Goal: Task Accomplishment & Management: Complete application form

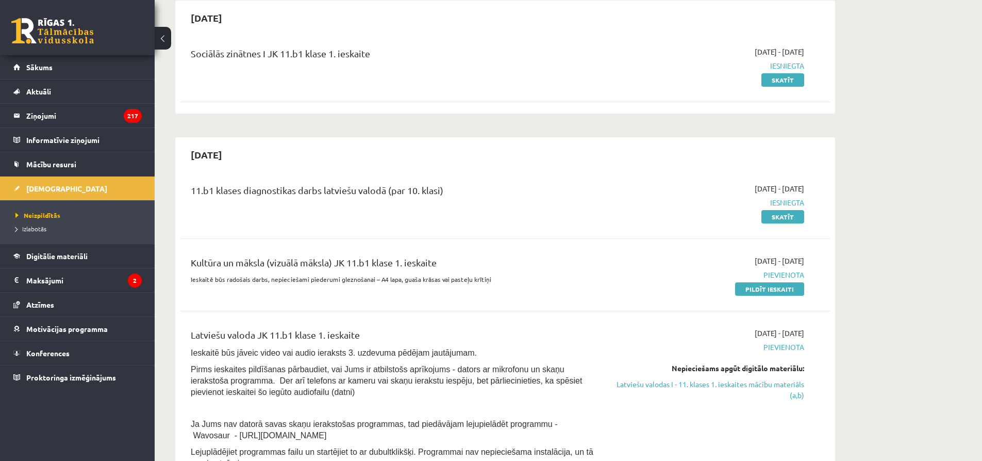
scroll to position [155, 0]
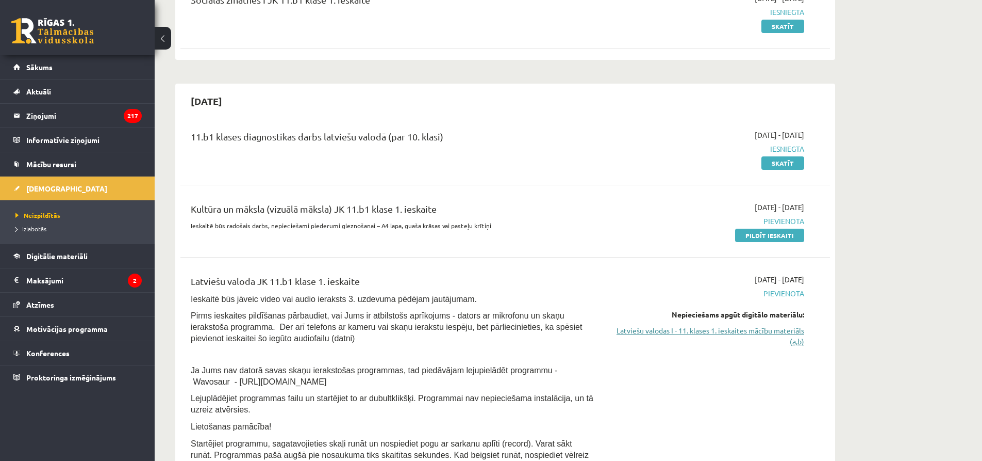
click at [733, 334] on link "Latviešu valodas I - 11. klases 1. ieskaites mācību materiāls (a,b)" at bounding box center [707, 336] width 194 height 22
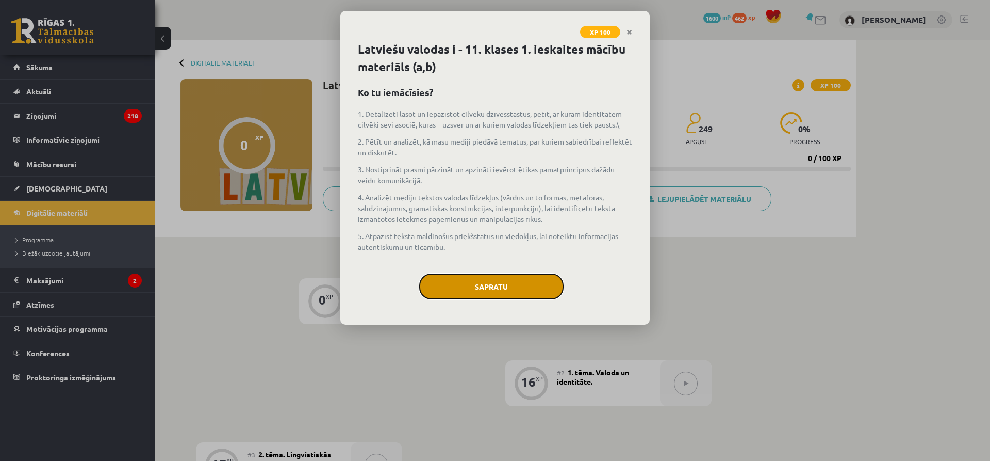
click at [496, 288] on button "Sapratu" at bounding box center [491, 286] width 144 height 26
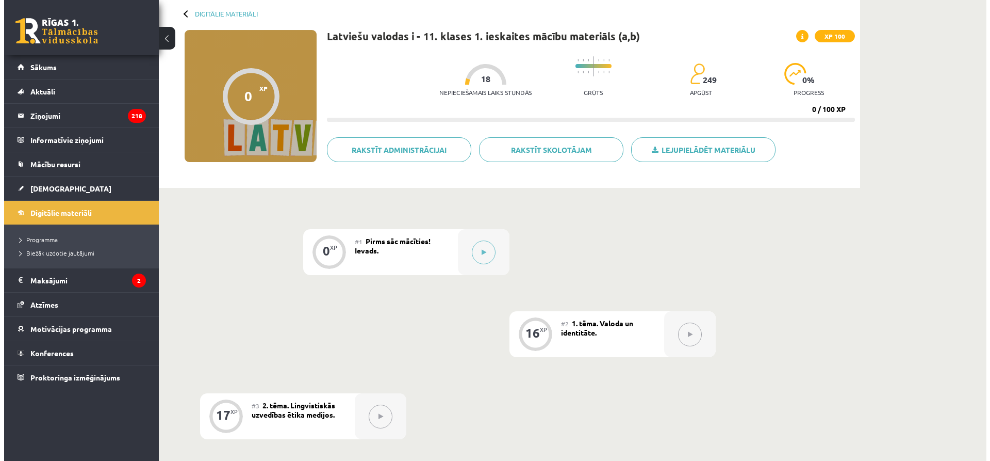
scroll to position [52, 0]
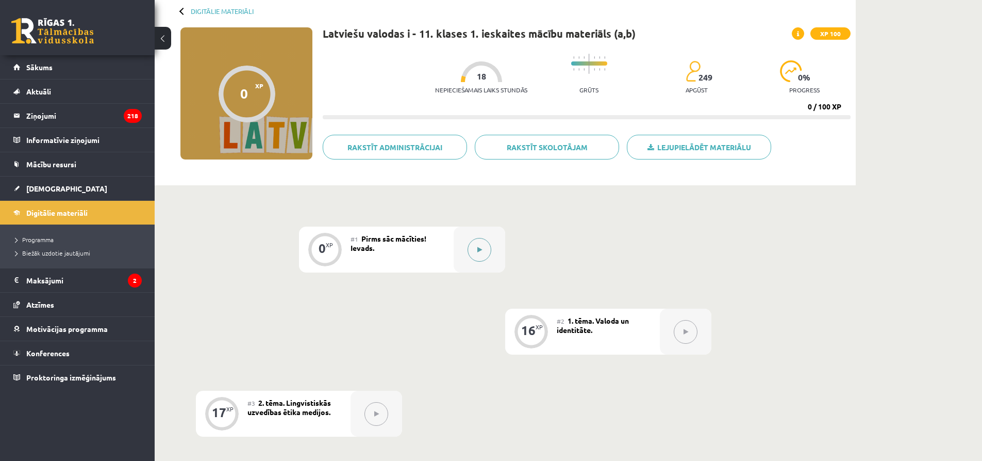
click at [492, 245] on div at bounding box center [480, 249] width 52 height 46
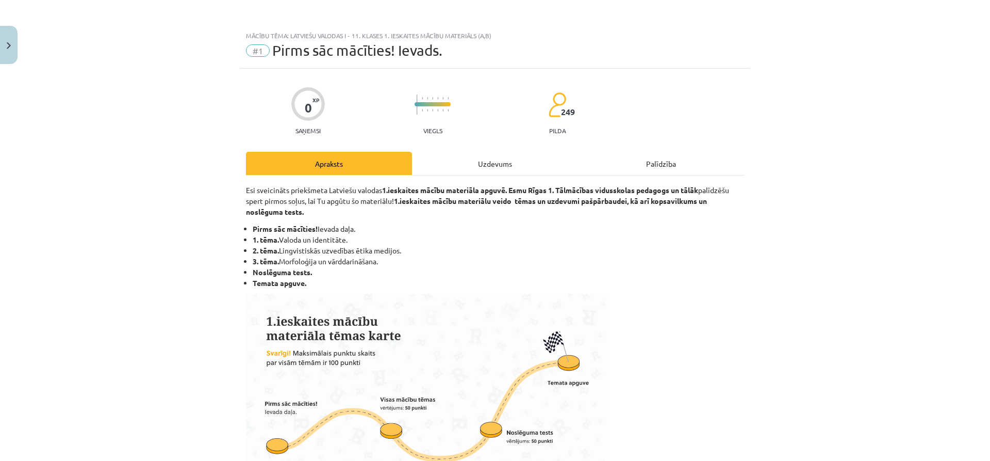
click at [518, 158] on div "Uzdevums" at bounding box center [495, 163] width 166 height 23
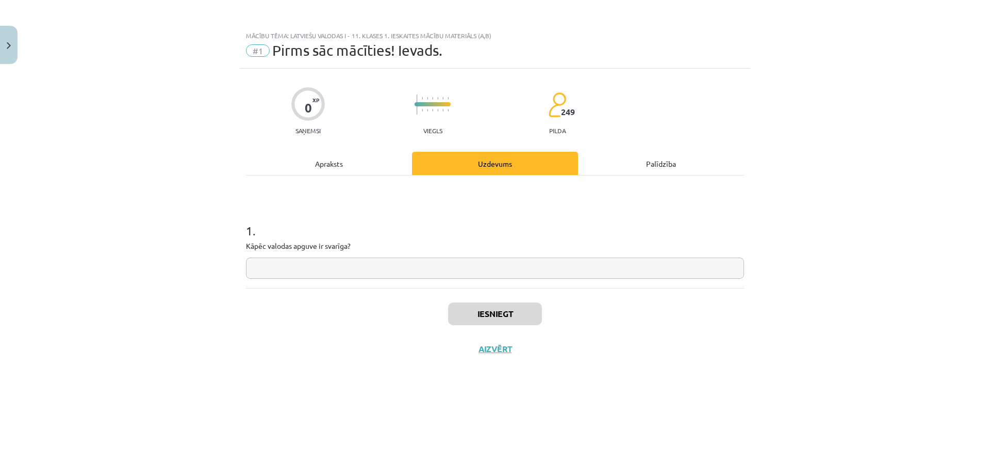
click at [487, 265] on input "text" at bounding box center [495, 267] width 498 height 21
type input "*"
click at [485, 306] on button "Iesniegt" at bounding box center [495, 313] width 94 height 23
click at [513, 349] on button "Nākamā nodarbība" at bounding box center [495, 355] width 101 height 24
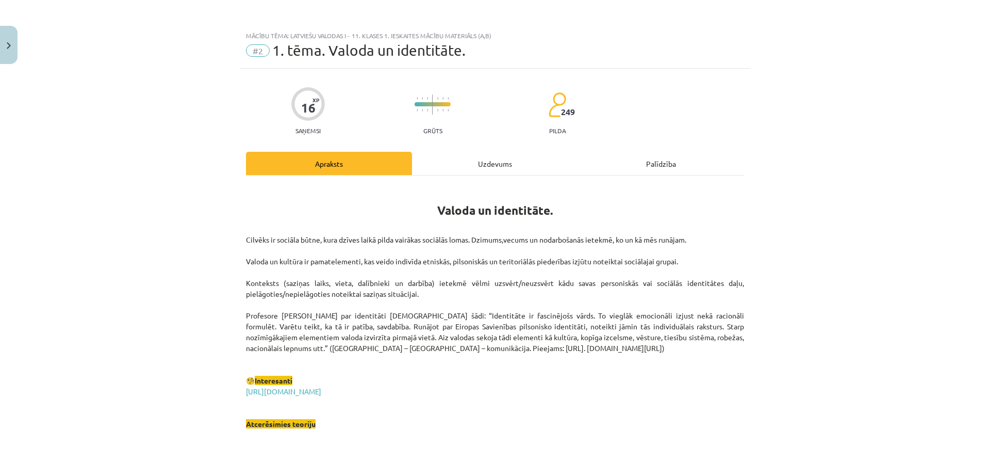
click at [511, 158] on div "Uzdevums" at bounding box center [495, 163] width 166 height 23
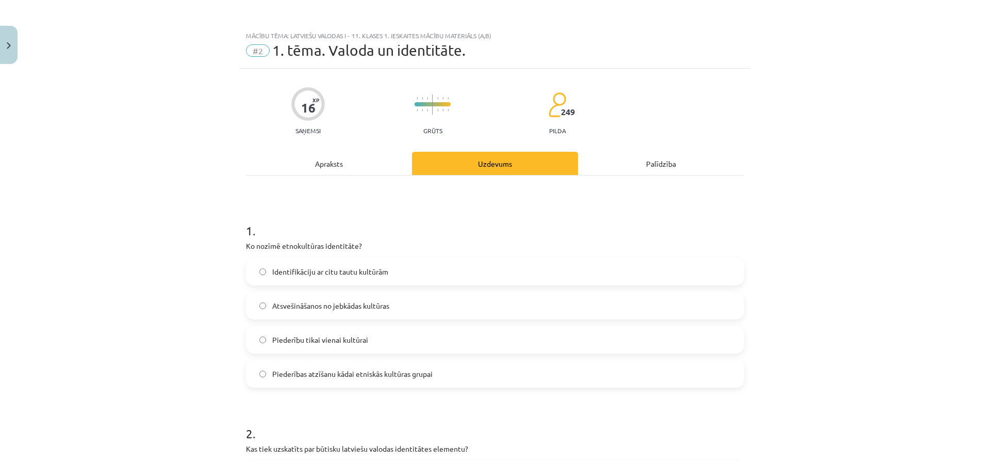
scroll to position [26, 0]
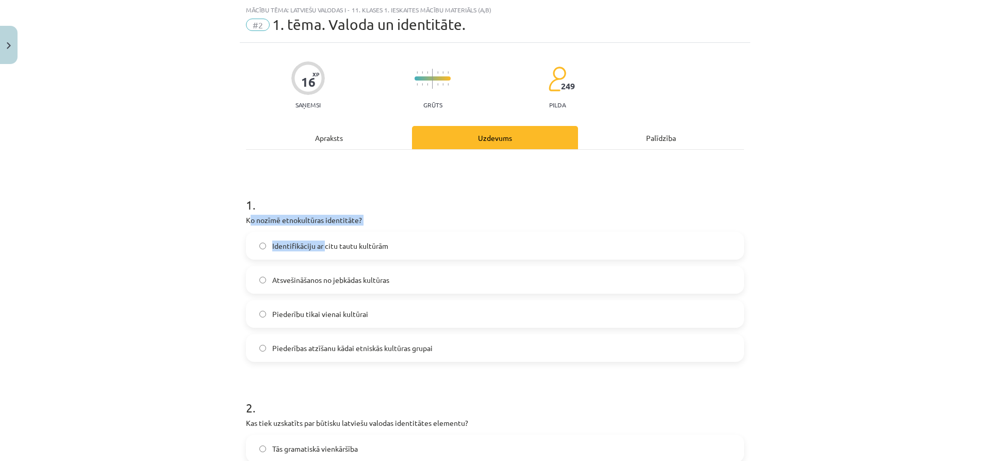
drag, startPoint x: 244, startPoint y: 220, endPoint x: 288, endPoint y: 229, distance: 44.7
click at [320, 240] on div "1 . Ko nozīmē etnokultūras identitāte? Identifikāciju ar citu tautu kultūrām At…" at bounding box center [495, 270] width 498 height 182
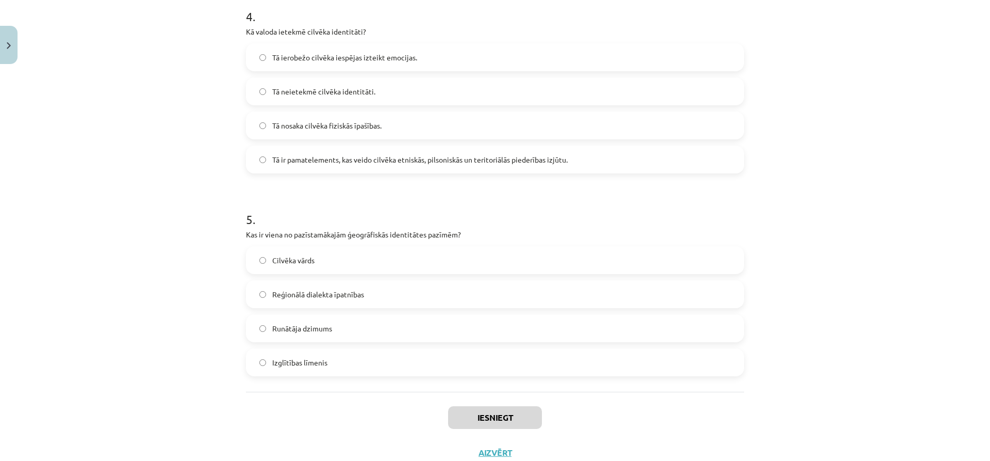
scroll to position [857, 0]
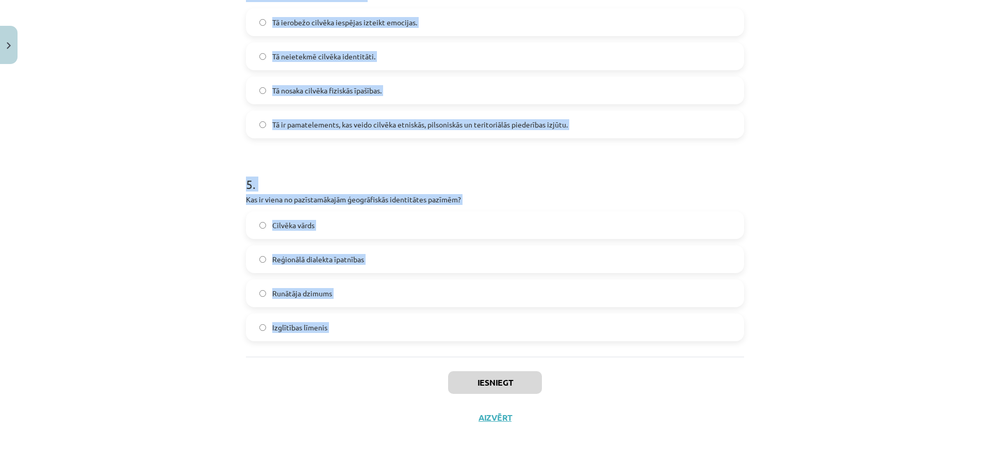
drag, startPoint x: 243, startPoint y: 218, endPoint x: 448, endPoint y: 359, distance: 248.8
copy form "Ko nozīmē etnokultūras identitāte? Identifikāciju ar citu tautu kultūrām Atsveš…"
click at [129, 261] on div "Mācību tēma: Latviešu valodas i - 11. klases 1. ieskaites mācību materiāls (a,b…" at bounding box center [495, 230] width 990 height 461
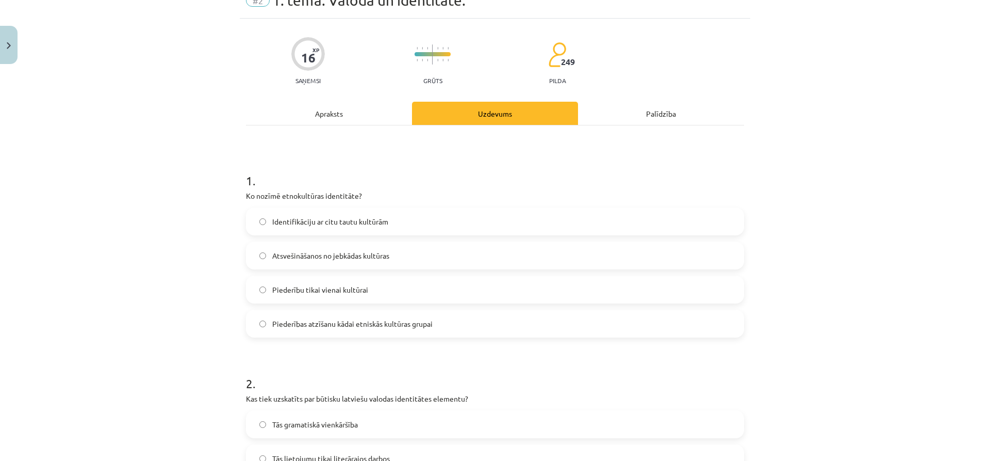
scroll to position [52, 0]
click at [351, 315] on label "Piederības atzīšanu kādai etniskās kultūras grupai" at bounding box center [495, 322] width 496 height 26
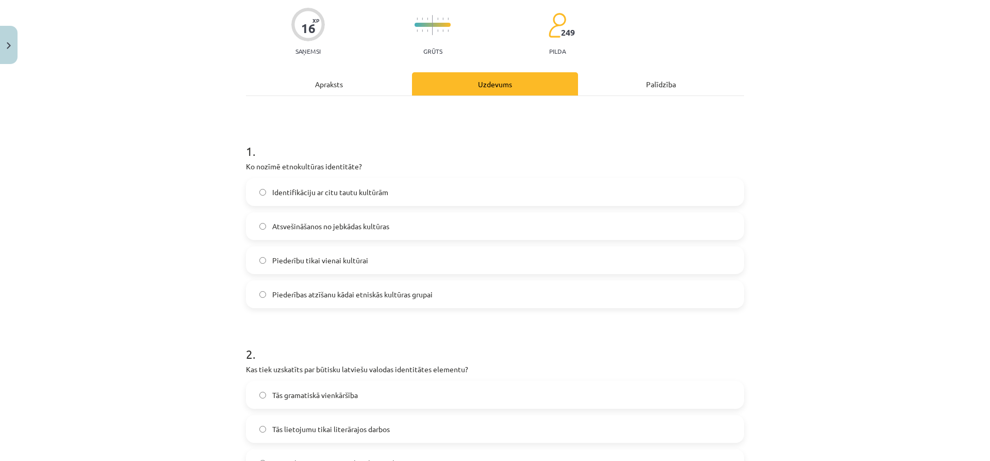
scroll to position [155, 0]
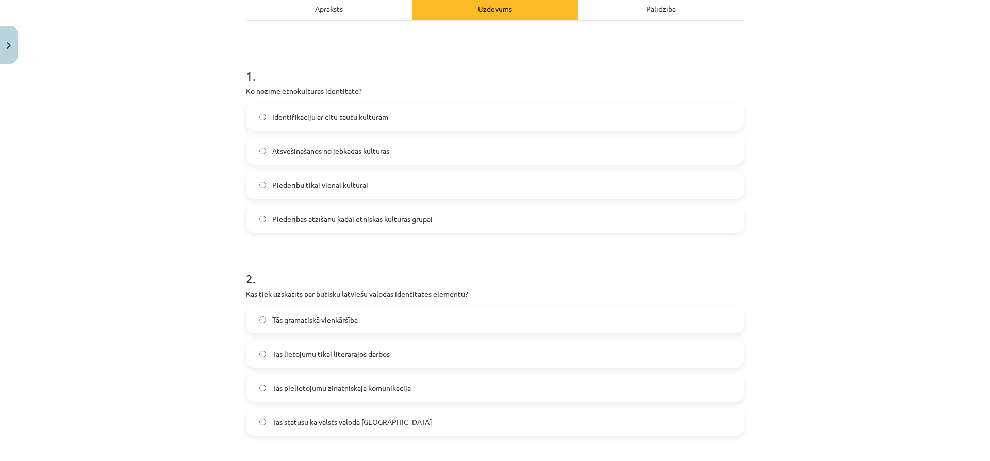
click at [363, 421] on span "Tās statusu kā valsts valoda Latvijā" at bounding box center [352, 421] width 160 height 11
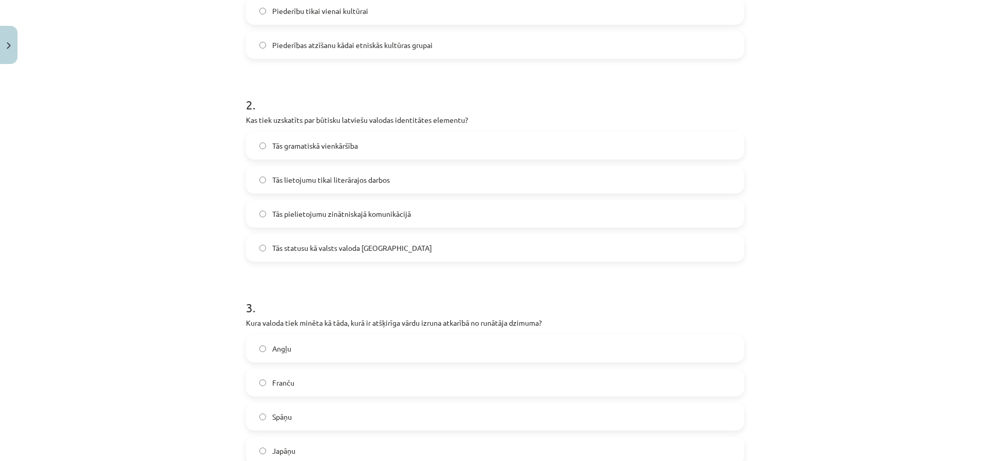
scroll to position [361, 0]
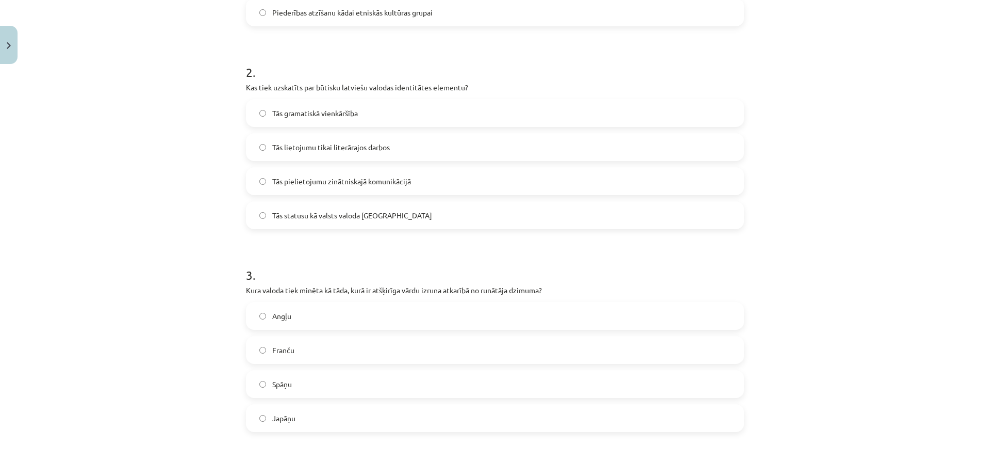
click at [327, 414] on label "Japāņu" at bounding box center [495, 418] width 496 height 26
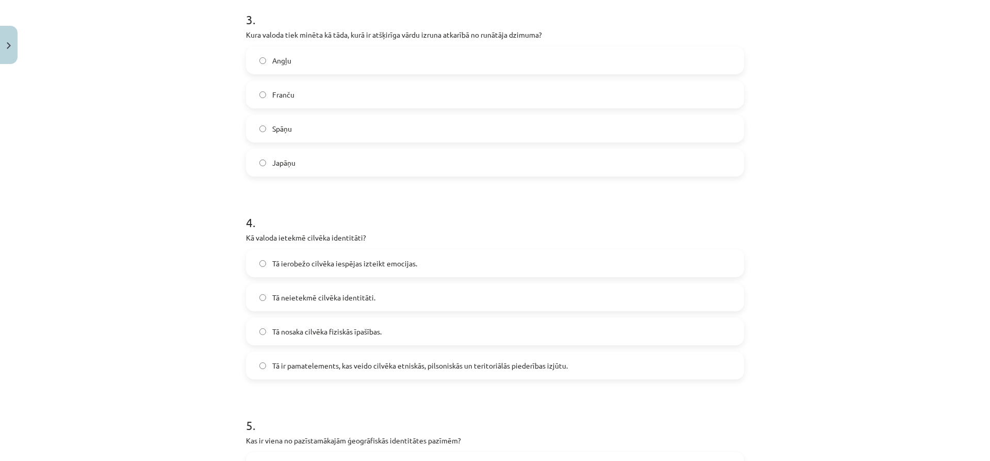
scroll to position [619, 0]
click at [344, 365] on span "Tā ir pamatelements, kas veido cilvēka etniskās, pilsoniskās un teritoriālās pi…" at bounding box center [419, 362] width 295 height 11
click at [323, 359] on span "Tā ir pamatelements, kas veido cilvēka etniskās, pilsoniskās un teritoriālās pi…" at bounding box center [419, 362] width 295 height 11
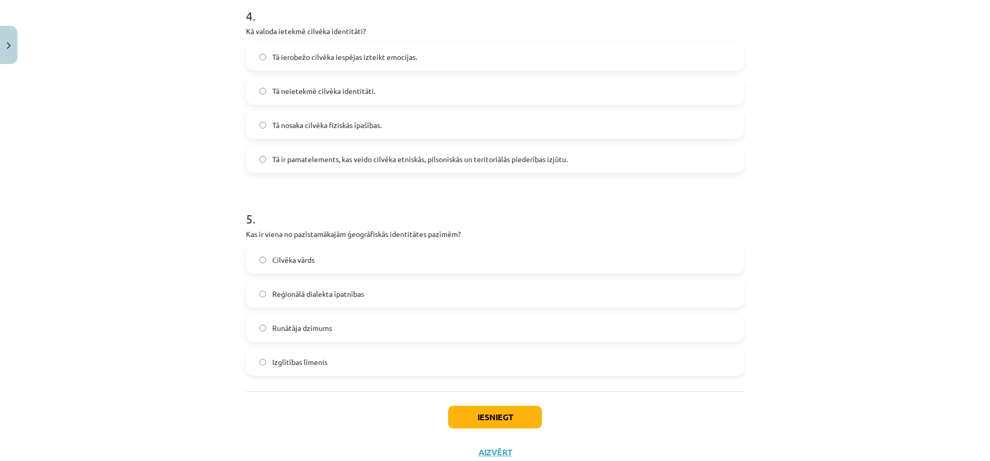
scroll to position [825, 0]
click at [330, 291] on span "Reģionālā dialekta īpatnības" at bounding box center [318, 291] width 92 height 11
click at [492, 405] on button "Iesniegt" at bounding box center [495, 414] width 94 height 23
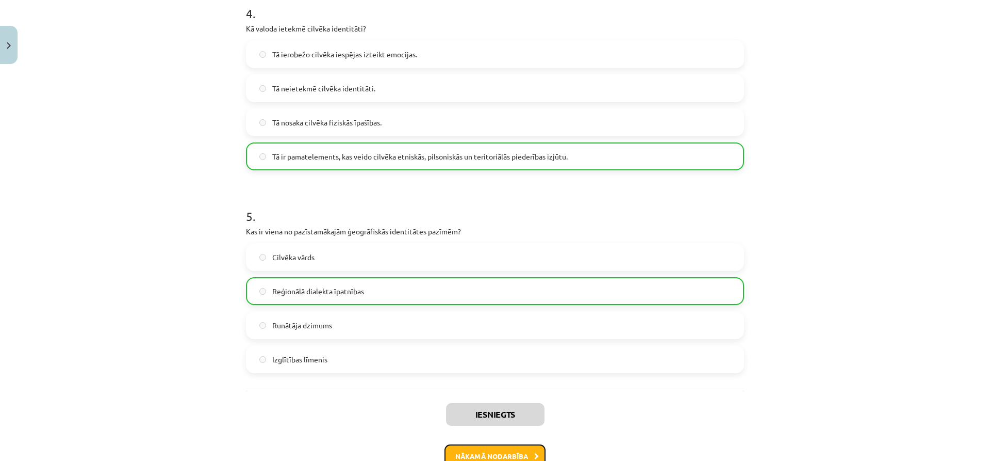
click at [473, 450] on button "Nākamā nodarbība" at bounding box center [495, 456] width 101 height 24
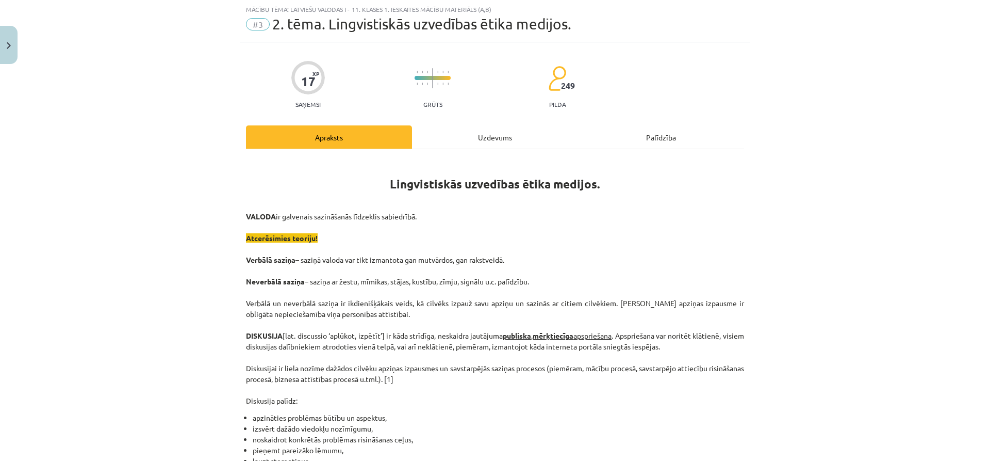
scroll to position [26, 0]
click at [486, 132] on div "Uzdevums" at bounding box center [495, 137] width 166 height 23
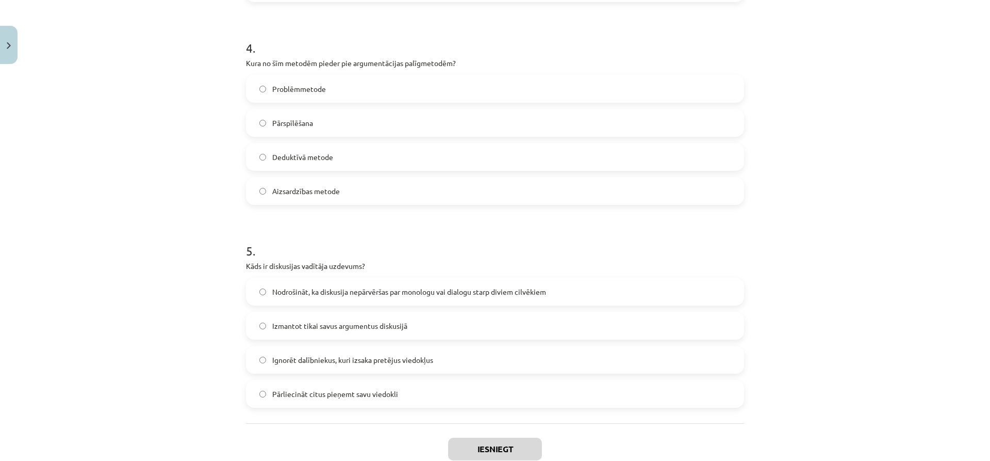
scroll to position [857, 0]
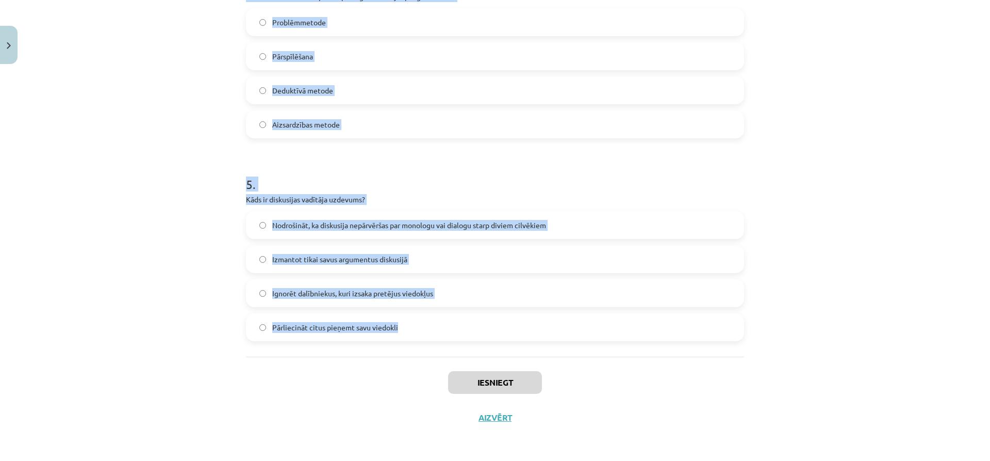
drag, startPoint x: 243, startPoint y: 218, endPoint x: 467, endPoint y: 348, distance: 259.3
copy form "Kāds ir viens no galvenajiem diskusijas kultūras principiem? Aizmirst personīga…"
click at [123, 342] on div "Mācību tēma: Latviešu valodas i - 11. klases 1. ieskaites mācību materiāls (a,b…" at bounding box center [495, 230] width 990 height 461
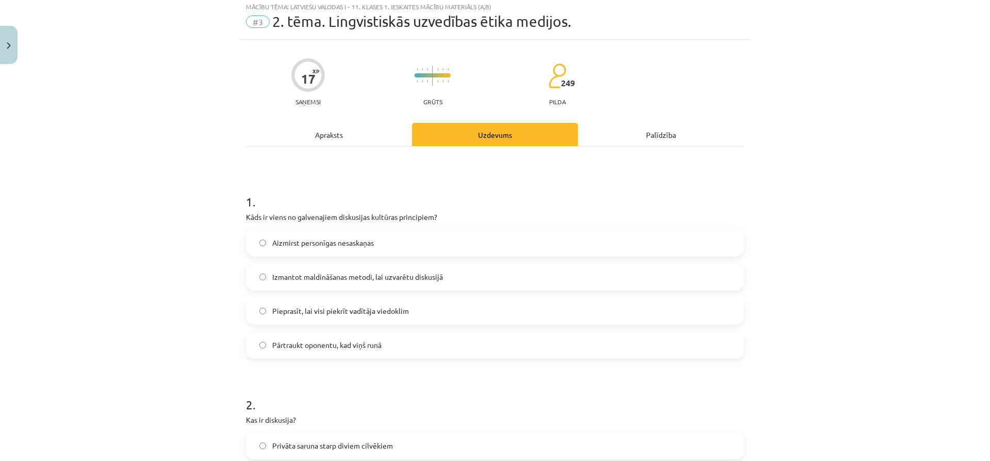
scroll to position [0, 0]
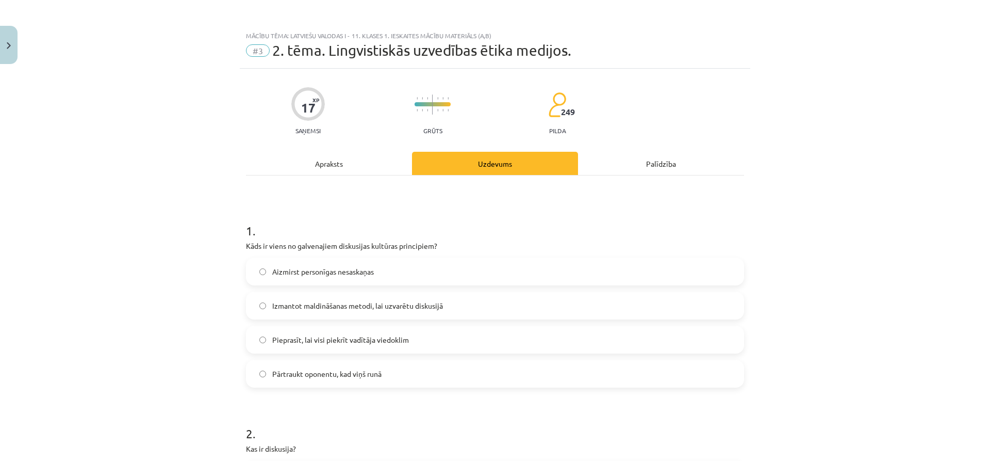
click at [304, 266] on span "Aizmirst personīgas nesaskaņas" at bounding box center [323, 271] width 102 height 11
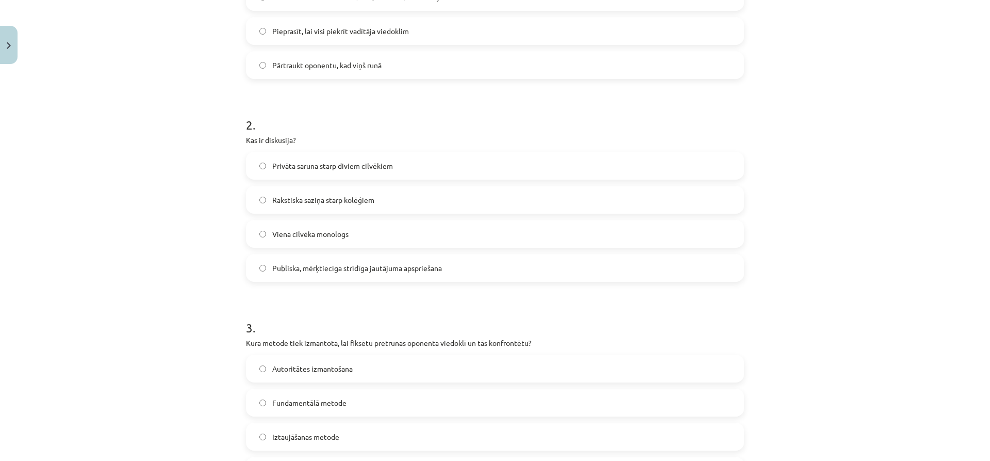
scroll to position [309, 0]
click at [311, 267] on span "Publiska, mērķtiecīga strīdīga jautājuma apspriešana" at bounding box center [357, 266] width 170 height 11
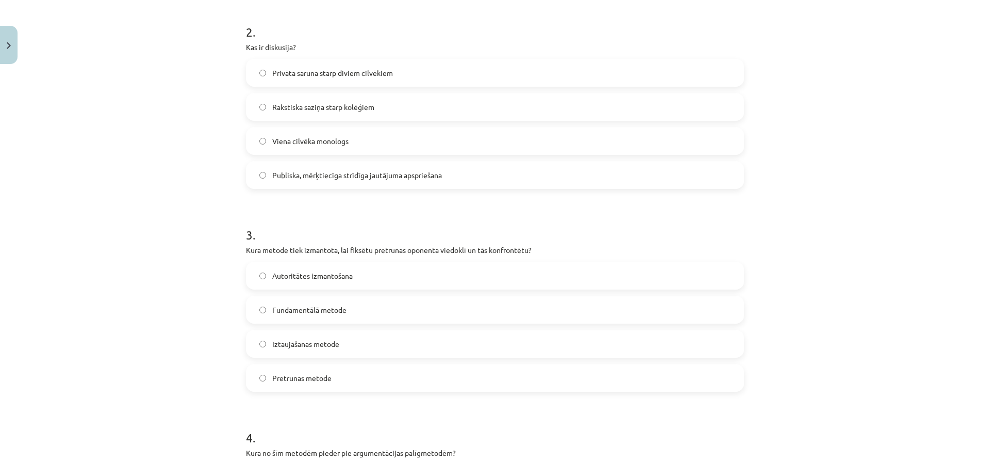
scroll to position [413, 0]
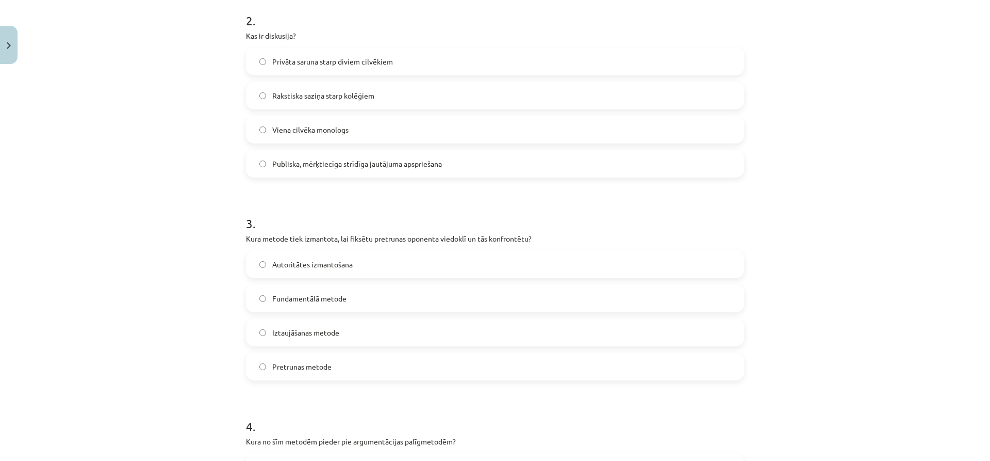
click at [312, 362] on span "Pretrunas metode" at bounding box center [301, 366] width 59 height 11
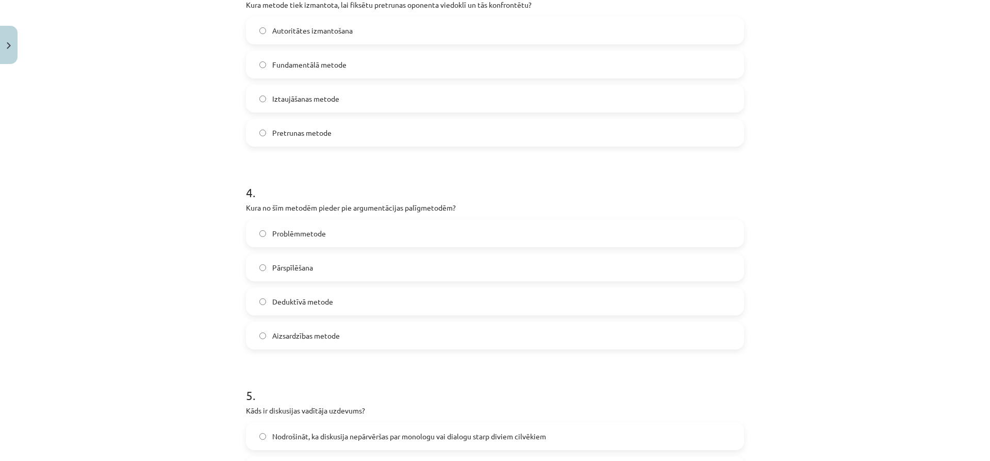
scroll to position [670, 0]
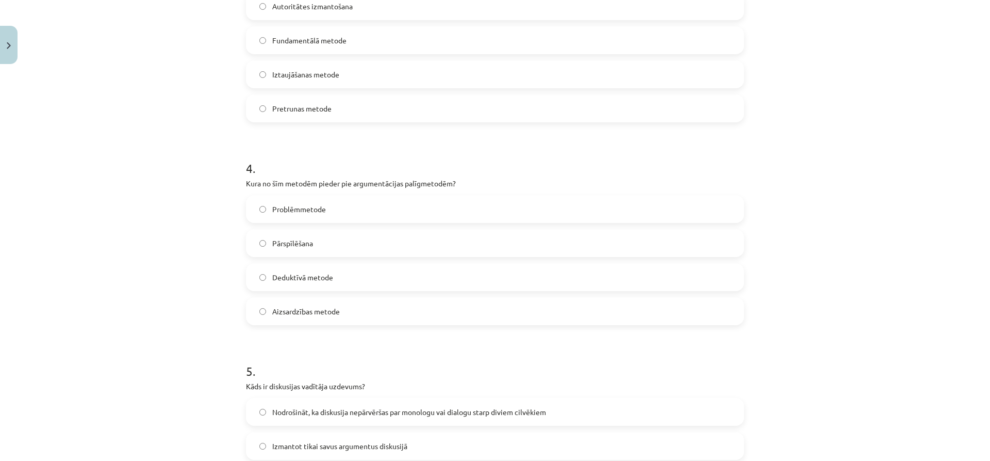
click at [325, 245] on label "Pārspīlēšana" at bounding box center [495, 243] width 496 height 26
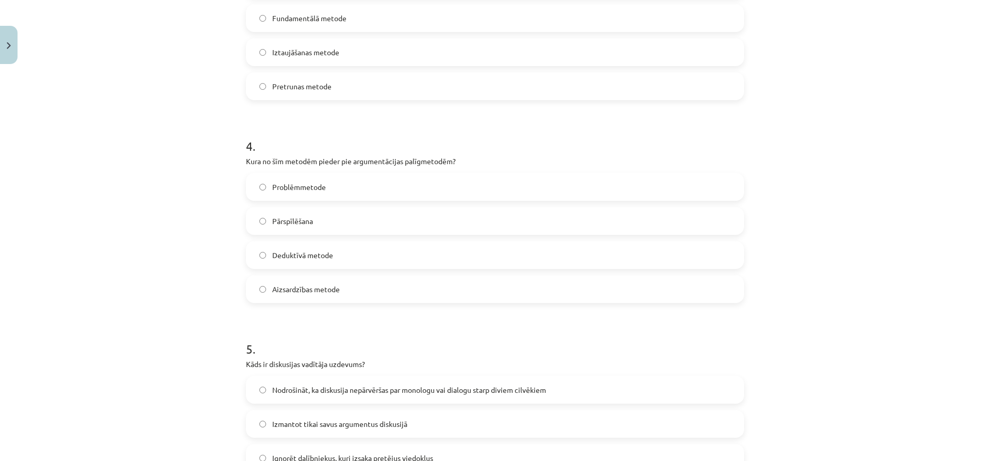
scroll to position [774, 0]
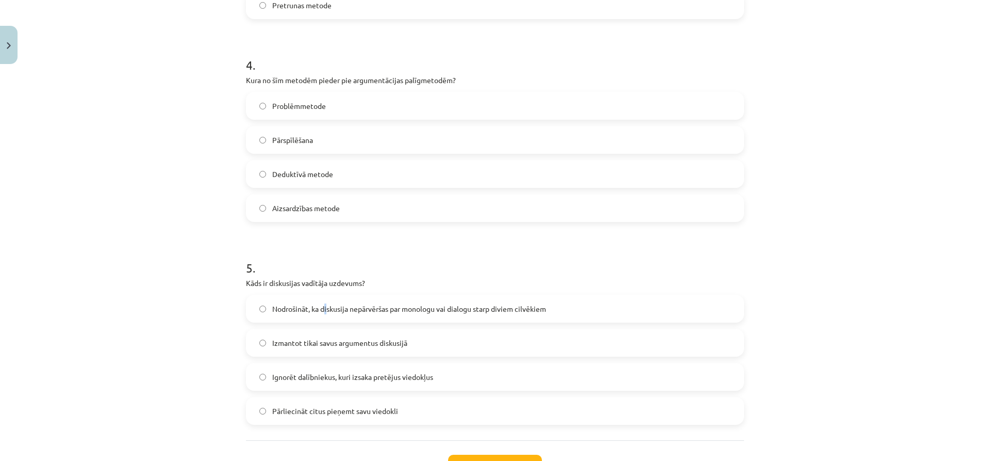
click at [321, 306] on span "Nodrošināt, ka diskusija nepārvēršas par monologu vai dialogu starp diviem cilv…" at bounding box center [409, 308] width 274 height 11
click at [320, 307] on span "Nodrošināt, ka diskusija nepārvēršas par monologu vai dialogu starp diviem cilv…" at bounding box center [409, 308] width 274 height 11
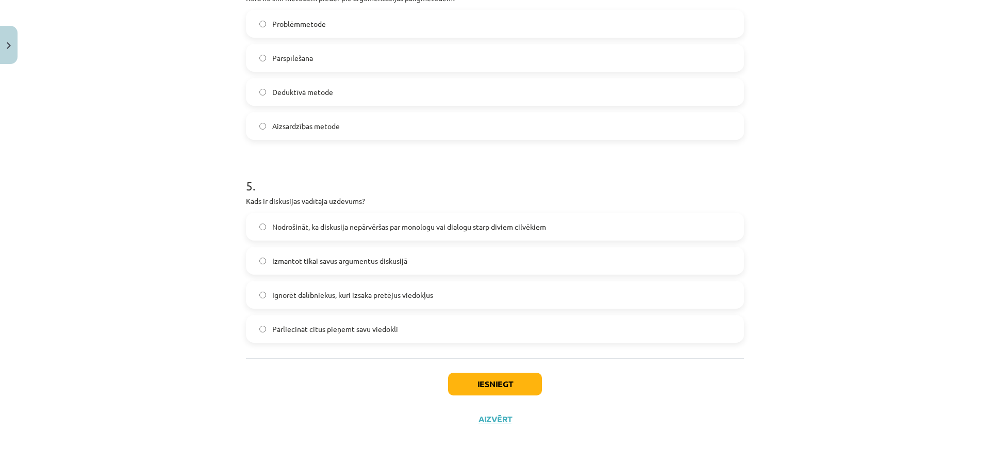
scroll to position [857, 0]
click at [494, 376] on button "Iesniegt" at bounding box center [495, 382] width 94 height 23
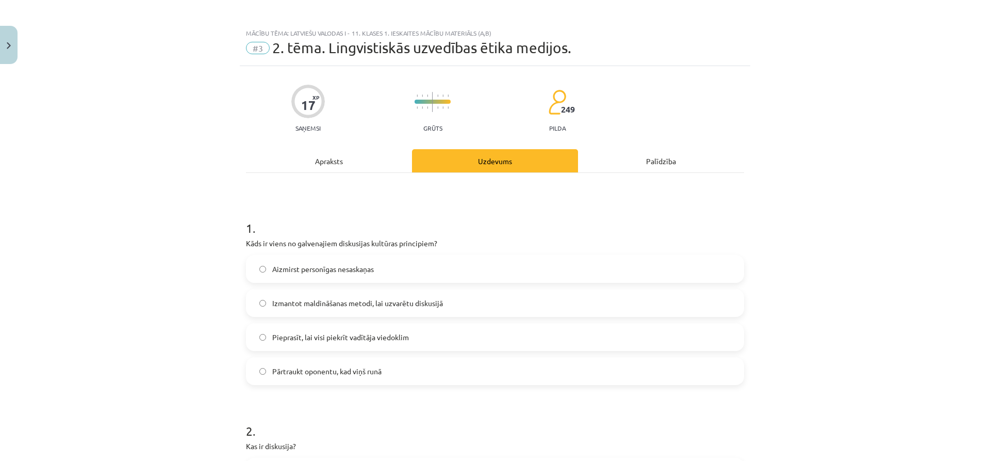
scroll to position [0, 0]
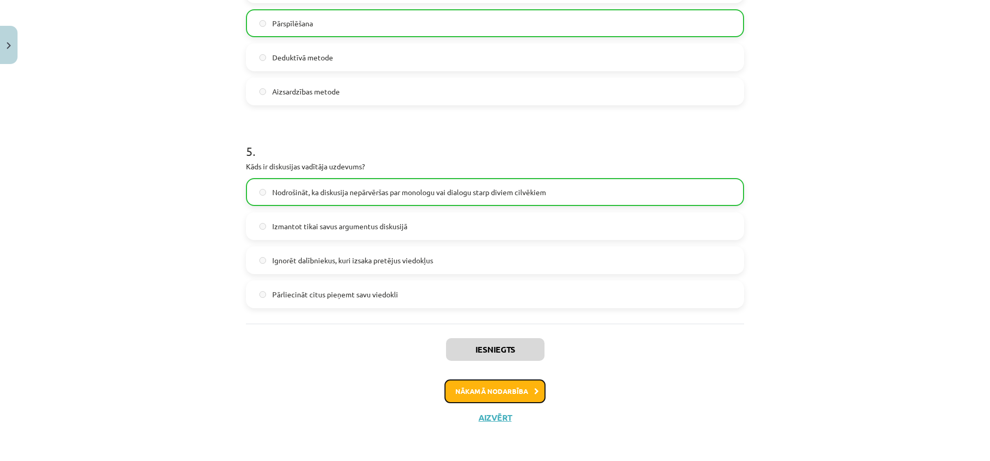
click at [516, 391] on button "Nākamā nodarbība" at bounding box center [495, 391] width 101 height 24
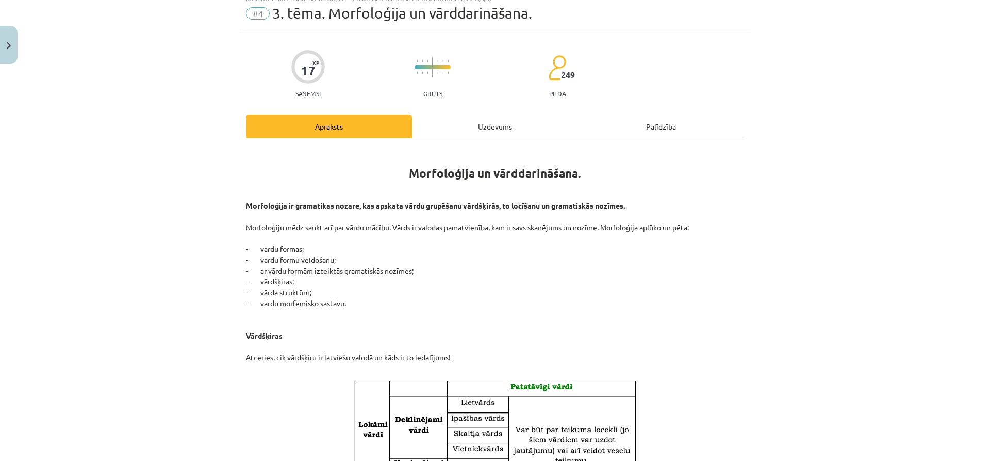
scroll to position [26, 0]
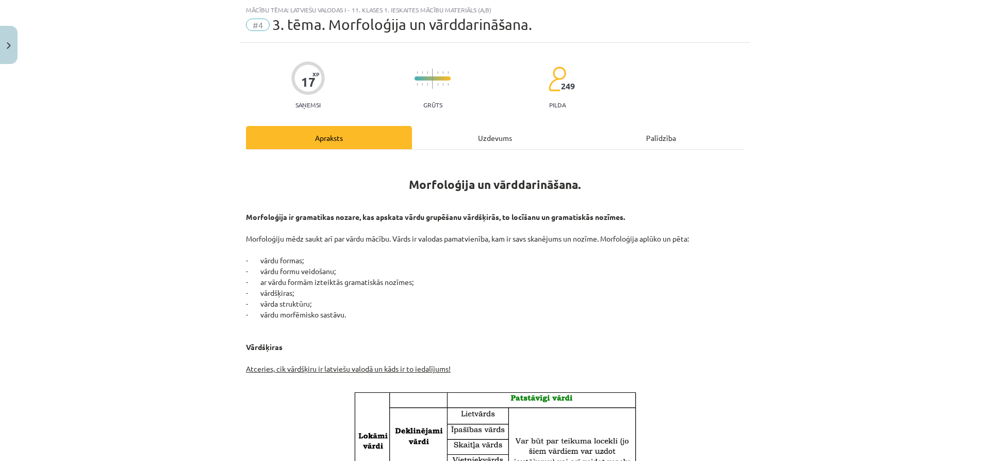
click at [462, 133] on div "Uzdevums" at bounding box center [495, 137] width 166 height 23
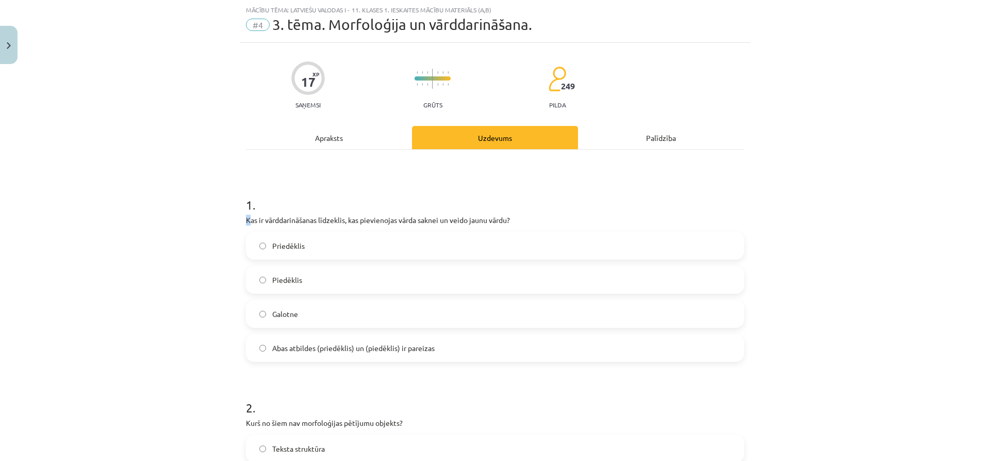
click at [246, 221] on p "Kas ir vārddarināšanas līdzeklis, kas pievienojas vārda saknei un veido jaunu v…" at bounding box center [495, 220] width 498 height 11
click at [246, 222] on p "Kas ir vārddarināšanas līdzeklis, kas pievienojas vārda saknei un veido jaunu v…" at bounding box center [495, 220] width 498 height 11
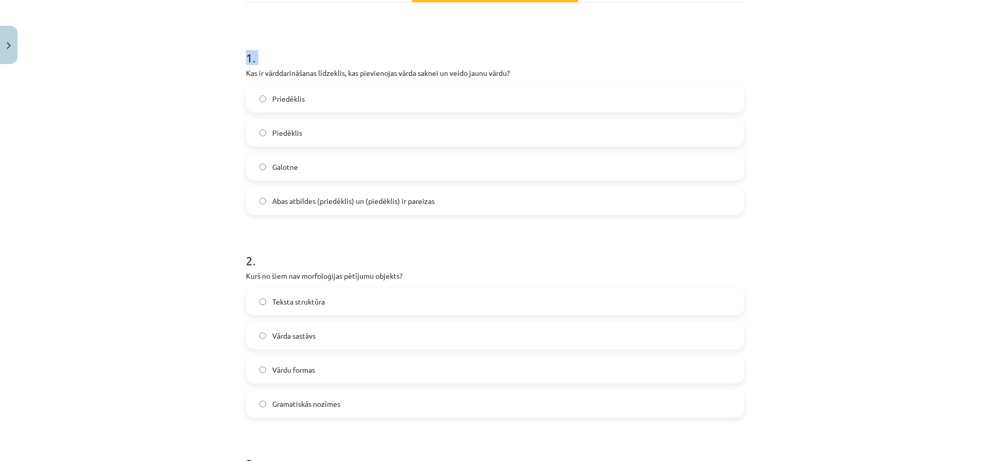
scroll to position [857, 0]
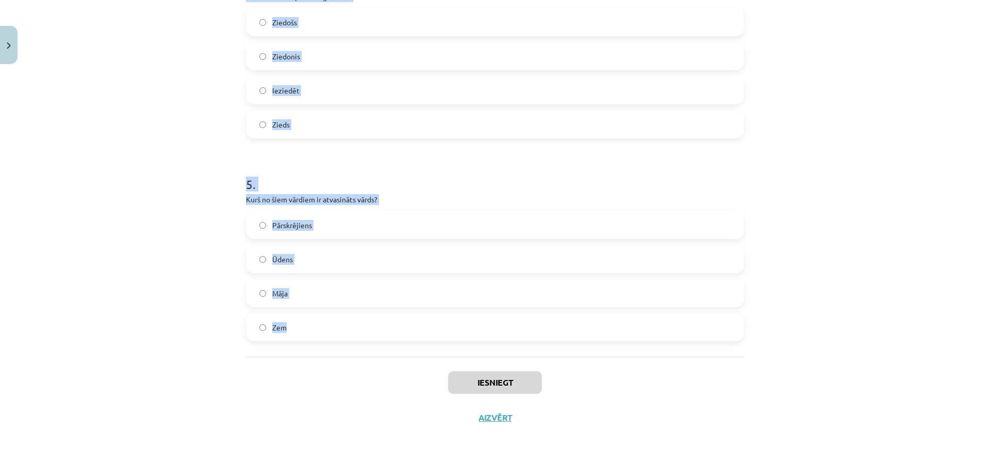
drag, startPoint x: 243, startPoint y: 222, endPoint x: 556, endPoint y: 350, distance: 338.3
copy form "Kas ir vārddarināšanas līdzeklis, kas pievienojas vārda saknei un veido jaunu v…"
drag, startPoint x: 102, startPoint y: 279, endPoint x: 84, endPoint y: 295, distance: 24.1
click at [101, 279] on div "Mācību tēma: Latviešu valodas i - 11. klases 1. ieskaites mācību materiāls (a,b…" at bounding box center [495, 230] width 990 height 461
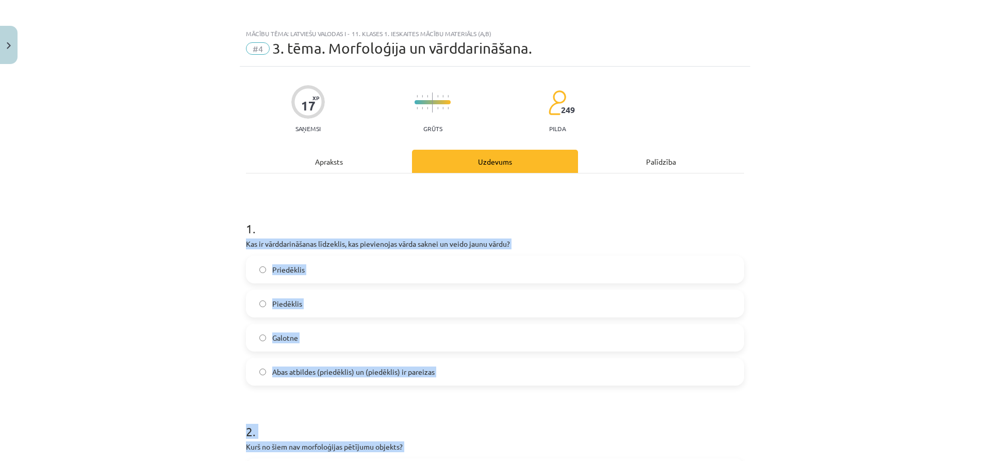
scroll to position [0, 0]
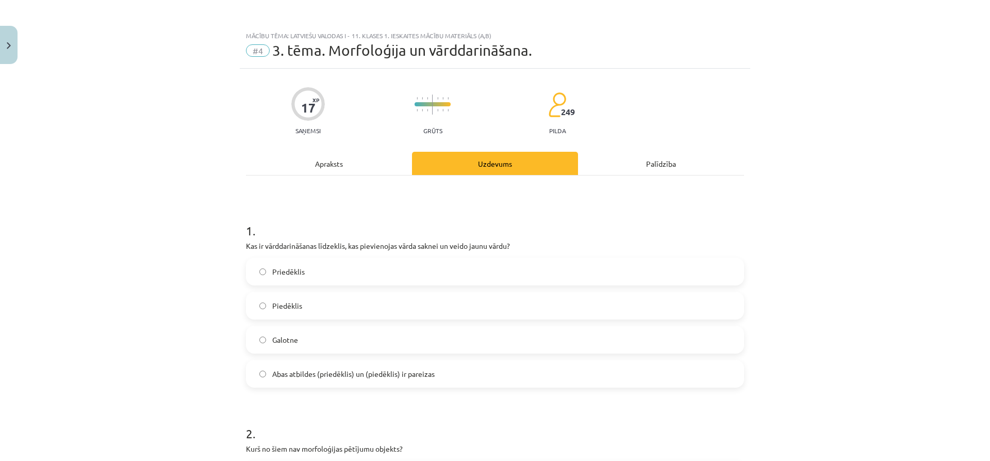
click at [236, 177] on div "Mācību tēma: Latviešu valodas i - 11. klases 1. ieskaites mācību materiāls (a,b…" at bounding box center [495, 230] width 990 height 461
click at [373, 377] on span "Abas atbildes (priedēklis) un (piedēklis) ir pareizas" at bounding box center [353, 373] width 162 height 11
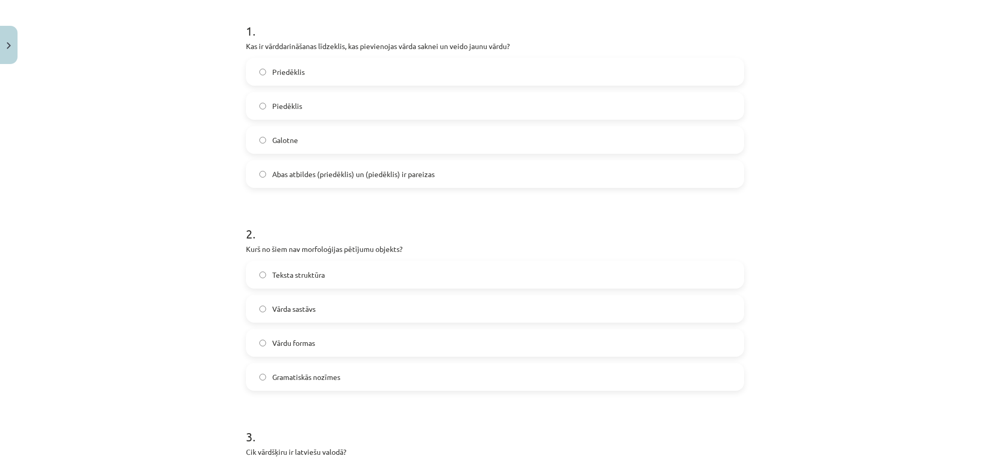
scroll to position [206, 0]
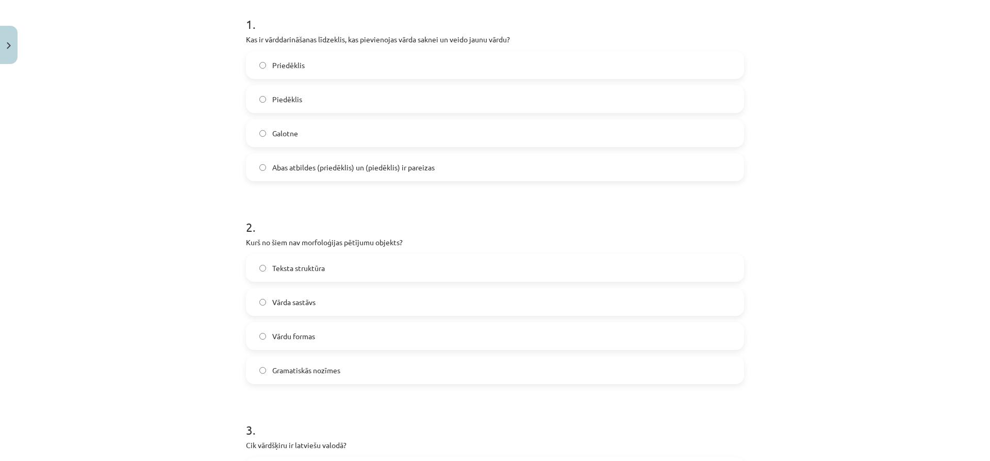
click at [312, 262] on span "Teksta struktūra" at bounding box center [298, 267] width 53 height 11
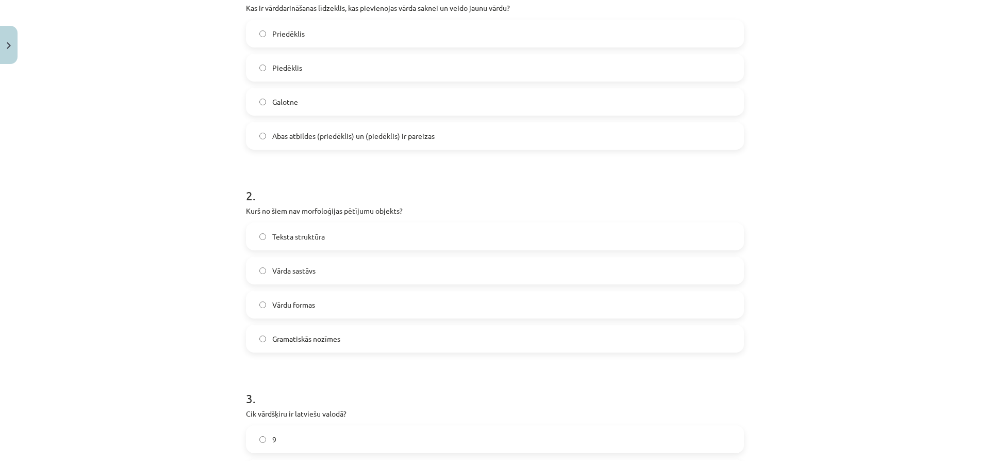
scroll to position [413, 0]
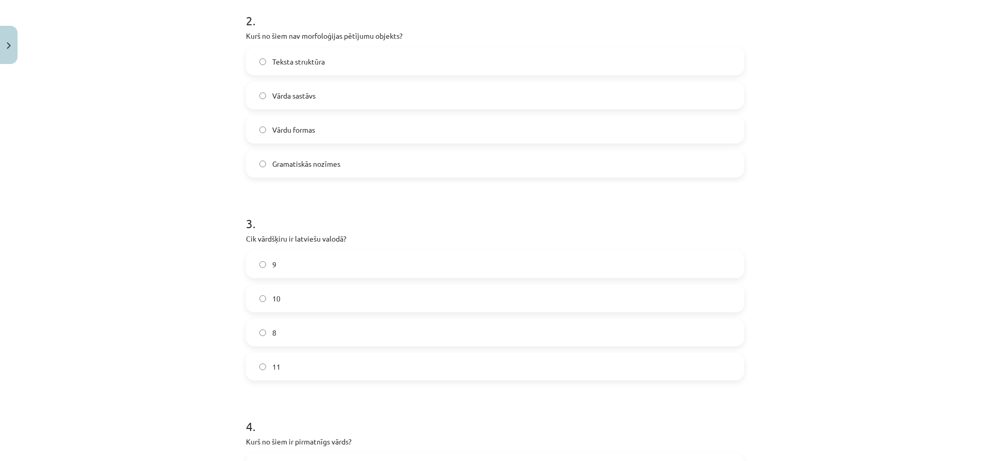
click at [296, 291] on label "10" at bounding box center [495, 298] width 496 height 26
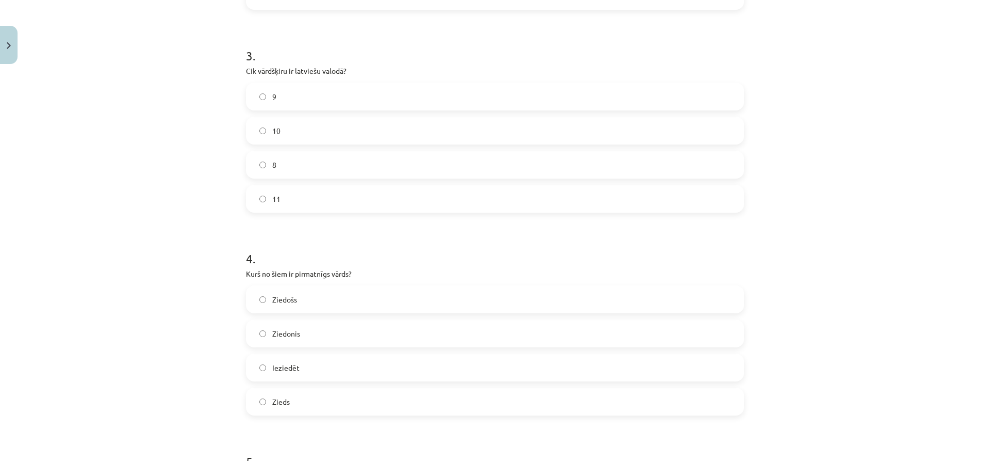
scroll to position [619, 0]
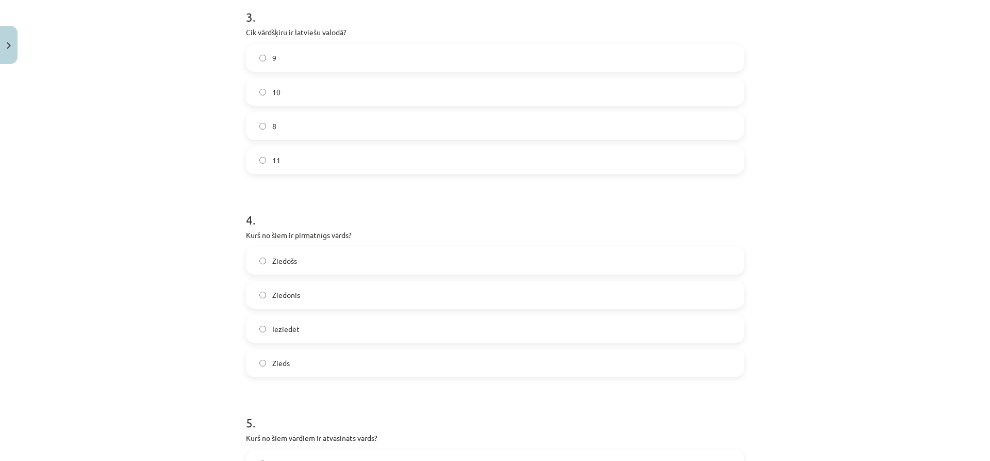
click at [327, 362] on label "Zieds" at bounding box center [495, 363] width 496 height 26
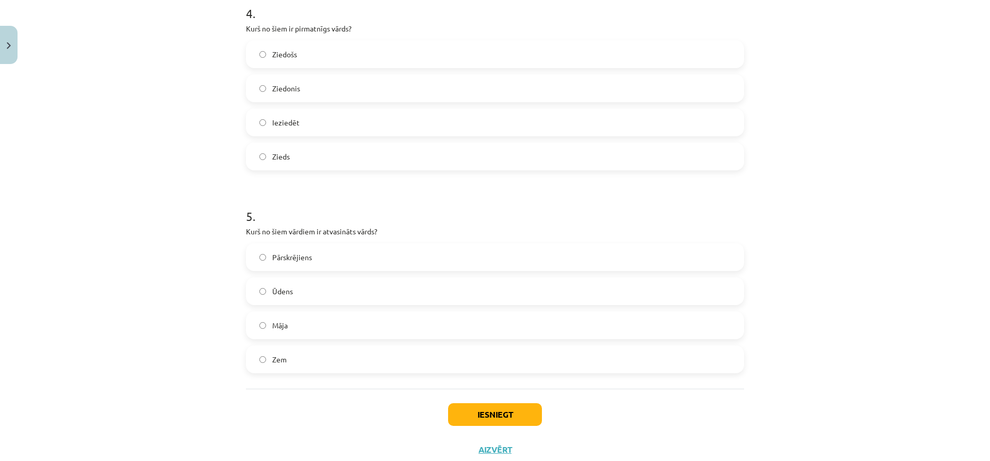
click at [306, 250] on label "Pārskrējiens" at bounding box center [495, 257] width 496 height 26
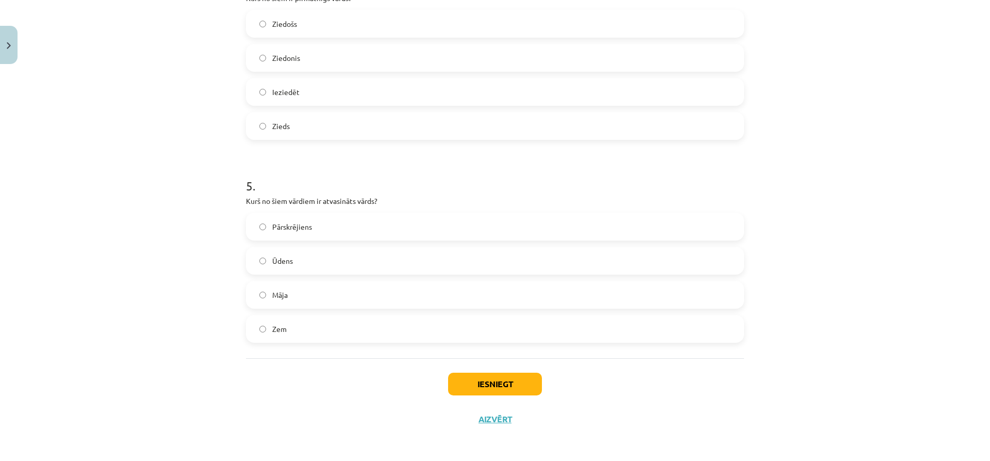
scroll to position [857, 0]
click at [480, 375] on button "Iesniegt" at bounding box center [495, 382] width 94 height 23
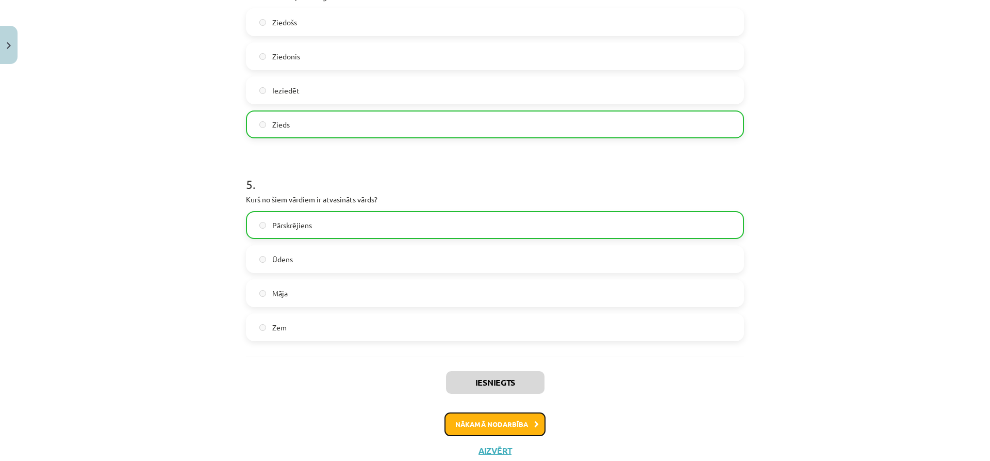
click at [487, 420] on button "Nākamā nodarbība" at bounding box center [495, 424] width 101 height 24
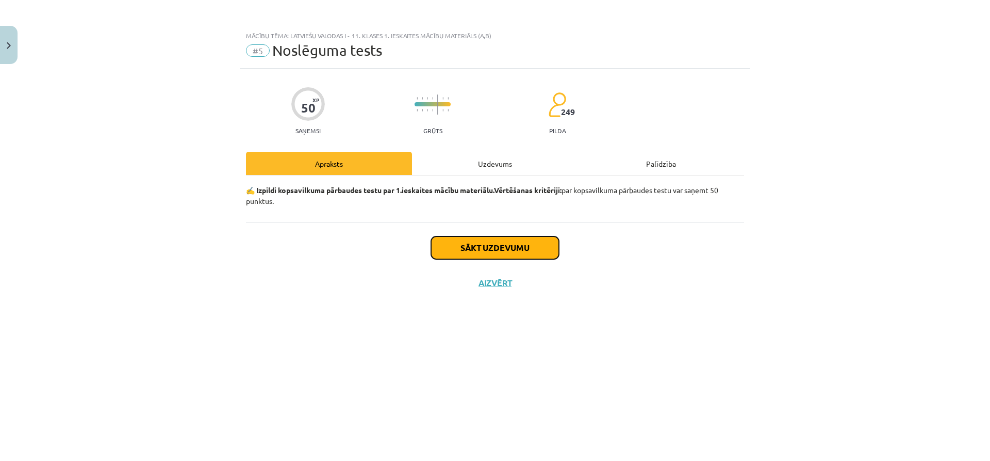
click at [496, 249] on button "Sākt uzdevumu" at bounding box center [495, 247] width 128 height 23
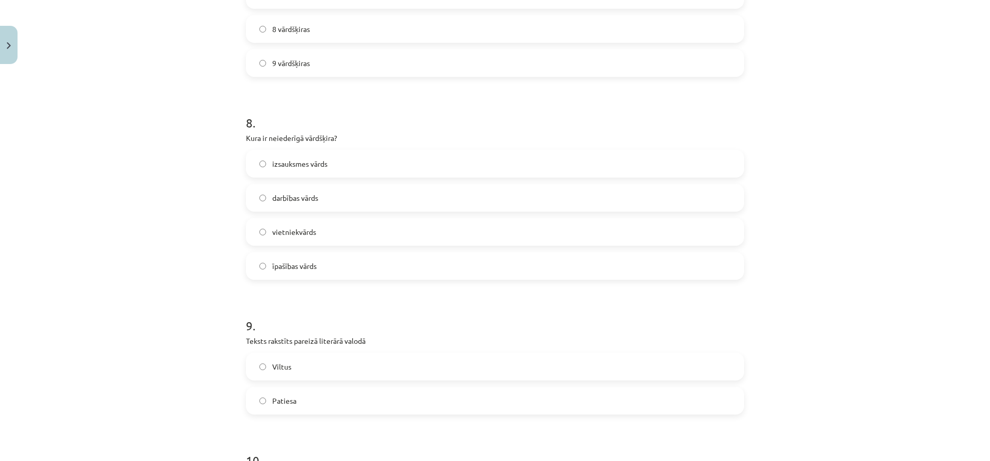
scroll to position [1710, 0]
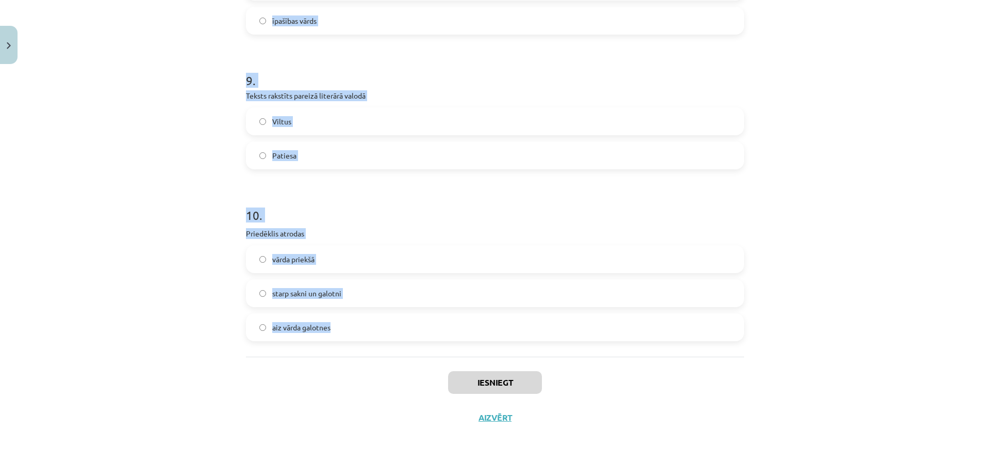
drag, startPoint x: 242, startPoint y: 245, endPoint x: 476, endPoint y: 354, distance: 257.9
copy form "“Jaunieši mūsdienās ir atkarīgi no interneta.” Tas ir… …apgalvojums, kas prasa …"
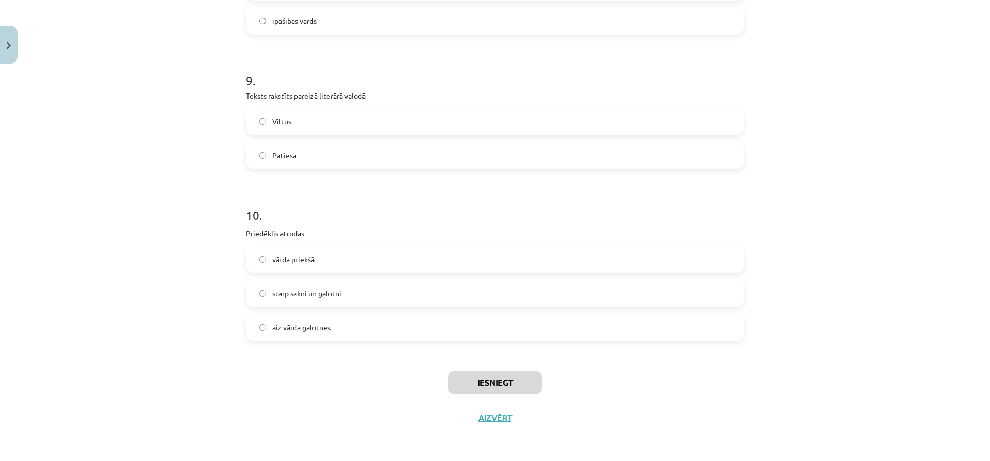
click at [367, 371] on div "Iesniegt Aizvērt" at bounding box center [495, 392] width 498 height 72
click at [89, 387] on div "Mācību tēma: Latviešu valodas i - 11. klases 1. ieskaites mācību materiāls (a,b…" at bounding box center [495, 230] width 990 height 461
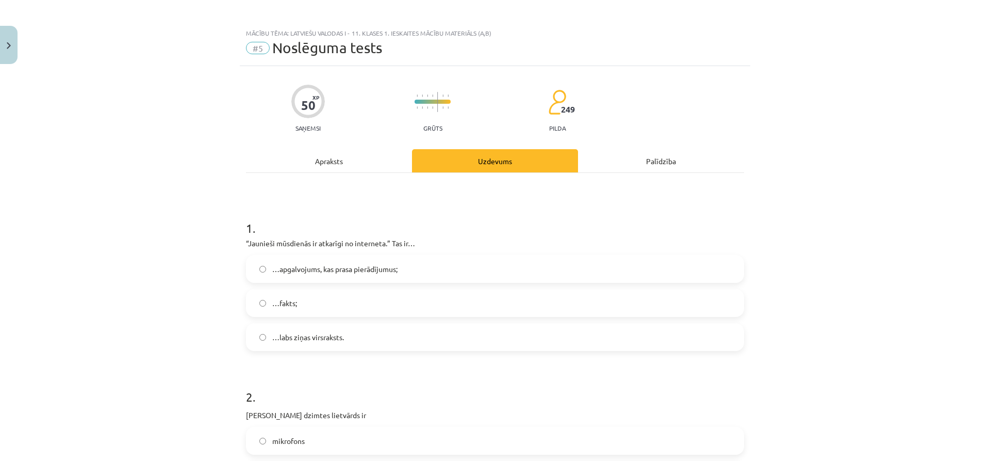
scroll to position [0, 0]
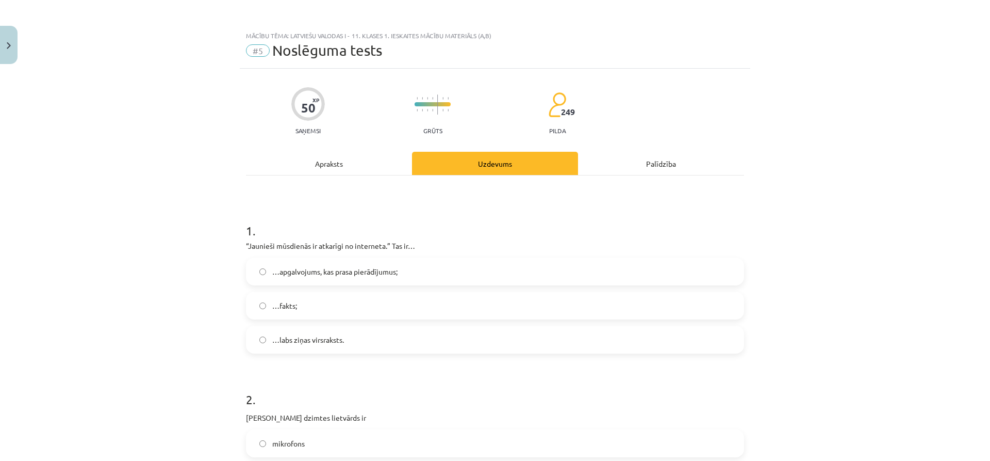
click at [366, 268] on span "…apgalvojums, kas prasa pierādījumus;" at bounding box center [334, 271] width 125 height 11
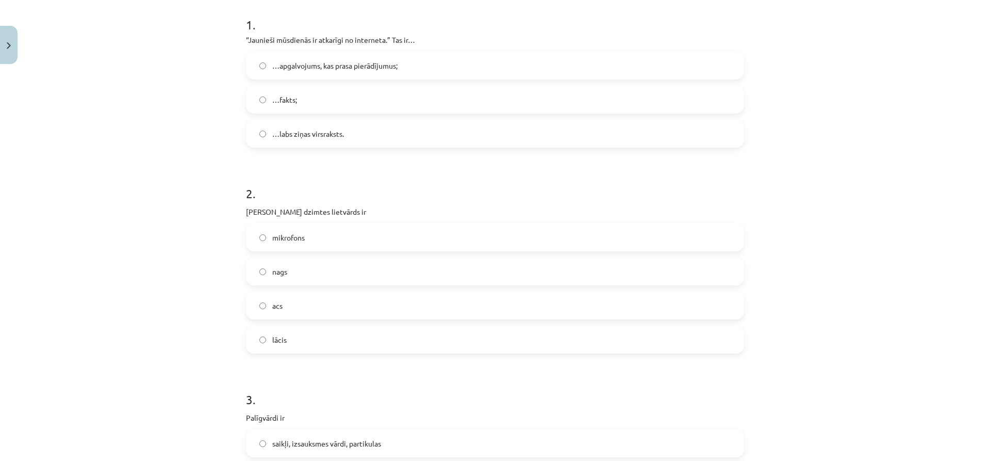
scroll to position [206, 0]
click at [305, 304] on label "acs" at bounding box center [495, 305] width 496 height 26
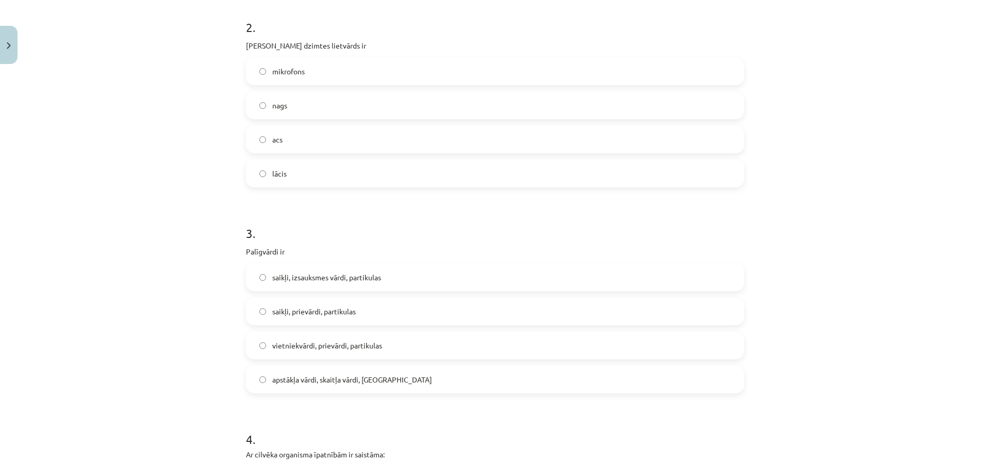
scroll to position [413, 0]
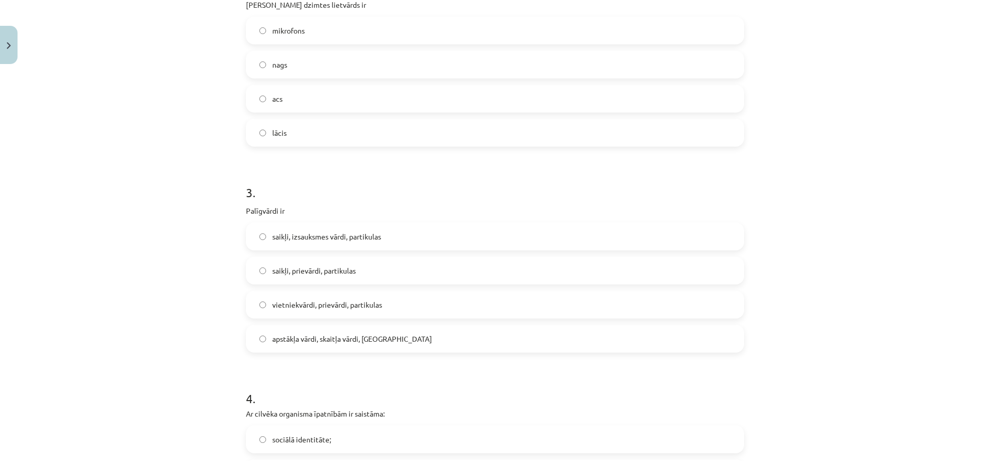
click at [357, 264] on label "saikļi, prievārdi, partikulas" at bounding box center [495, 270] width 496 height 26
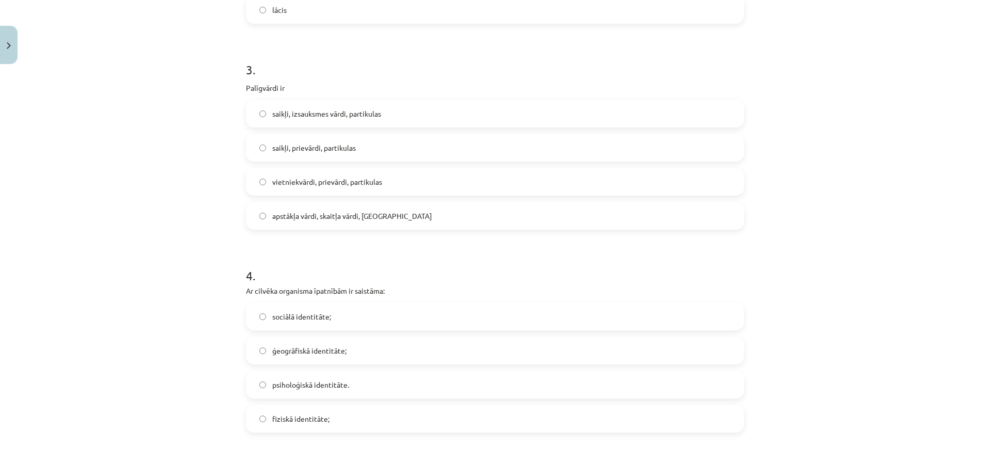
scroll to position [567, 0]
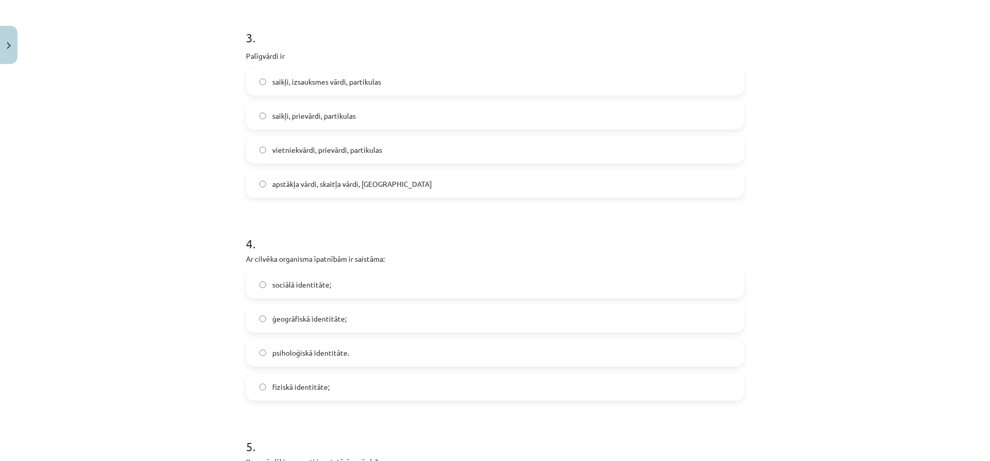
click at [326, 385] on label "fiziskā identitāte;" at bounding box center [495, 386] width 496 height 26
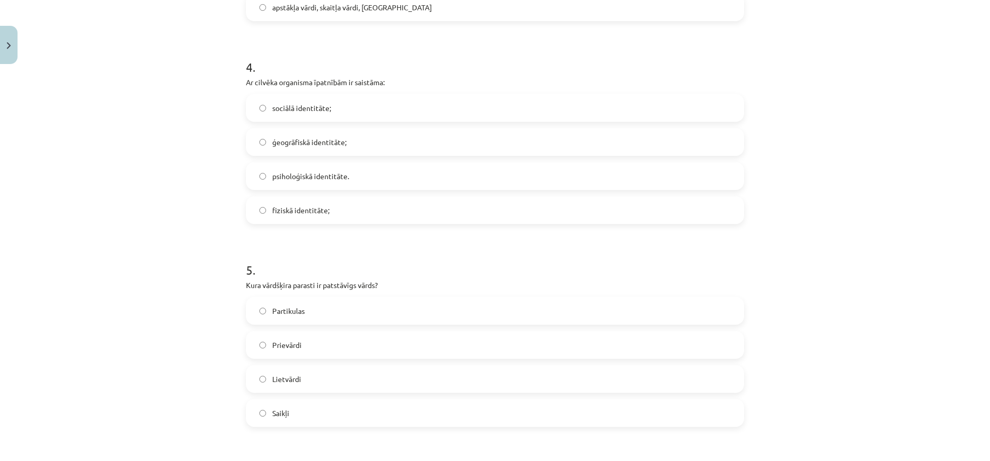
scroll to position [774, 0]
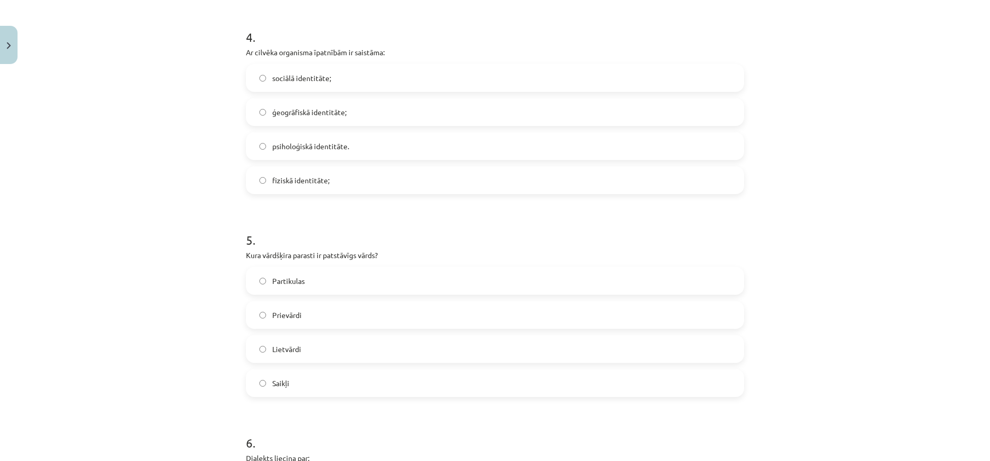
click at [313, 347] on label "Lietvārdi" at bounding box center [495, 349] width 496 height 26
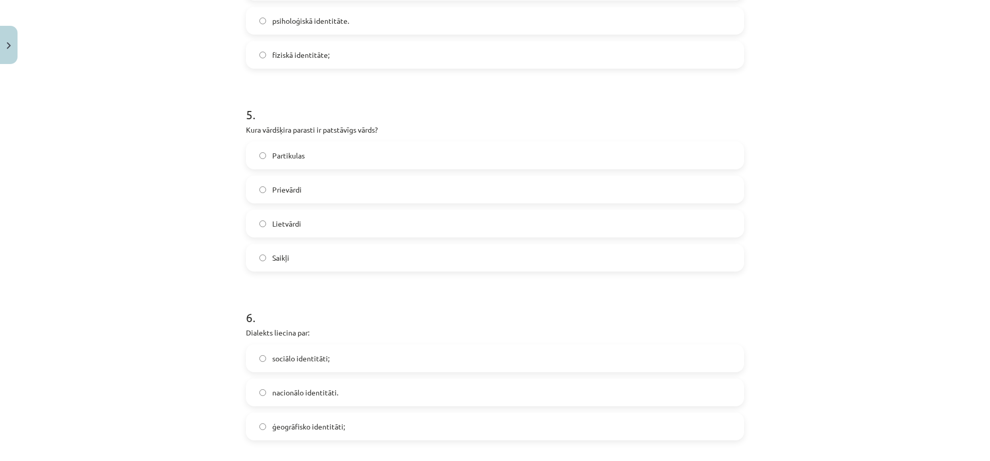
scroll to position [928, 0]
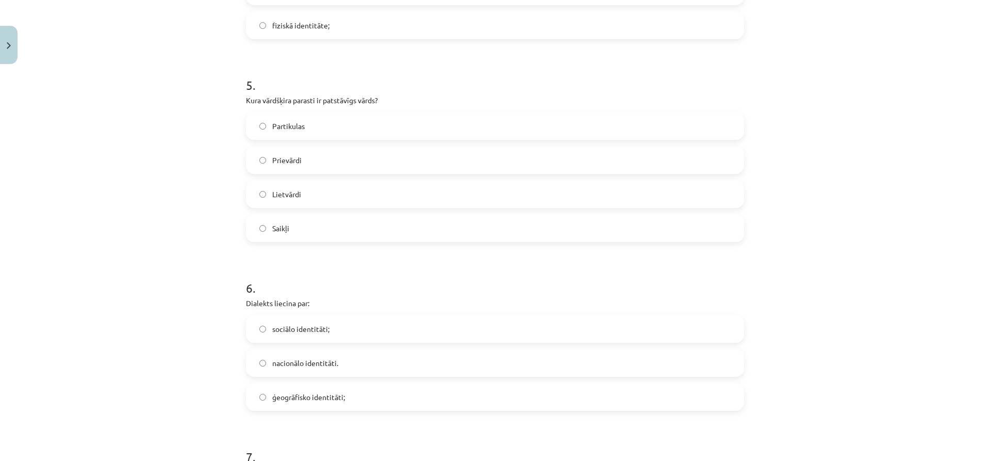
click at [320, 390] on label "ģeogrāfisko identitāti;" at bounding box center [495, 397] width 496 height 26
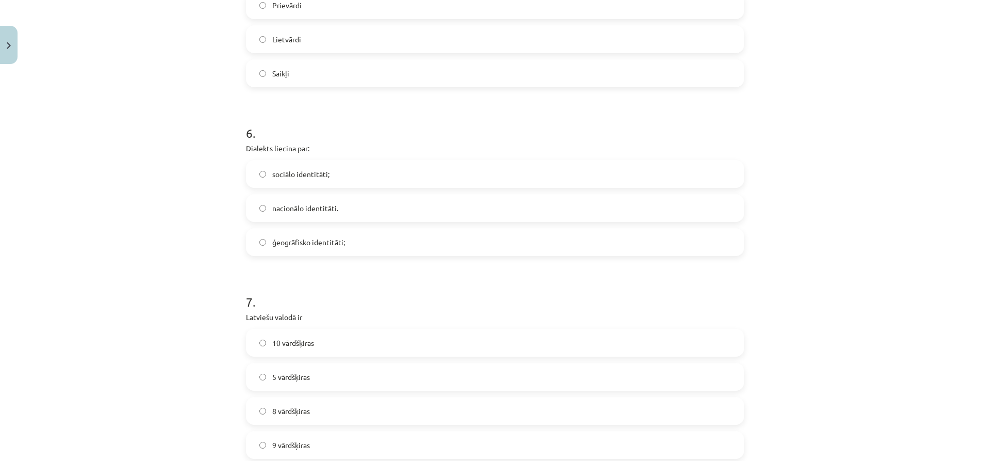
click at [308, 347] on span "10 vārdšķiras" at bounding box center [293, 342] width 42 height 11
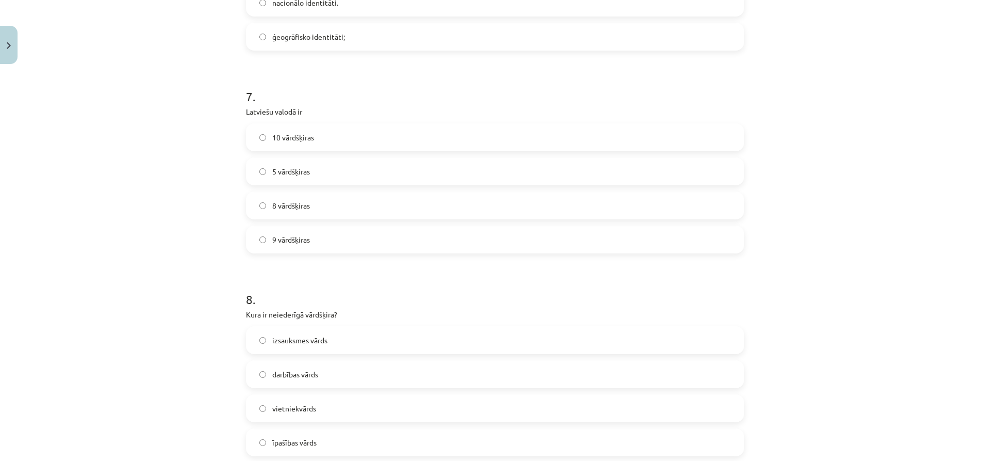
scroll to position [1289, 0]
click at [306, 344] on span "izsauksmes vārds" at bounding box center [299, 339] width 55 height 11
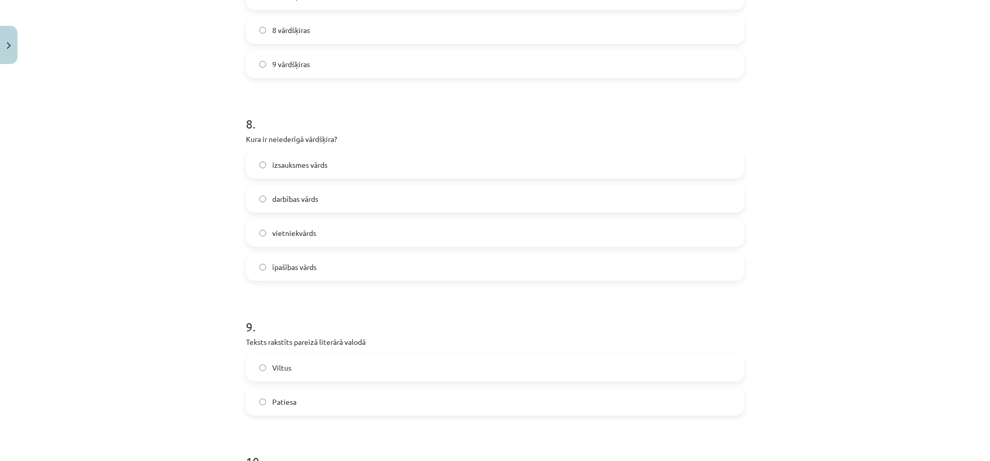
scroll to position [1496, 0]
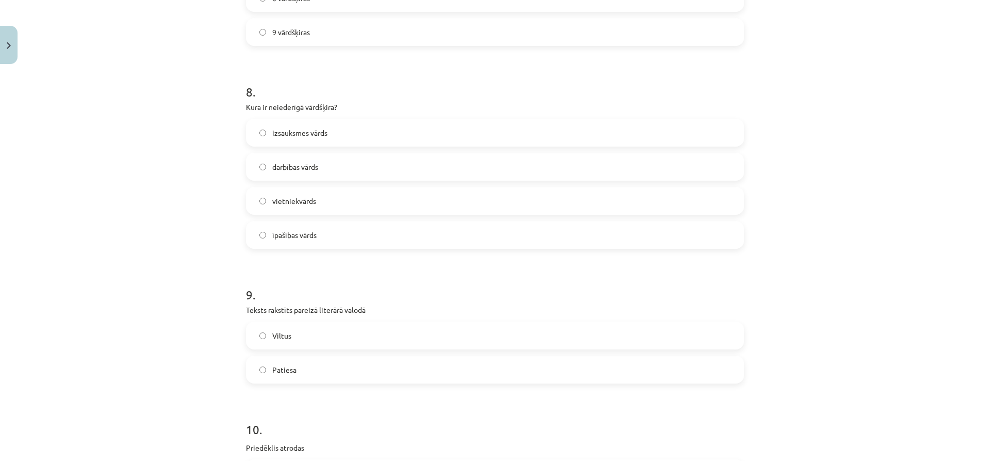
click at [302, 364] on label "Patiesa" at bounding box center [495, 369] width 496 height 26
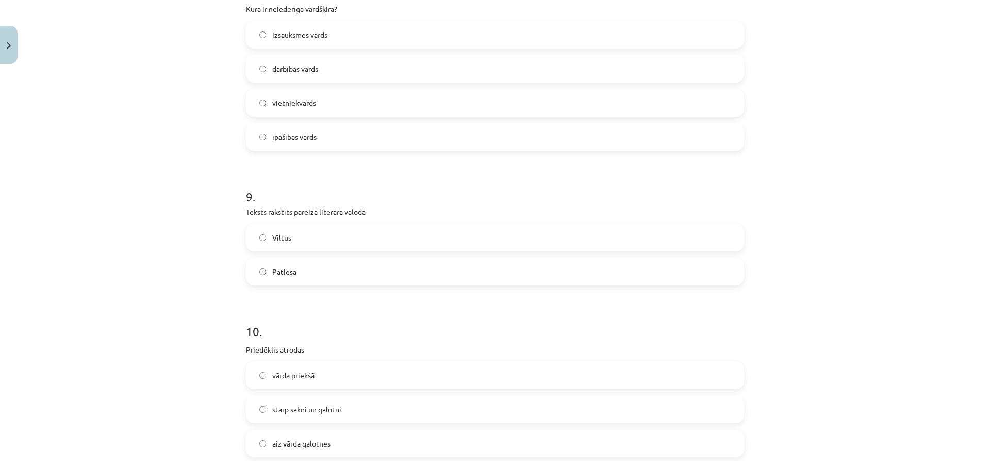
scroll to position [1710, 0]
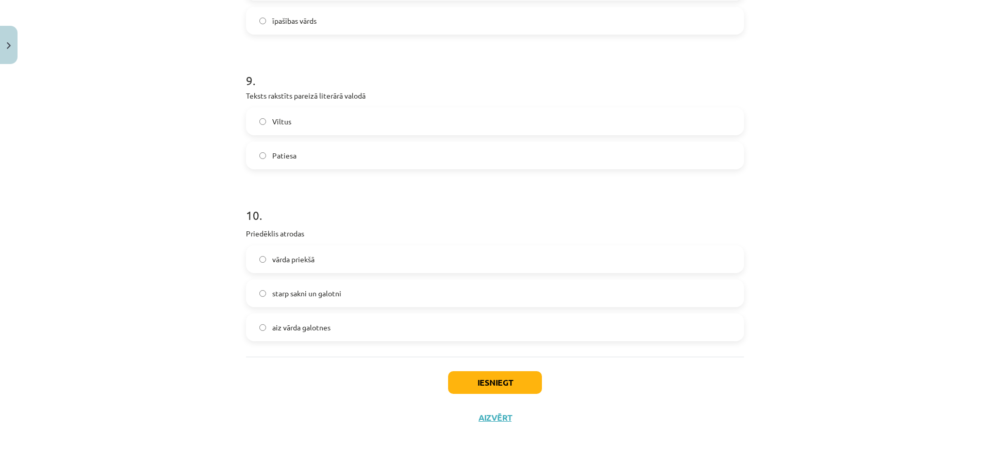
click at [300, 261] on span "vārda priekšā" at bounding box center [293, 259] width 42 height 11
click at [477, 377] on button "Iesniegt" at bounding box center [495, 382] width 94 height 23
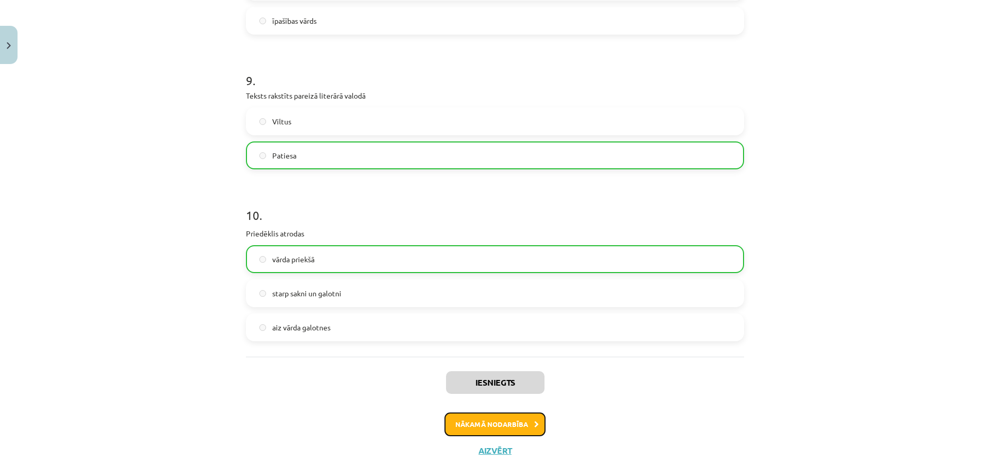
click at [489, 424] on button "Nākamā nodarbība" at bounding box center [495, 424] width 101 height 24
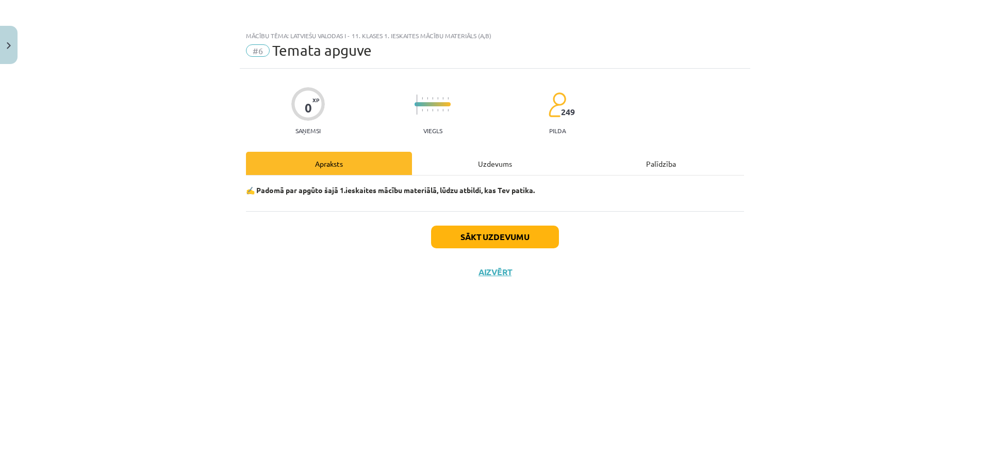
scroll to position [0, 0]
click at [477, 235] on button "Sākt uzdevumu" at bounding box center [495, 236] width 128 height 23
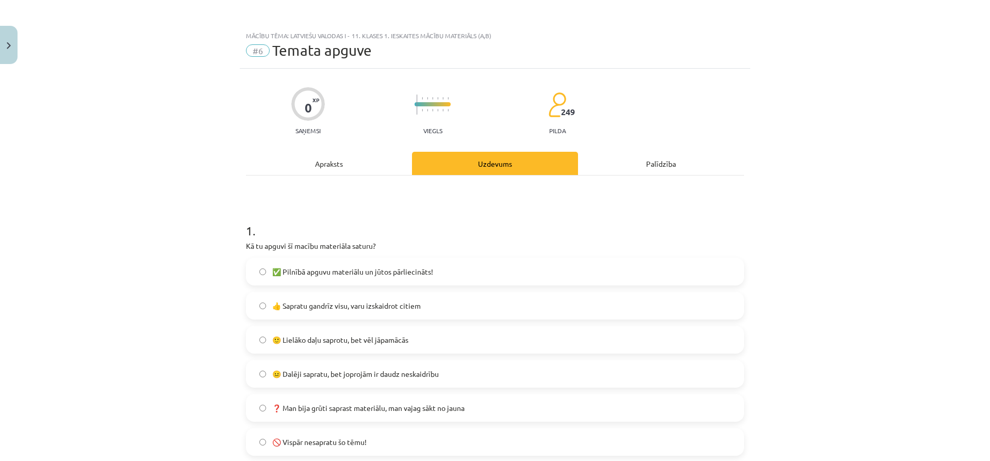
click at [375, 274] on span "✅ Pilnībā apguvu materiālu un jūtos pārliecināts!" at bounding box center [352, 271] width 161 height 11
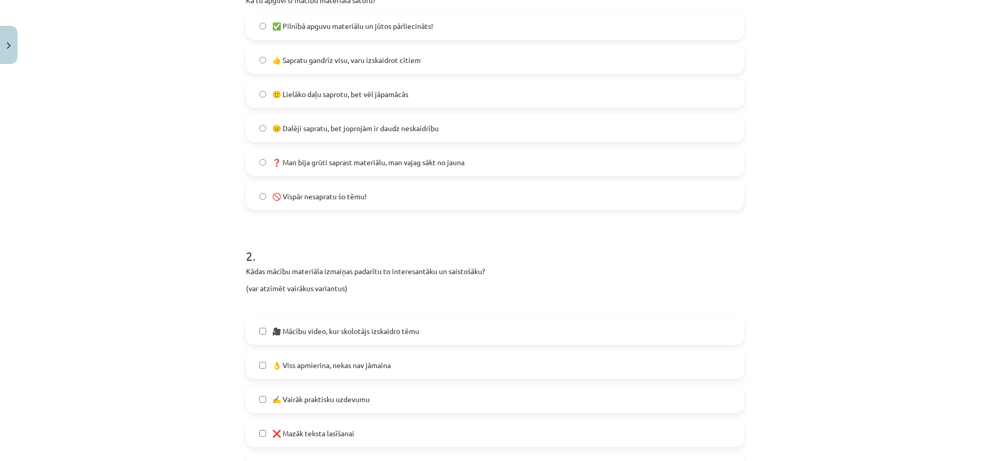
scroll to position [361, 0]
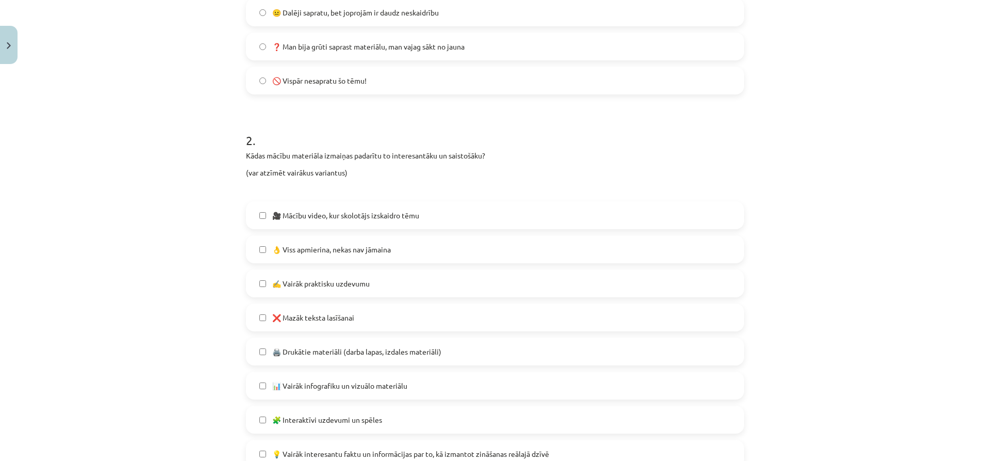
click at [361, 220] on span "🎥 Mācību video, kur skolotājs izskaidro tēmu" at bounding box center [345, 215] width 147 height 11
click at [373, 214] on span "🎥 Mācību video, kur skolotājs izskaidro tēmu" at bounding box center [345, 215] width 147 height 11
click at [366, 235] on div "👌 Viss apmierina, nekas nav jāmaina" at bounding box center [495, 249] width 498 height 28
click at [366, 244] on span "👌 Viss apmierina, nekas nav jāmaina" at bounding box center [331, 249] width 119 height 11
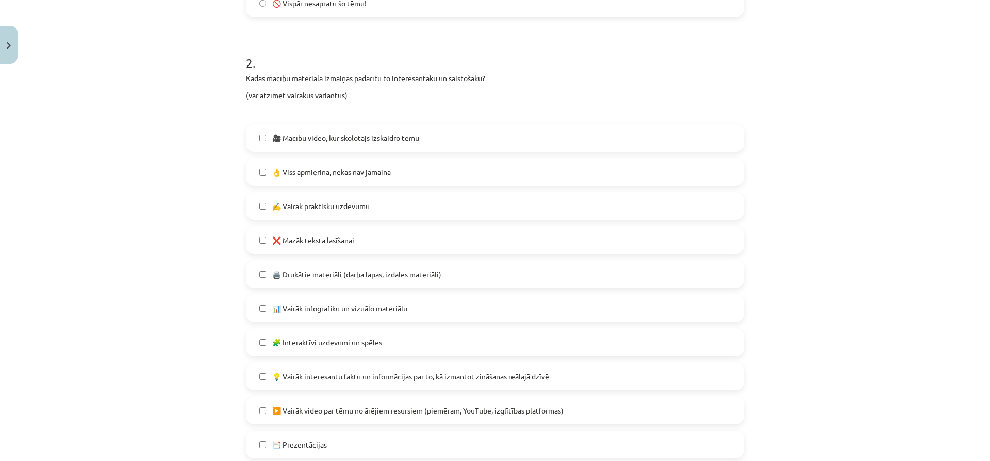
scroll to position [555, 0]
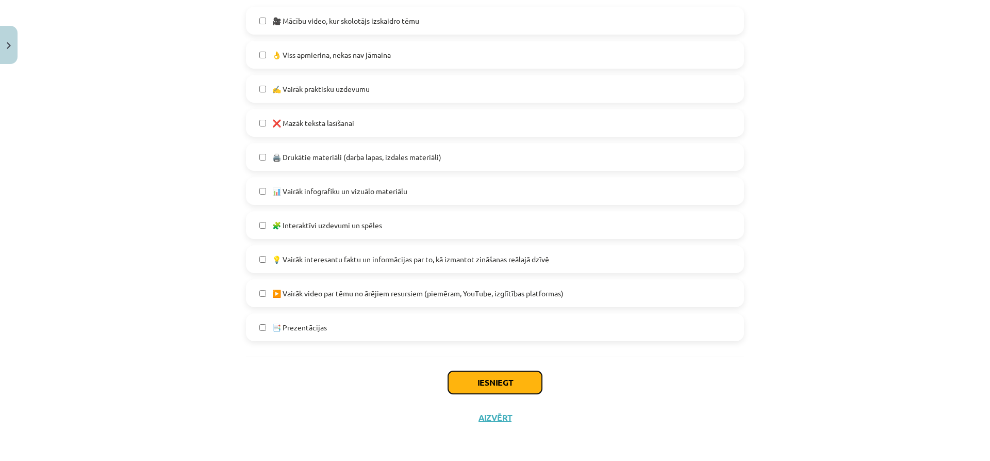
click at [491, 381] on button "Iesniegt" at bounding box center [495, 382] width 94 height 23
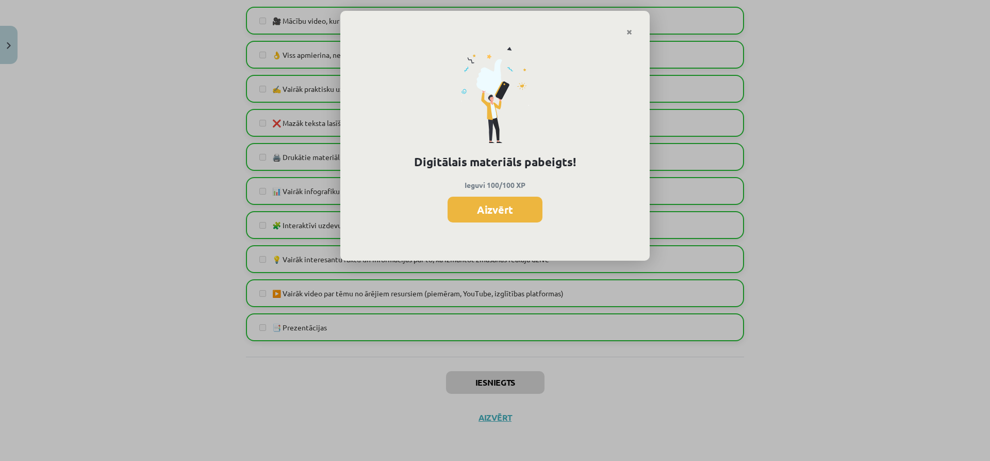
drag, startPoint x: 512, startPoint y: 205, endPoint x: 505, endPoint y: 206, distance: 7.3
click at [510, 205] on button "Aizvērt" at bounding box center [495, 209] width 95 height 26
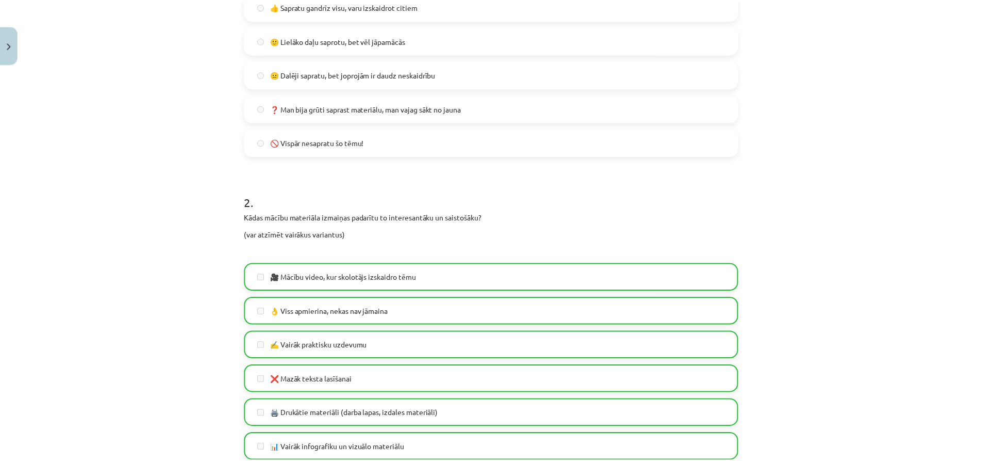
scroll to position [298, 0]
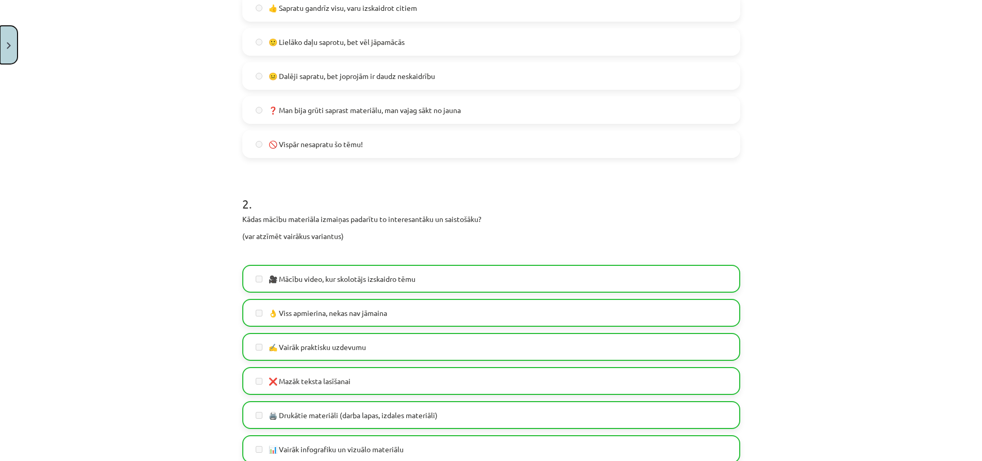
click at [17, 46] on button "Close" at bounding box center [9, 45] width 18 height 38
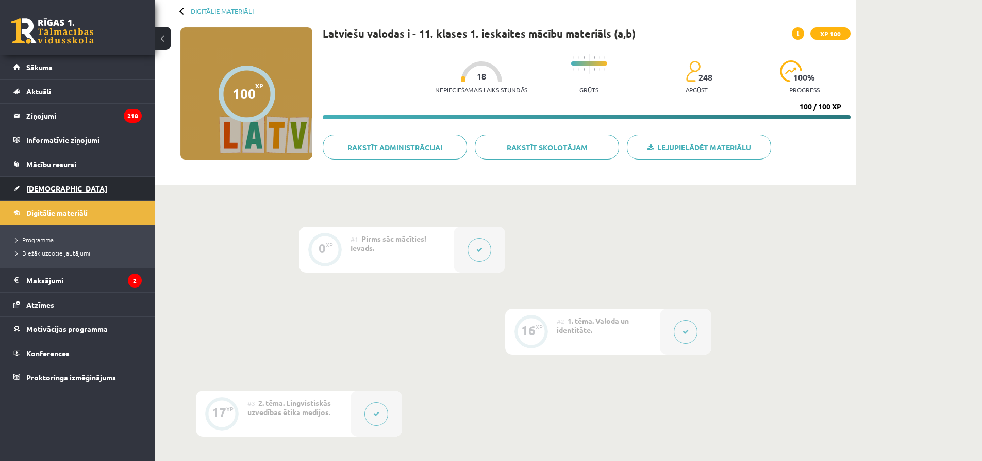
click at [46, 185] on span "[DEMOGRAPHIC_DATA]" at bounding box center [66, 188] width 81 height 9
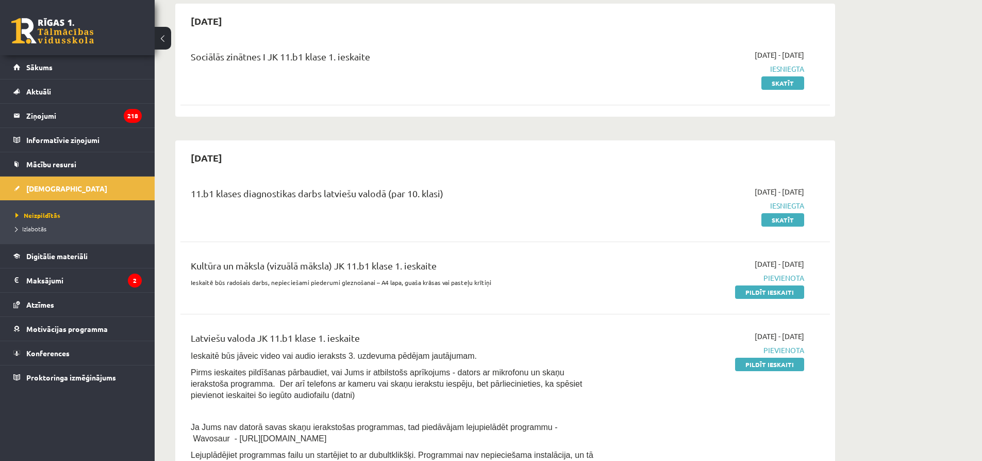
scroll to position [103, 0]
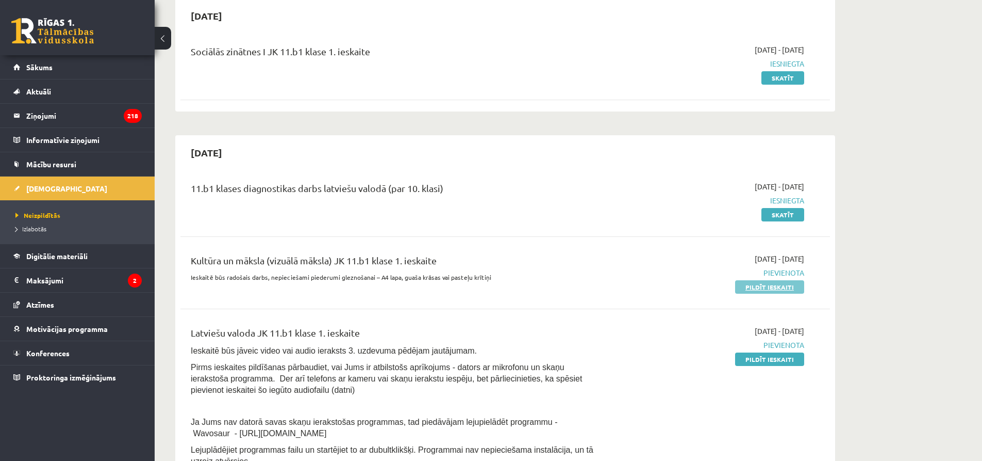
click at [776, 286] on link "Pildīt ieskaiti" at bounding box center [769, 286] width 69 height 13
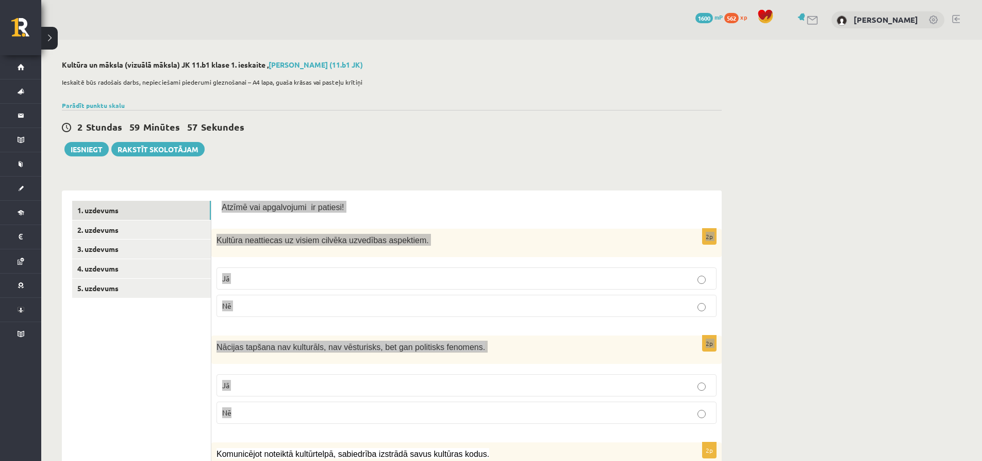
drag, startPoint x: 223, startPoint y: 208, endPoint x: 490, endPoint y: 406, distance: 332.2
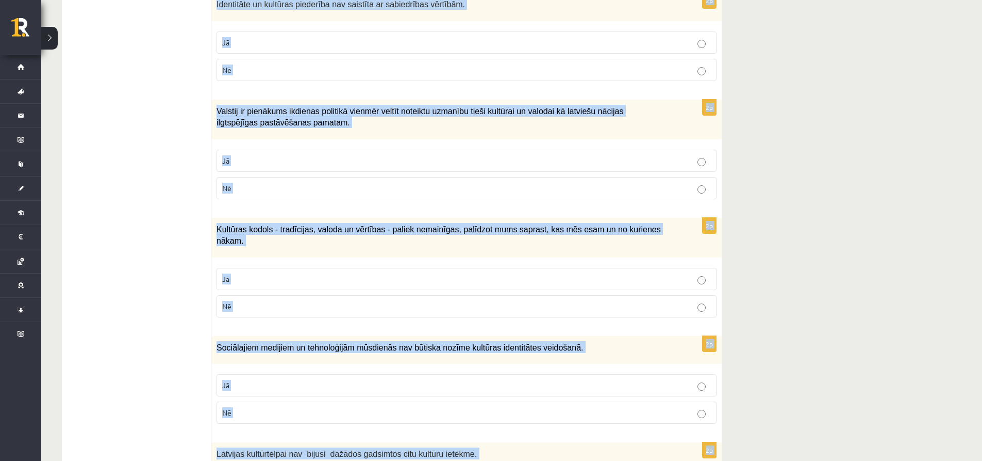
scroll to position [1410, 0]
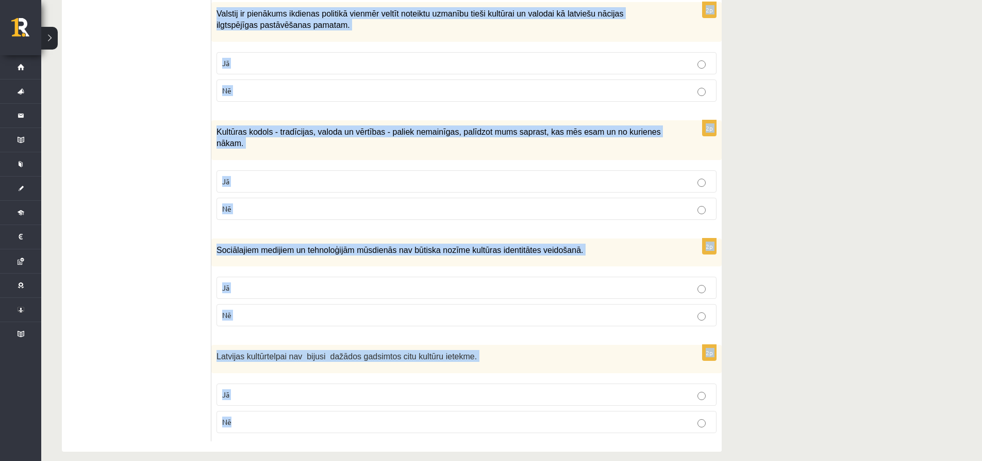
drag, startPoint x: 222, startPoint y: 206, endPoint x: 478, endPoint y: 427, distance: 338.6
copy form "Atzīmē vai apgalvojumi ir patiesi! 2p Kultūra neattiecas uz visiem cilvēka uzve…"
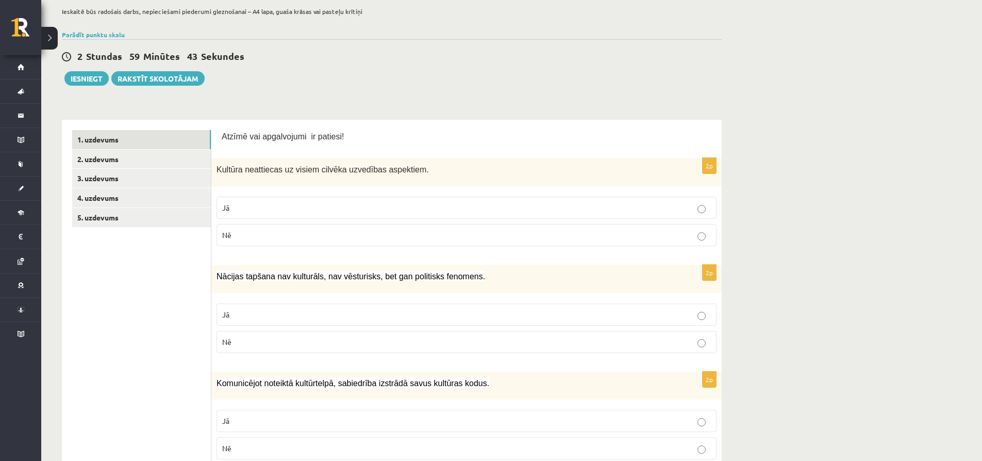
scroll to position [70, 0]
click at [246, 232] on p "Nē" at bounding box center [466, 236] width 489 height 11
click at [278, 341] on p "Nē" at bounding box center [466, 342] width 489 height 11
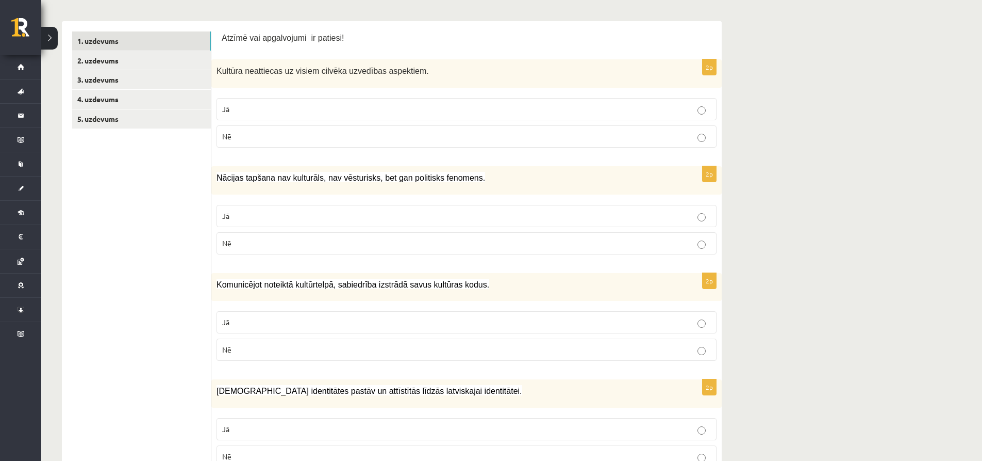
scroll to position [173, 0]
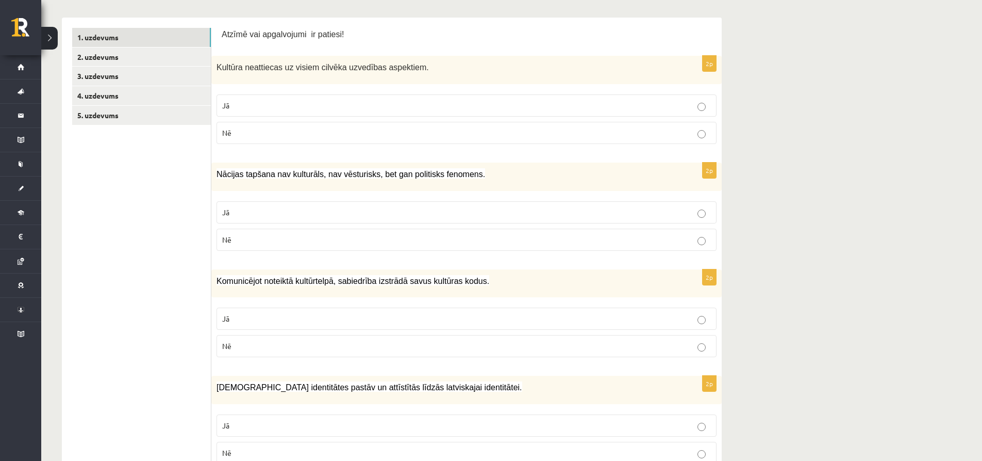
click at [278, 318] on p "Jā" at bounding box center [466, 318] width 489 height 11
click at [271, 418] on label "Jā" at bounding box center [467, 425] width 500 height 22
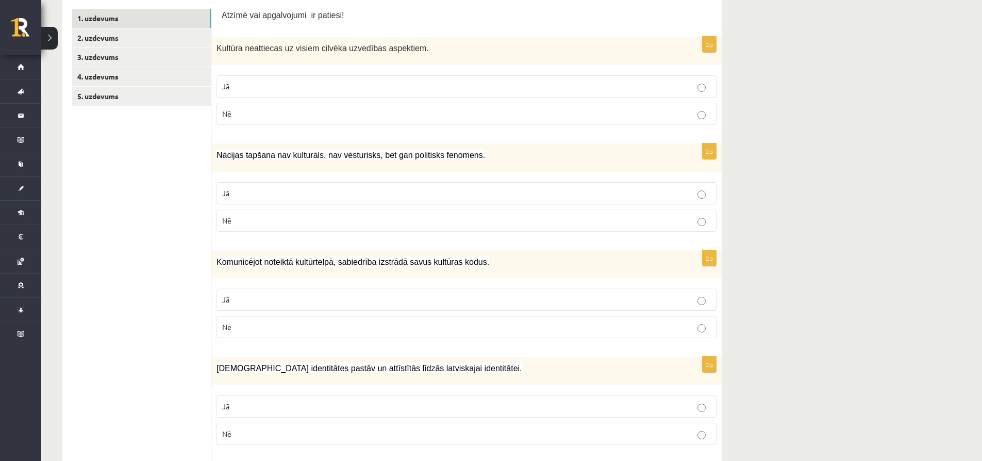
scroll to position [224, 0]
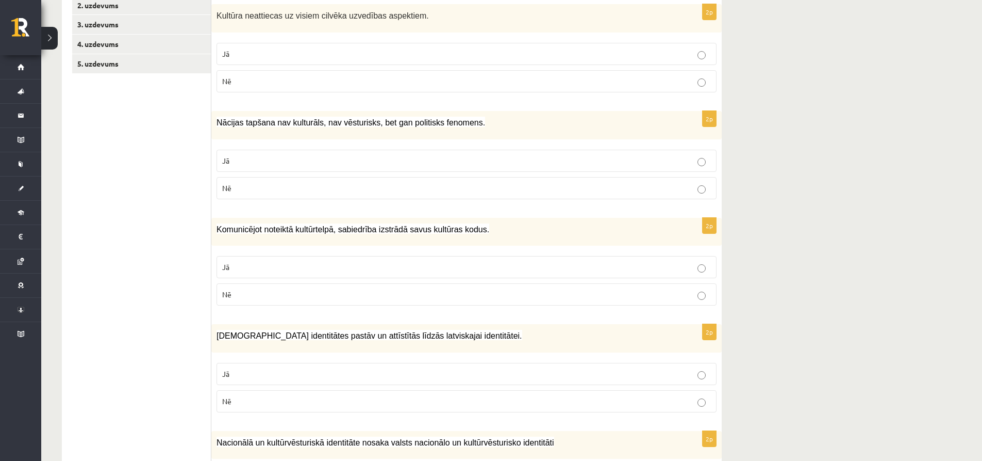
click at [268, 377] on p "Jā" at bounding box center [466, 373] width 489 height 11
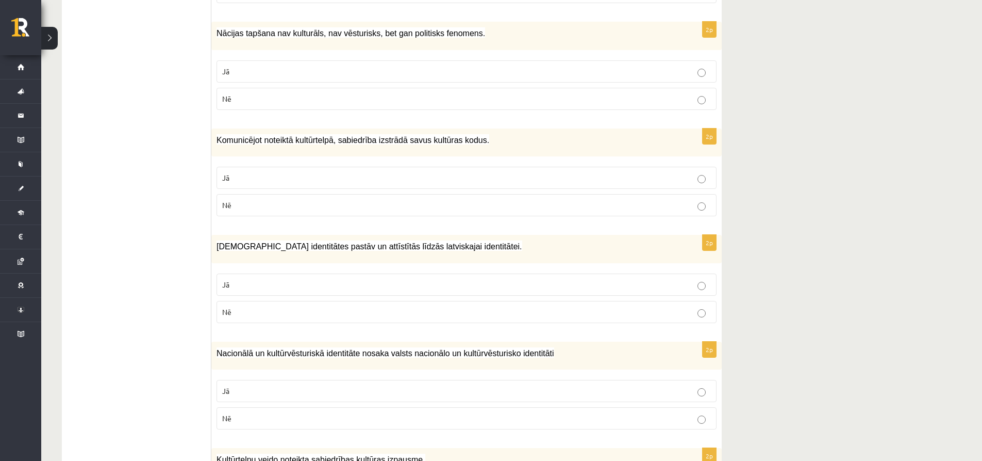
scroll to position [327, 0]
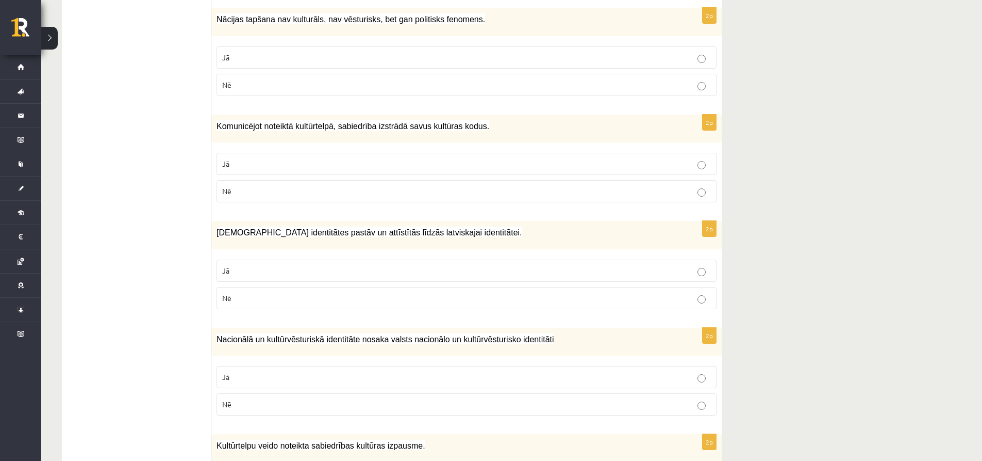
click at [320, 373] on p "Jā" at bounding box center [466, 376] width 489 height 11
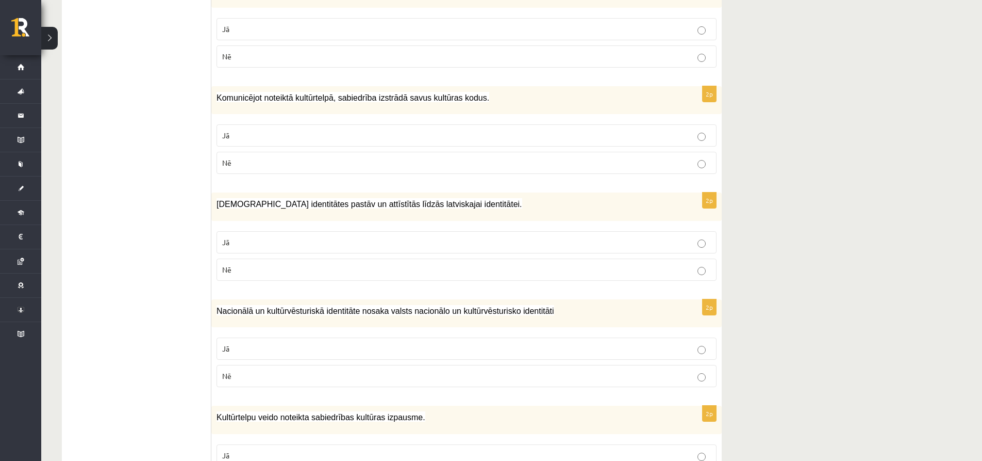
scroll to position [482, 0]
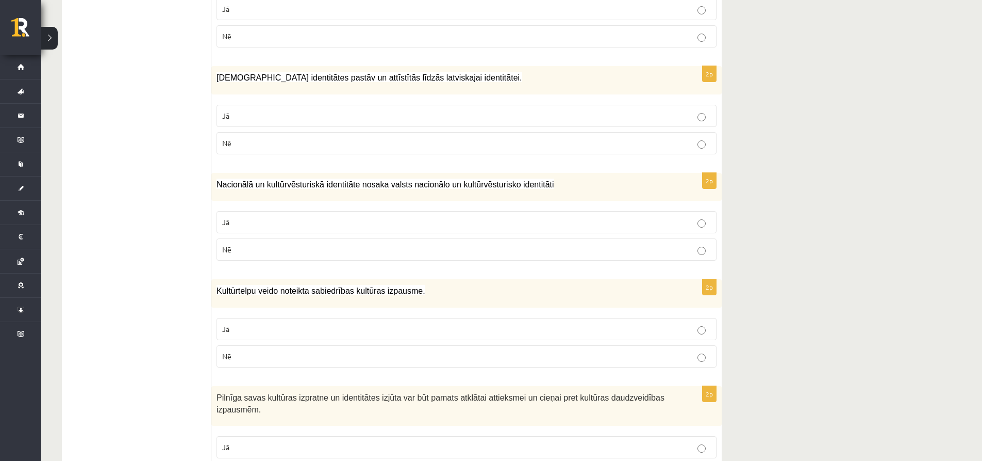
click at [321, 334] on p "Jā" at bounding box center [466, 328] width 489 height 11
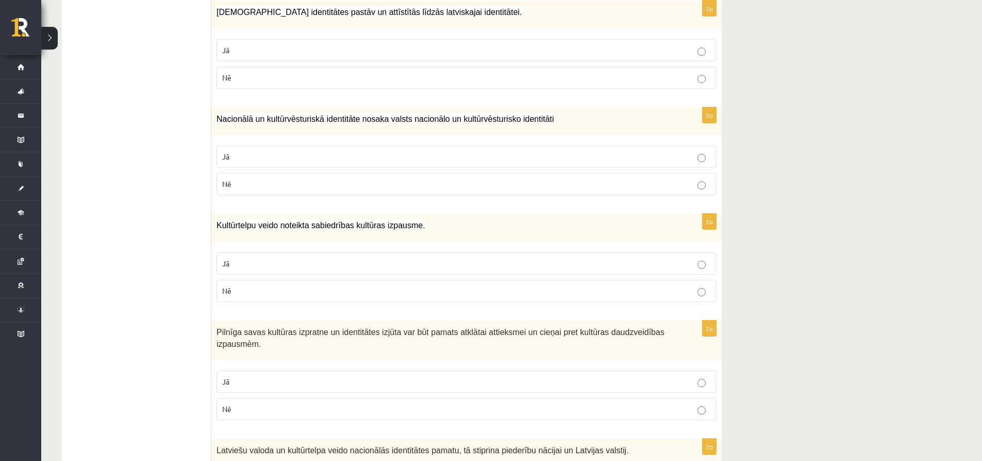
scroll to position [585, 0]
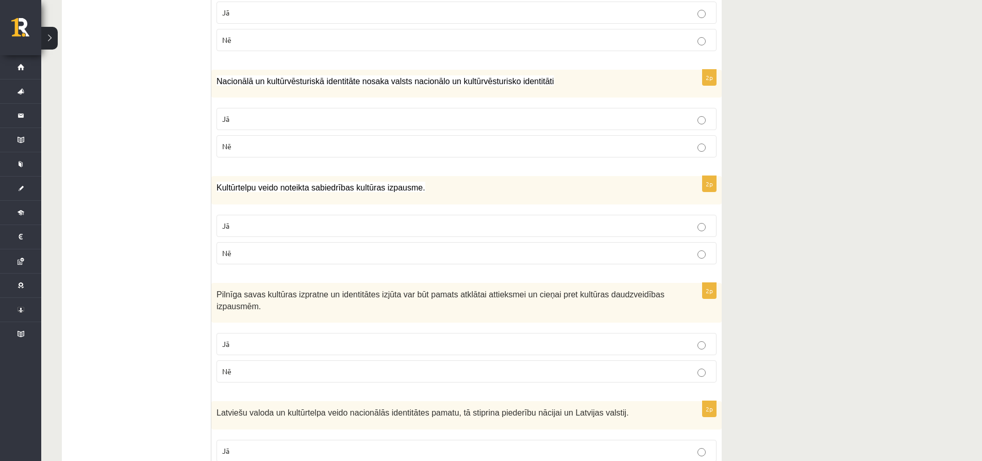
click at [318, 342] on p "Jā" at bounding box center [466, 343] width 489 height 11
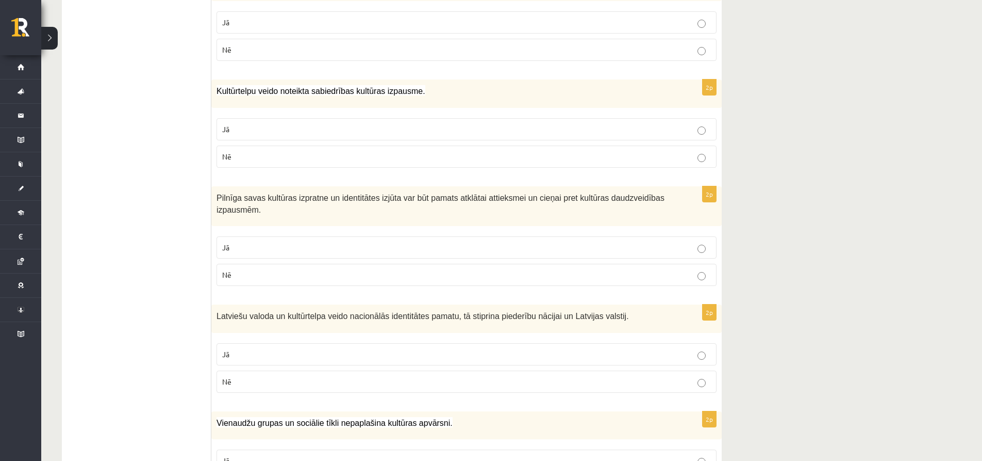
scroll to position [688, 0]
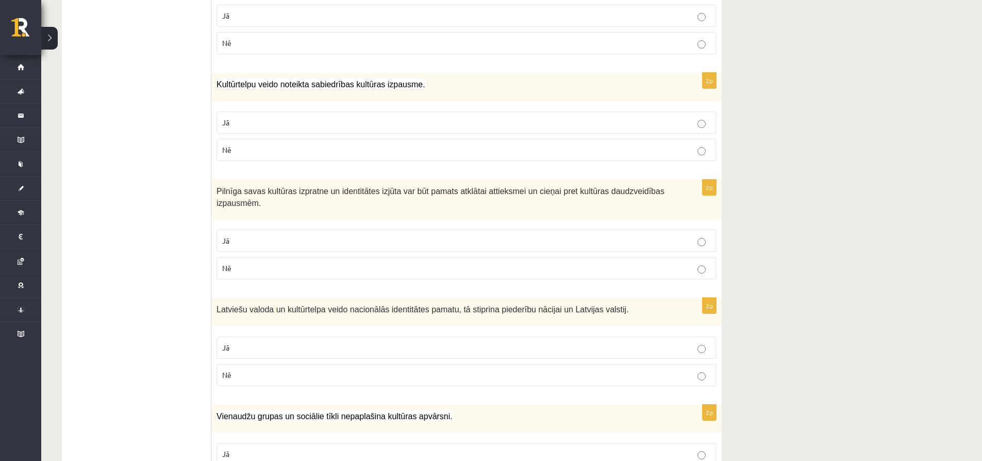
click at [314, 348] on p "Jā" at bounding box center [466, 347] width 489 height 11
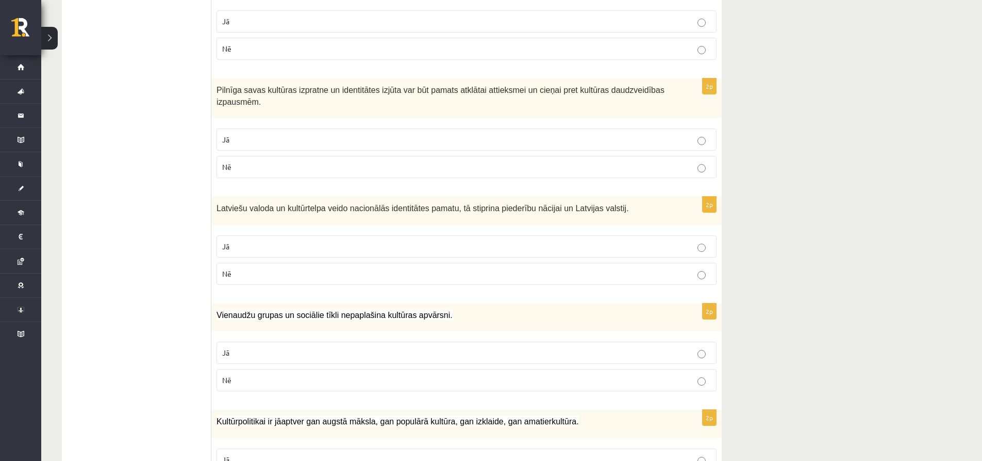
scroll to position [825, 0]
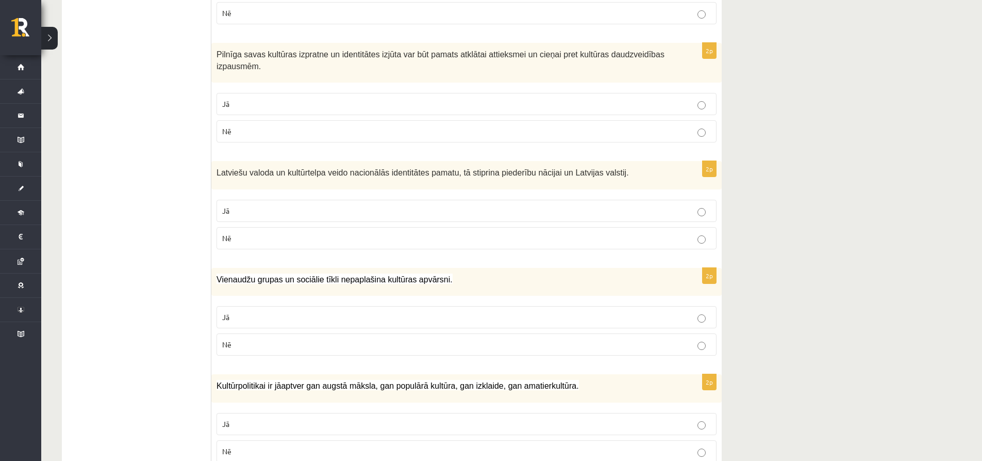
click at [455, 345] on p "Nē" at bounding box center [466, 344] width 489 height 11
drag, startPoint x: 157, startPoint y: 293, endPoint x: 30, endPoint y: 281, distance: 127.0
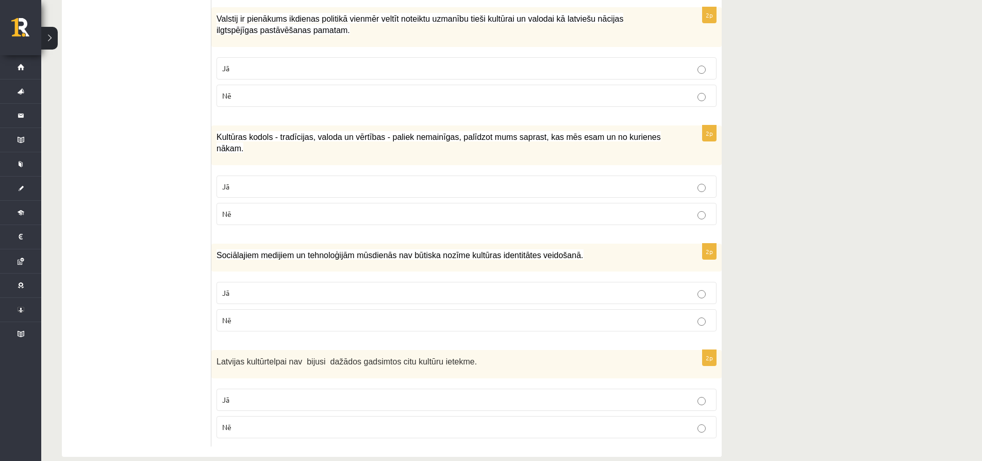
scroll to position [1410, 0]
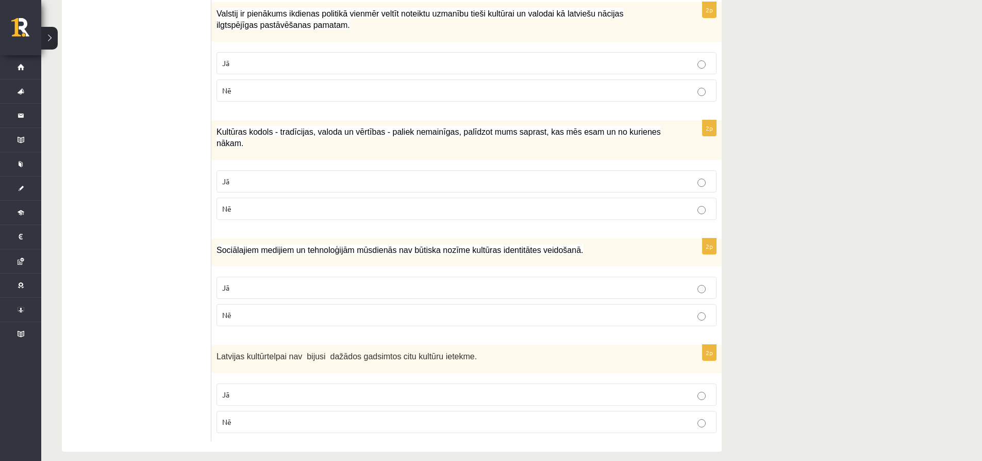
click at [269, 416] on p "Nē" at bounding box center [466, 421] width 489 height 11
click at [257, 309] on p "Nē" at bounding box center [466, 314] width 489 height 11
click at [276, 176] on p "Jā" at bounding box center [466, 181] width 489 height 11
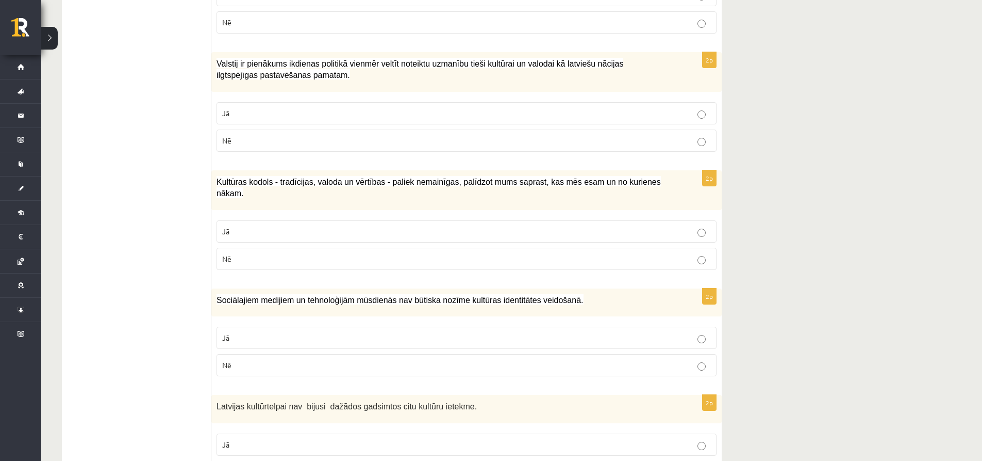
scroll to position [1359, 0]
click at [320, 112] on p "Jā" at bounding box center [466, 114] width 489 height 11
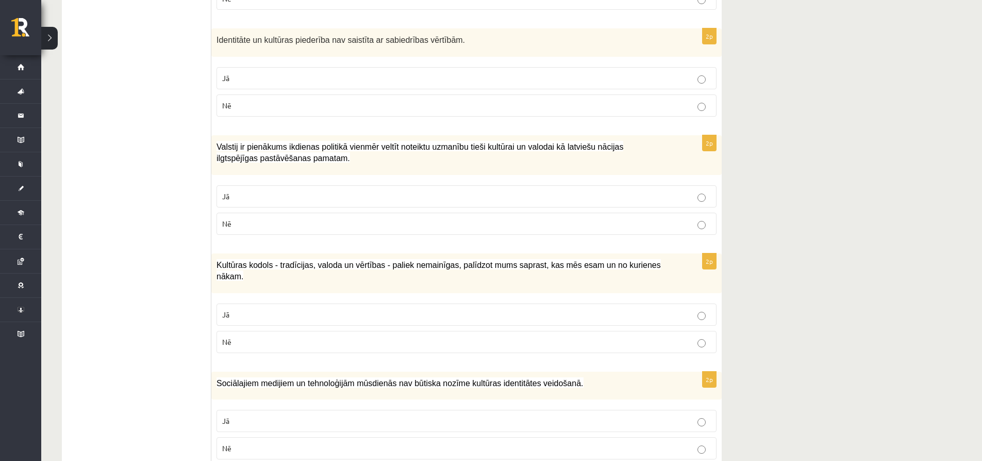
scroll to position [1256, 0]
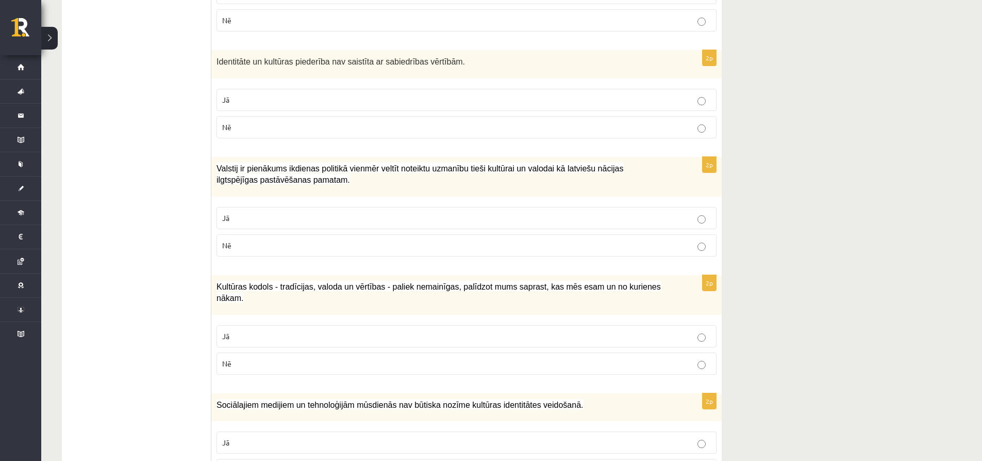
click at [307, 133] on p "Nē" at bounding box center [466, 127] width 489 height 11
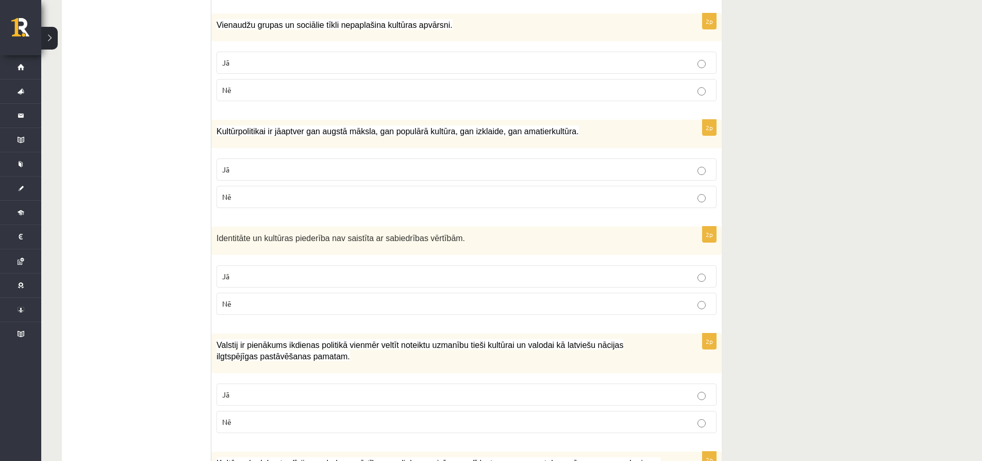
scroll to position [1049, 0]
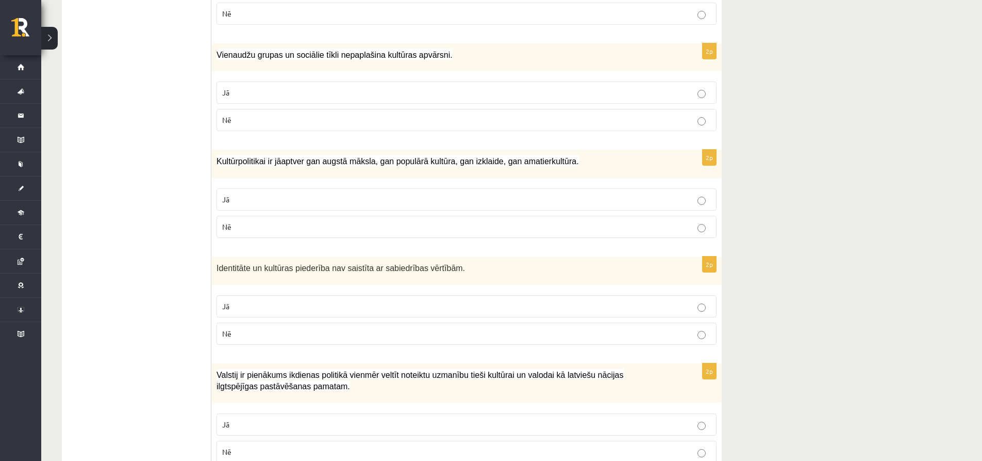
click at [313, 194] on p "Jā" at bounding box center [466, 199] width 489 height 11
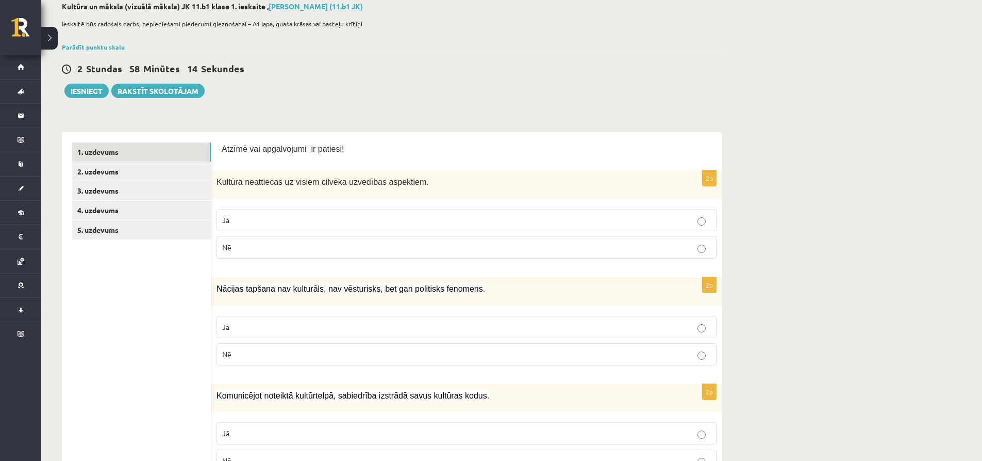
scroll to position [0, 0]
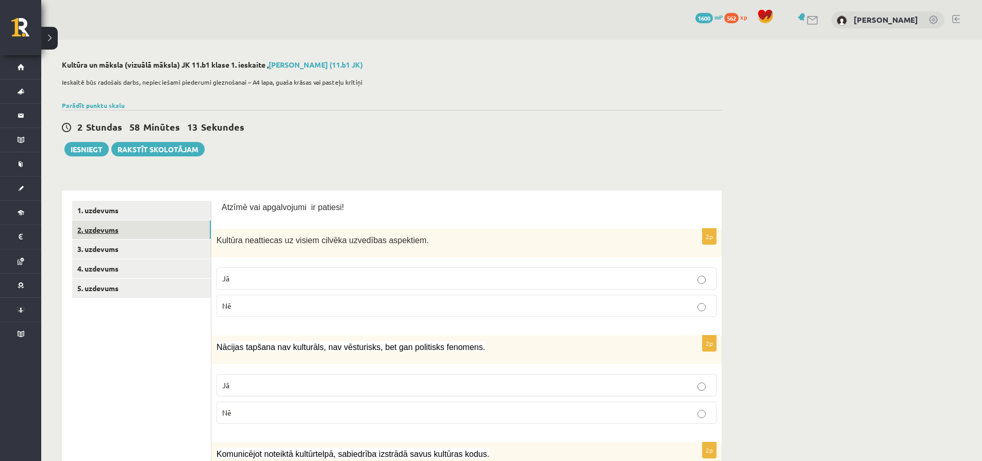
click at [111, 224] on link "2. uzdevums" at bounding box center [141, 229] width 139 height 19
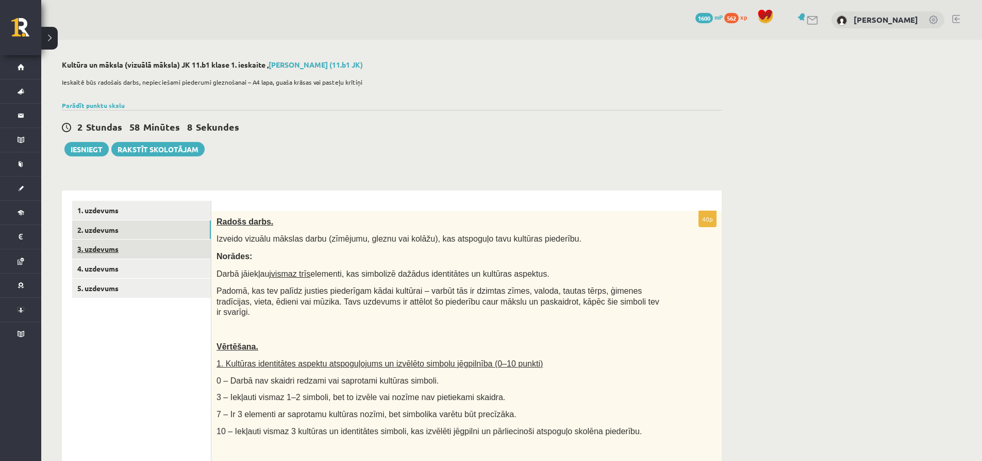
click at [125, 244] on link "3. uzdevums" at bounding box center [141, 248] width 139 height 19
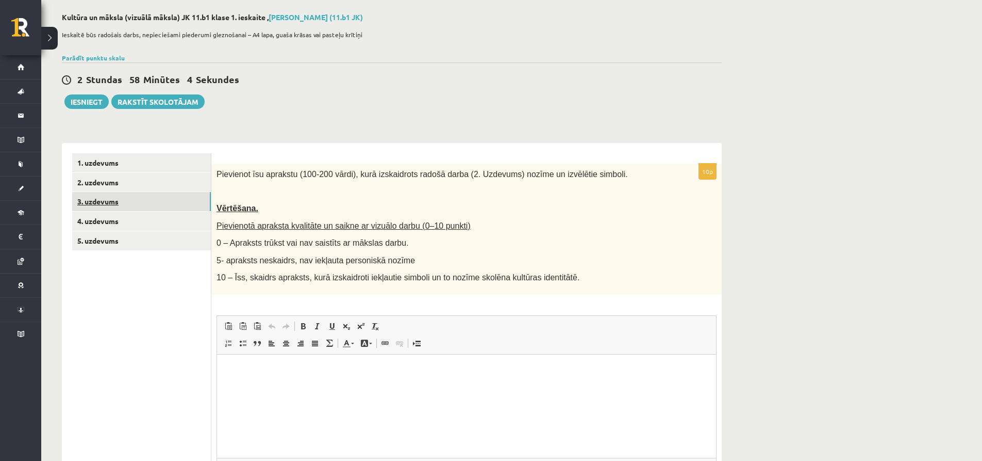
scroll to position [52, 0]
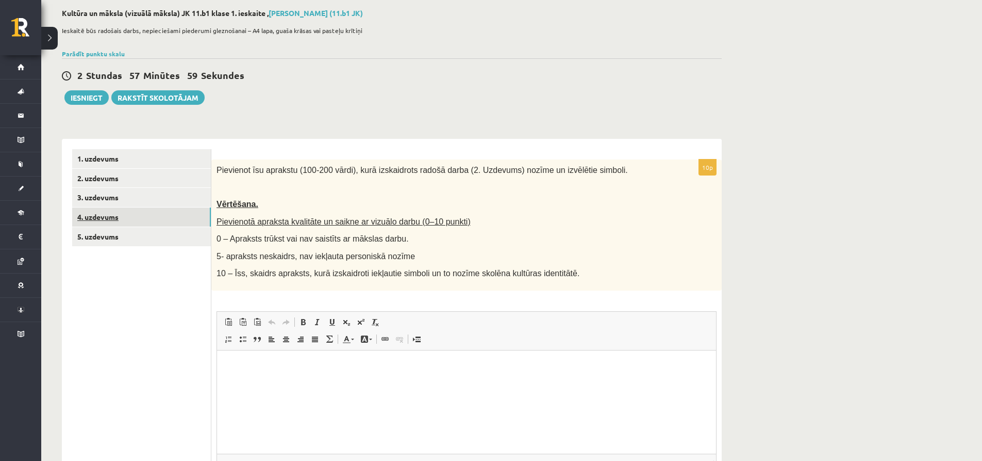
click at [142, 217] on link "4. uzdevums" at bounding box center [141, 216] width 139 height 19
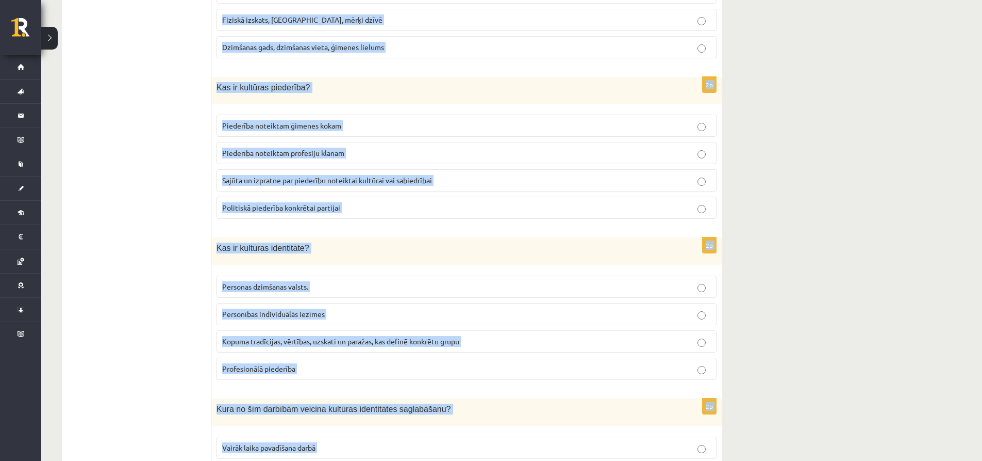
scroll to position [1381, 0]
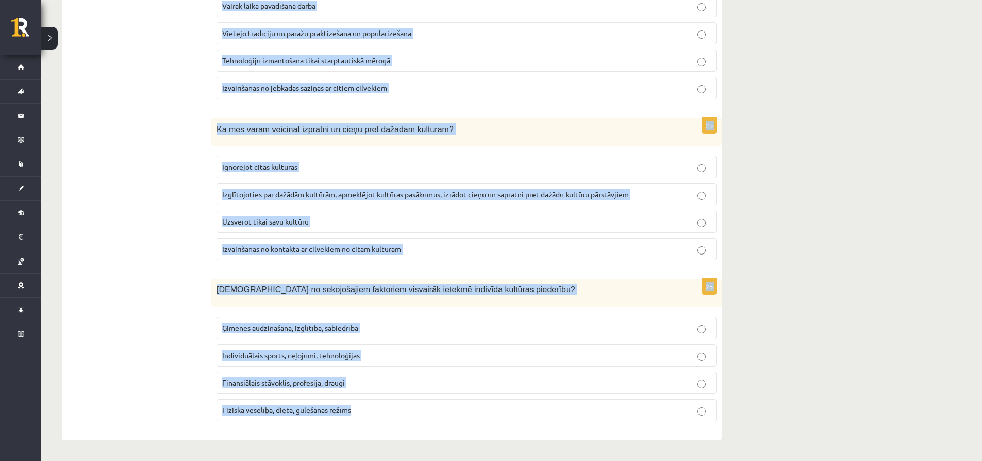
drag, startPoint x: 218, startPoint y: 171, endPoint x: 445, endPoint y: 424, distance: 340.0
copy form "Kādu lomu spēlē izglītība kultūras identitātes veidošanā? Izglītība nav saistīt…"
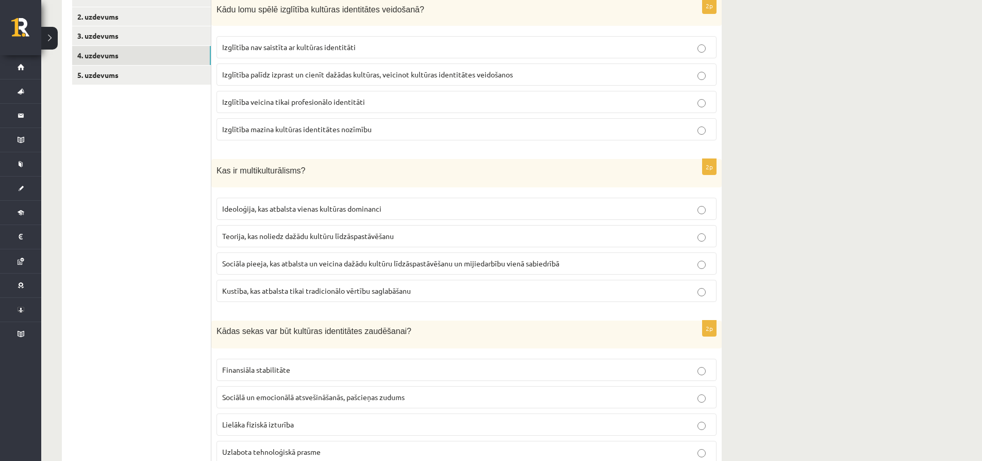
scroll to position [0, 0]
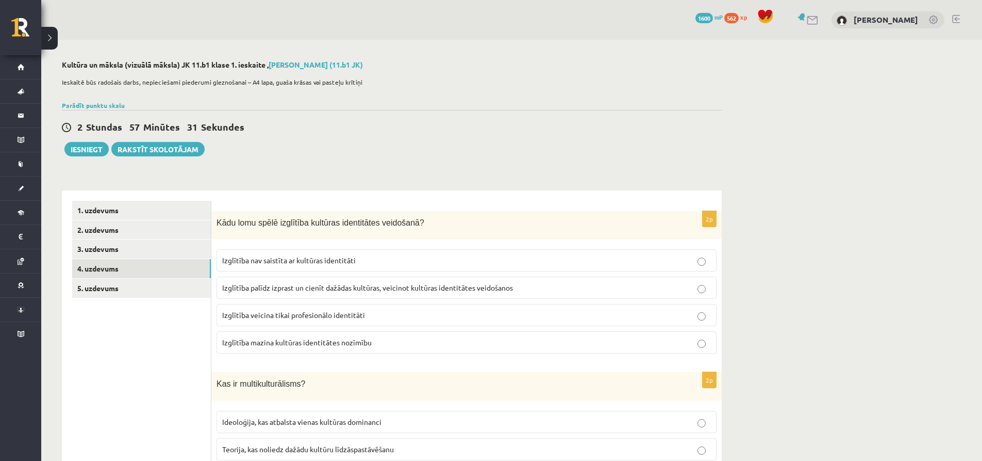
click at [302, 287] on span "Izglītība palīdz izprast un cienīt dažādas kultūras, veicinot kultūras identitā…" at bounding box center [367, 287] width 291 height 9
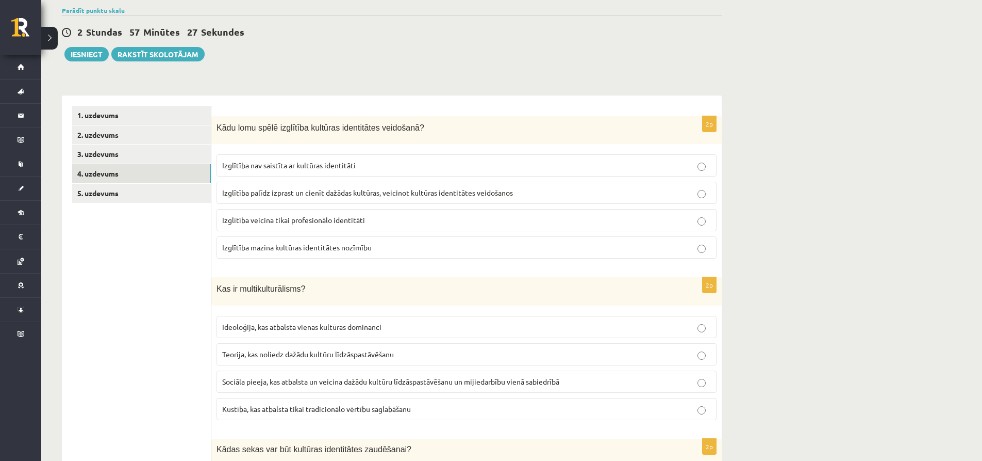
scroll to position [103, 0]
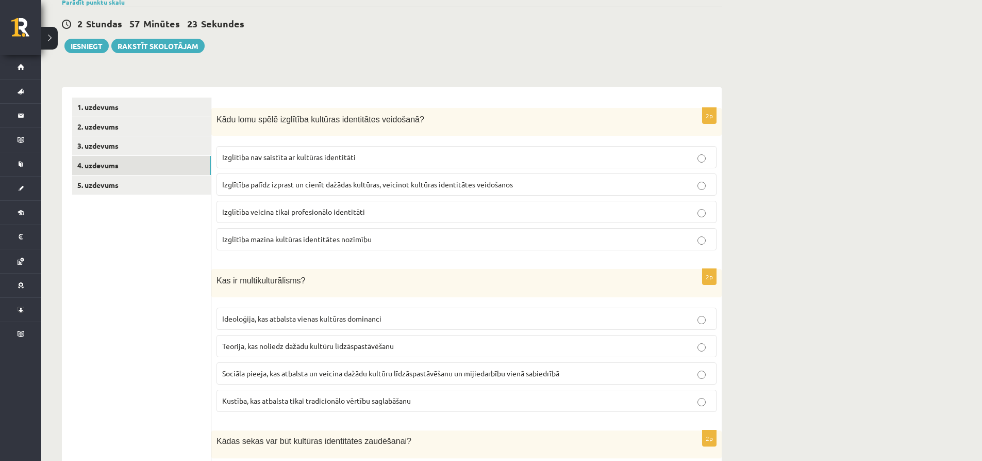
click at [298, 370] on span "Sociāla pieeja, kas atbalsta un veicina dažādu kultūru līdzāspastāvēšanu un mij…" at bounding box center [390, 372] width 337 height 9
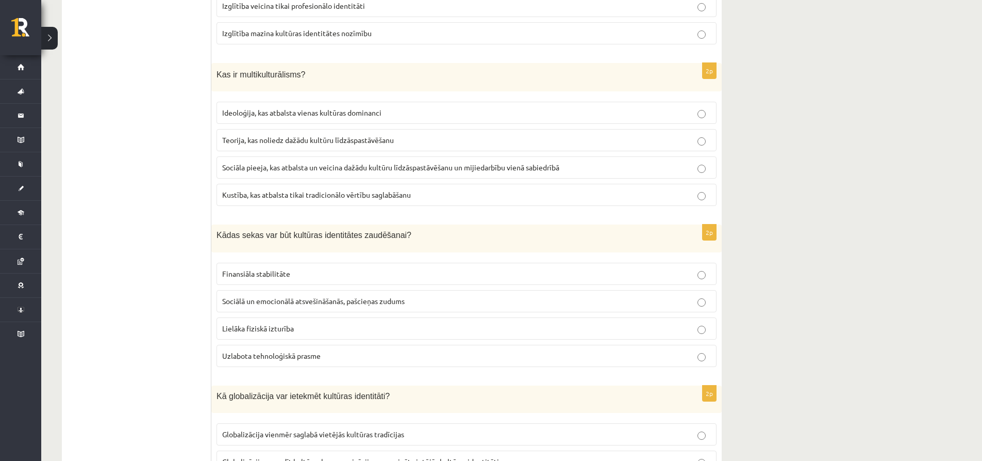
scroll to position [309, 0]
click at [305, 302] on span "Sociālā un emocionālā atsvešināšanās, pašcieņas zudums" at bounding box center [313, 299] width 183 height 9
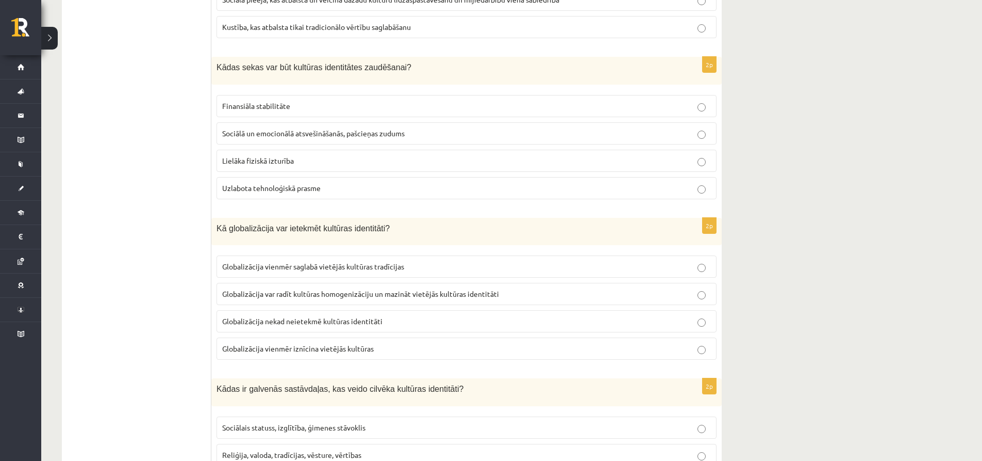
scroll to position [516, 0]
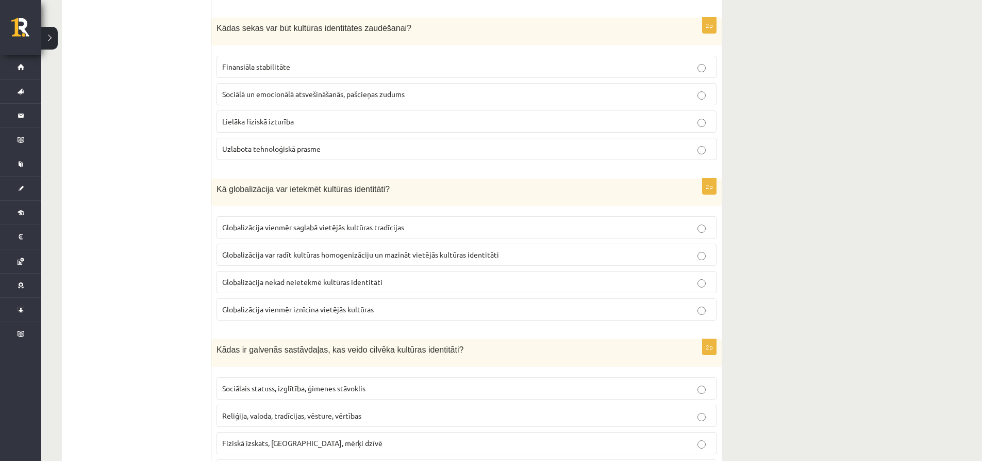
click at [303, 254] on span "Globalizācija var radīt kultūras homogenizāciju un mazināt vietējās kultūras id…" at bounding box center [360, 254] width 277 height 9
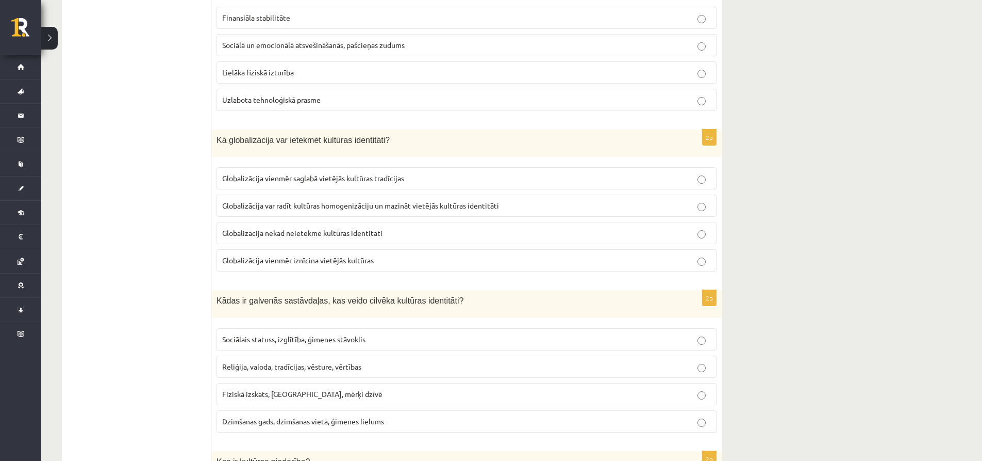
scroll to position [567, 0]
click at [311, 362] on span "Reliģija, valoda, tradīcijas, vēsture, vērtības" at bounding box center [291, 363] width 139 height 9
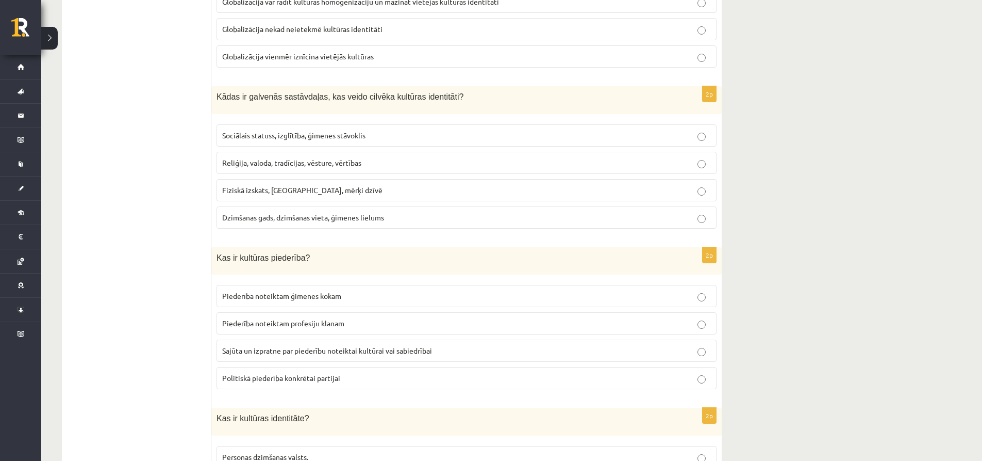
scroll to position [774, 0]
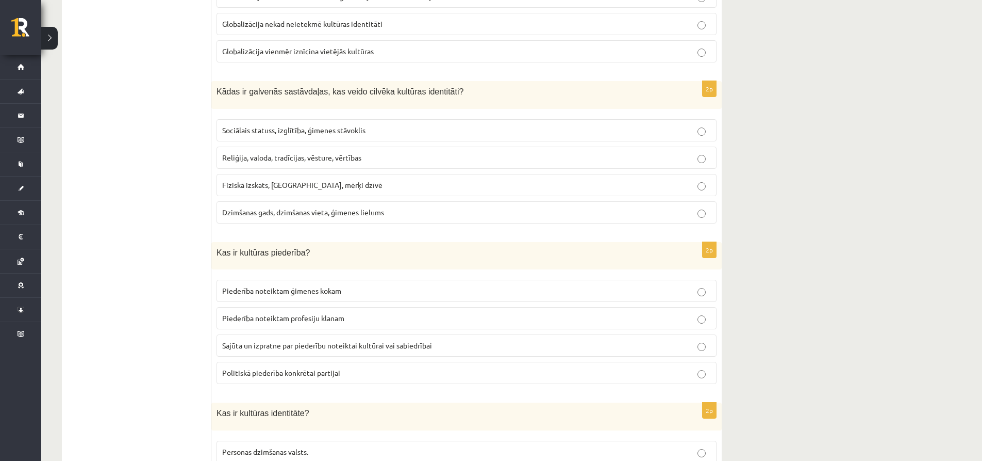
click at [298, 347] on span "Sajūta un izpratne par piederību noteiktai kultūrai vai sabiedrībai" at bounding box center [327, 344] width 210 height 9
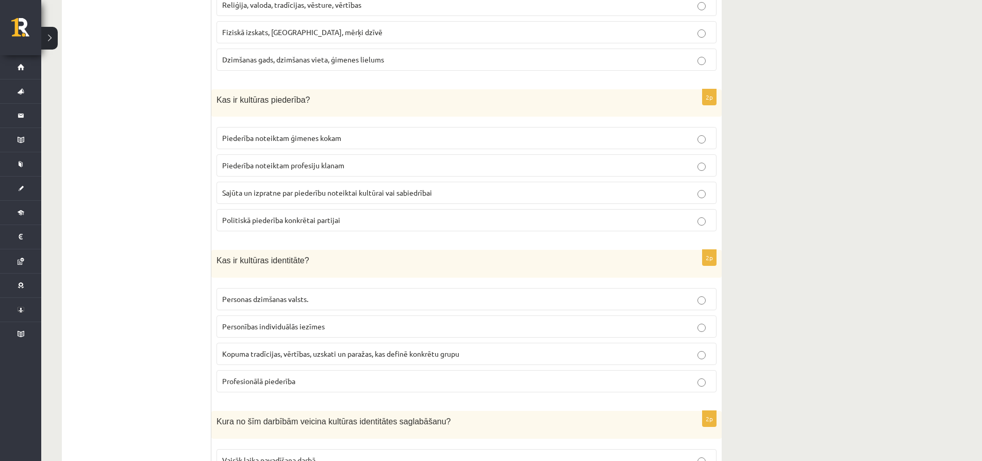
scroll to position [928, 0]
click at [297, 348] on span "Kopuma tradīcijas, vērtības, uzskati un paražas, kas definē konkrētu grupu" at bounding box center [340, 351] width 237 height 9
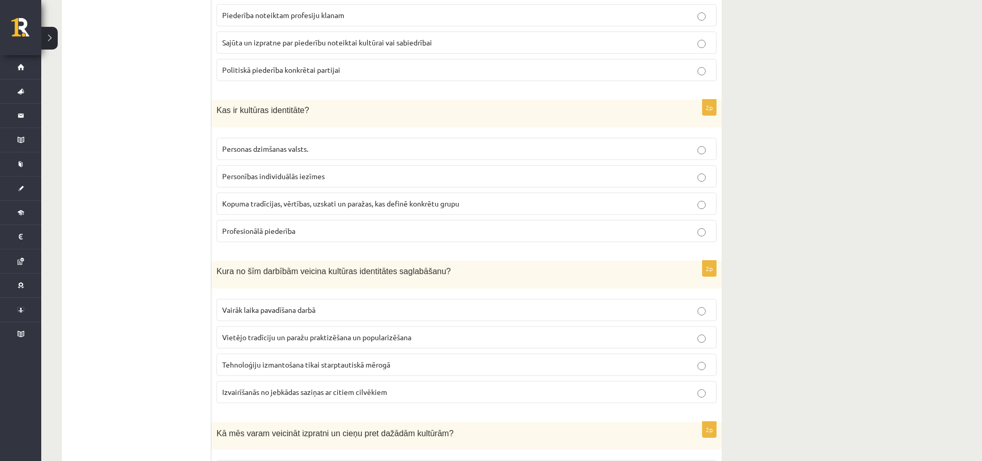
scroll to position [1083, 0]
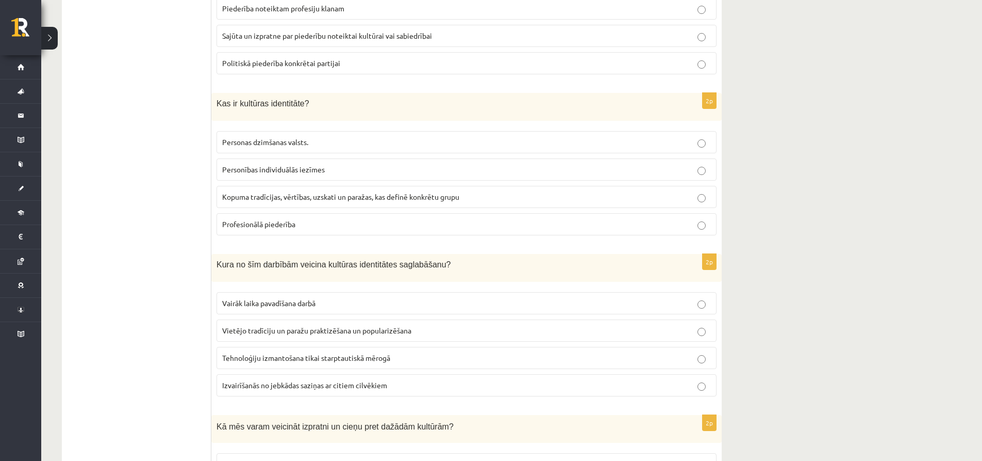
click at [289, 327] on span "Vietējo tradīciju un paražu praktizēšana un popularizēšana" at bounding box center [316, 329] width 189 height 9
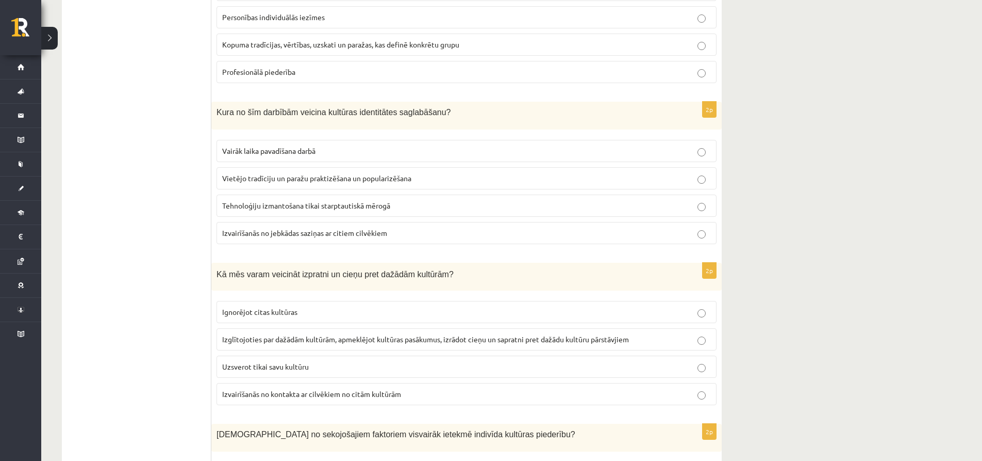
scroll to position [1238, 0]
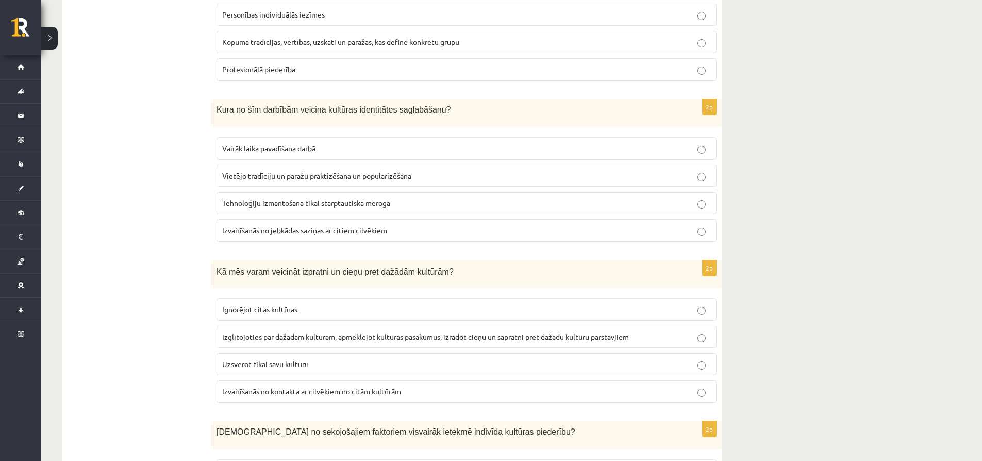
click at [290, 336] on span "Izglītojoties par dažādām kultūrām, apmeklējot kultūras pasākumus, izrādot cieņ…" at bounding box center [425, 336] width 407 height 9
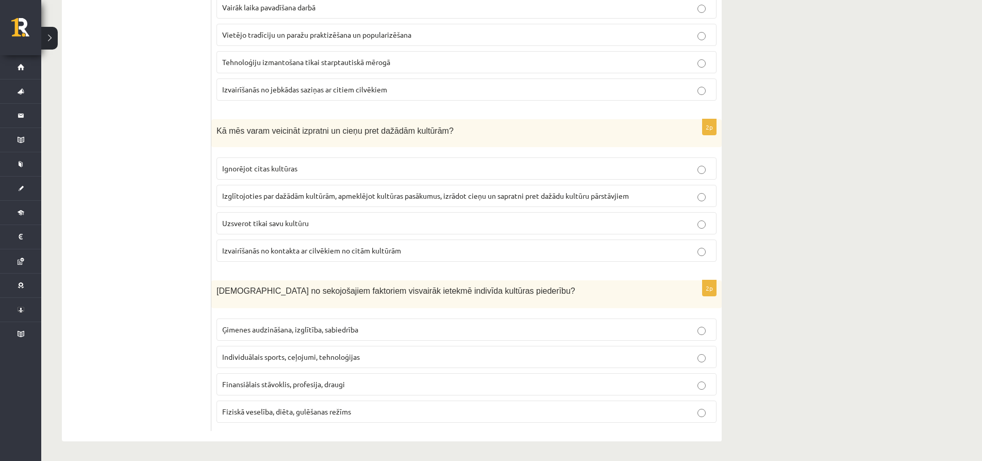
scroll to position [1381, 0]
click at [261, 330] on span "Ģimenes audzināšana, izglītība, sabiedrība" at bounding box center [290, 327] width 136 height 9
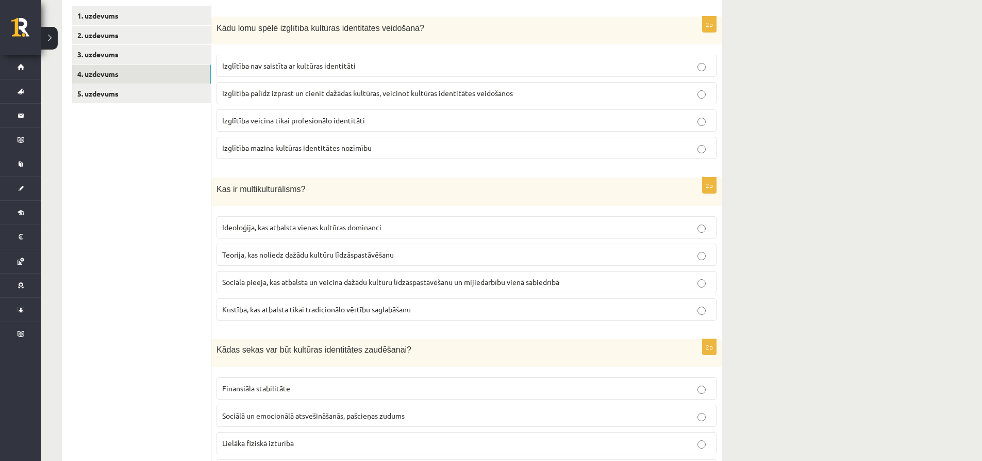
scroll to position [143, 0]
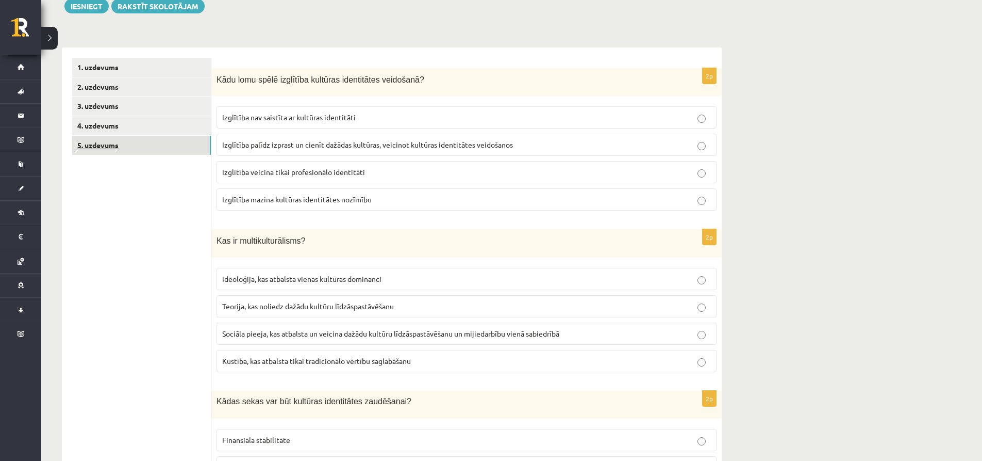
click at [133, 148] on link "5. uzdevums" at bounding box center [141, 145] width 139 height 19
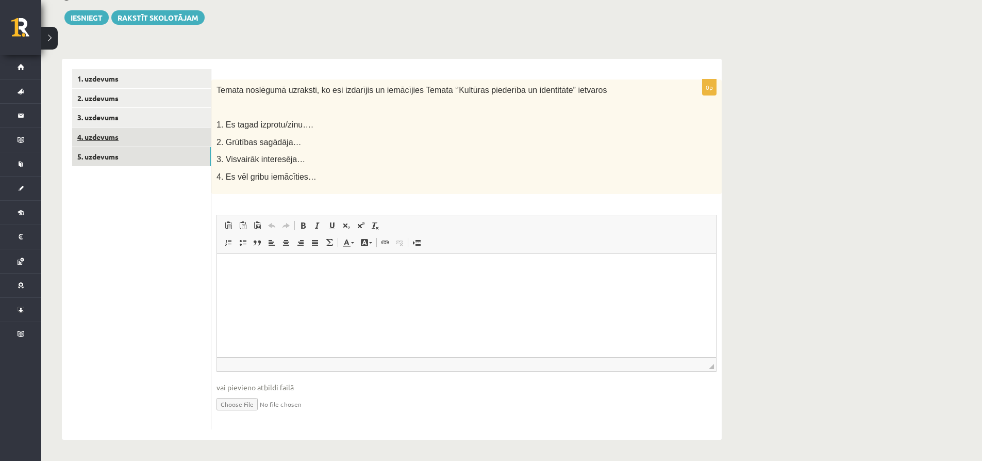
scroll to position [0, 0]
drag, startPoint x: 162, startPoint y: 247, endPoint x: 138, endPoint y: 300, distance: 58.9
click at [138, 300] on ul "1. uzdevums 2. uzdevums 3. uzdevums 4. uzdevums 5. uzdevums" at bounding box center [141, 249] width 139 height 360
click at [144, 103] on link "2. uzdevums" at bounding box center [141, 98] width 139 height 19
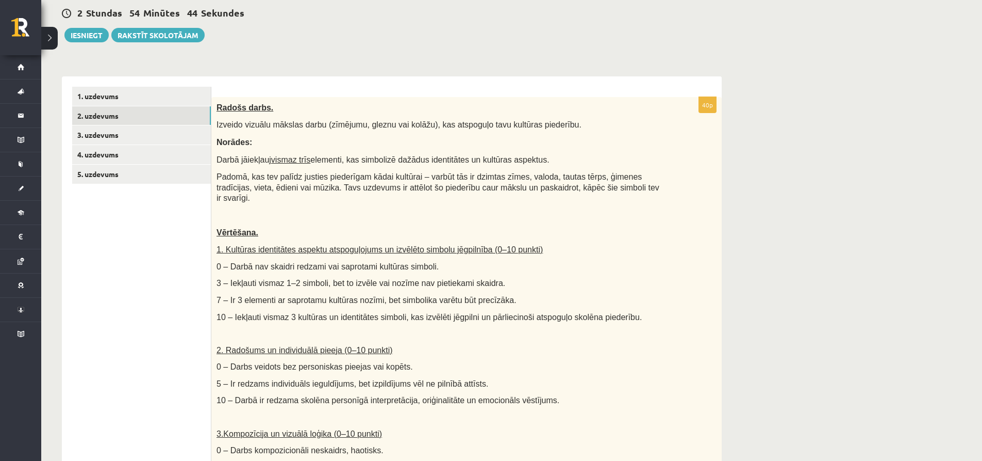
scroll to position [80, 0]
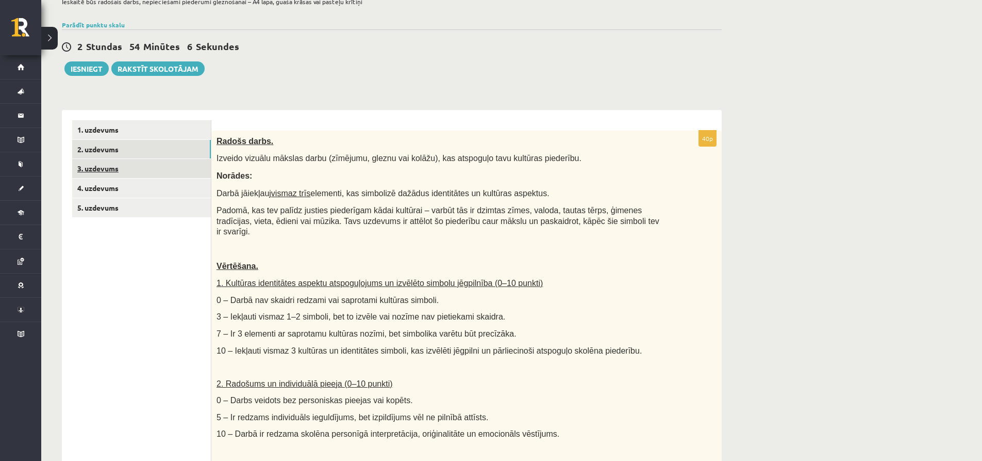
click at [145, 172] on link "3. uzdevums" at bounding box center [141, 168] width 139 height 19
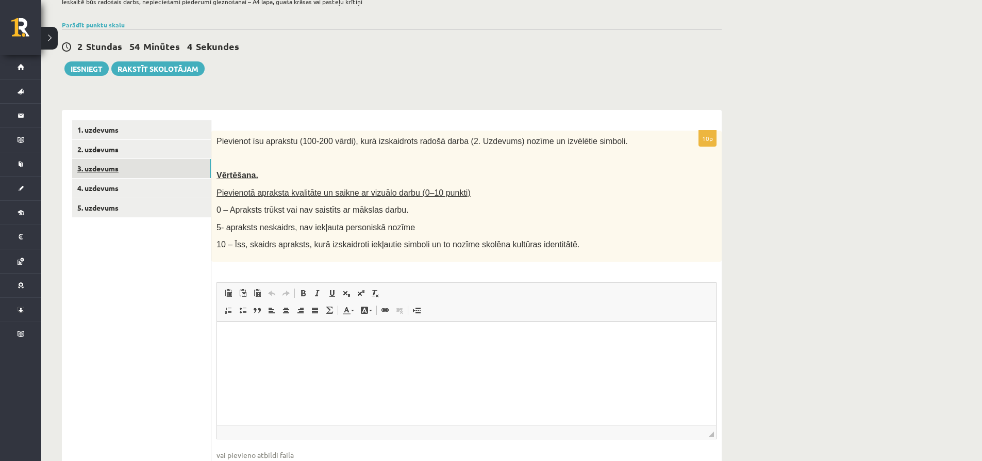
scroll to position [0, 0]
click at [158, 182] on link "4. uzdevums" at bounding box center [141, 187] width 139 height 19
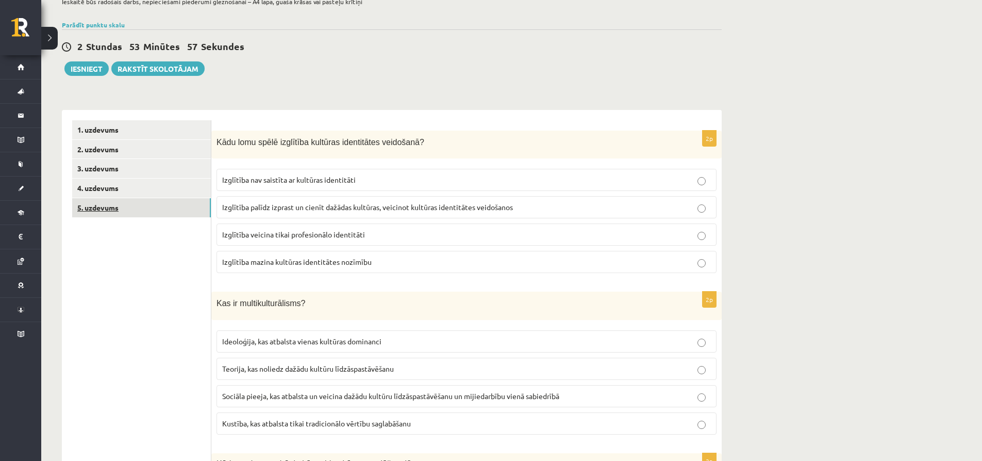
click at [159, 211] on link "5. uzdevums" at bounding box center [141, 207] width 139 height 19
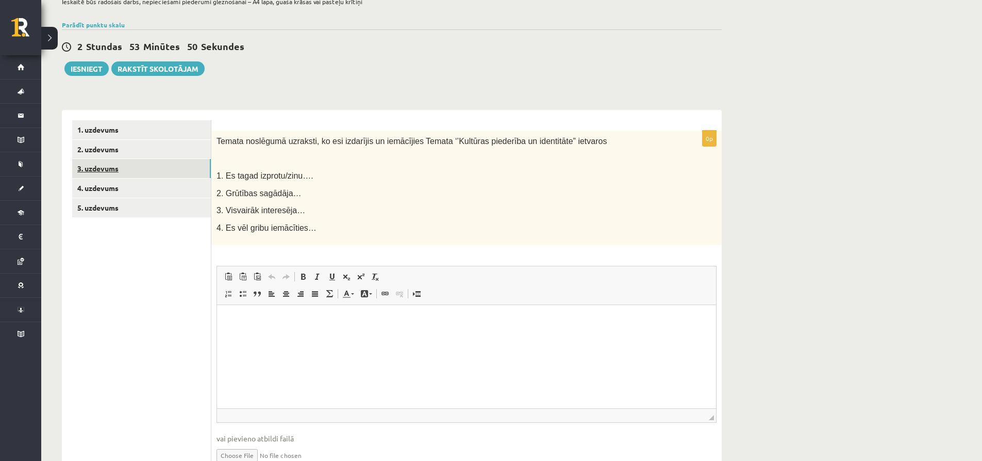
click at [153, 167] on link "3. uzdevums" at bounding box center [141, 168] width 139 height 19
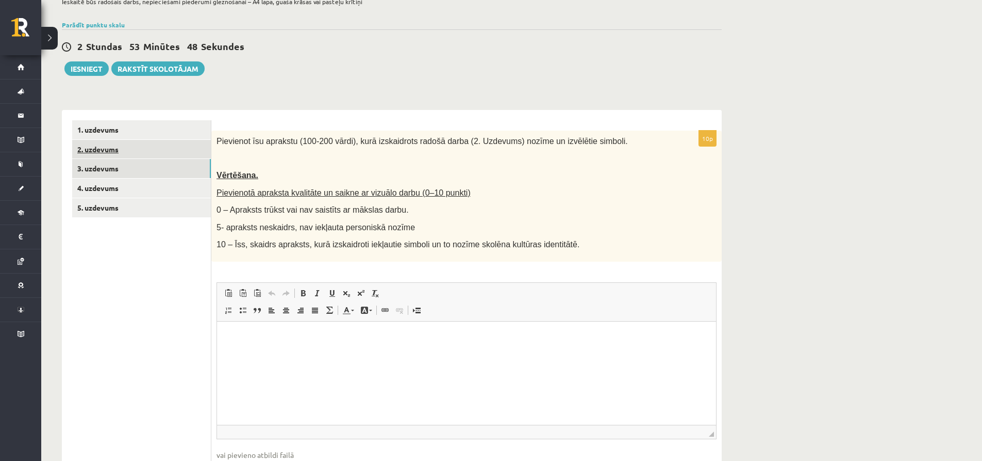
click at [144, 154] on link "2. uzdevums" at bounding box center [141, 149] width 139 height 19
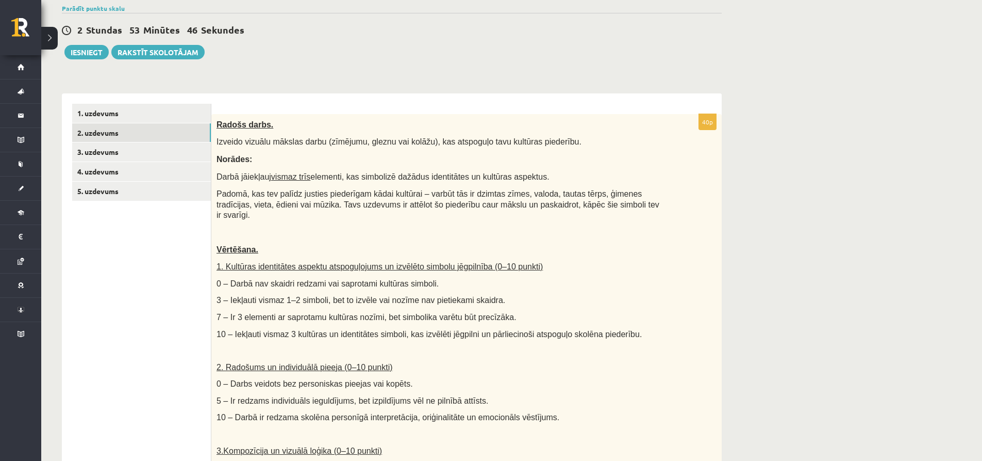
scroll to position [80, 0]
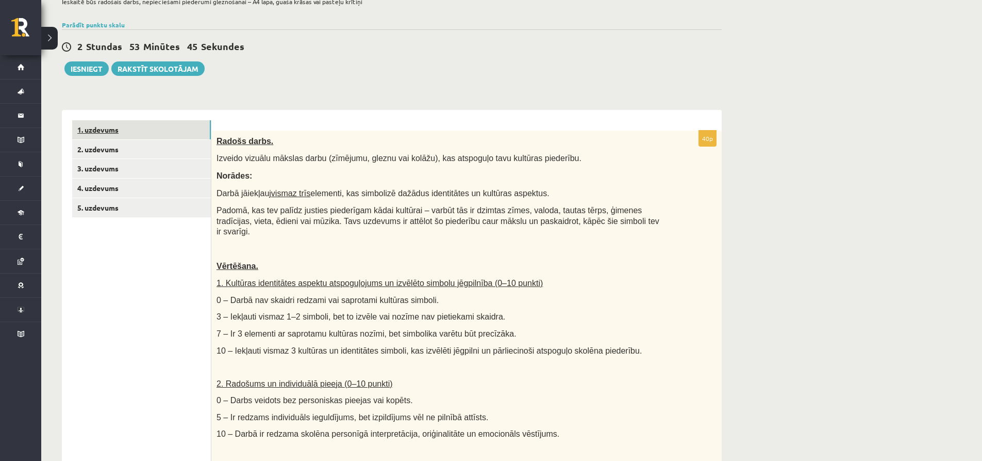
click at [170, 132] on link "1. uzdevums" at bounding box center [141, 129] width 139 height 19
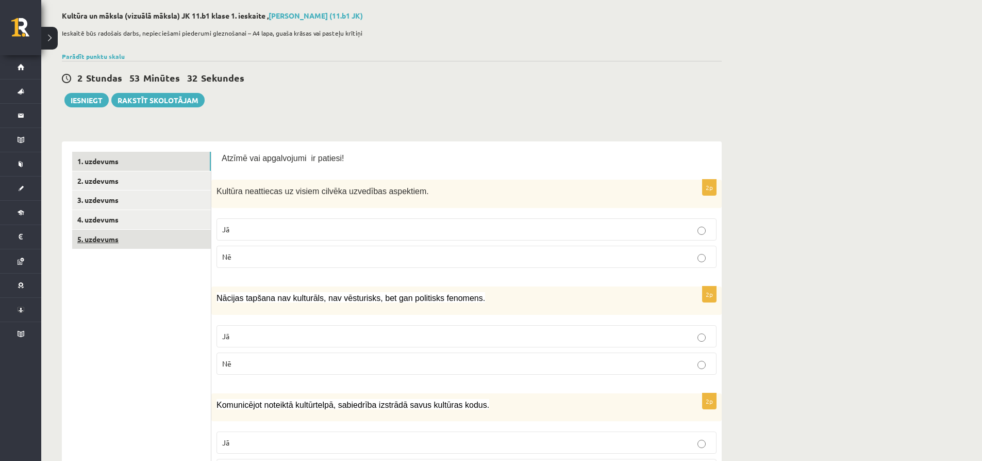
scroll to position [52, 0]
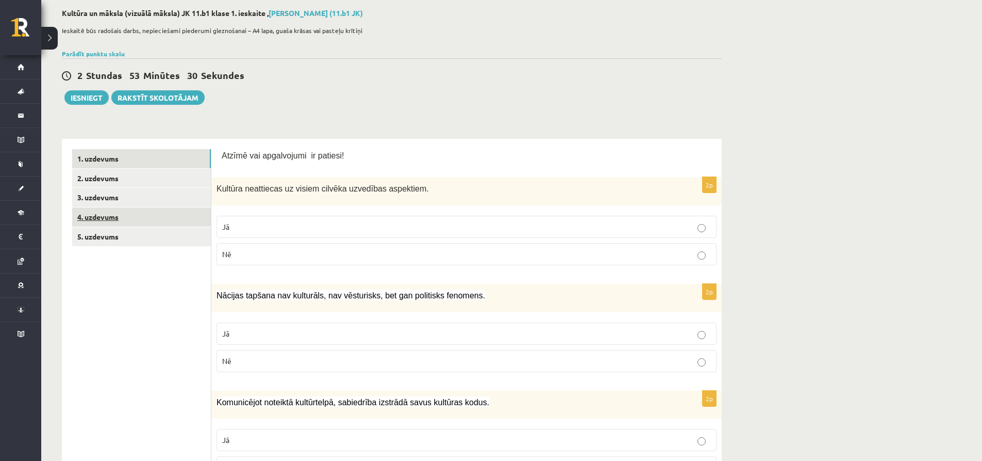
click at [145, 215] on link "4. uzdevums" at bounding box center [141, 216] width 139 height 19
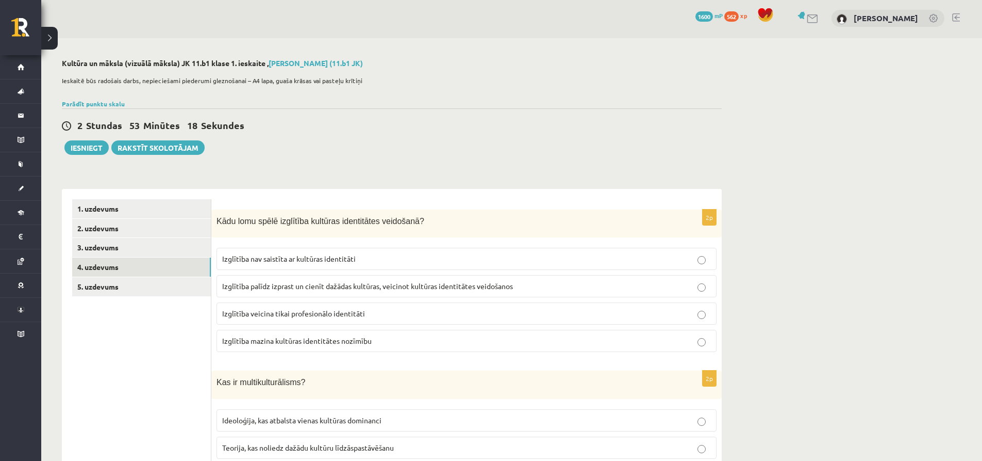
scroll to position [0, 0]
click at [171, 251] on link "3. uzdevums" at bounding box center [141, 248] width 139 height 19
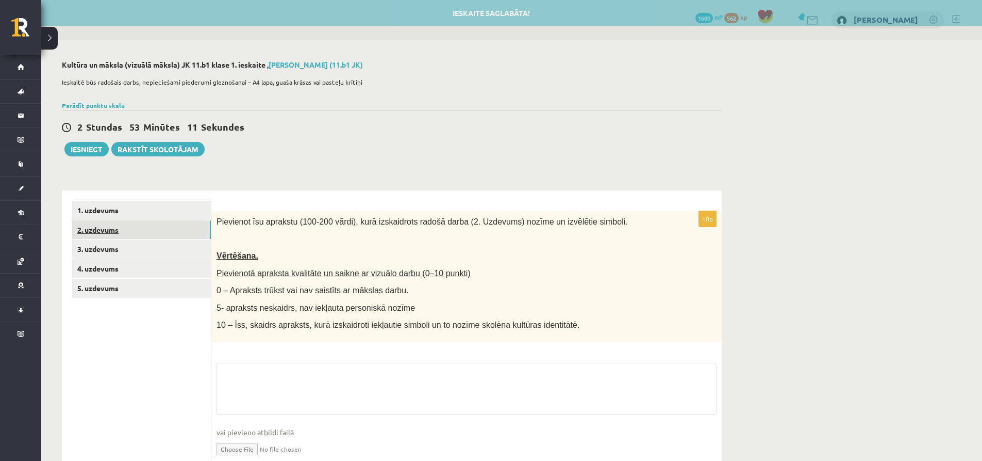
click at [154, 234] on link "2. uzdevums" at bounding box center [141, 229] width 139 height 19
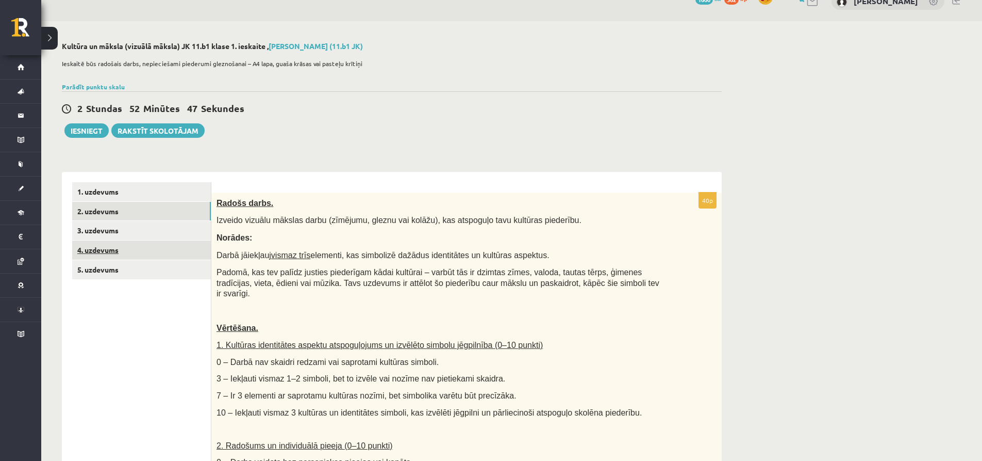
scroll to position [52, 0]
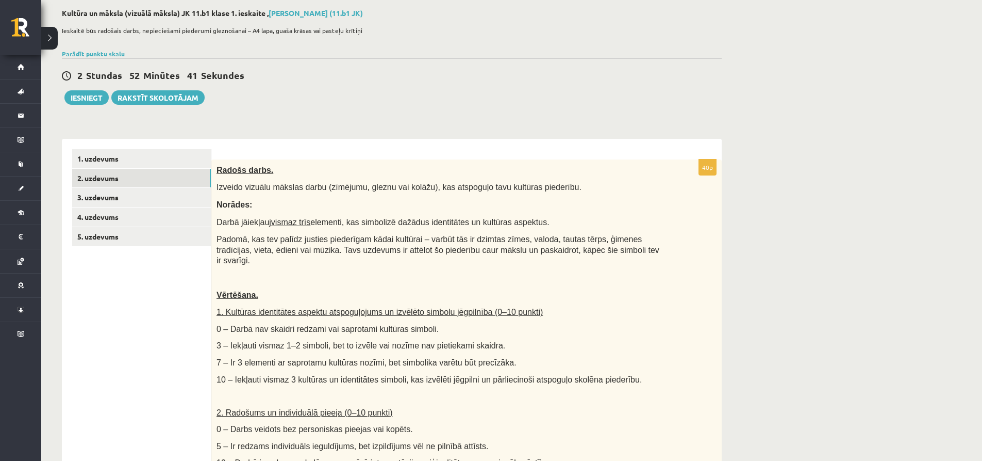
click at [216, 170] on div "Radošs darbs. Izveido vizuālu mākslas darbu (zīmējumu, gleznu vai kolāžu), kas …" at bounding box center [466, 402] width 511 height 487
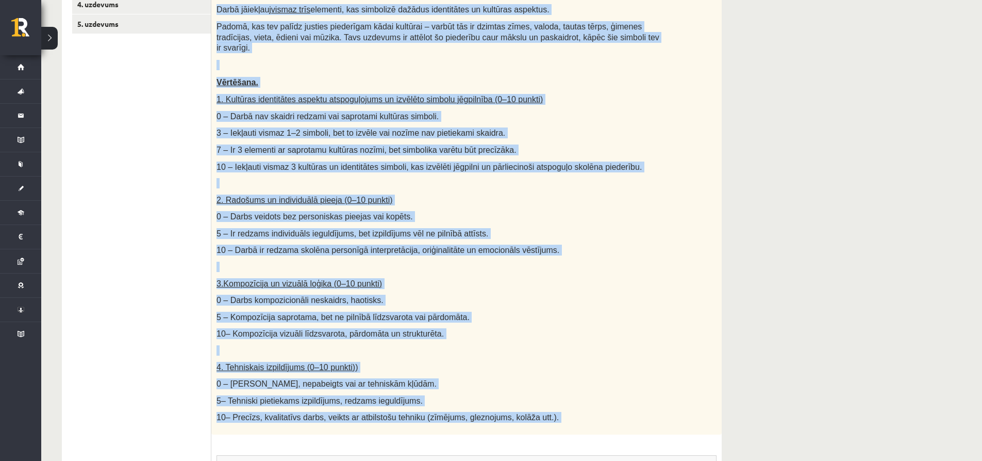
scroll to position [494, 0]
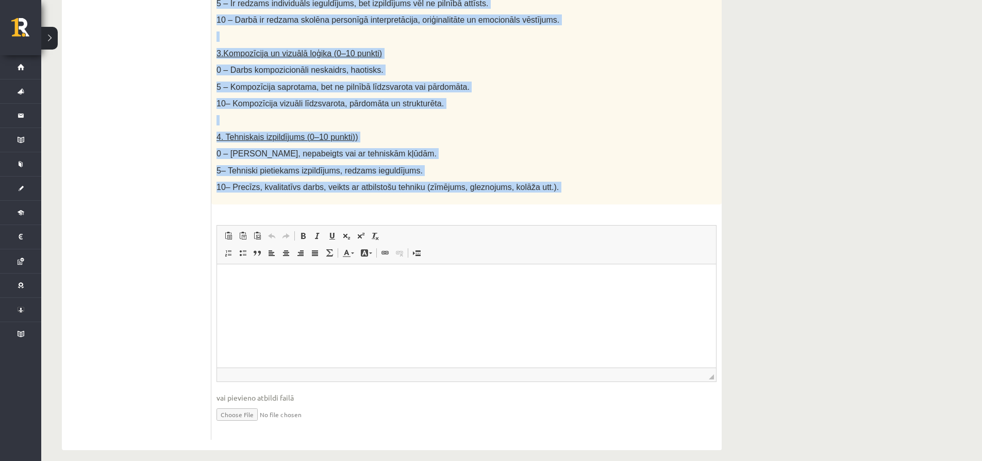
drag, startPoint x: 218, startPoint y: 171, endPoint x: 514, endPoint y: 206, distance: 298.1
click at [514, 206] on div "40p Radošs darbs. Izveido vizuālu mākslas darbu (zīmējumu, gleznu vai kolāžu), …" at bounding box center [466, 78] width 511 height 722
copy div "Radošs darbs. Izveido vizuālu mākslas darbu (zīmējumu, gleznu vai kolāžu), kas …"
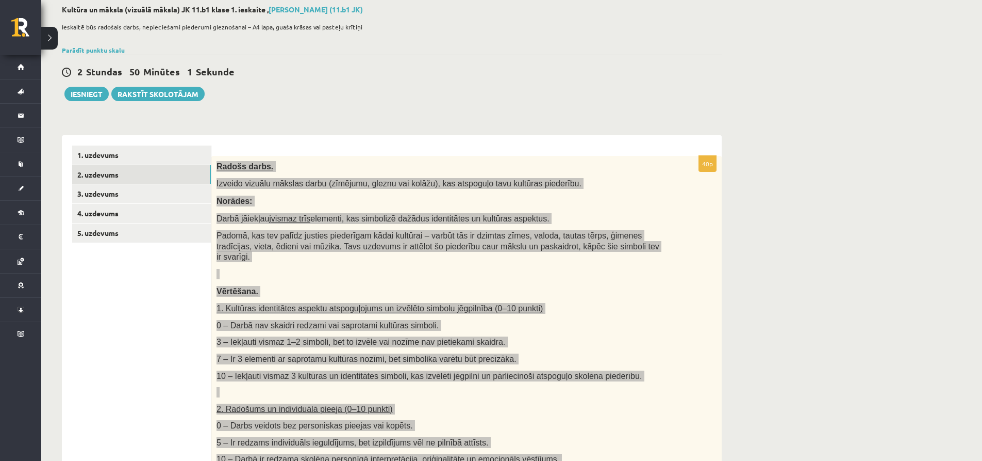
scroll to position [0, 0]
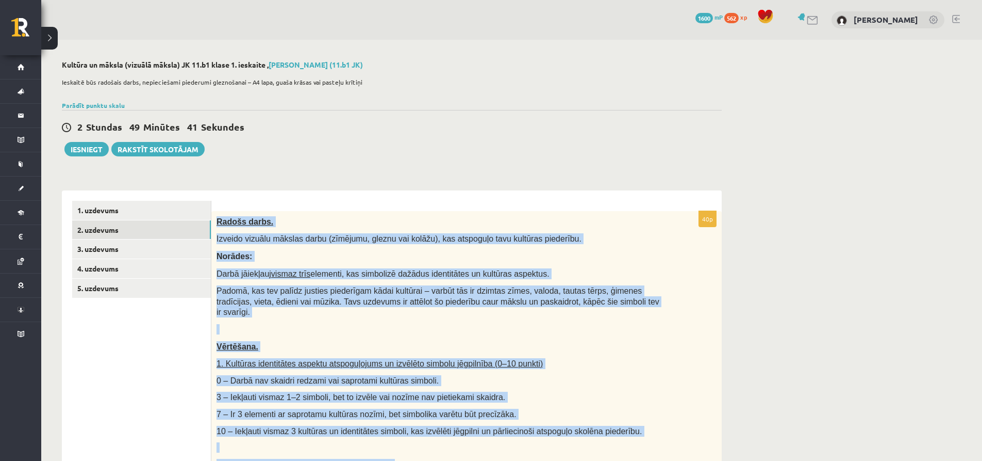
click at [315, 215] on div "Radošs darbs. Izveido vizuālu mākslas darbu (zīmējumu, gleznu vai kolāžu), kas …" at bounding box center [466, 454] width 511 height 487
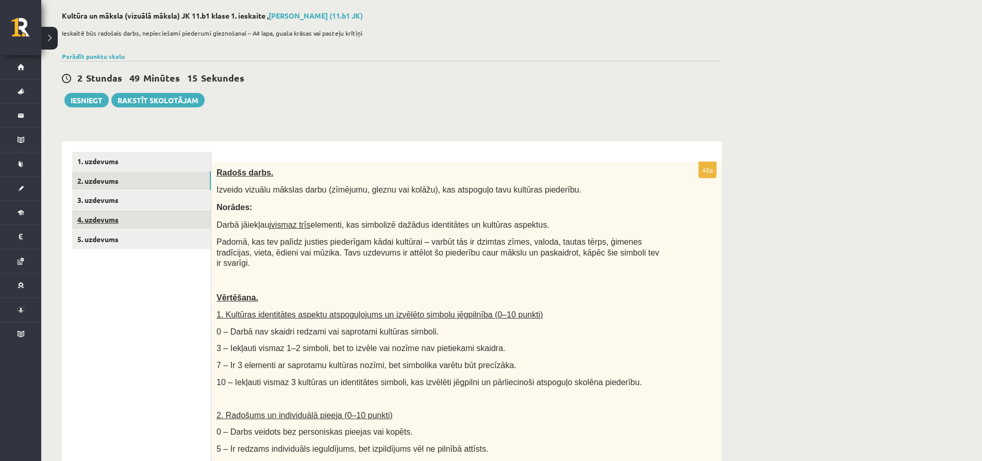
scroll to position [52, 0]
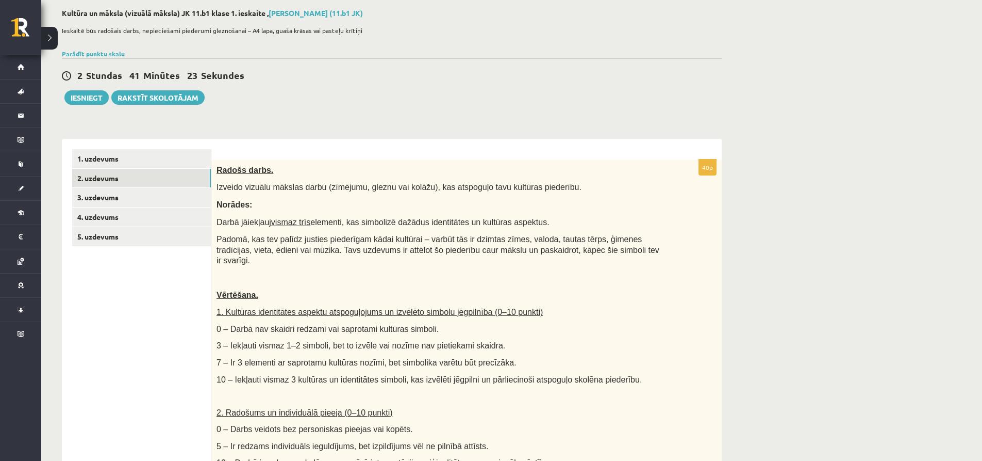
drag, startPoint x: 965, startPoint y: 90, endPoint x: 743, endPoint y: 207, distance: 251.5
click at [746, 207] on div "**********" at bounding box center [511, 450] width 941 height 925
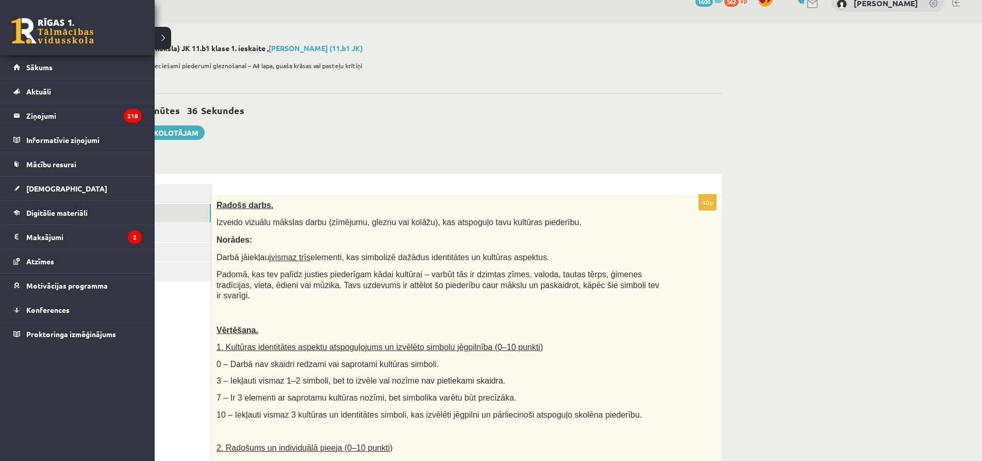
scroll to position [0, 0]
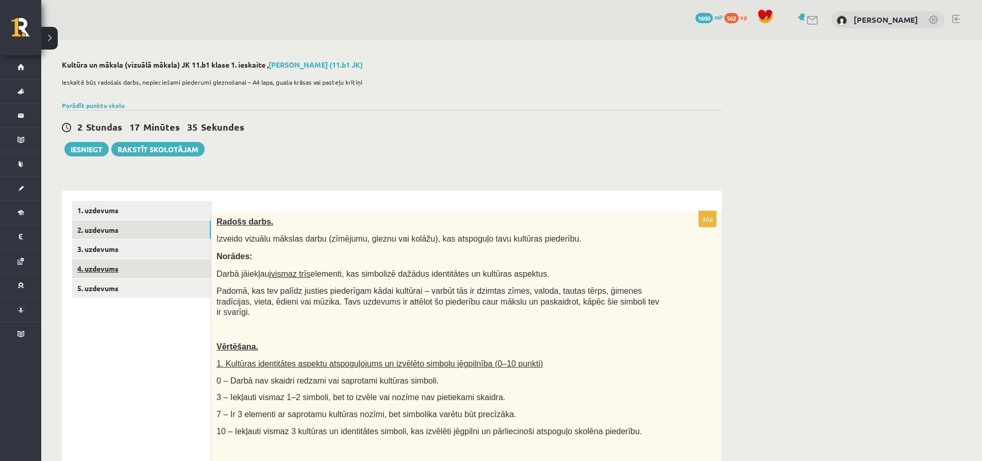
click at [179, 269] on link "4. uzdevums" at bounding box center [141, 268] width 139 height 19
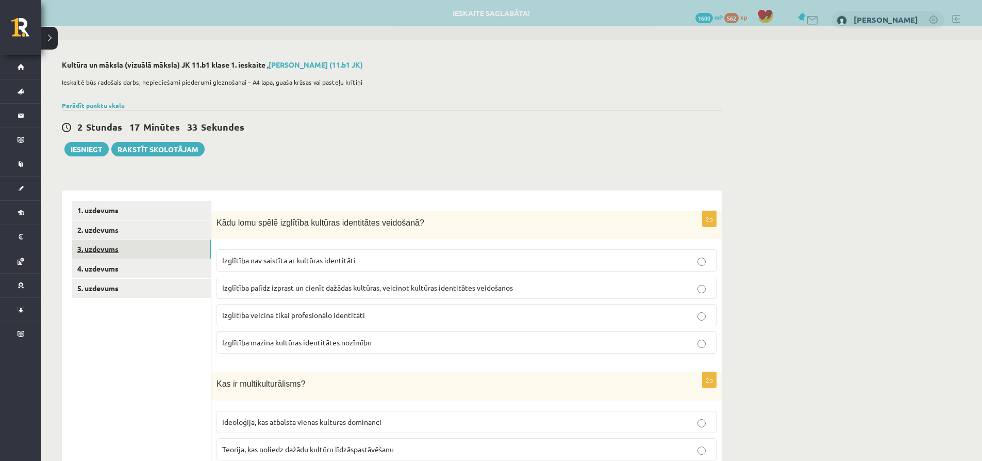
click at [152, 258] on link "3. uzdevums" at bounding box center [141, 248] width 139 height 19
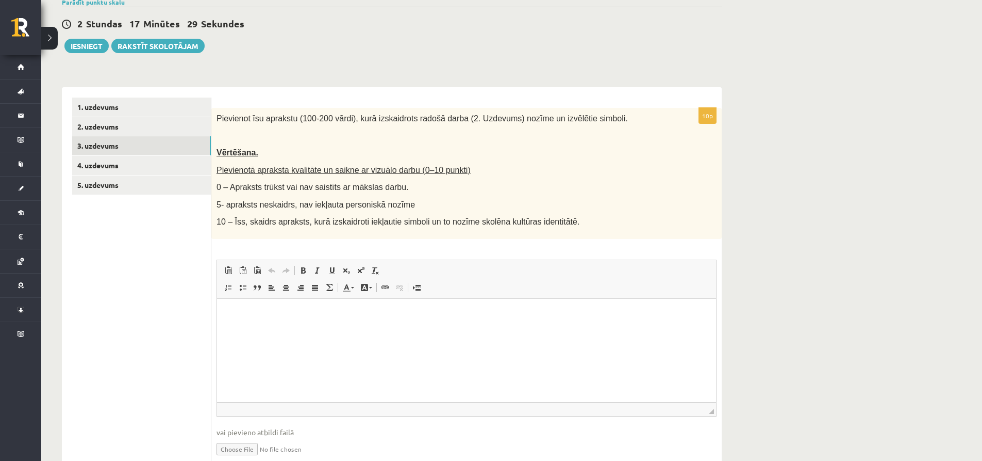
click at [329, 330] on html at bounding box center [466, 313] width 499 height 31
click at [369, 331] on p "**********" at bounding box center [466, 331] width 479 height 11
click at [385, 363] on html "**********" at bounding box center [466, 331] width 499 height 66
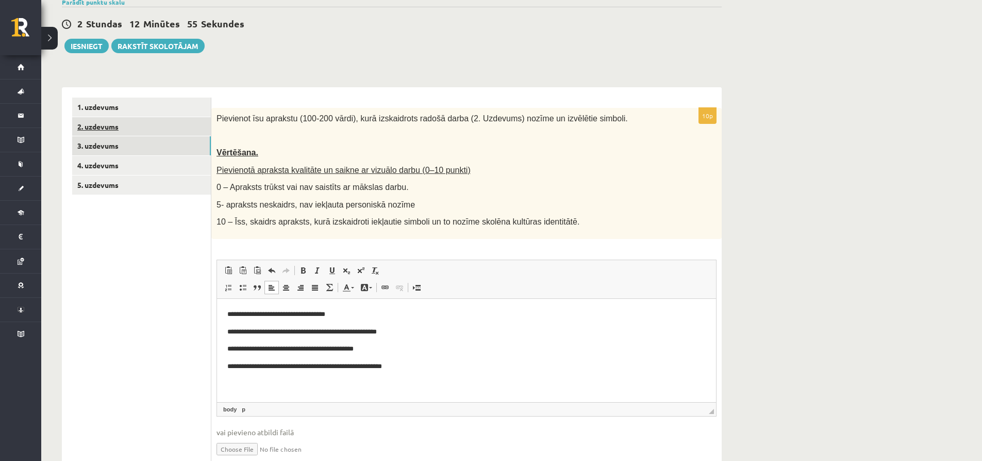
click at [123, 127] on link "2. uzdevums" at bounding box center [141, 126] width 139 height 19
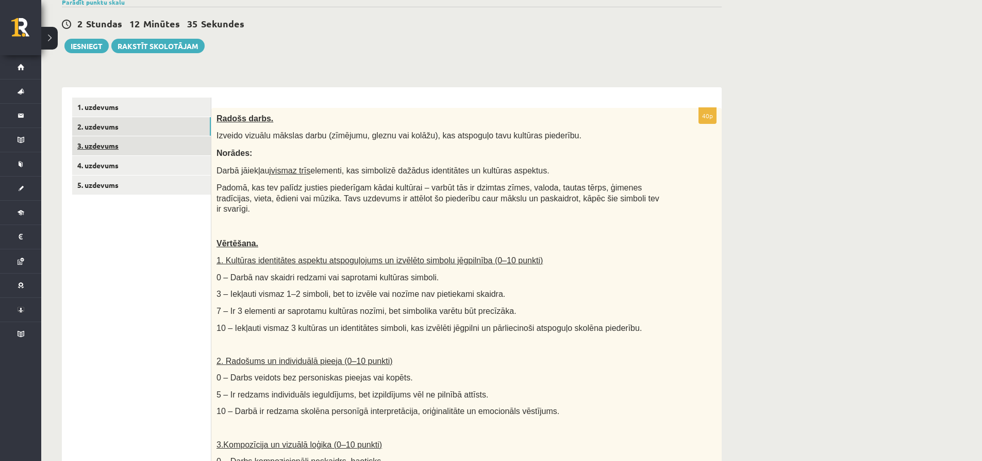
click at [123, 138] on link "3. uzdevums" at bounding box center [141, 145] width 139 height 19
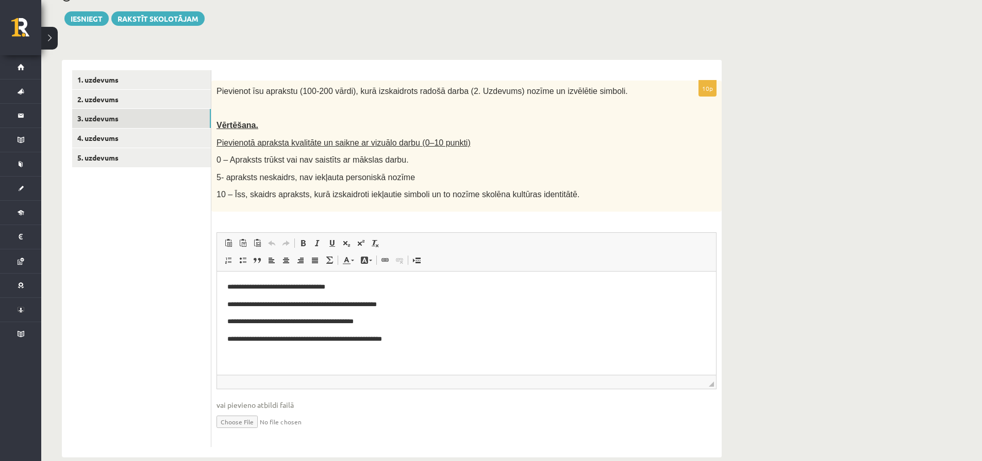
scroll to position [149, 0]
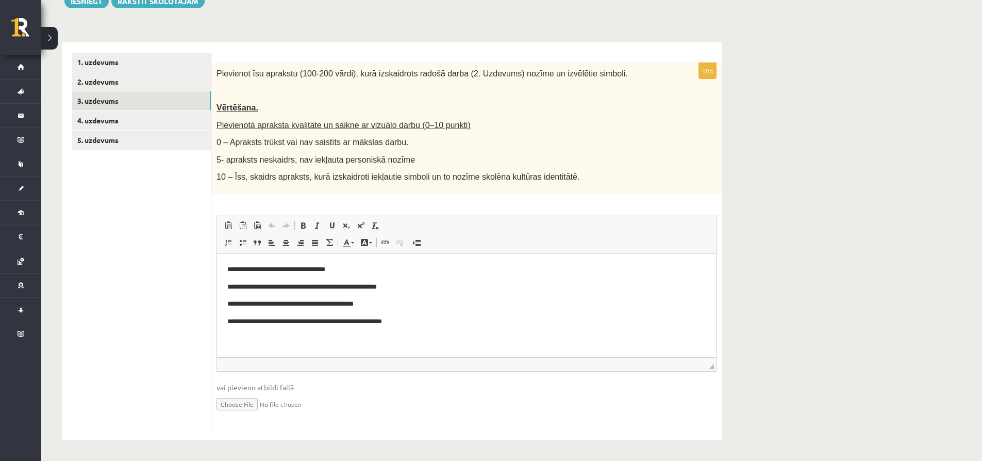
click at [419, 304] on p "**********" at bounding box center [466, 303] width 479 height 11
click at [123, 81] on link "2. uzdevums" at bounding box center [141, 81] width 139 height 19
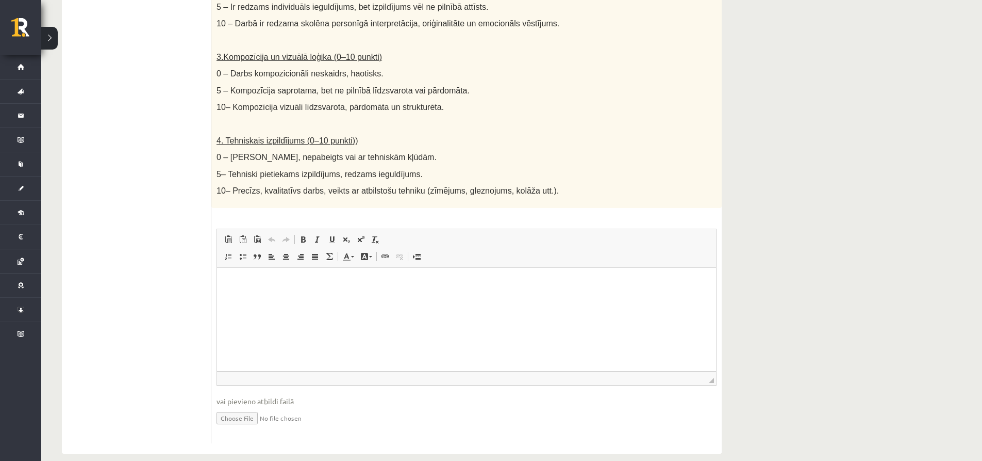
scroll to position [494, 0]
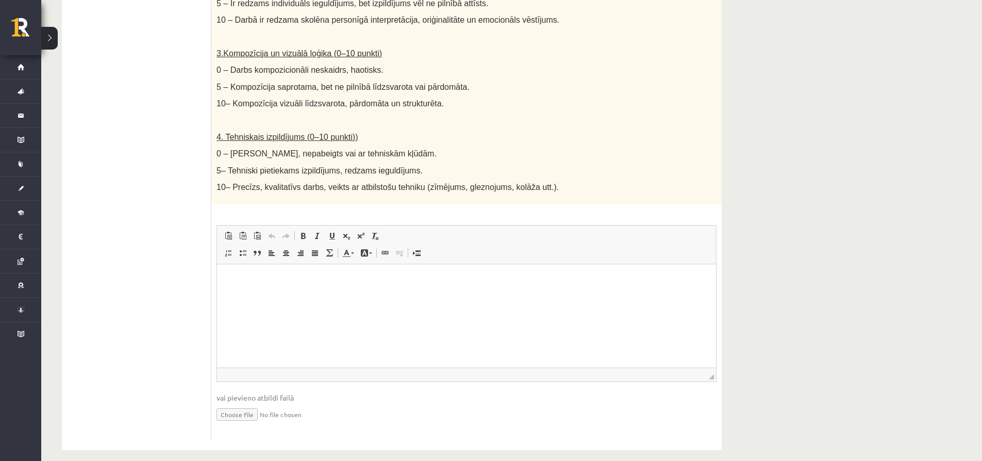
click at [245, 404] on input "file" at bounding box center [467, 413] width 500 height 21
click at [232, 280] on img "Bagātinātā teksta redaktors, wiswyg-editor-user-answer-47433859042800" at bounding box center [231, 278] width 8 height 8
click at [231, 277] on img "Bagātinātā teksta redaktors, wiswyg-editor-user-answer-47433859042800" at bounding box center [231, 278] width 8 height 8
drag, startPoint x: 231, startPoint y: 277, endPoint x: 277, endPoint y: 410, distance: 140.9
click at [277, 297] on html at bounding box center [466, 280] width 499 height 33
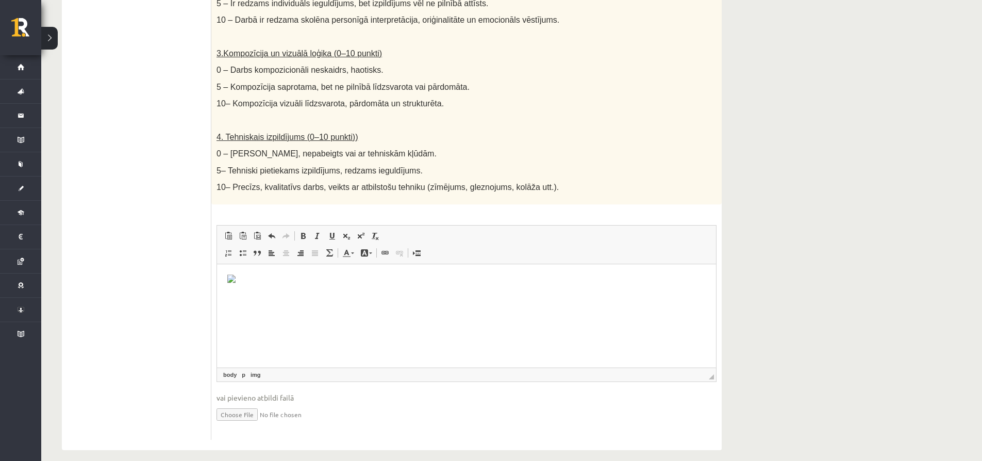
click at [232, 277] on img "Bagātinātā teksta redaktors, wiswyg-editor-user-answer-47433859042800" at bounding box center [231, 278] width 8 height 8
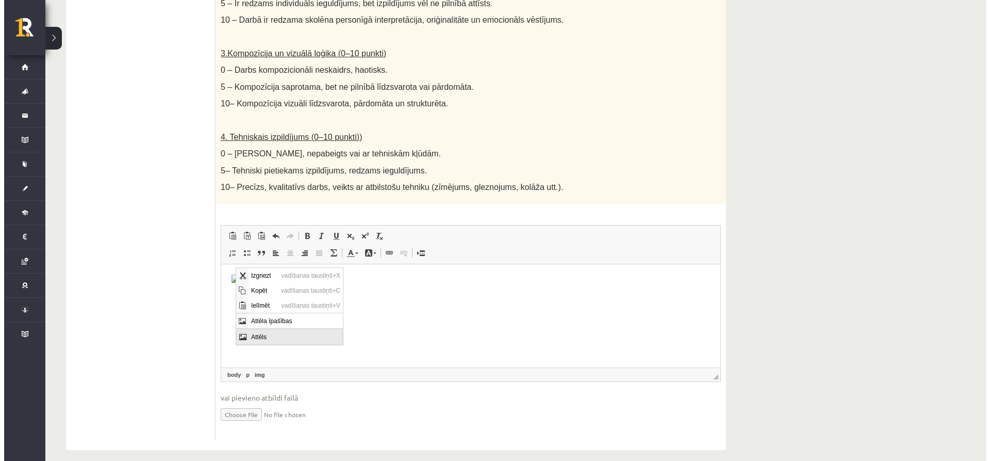
scroll to position [0, 0]
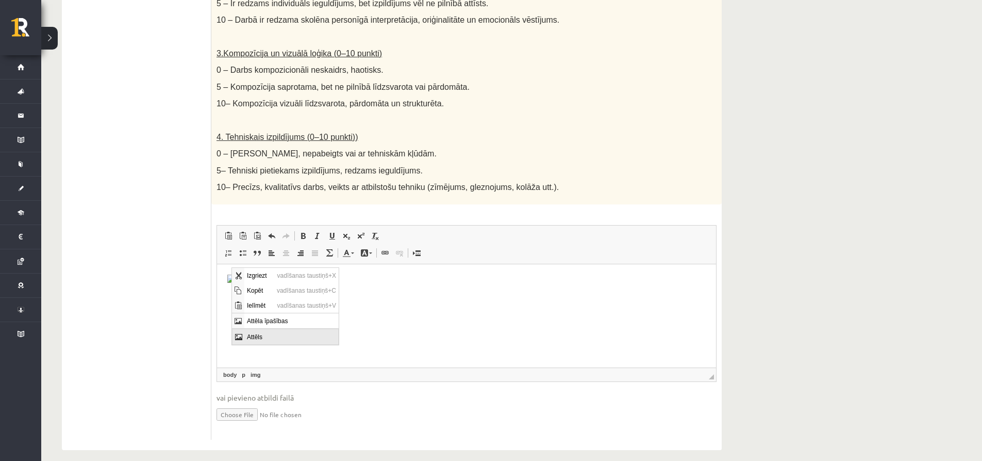
click at [260, 333] on span "Attēls" at bounding box center [291, 336] width 94 height 15
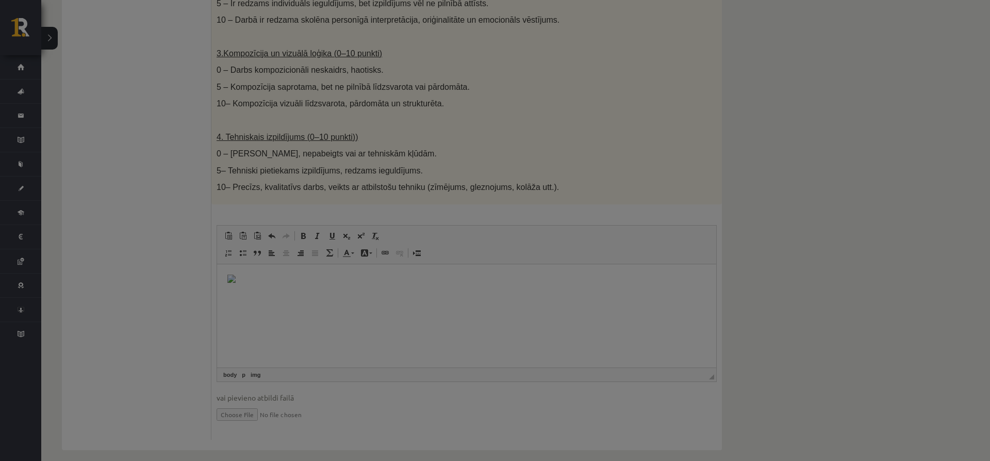
select select
type input "**"
select select "****"
type input "*"
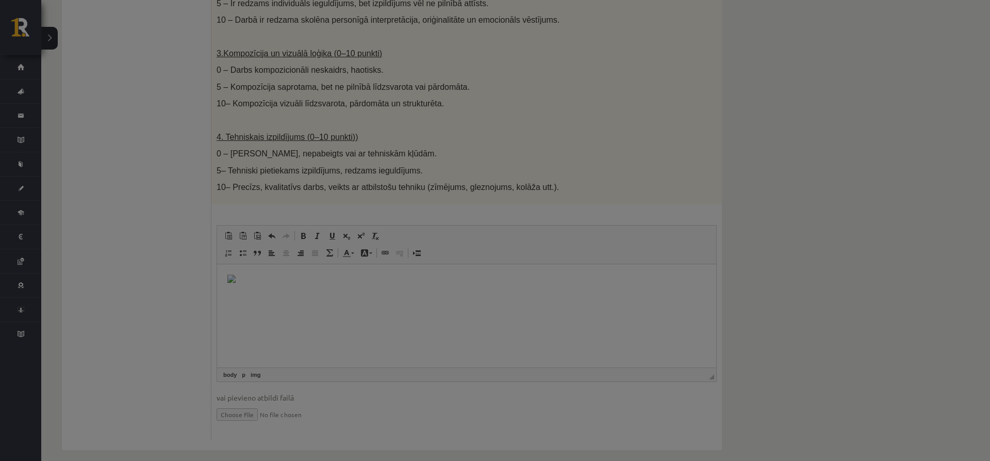
type input "*"
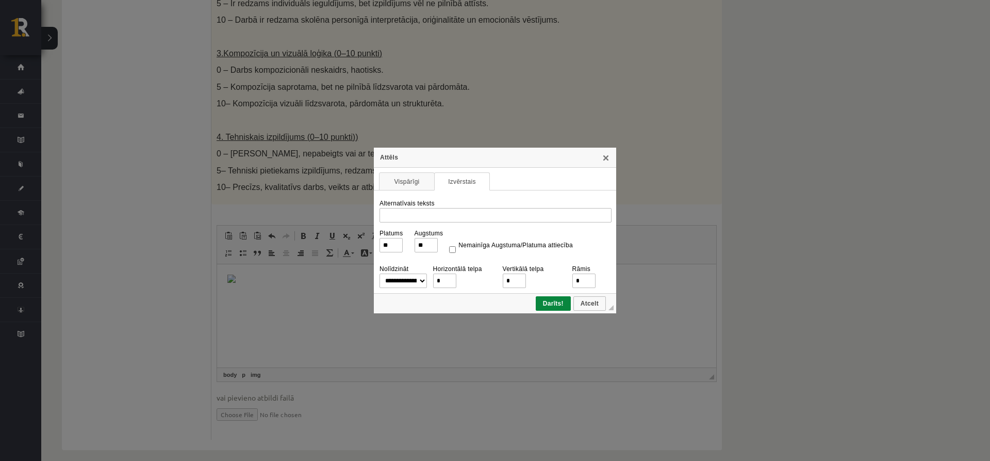
click at [632, 244] on div "**********" at bounding box center [495, 230] width 990 height 461
click at [609, 159] on link "X" at bounding box center [606, 157] width 8 height 8
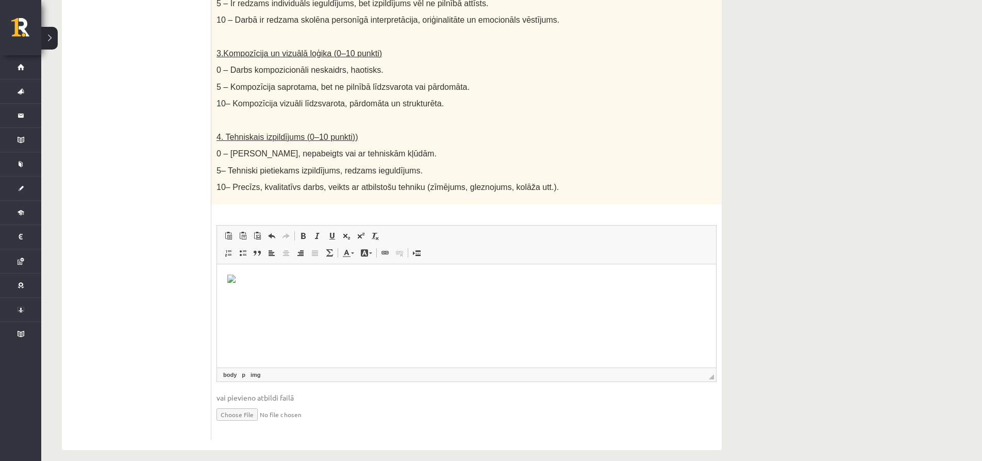
drag, startPoint x: 232, startPoint y: 279, endPoint x: 449, endPoint y: 533, distance: 334.7
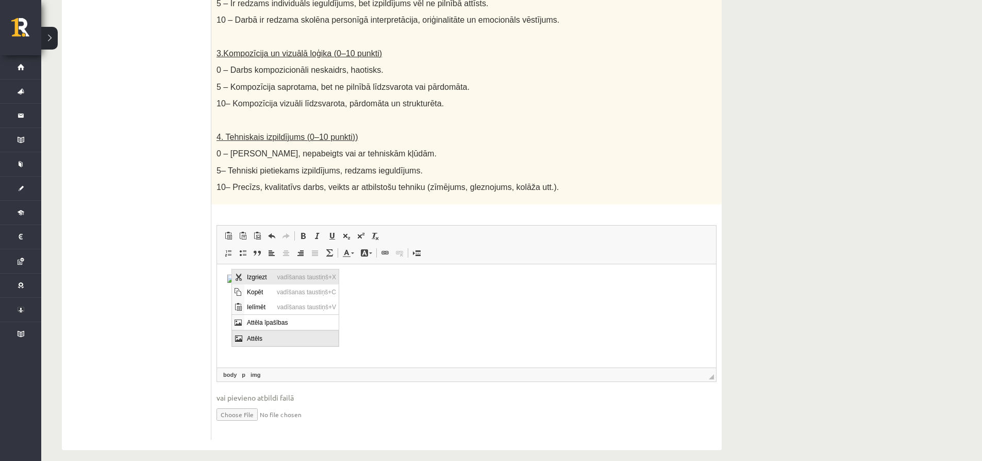
click at [268, 276] on span "Izgriezt" at bounding box center [259, 276] width 30 height 15
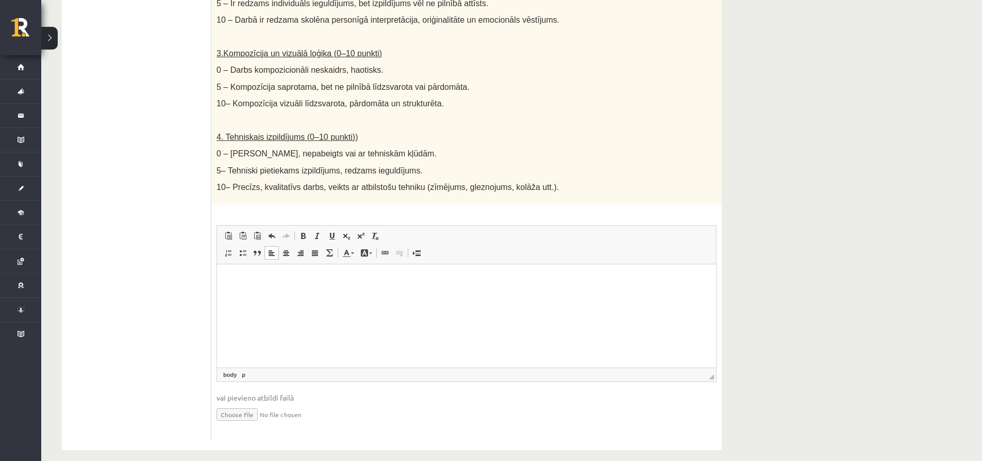
click at [251, 403] on input "file" at bounding box center [467, 413] width 500 height 21
type input "**********"
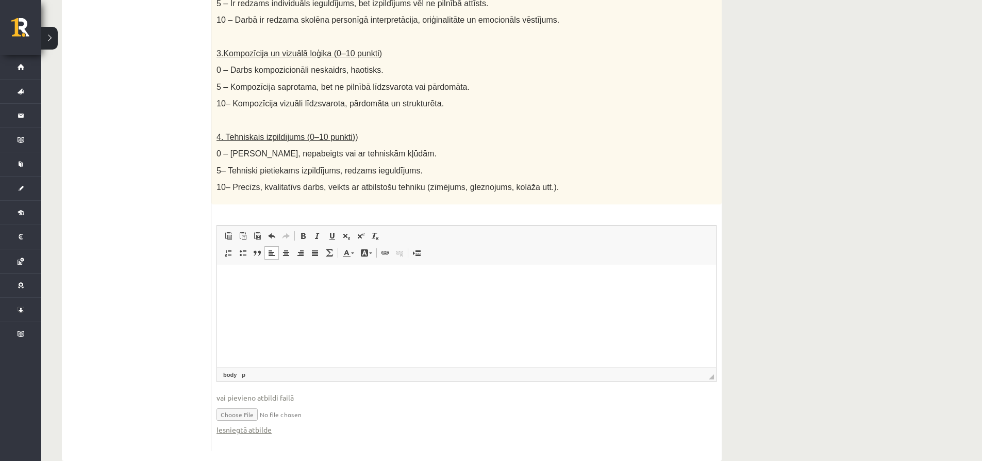
click at [245, 404] on input "file" at bounding box center [467, 413] width 500 height 21
click at [459, 406] on input "file" at bounding box center [467, 413] width 500 height 21
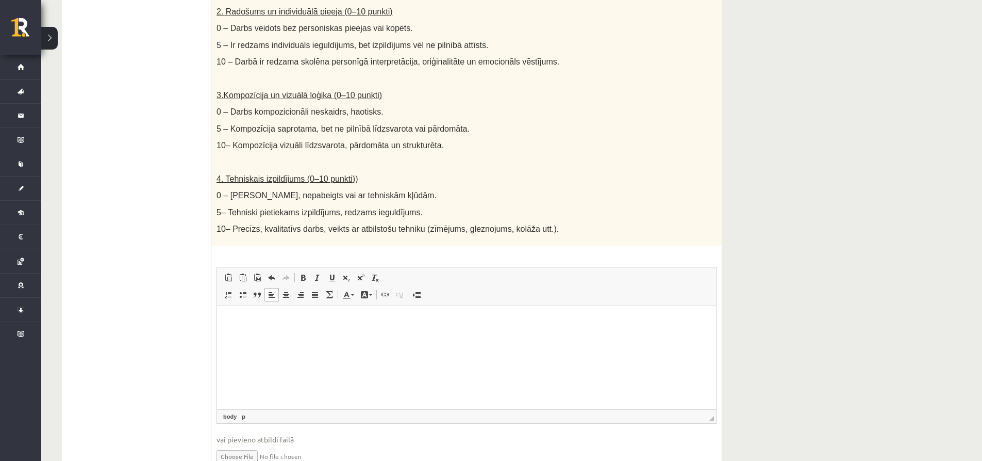
scroll to position [505, 0]
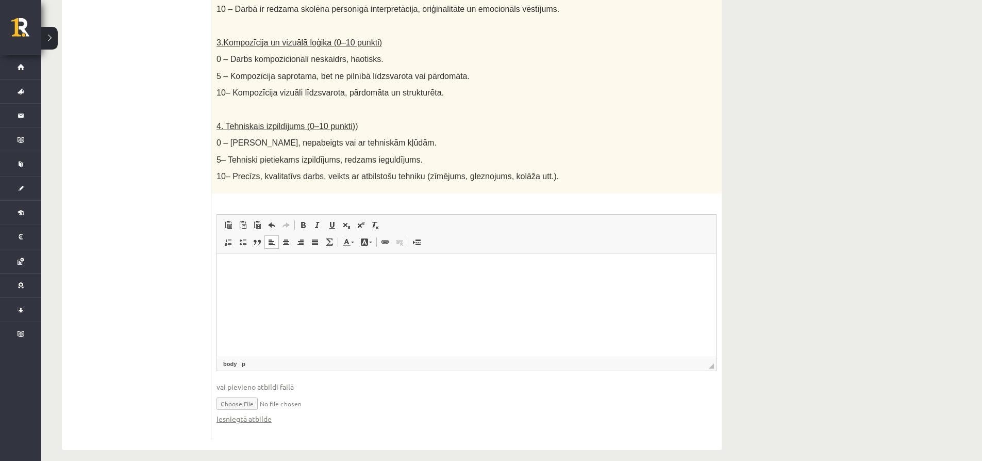
click at [325, 400] on input "file" at bounding box center [467, 402] width 500 height 21
click at [239, 392] on input "file" at bounding box center [467, 402] width 500 height 21
type input "**********"
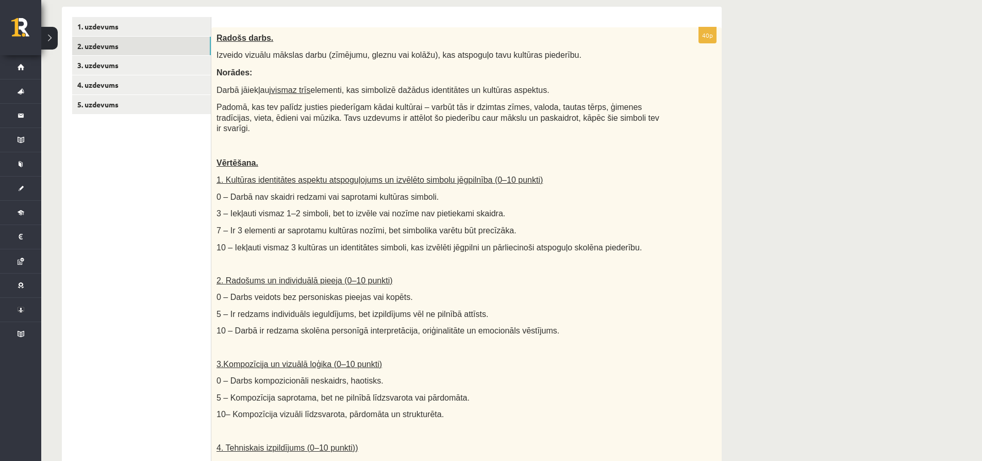
scroll to position [0, 0]
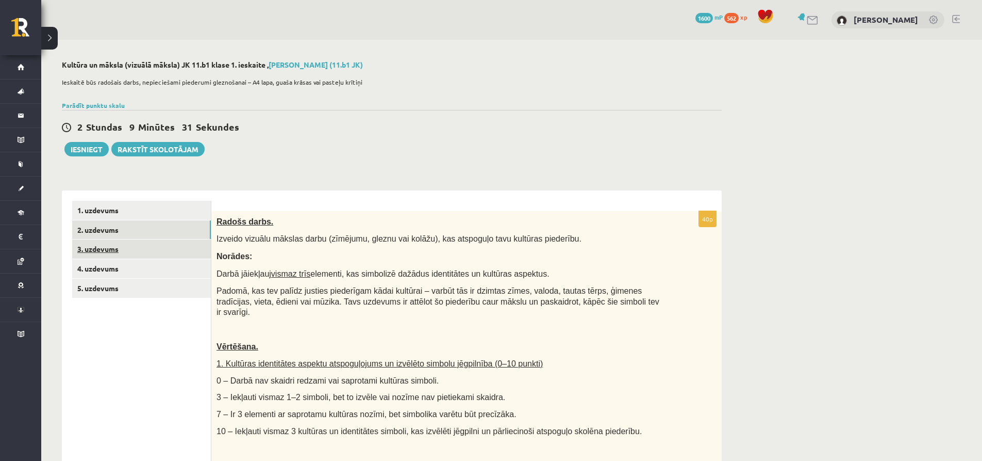
click at [120, 245] on link "3. uzdevums" at bounding box center [141, 248] width 139 height 19
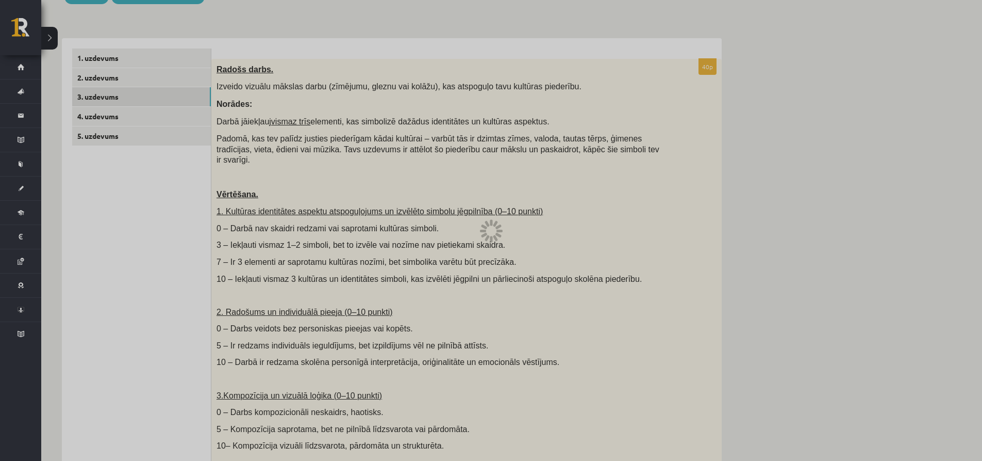
scroll to position [155, 0]
click at [134, 95] on div at bounding box center [491, 230] width 982 height 461
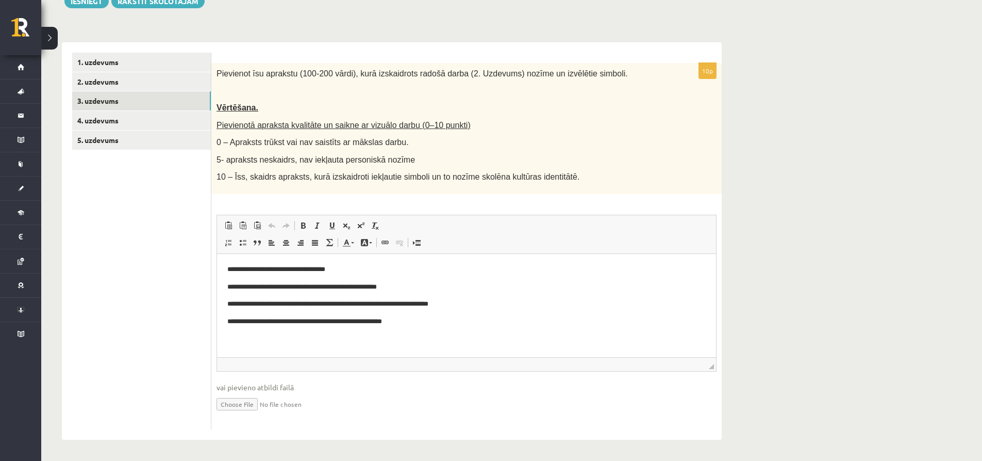
scroll to position [0, 0]
click at [117, 81] on link "2. uzdevums" at bounding box center [141, 81] width 139 height 19
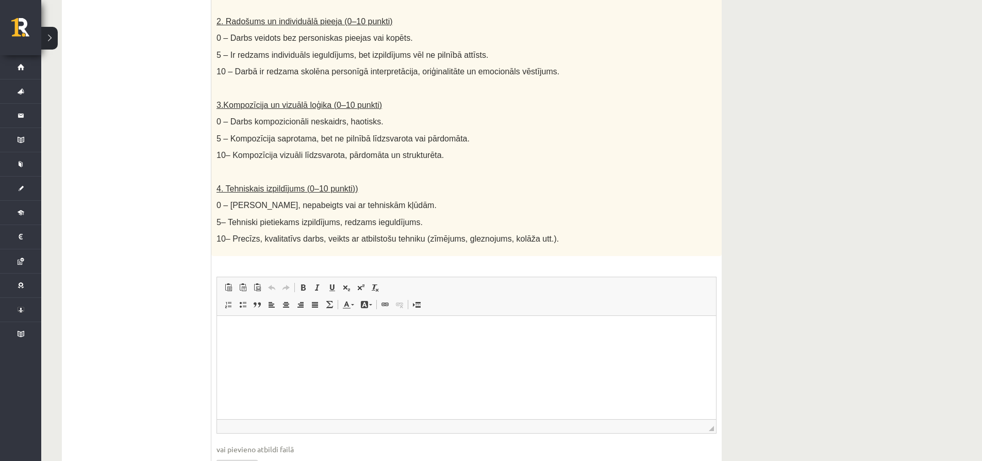
scroll to position [505, 0]
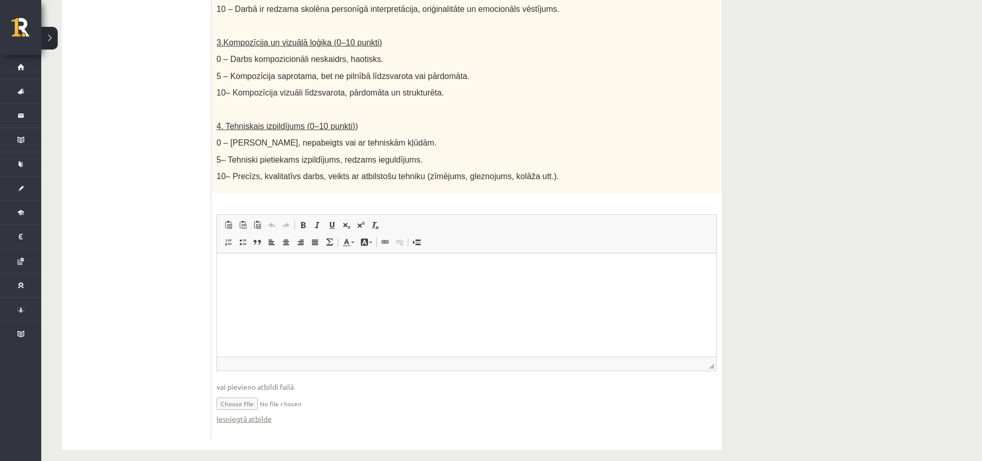
click at [270, 392] on input "file" at bounding box center [467, 402] width 500 height 21
type input "**********"
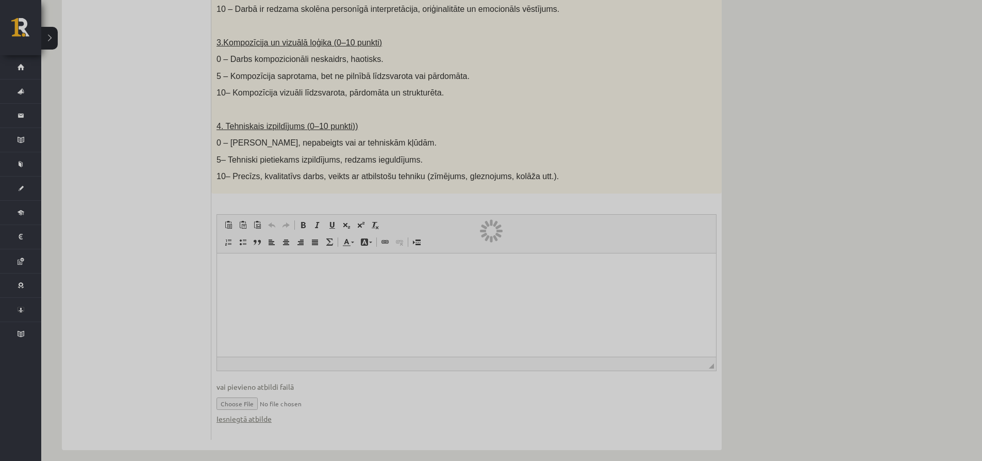
drag, startPoint x: 323, startPoint y: 332, endPoint x: 324, endPoint y: 321, distance: 10.9
click at [323, 331] on div at bounding box center [491, 230] width 982 height 461
click at [324, 318] on div at bounding box center [491, 230] width 982 height 461
click at [325, 309] on div at bounding box center [491, 230] width 982 height 461
drag, startPoint x: 468, startPoint y: 272, endPoint x: 471, endPoint y: 264, distance: 8.8
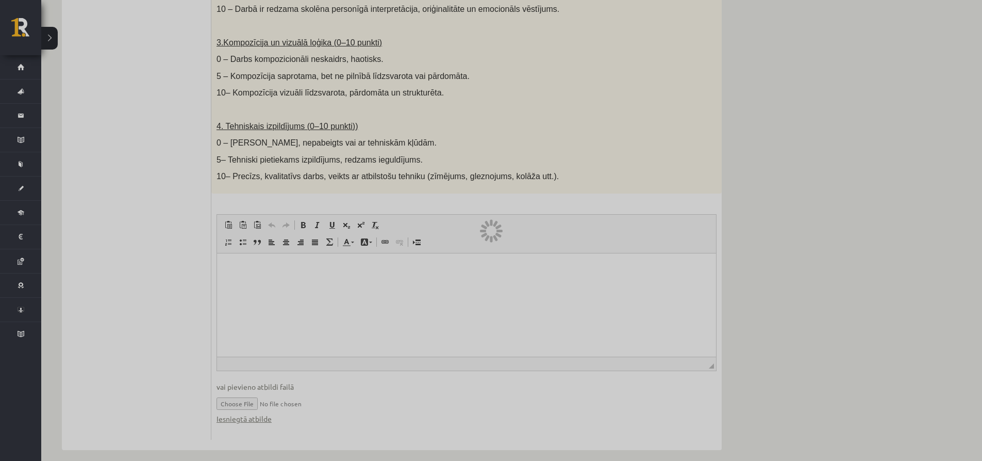
click at [466, 273] on div at bounding box center [491, 230] width 982 height 461
click at [497, 231] on div at bounding box center [500, 230] width 6 height 3
click at [491, 231] on div at bounding box center [491, 231] width 0 height 0
click at [494, 230] on div at bounding box center [491, 230] width 982 height 461
drag, startPoint x: 502, startPoint y: 236, endPoint x: 487, endPoint y: 228, distance: 16.8
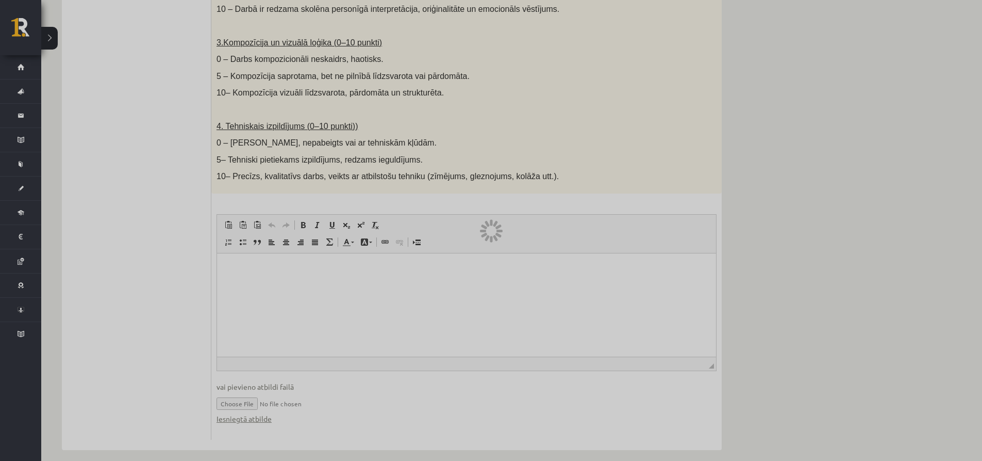
click at [502, 237] on div at bounding box center [491, 230] width 982 height 461
click at [92, 81] on div at bounding box center [491, 230] width 982 height 461
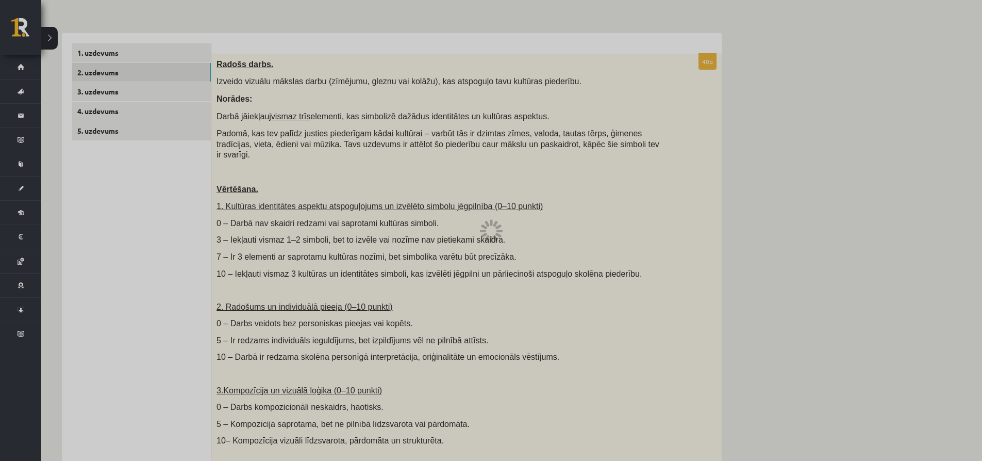
scroll to position [0, 0]
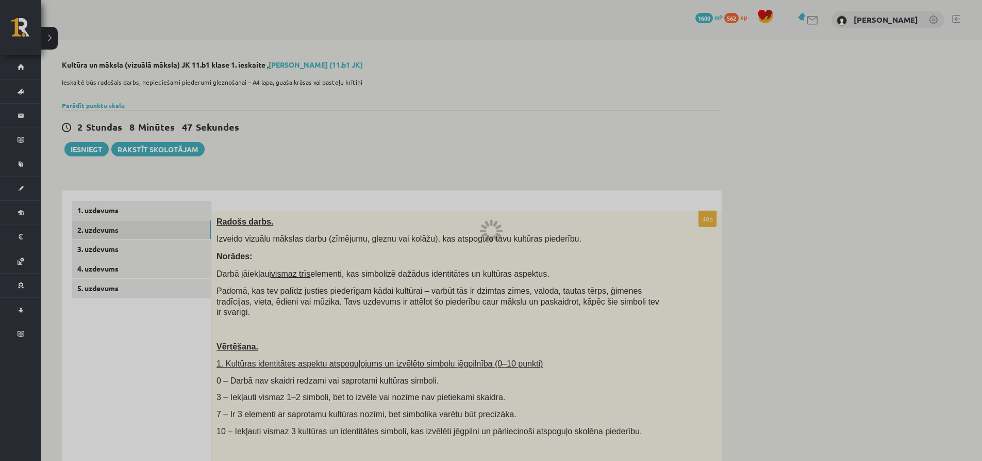
click at [112, 215] on div at bounding box center [491, 230] width 982 height 461
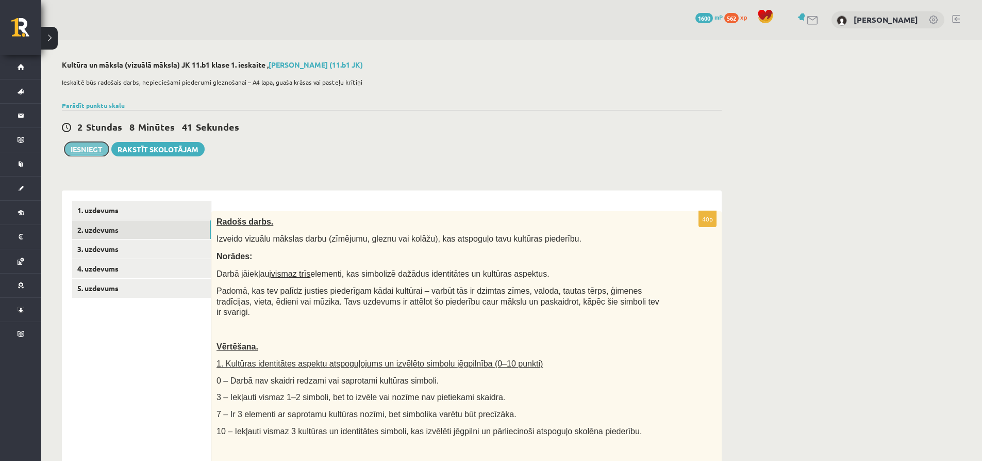
click at [85, 148] on button "Iesniegt" at bounding box center [86, 149] width 44 height 14
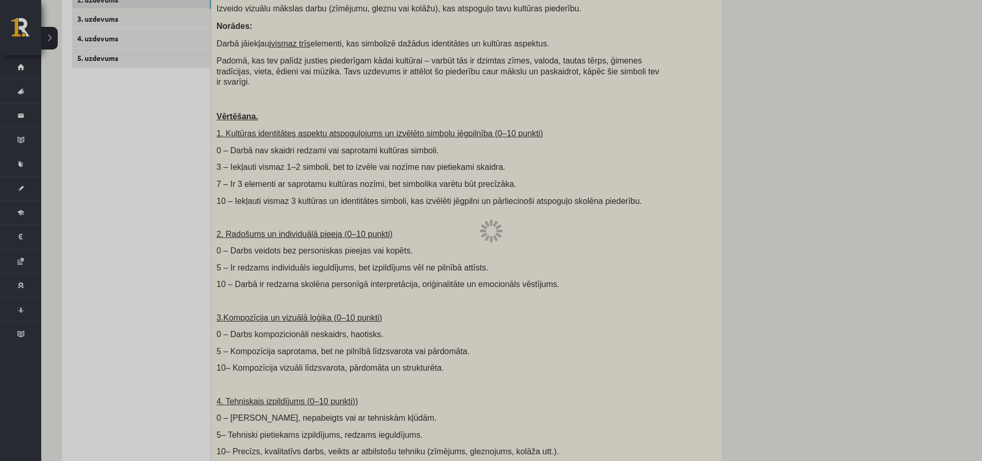
scroll to position [247, 0]
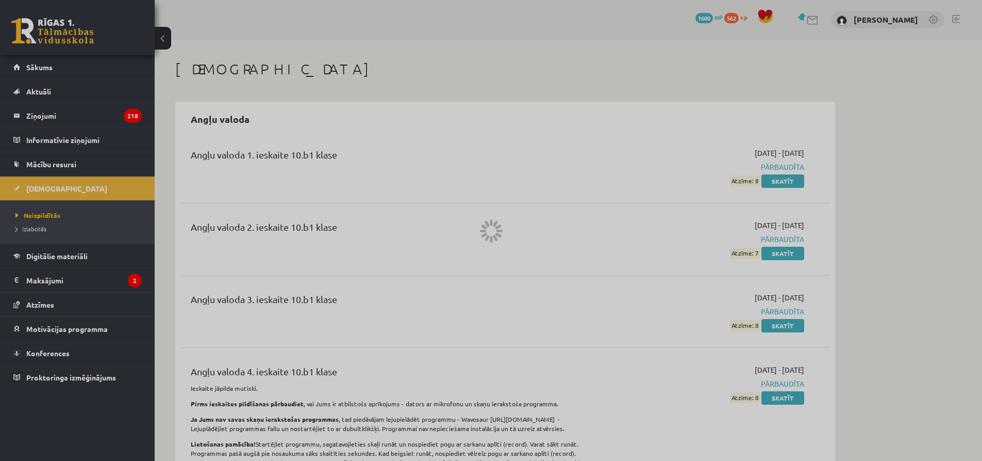
scroll to position [155, 0]
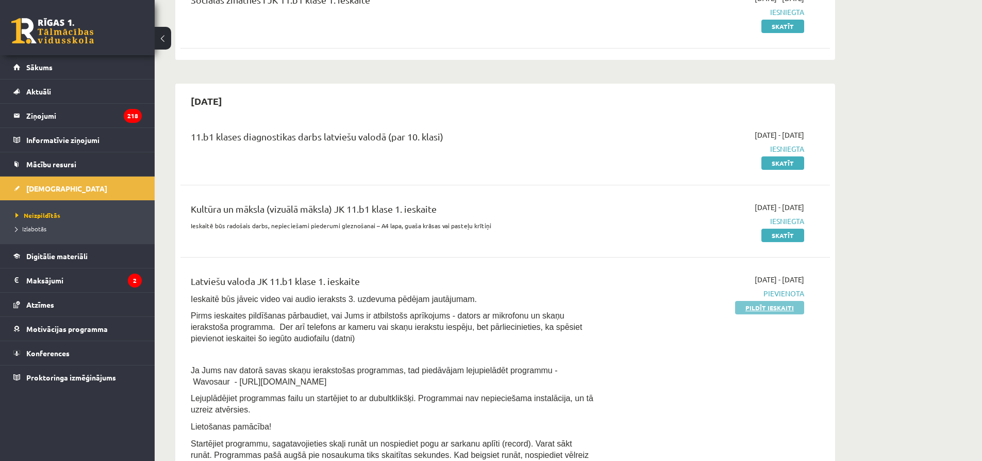
click at [763, 308] on link "Pildīt ieskaiti" at bounding box center [769, 307] width 69 height 13
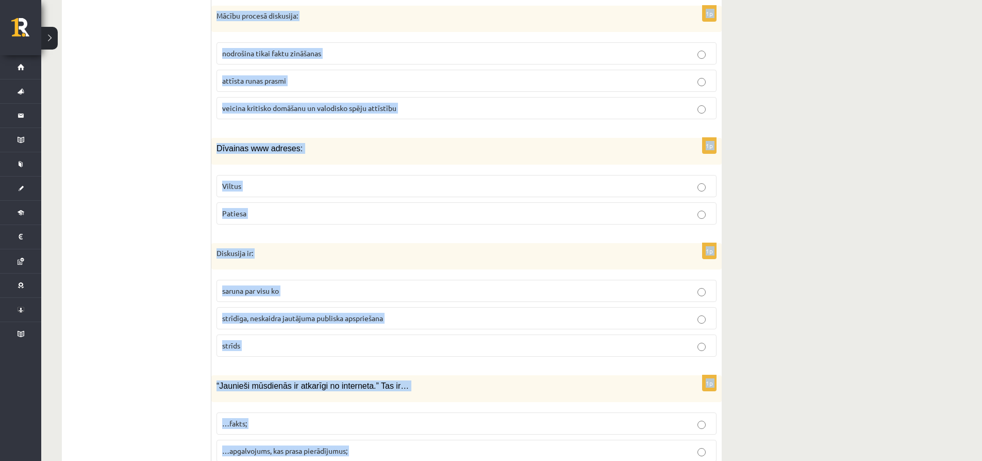
scroll to position [4882, 0]
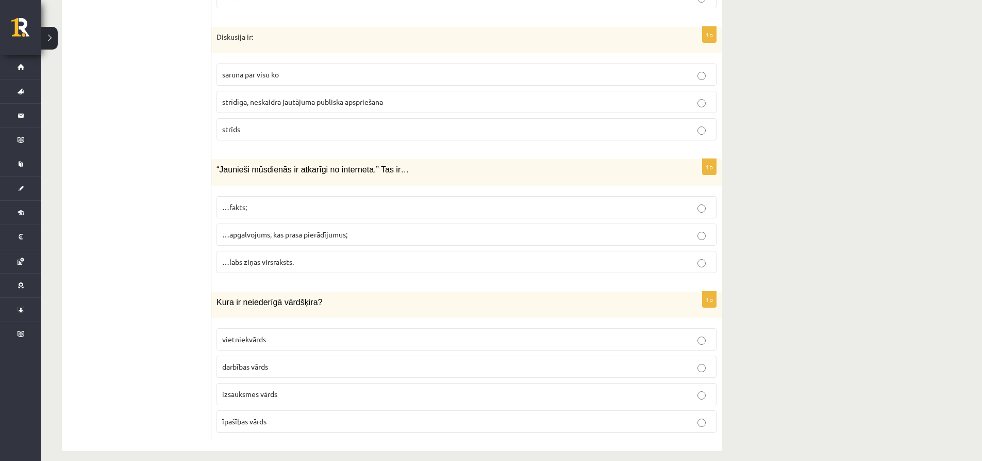
drag, startPoint x: 188, startPoint y: 318, endPoint x: 186, endPoint y: 323, distance: 6.0
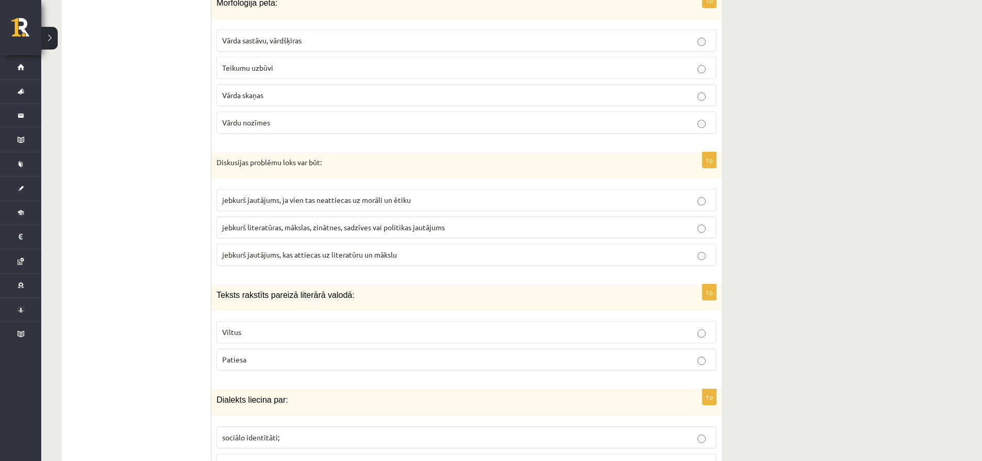
scroll to position [0, 0]
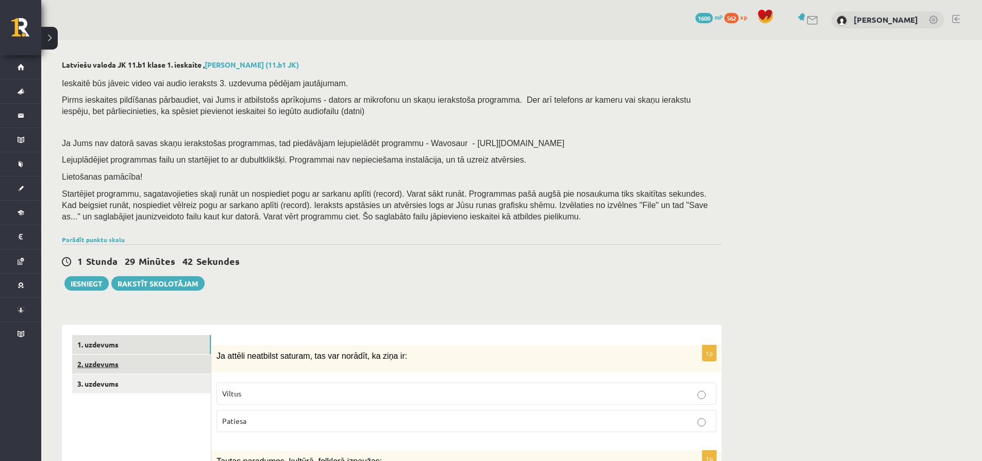
click at [173, 366] on link "2. uzdevums" at bounding box center [141, 363] width 139 height 19
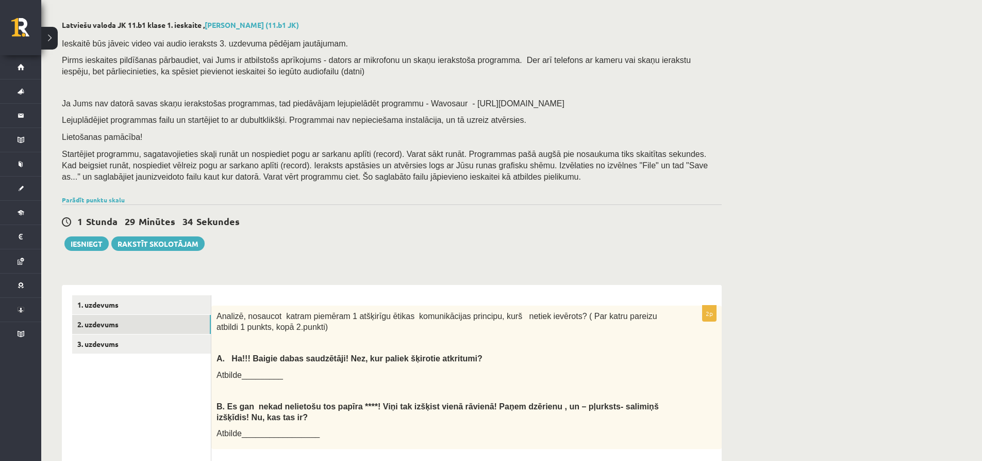
scroll to position [37, 0]
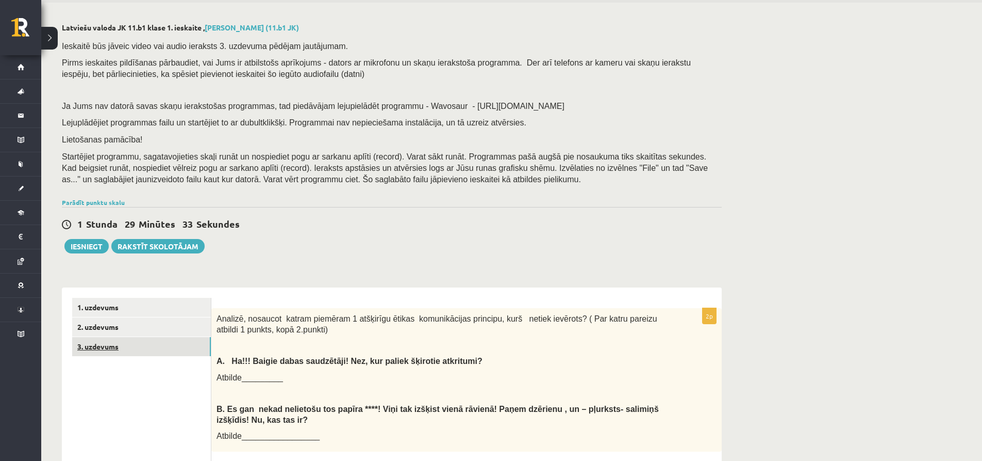
click at [122, 342] on link "3. uzdevums" at bounding box center [141, 346] width 139 height 19
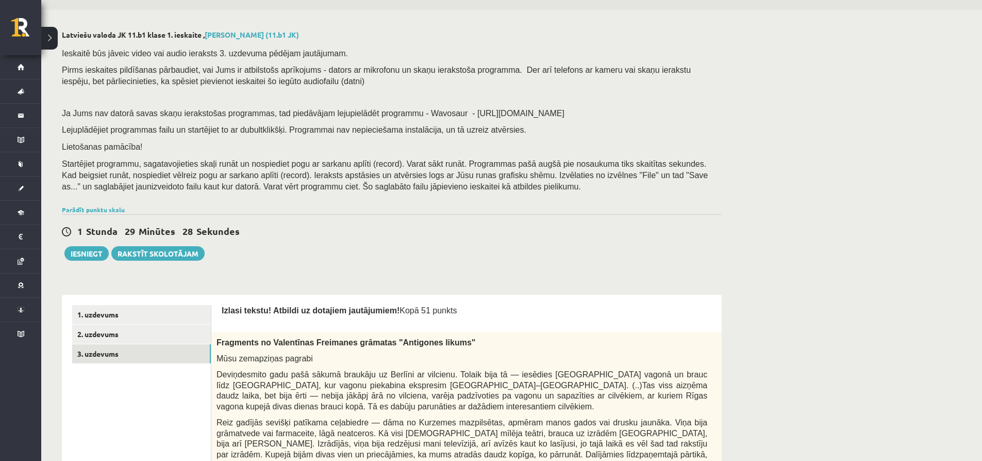
scroll to position [0, 0]
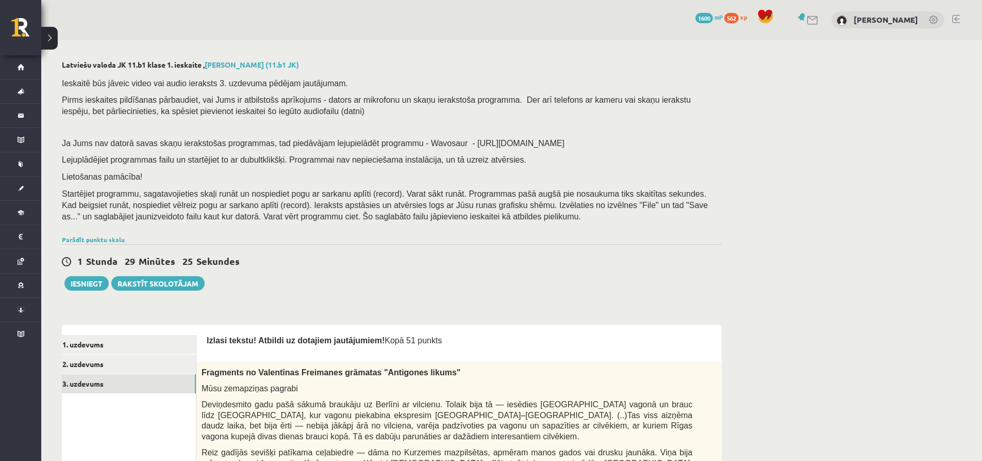
drag, startPoint x: 719, startPoint y: 370, endPoint x: 697, endPoint y: 368, distance: 22.8
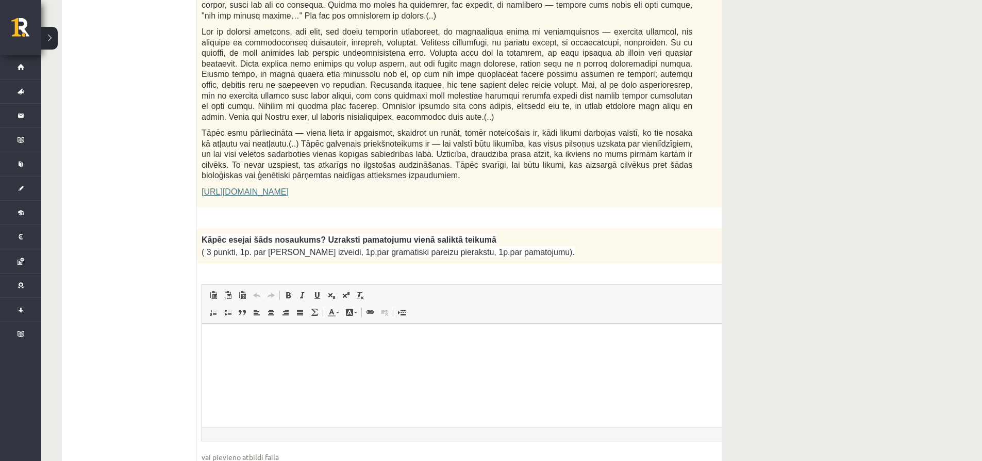
scroll to position [670, 0]
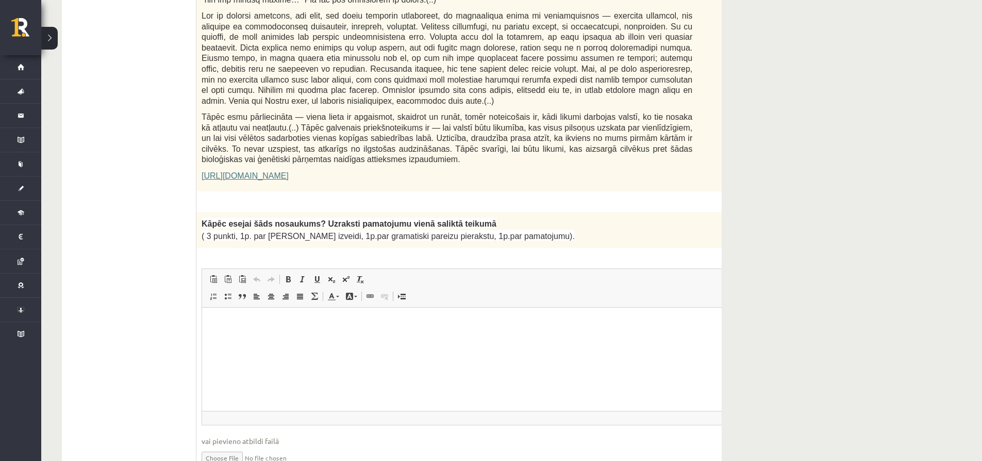
drag, startPoint x: 639, startPoint y: 199, endPoint x: 616, endPoint y: 197, distance: 23.3
click at [617, 229] on p "( 3 punkti, 1p. par salikta teikuma izveidi, 1p.par gramatiski pareizu pierakst…" at bounding box center [447, 235] width 491 height 12
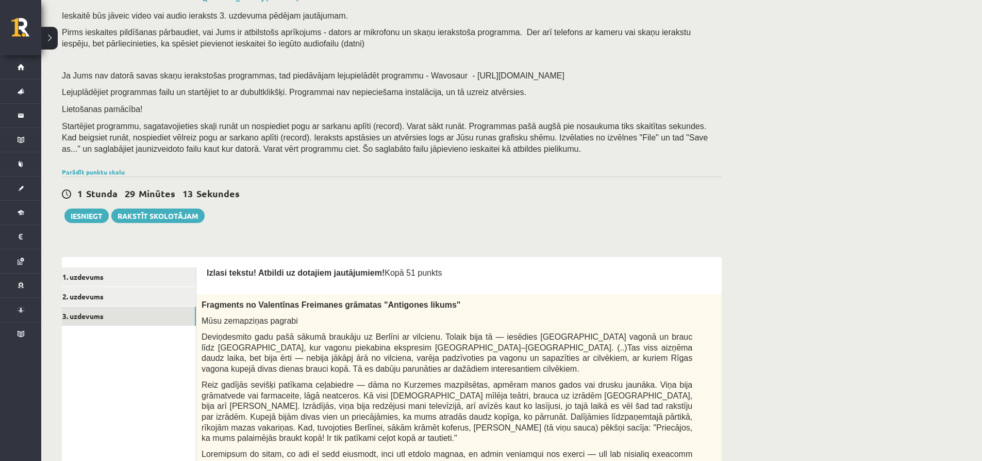
scroll to position [52, 0]
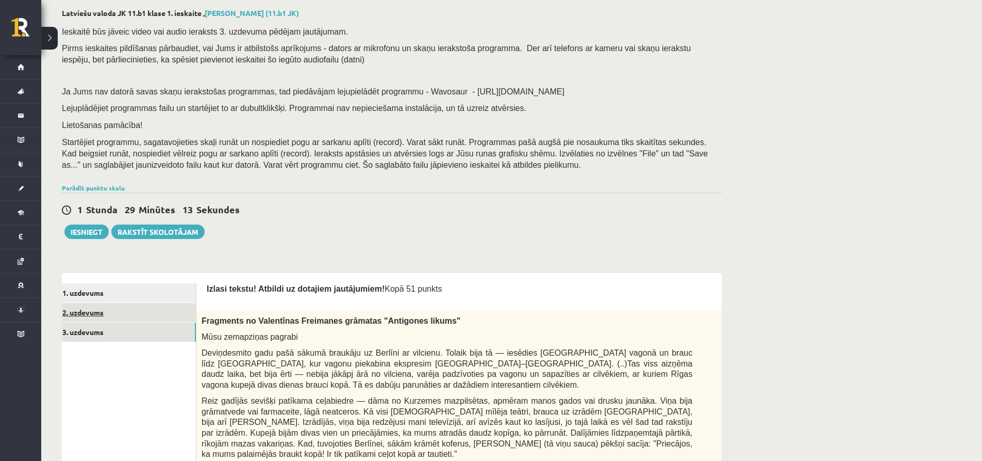
click at [134, 316] on link "2. uzdevums" at bounding box center [126, 312] width 139 height 19
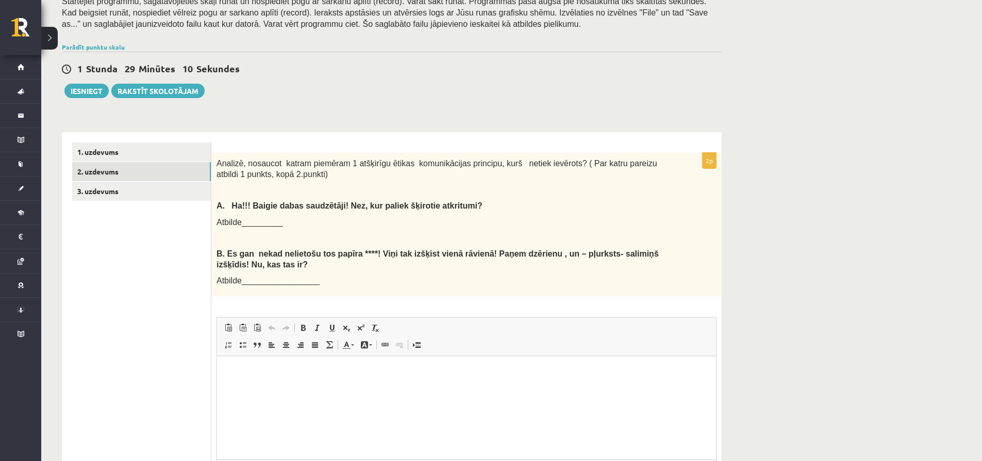
scroll to position [0, 0]
click at [152, 145] on link "1. uzdevums" at bounding box center [141, 151] width 139 height 19
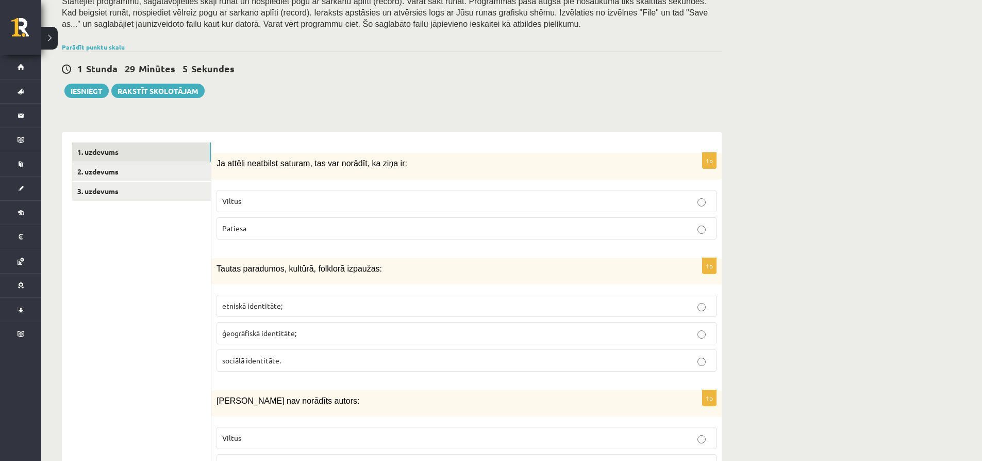
click at [251, 198] on p "Viltus" at bounding box center [466, 200] width 489 height 11
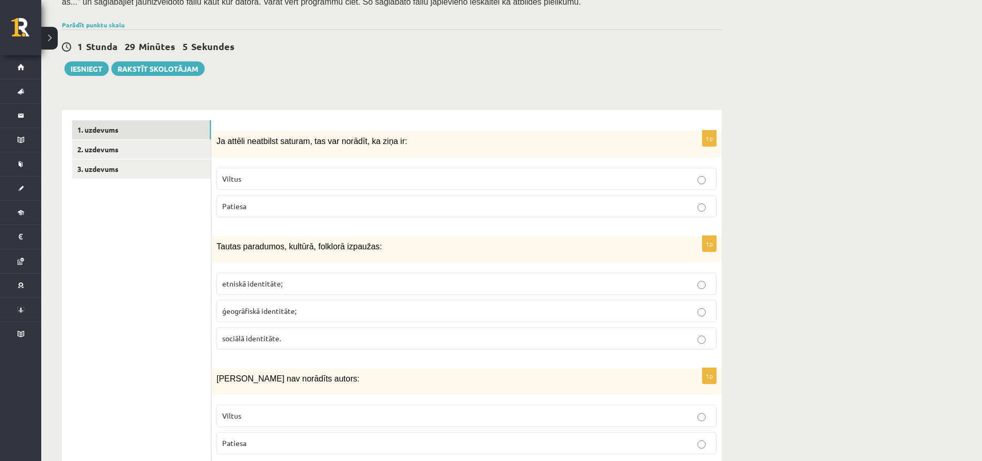
scroll to position [295, 0]
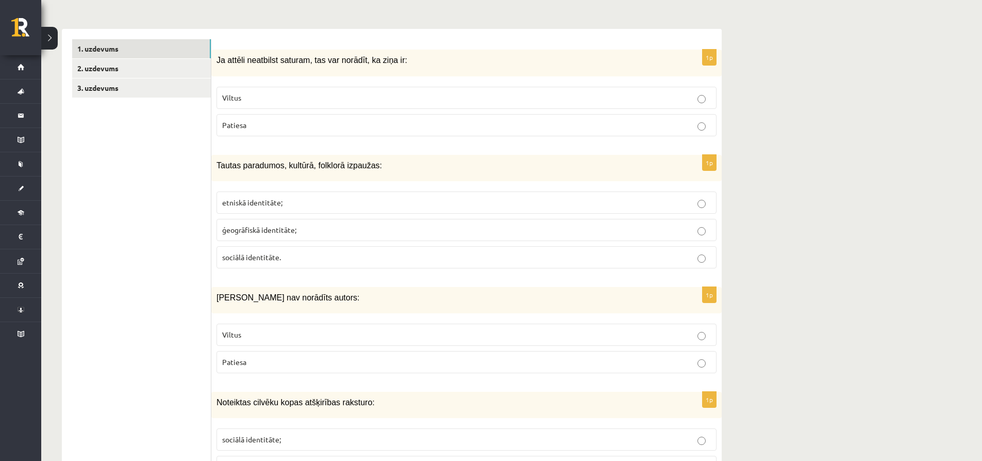
click at [270, 201] on span "etniskā identitāte;" at bounding box center [252, 202] width 60 height 9
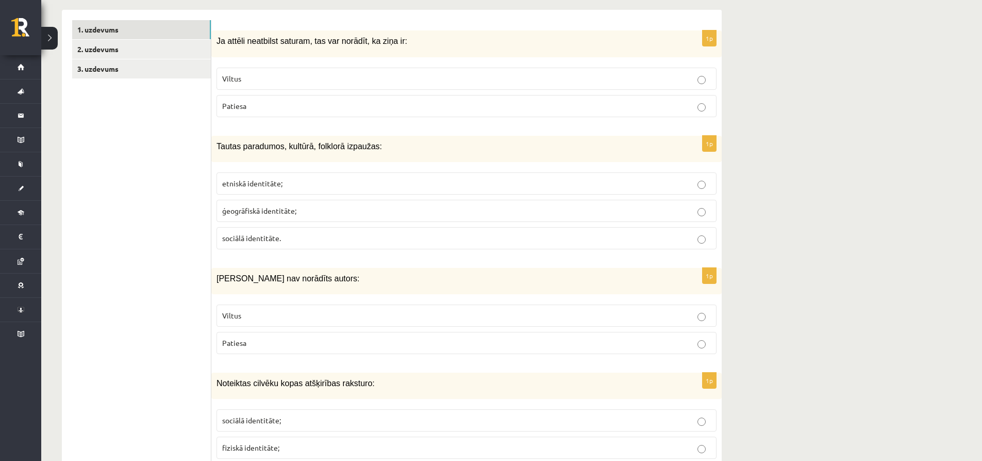
scroll to position [347, 0]
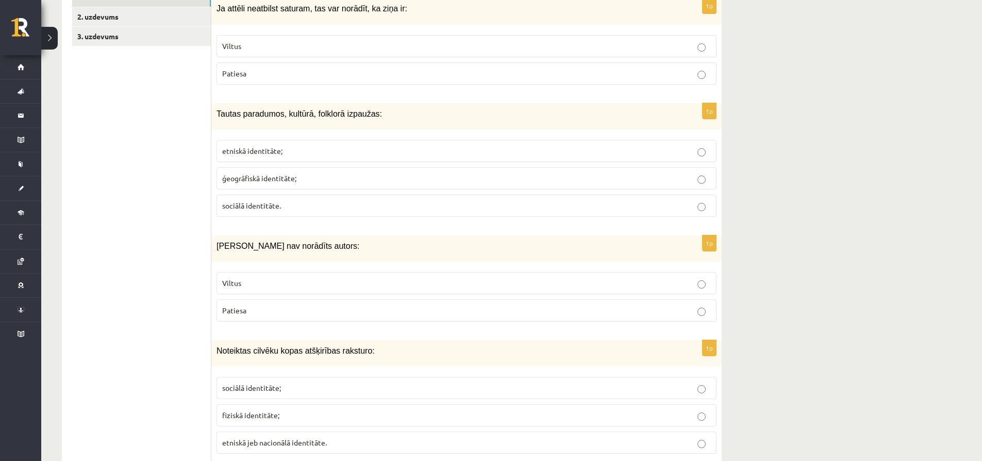
click at [281, 281] on p "Viltus" at bounding box center [466, 282] width 489 height 11
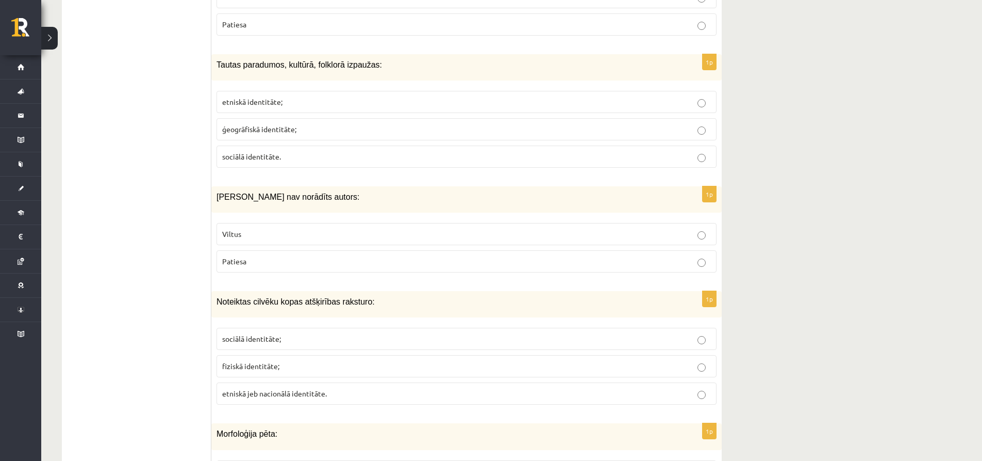
scroll to position [399, 0]
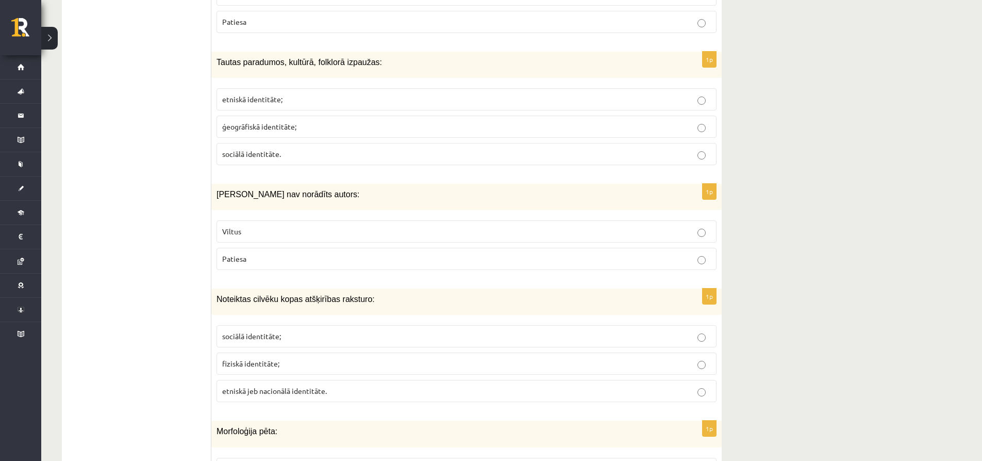
click at [303, 389] on span "etniskā jeb nacionālā identitāte." at bounding box center [274, 390] width 105 height 9
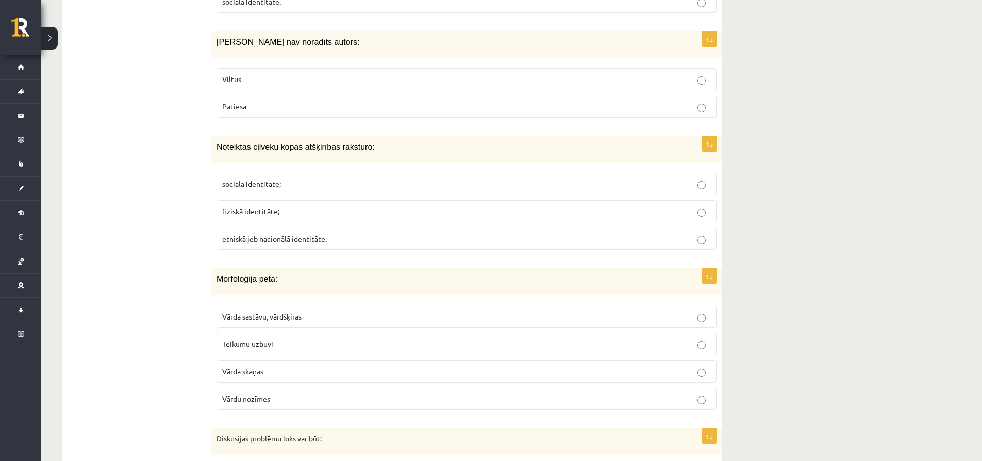
scroll to position [553, 0]
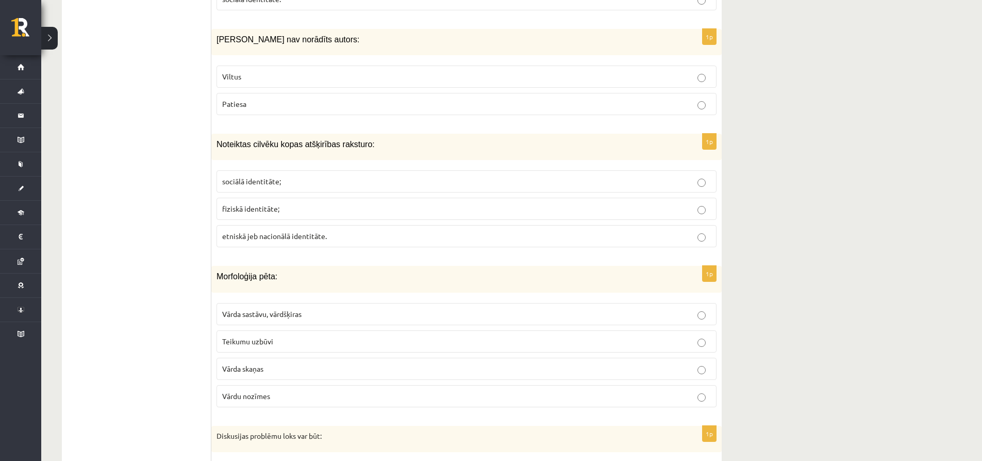
click at [290, 316] on span "Vārda sastāvu, vārdšķiras" at bounding box center [261, 313] width 79 height 9
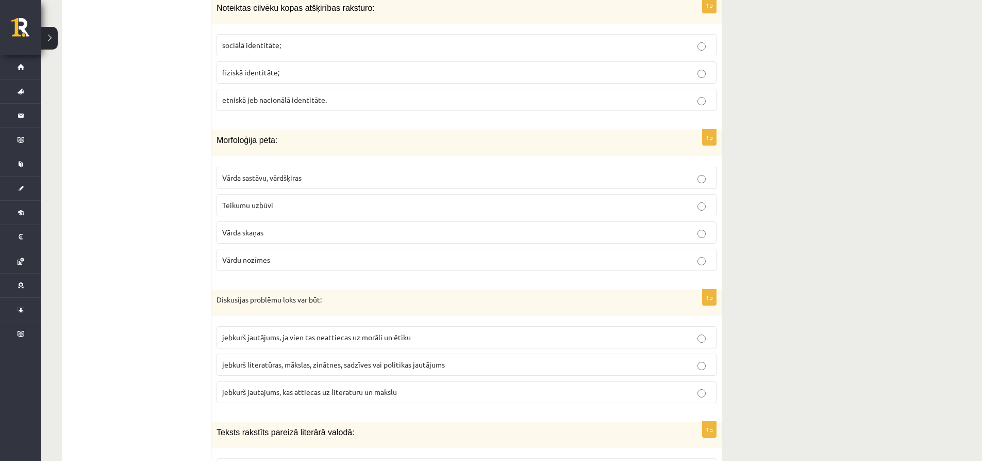
scroll to position [760, 0]
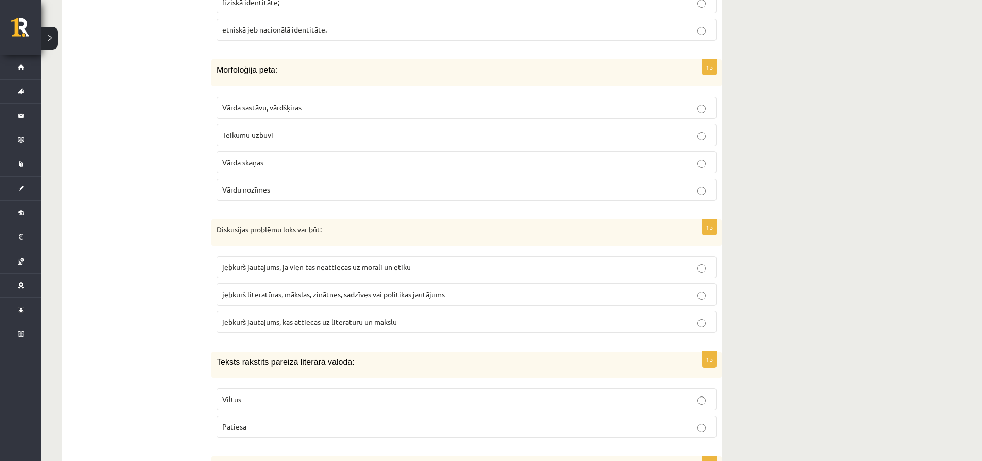
click at [278, 293] on span "jebkurš literatūras, mākslas, zinātnes, sadzīves vai politikas jautājums" at bounding box center [333, 293] width 223 height 9
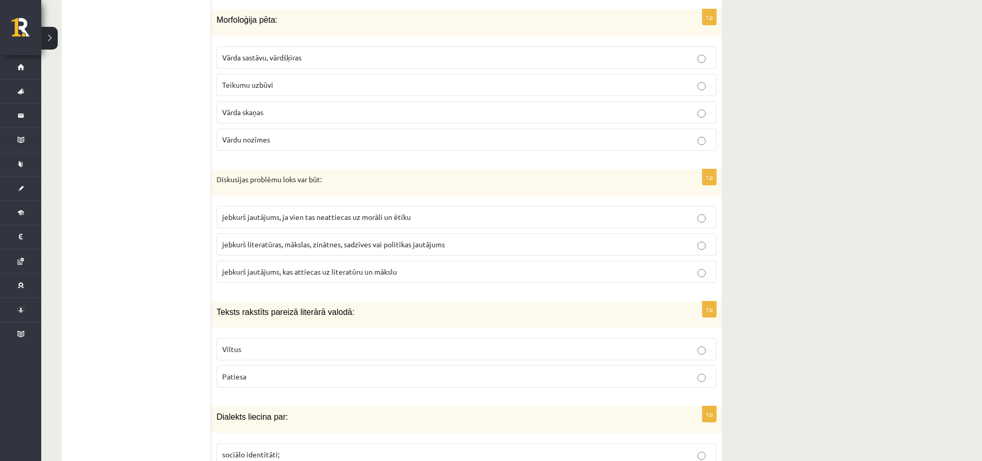
scroll to position [811, 0]
click at [272, 368] on label "Patiesa" at bounding box center [467, 375] width 500 height 22
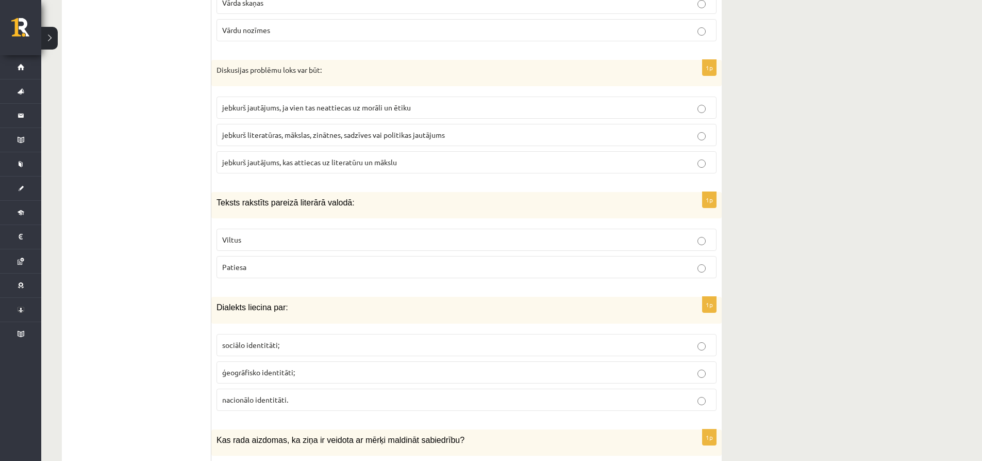
scroll to position [966, 0]
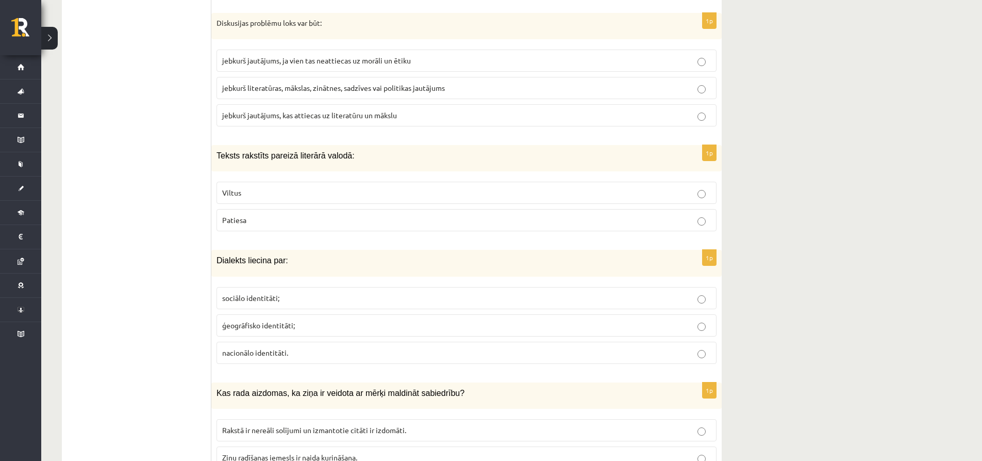
click at [266, 323] on span "ģeogrāfisko identitāti;" at bounding box center [258, 324] width 73 height 9
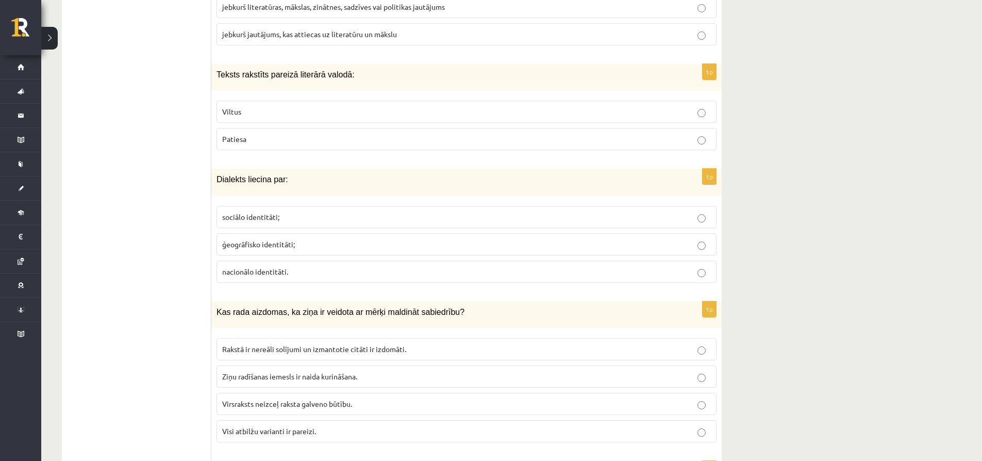
scroll to position [1069, 0]
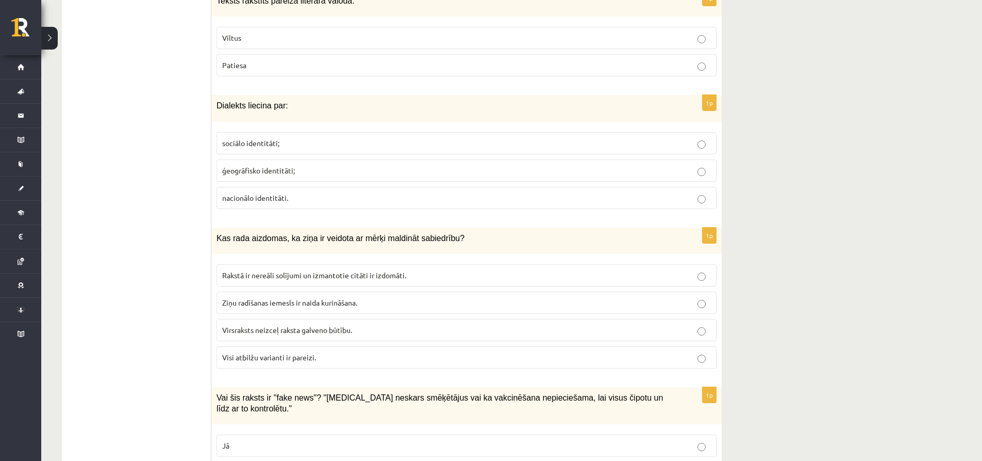
click at [277, 353] on span "Visi atbilžu varianti ir pareizi." at bounding box center [269, 356] width 94 height 9
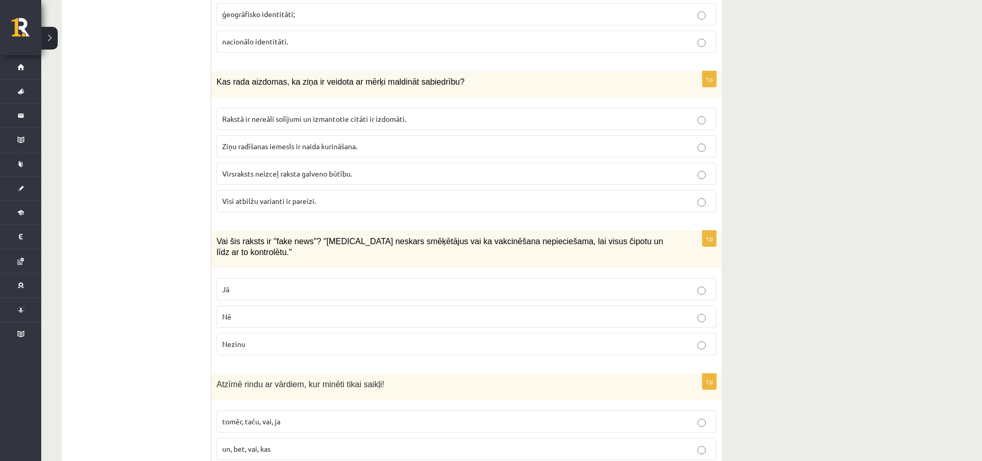
scroll to position [1327, 0]
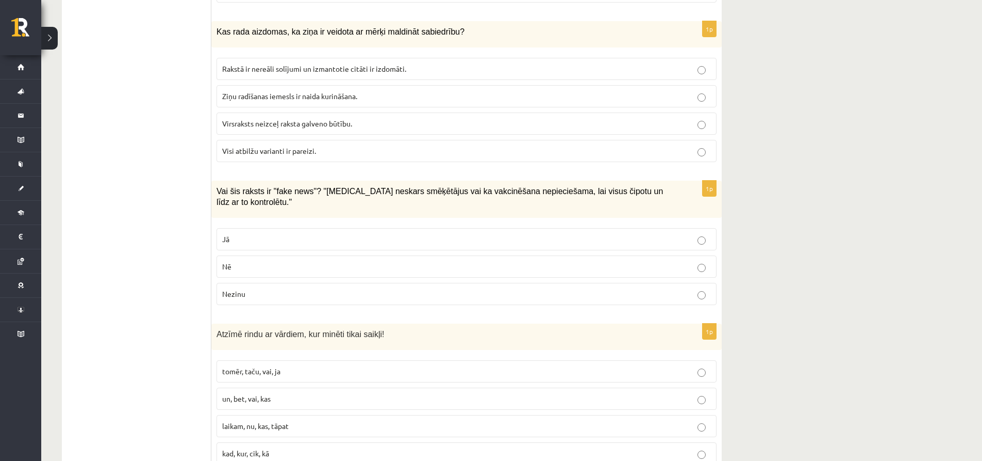
drag, startPoint x: 253, startPoint y: 228, endPoint x: 248, endPoint y: 231, distance: 5.8
click at [253, 234] on p "Jā" at bounding box center [466, 239] width 489 height 11
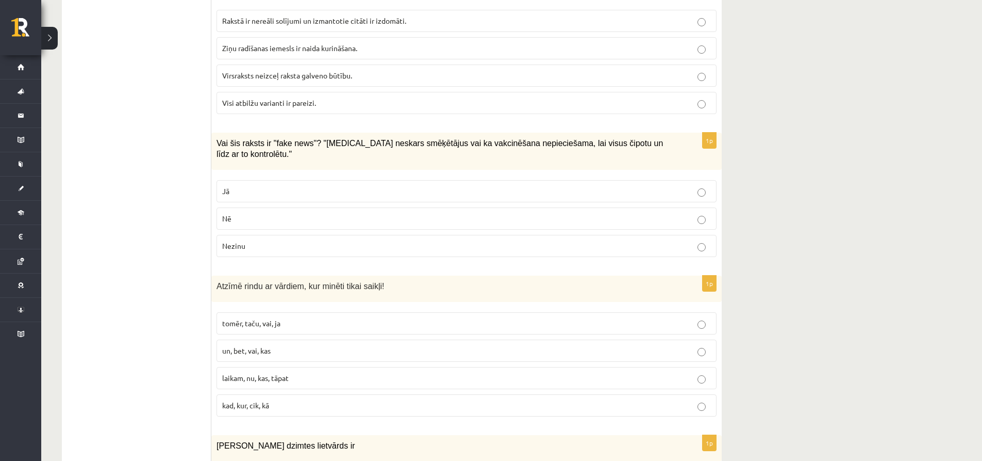
scroll to position [1378, 0]
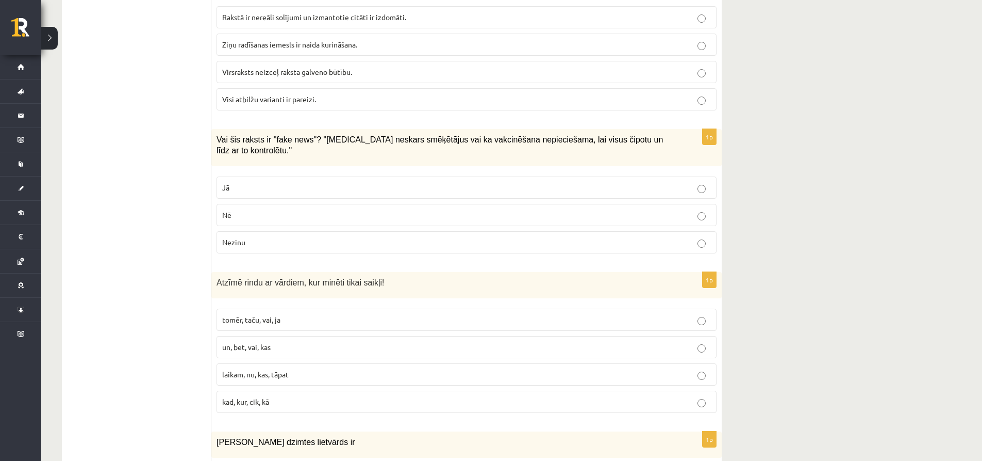
click at [276, 314] on p "tomēr, taču, vai, ja" at bounding box center [466, 319] width 489 height 11
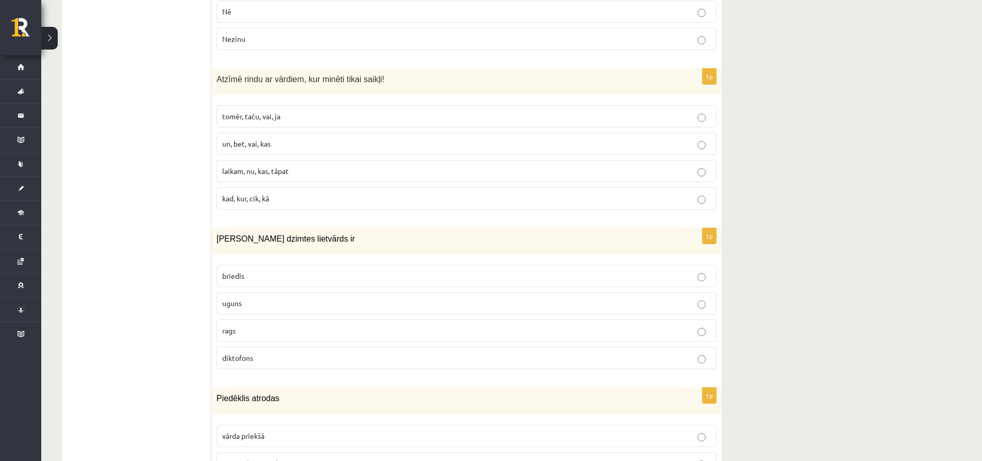
scroll to position [1585, 0]
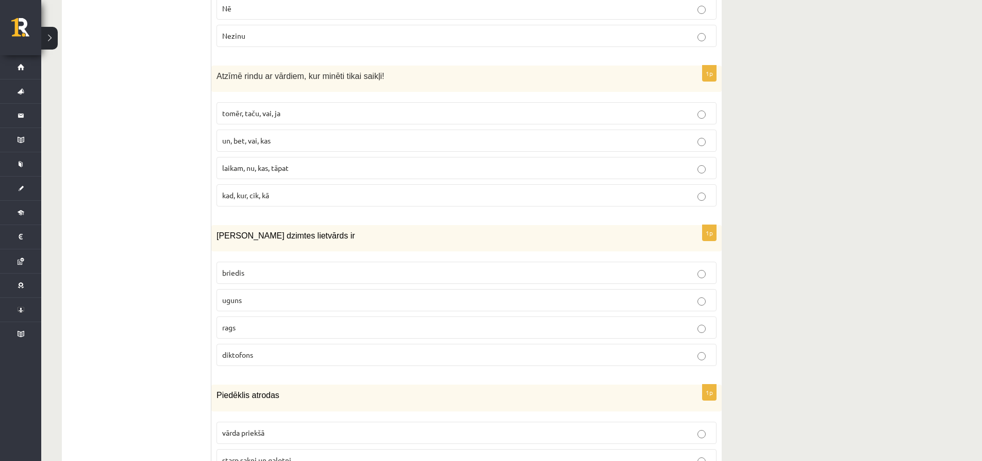
click at [238, 295] on span "uguns" at bounding box center [232, 299] width 20 height 9
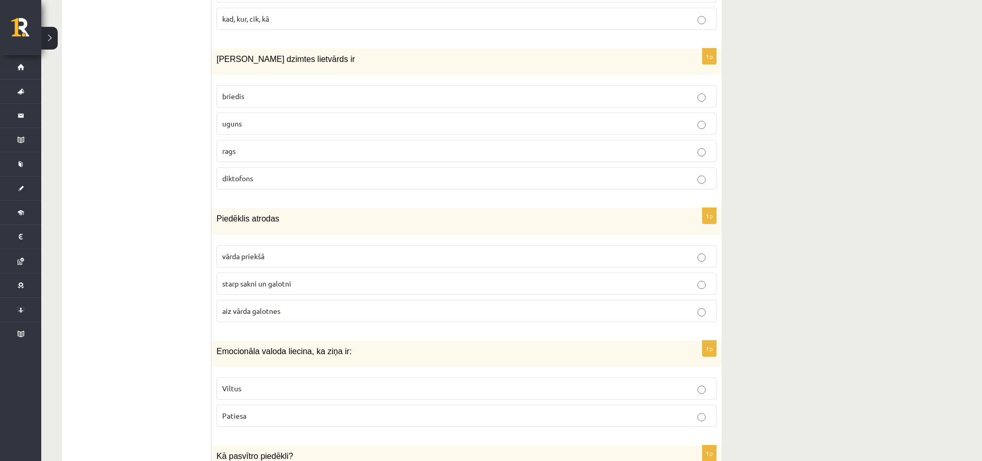
scroll to position [1791, 0]
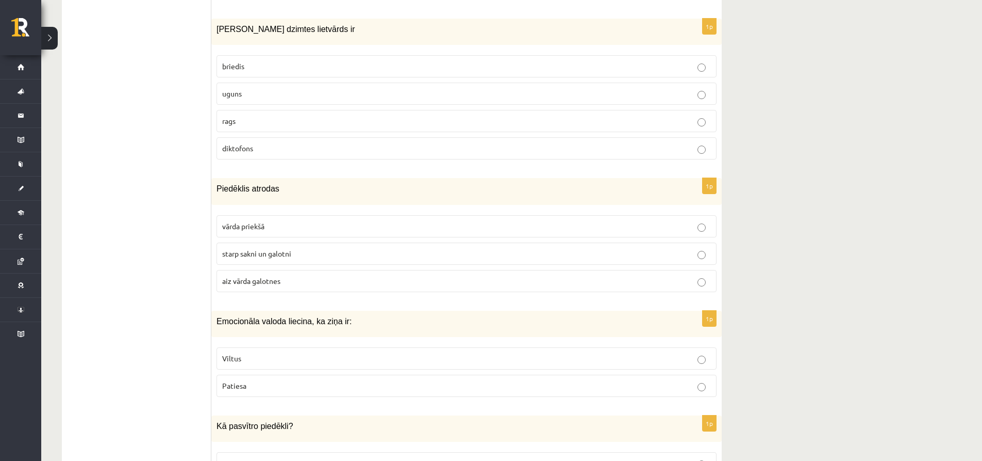
click at [262, 276] on span "aiz vārda galotnes" at bounding box center [251, 280] width 58 height 9
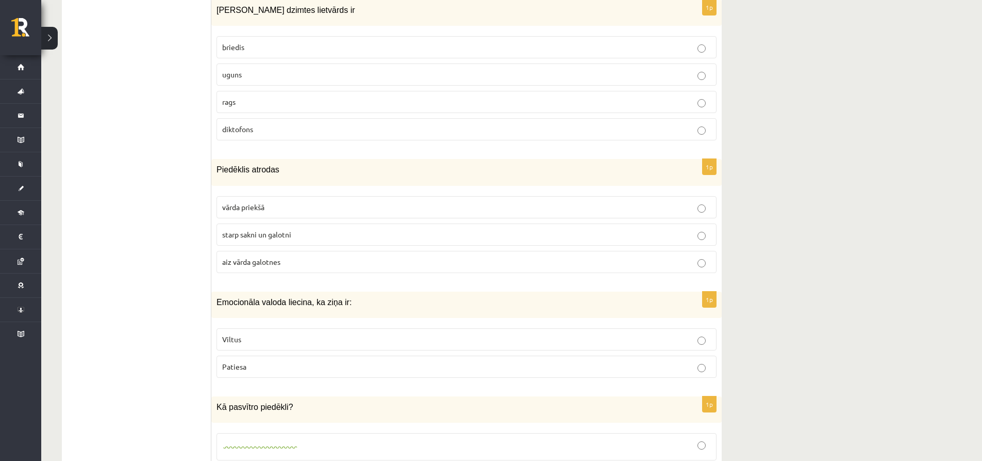
scroll to position [1843, 0]
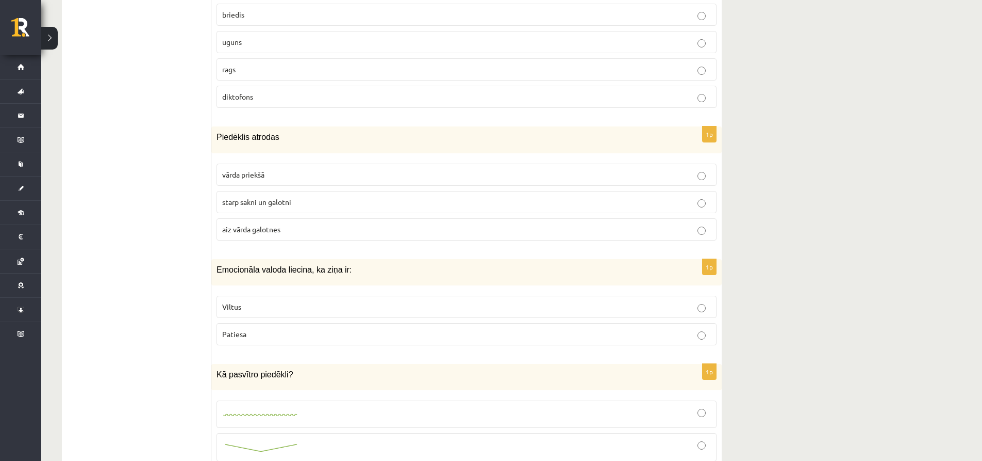
click at [283, 301] on p "Viltus" at bounding box center [466, 306] width 489 height 11
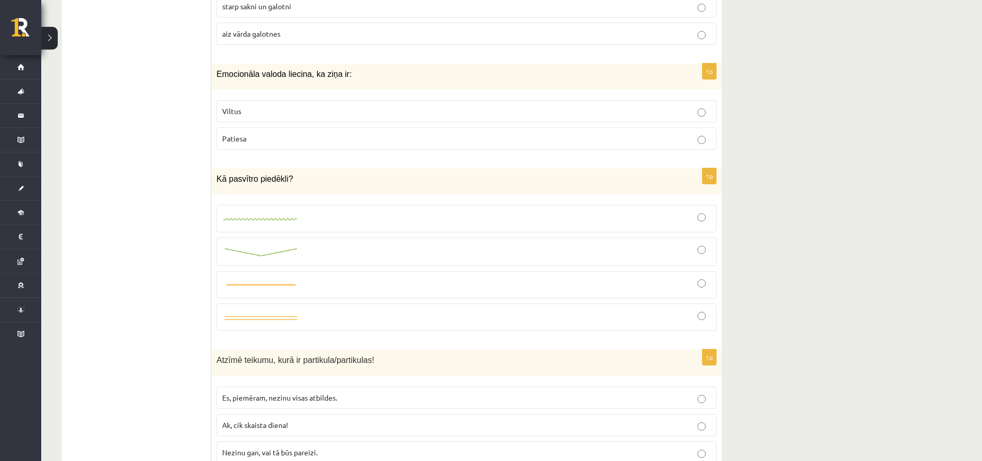
scroll to position [2049, 0]
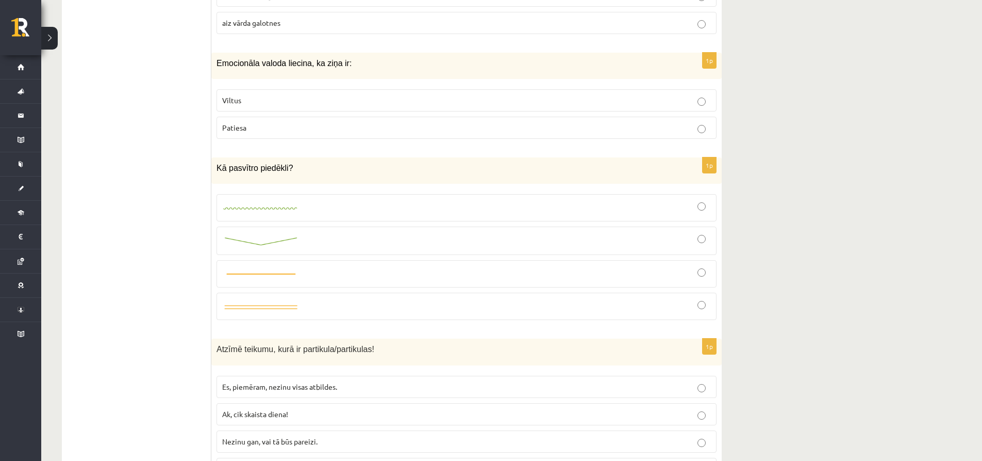
click at [273, 235] on link at bounding box center [260, 241] width 77 height 12
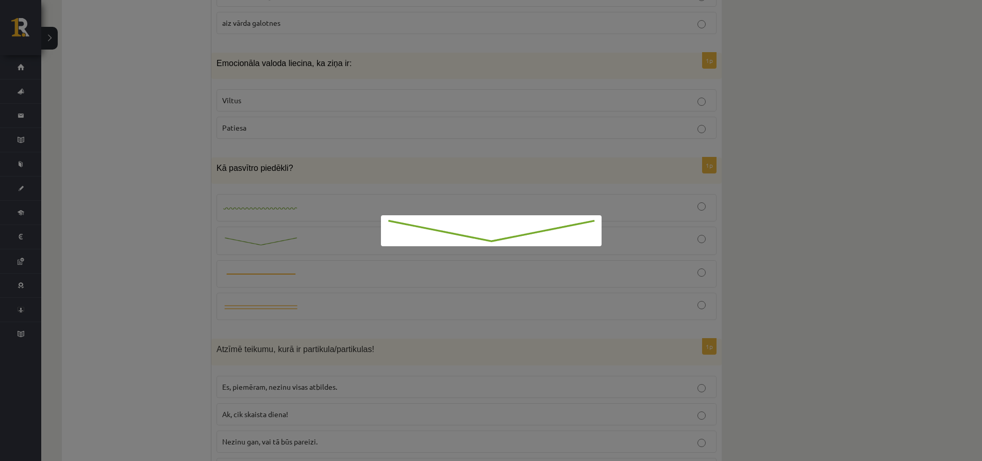
click at [655, 235] on div at bounding box center [491, 230] width 982 height 461
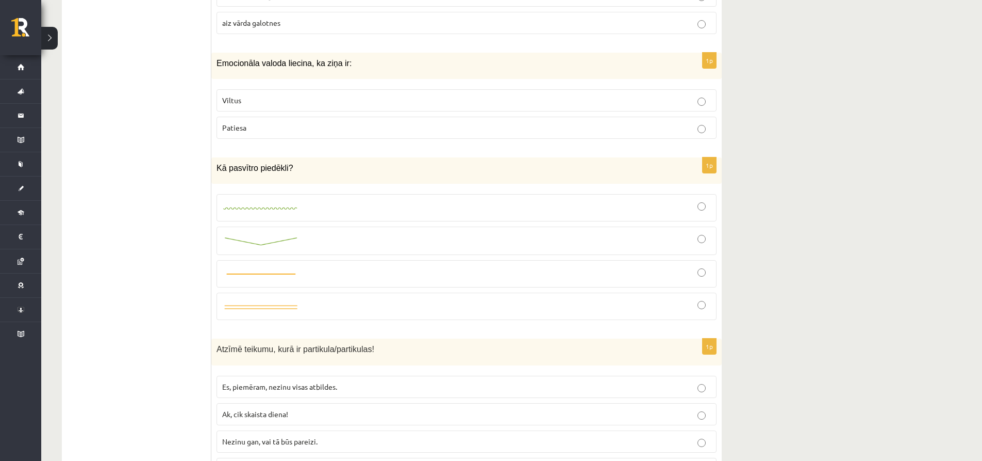
click at [286, 236] on img at bounding box center [260, 241] width 77 height 11
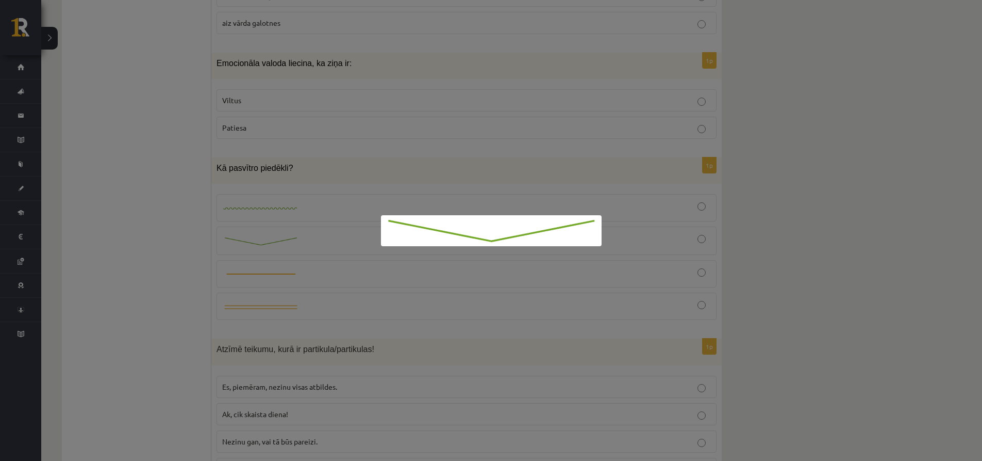
click at [268, 196] on div at bounding box center [491, 230] width 982 height 461
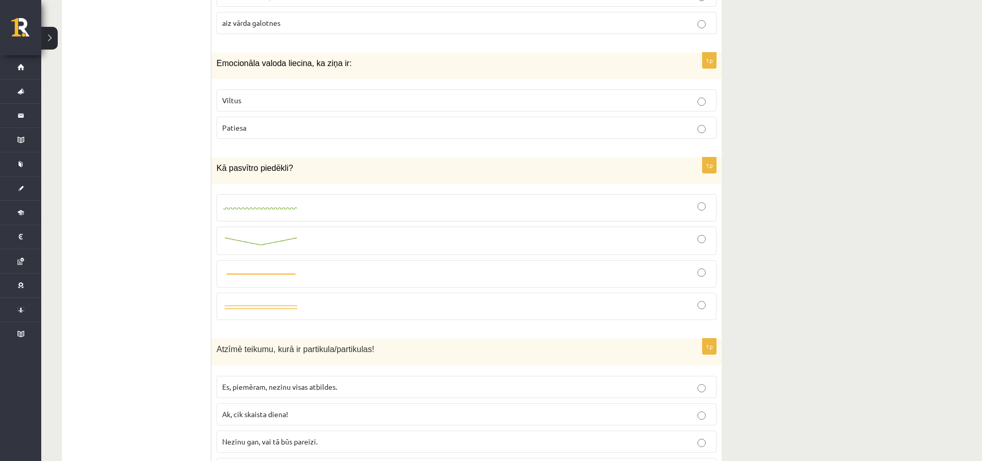
click at [269, 205] on img at bounding box center [260, 208] width 77 height 7
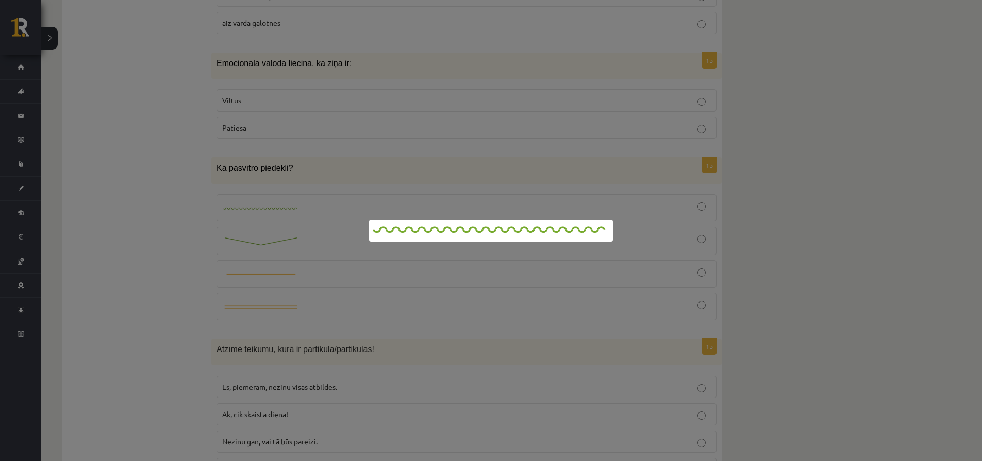
click at [311, 166] on div at bounding box center [491, 230] width 982 height 461
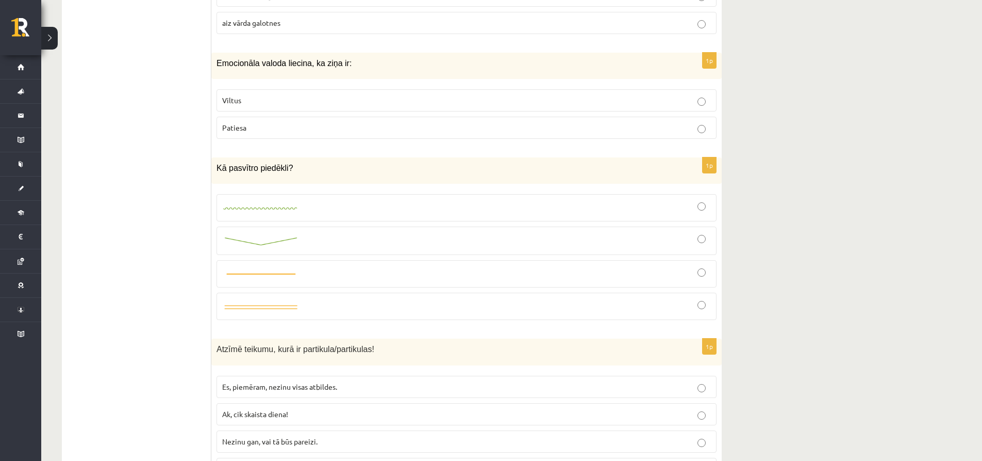
click at [696, 232] on div at bounding box center [466, 240] width 489 height 17
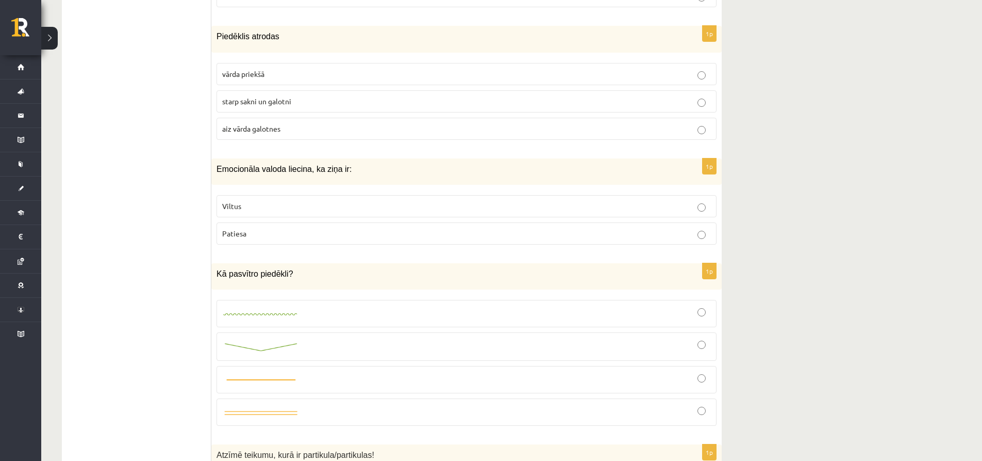
scroll to position [1946, 0]
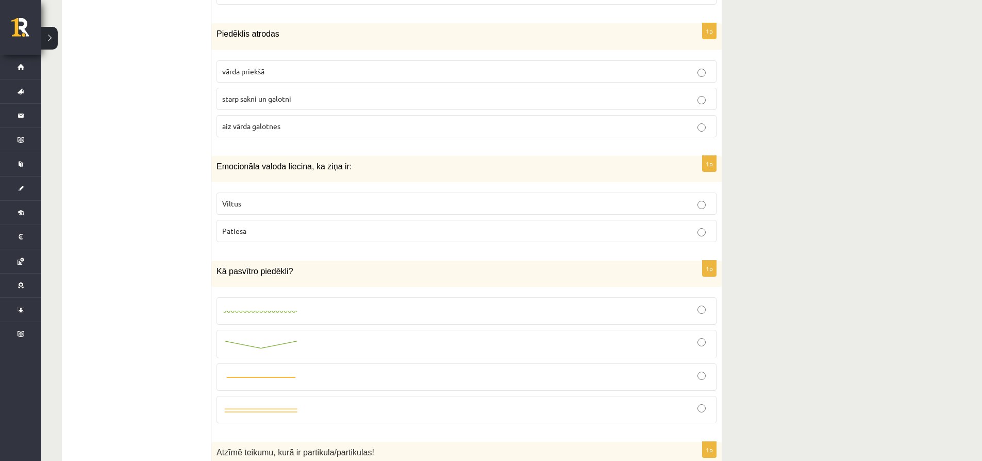
click at [268, 94] on span "starp sakni un galotni" at bounding box center [256, 98] width 69 height 9
drag, startPoint x: 218, startPoint y: 23, endPoint x: 314, endPoint y: 25, distance: 96.5
click at [314, 28] on p "Piedēklis atrodas" at bounding box center [441, 33] width 449 height 11
copy span "Piedēklis atrodas"
click at [286, 94] on span "starp sakni un galotni" at bounding box center [256, 98] width 69 height 9
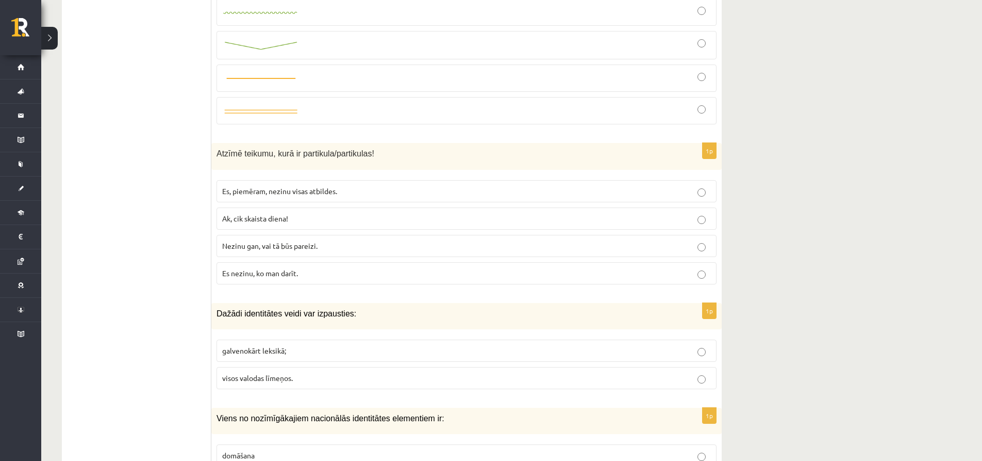
scroll to position [2255, 0]
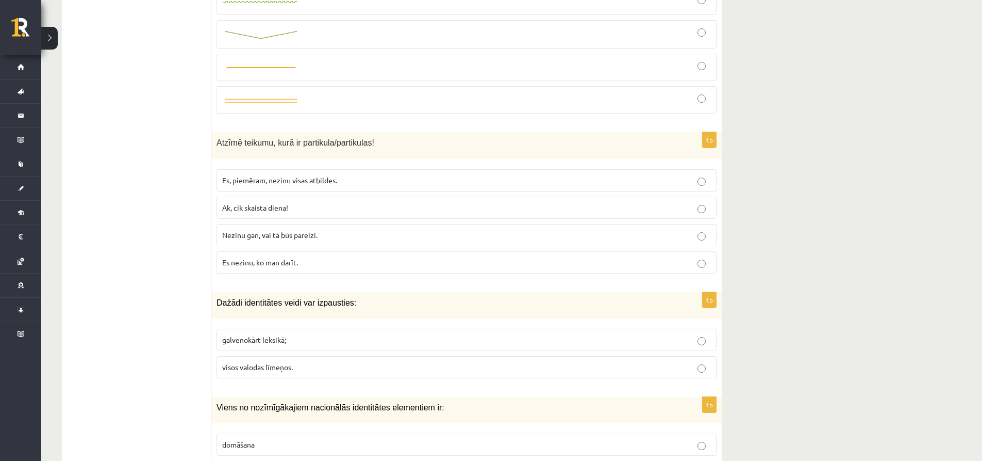
click at [285, 175] on span "Es, piemēram, nezinu visas atbildes." at bounding box center [279, 179] width 115 height 9
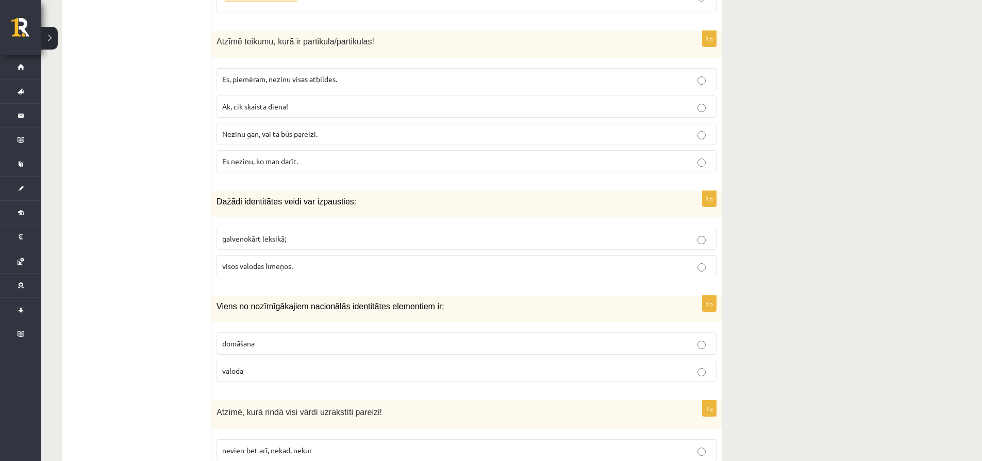
scroll to position [2358, 0]
click at [282, 259] on span "visos valodas līmeņos." at bounding box center [257, 263] width 71 height 9
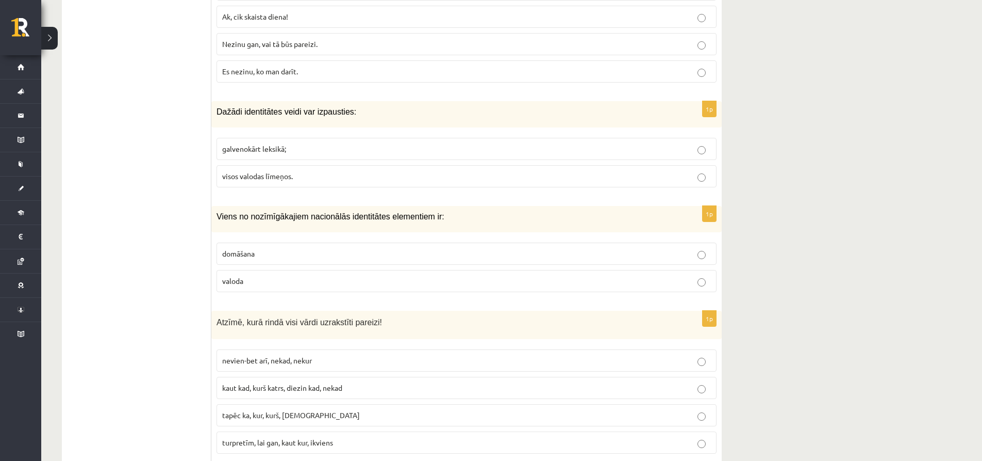
scroll to position [2461, 0]
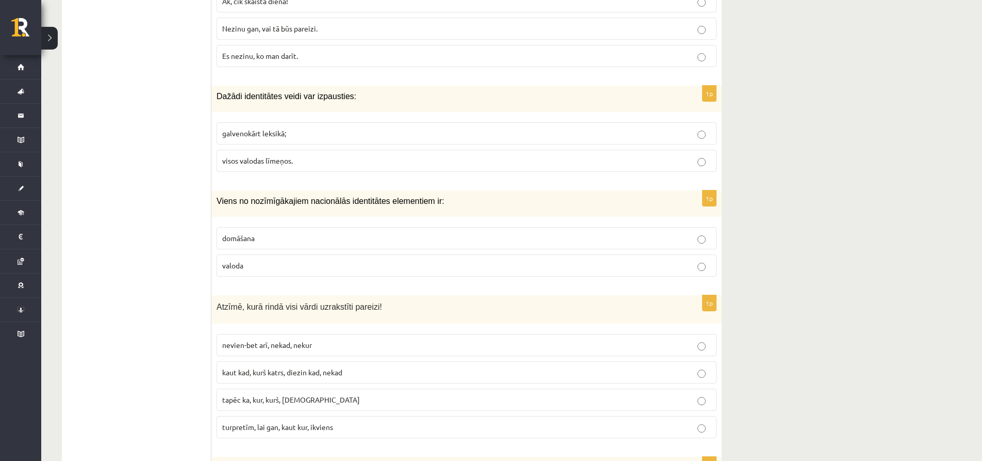
click at [278, 260] on p "valoda" at bounding box center [466, 265] width 489 height 11
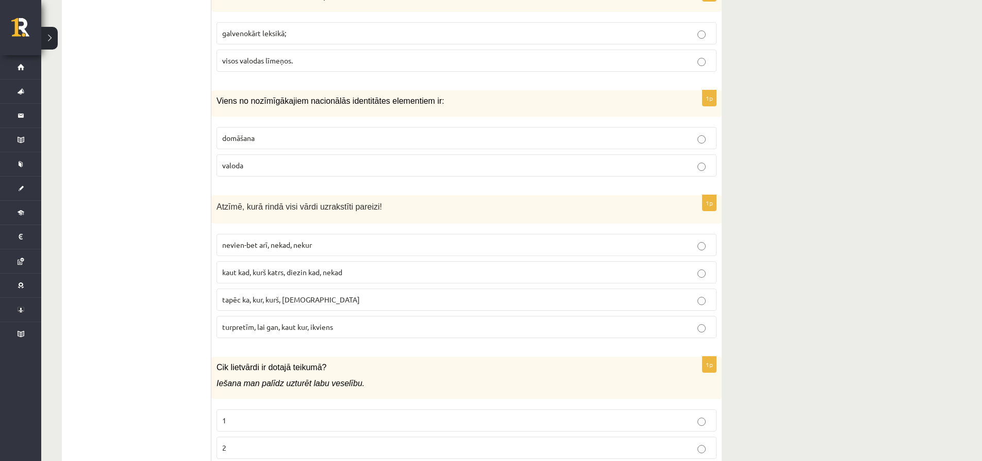
scroll to position [2565, 0]
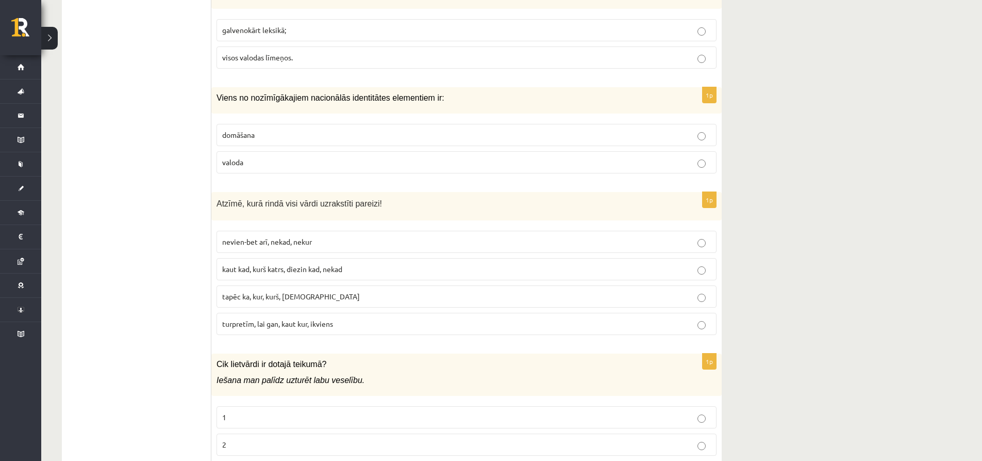
click at [266, 319] on span "turpretīm, lai gan, kaut kur, ikviens" at bounding box center [277, 323] width 111 height 9
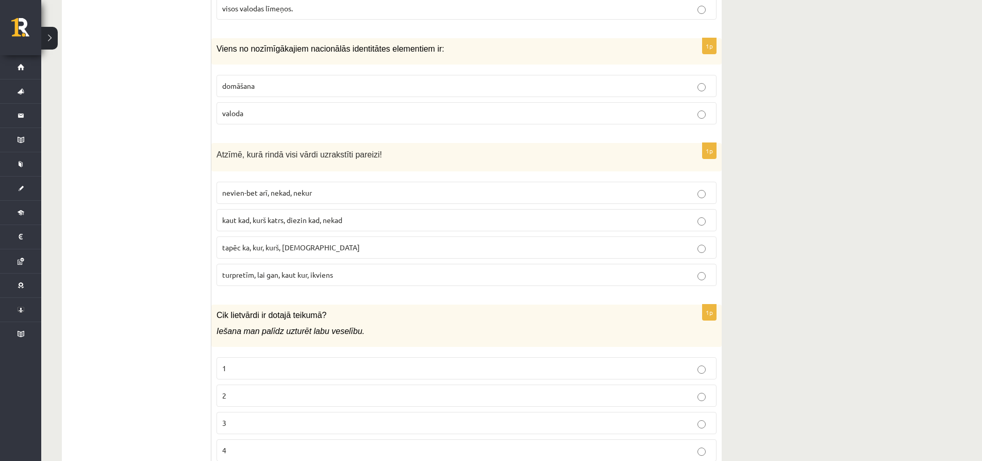
scroll to position [2616, 0]
click at [281, 382] on label "2" at bounding box center [467, 393] width 500 height 22
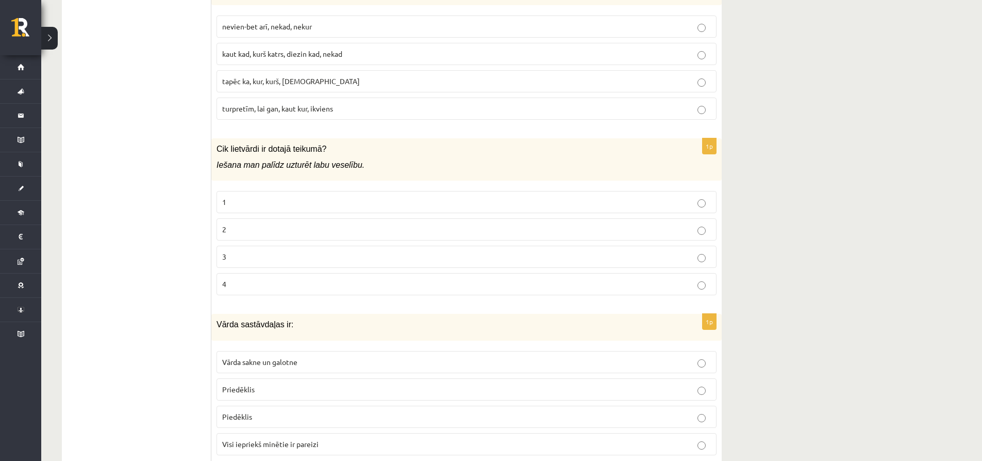
scroll to position [2822, 0]
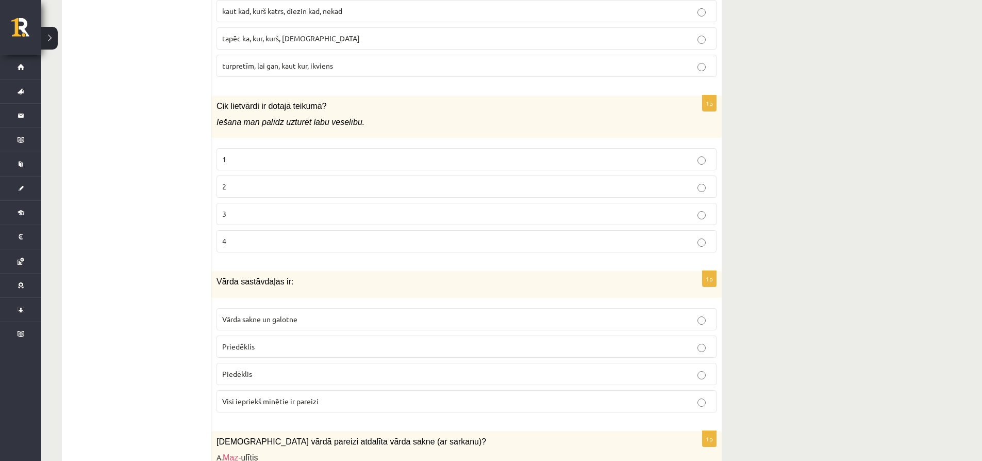
click at [290, 314] on span "Vārda sakne un galotne" at bounding box center [259, 318] width 75 height 9
click at [285, 396] on span "Visi iepriekš minētie ir pareizi" at bounding box center [270, 400] width 96 height 9
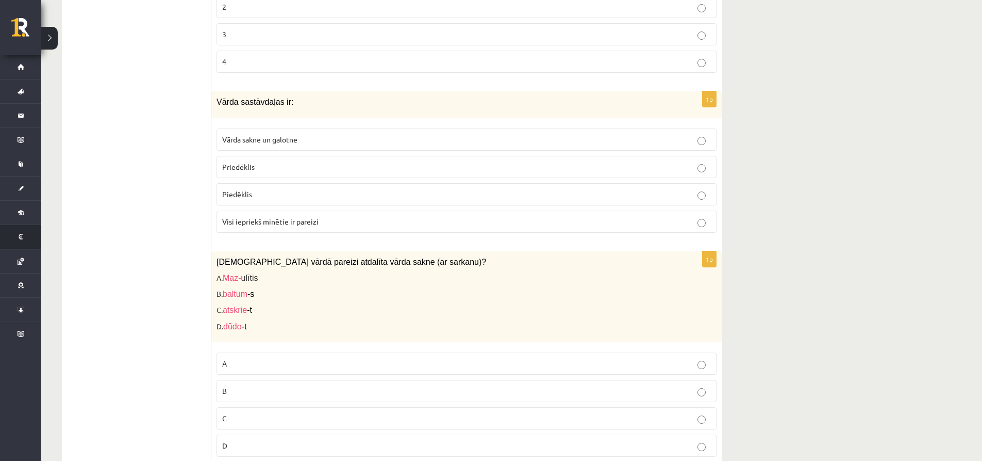
scroll to position [3080, 0]
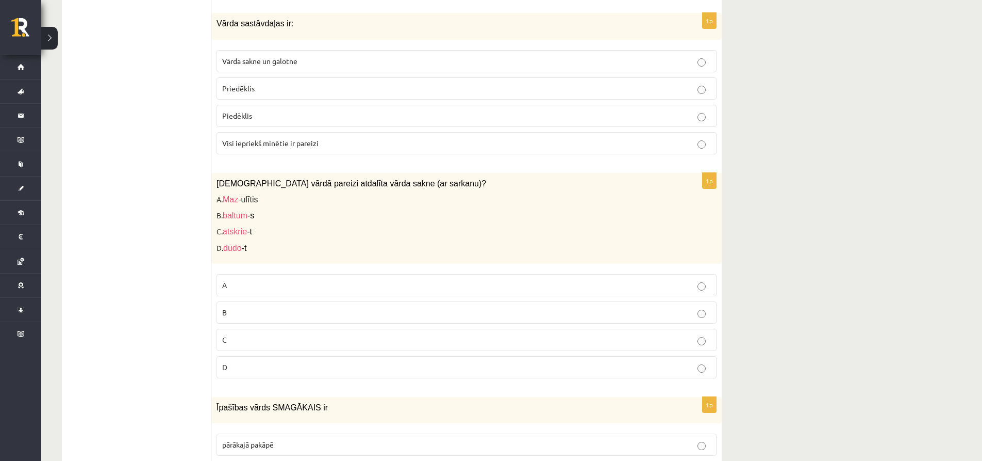
click at [249, 280] on p "A" at bounding box center [466, 285] width 489 height 11
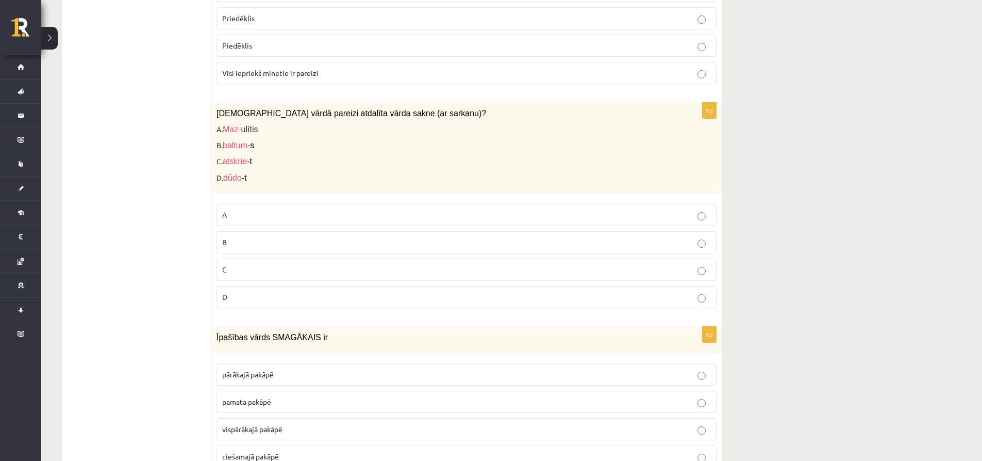
scroll to position [3183, 0]
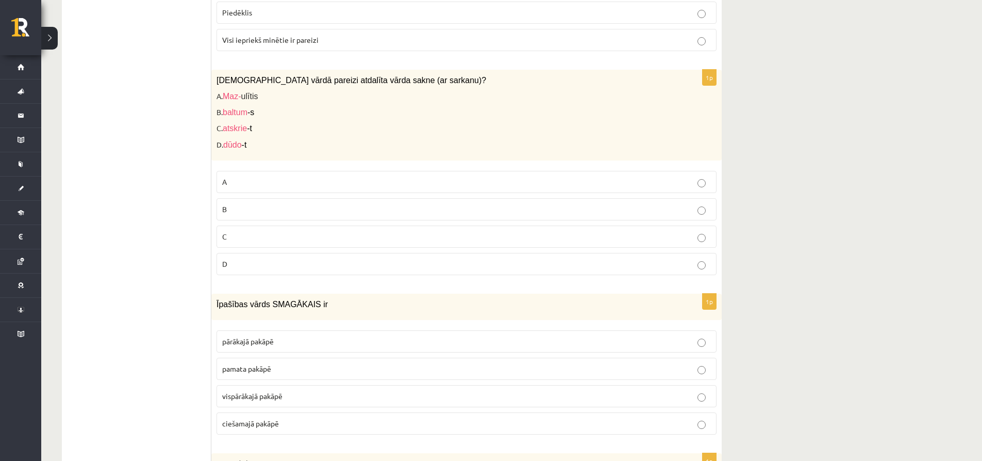
click at [285, 336] on p "pārākajā pakāpē" at bounding box center [466, 341] width 489 height 11
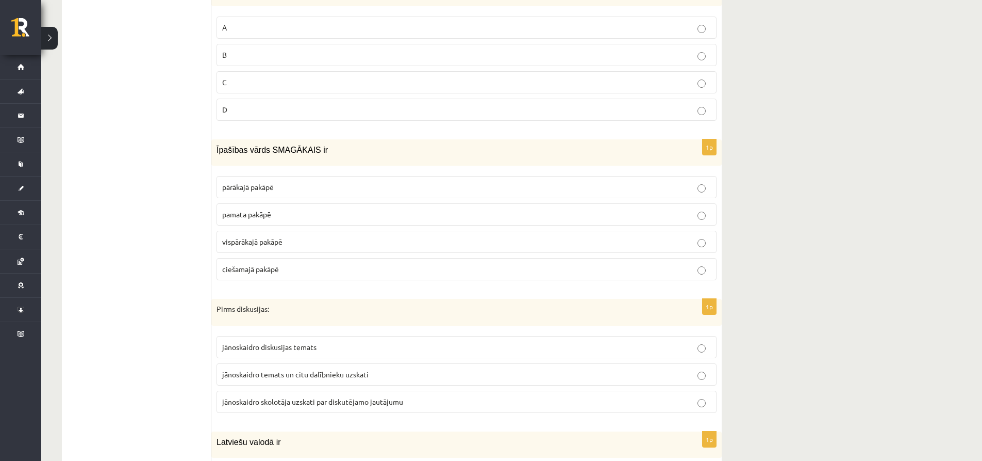
scroll to position [3338, 0]
click at [292, 369] on span "jānoskaidro temats un citu dalībnieku uzskati" at bounding box center [295, 373] width 146 height 9
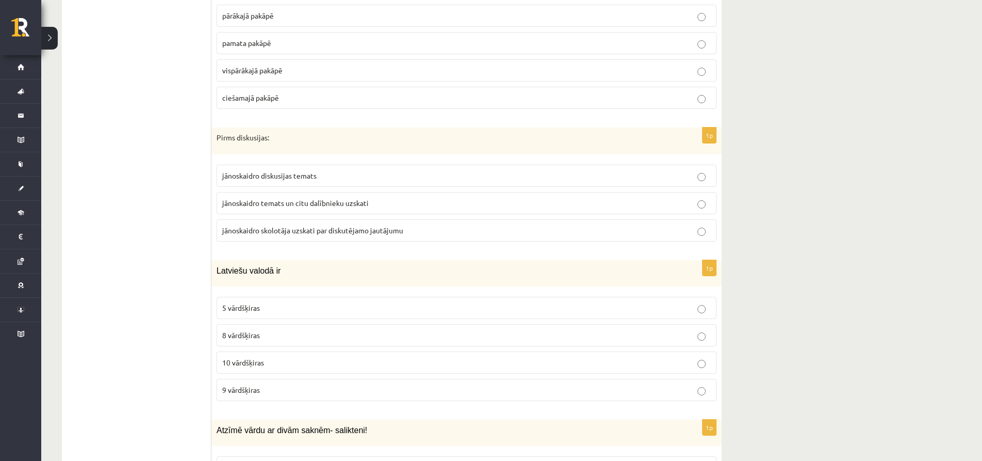
scroll to position [3544, 0]
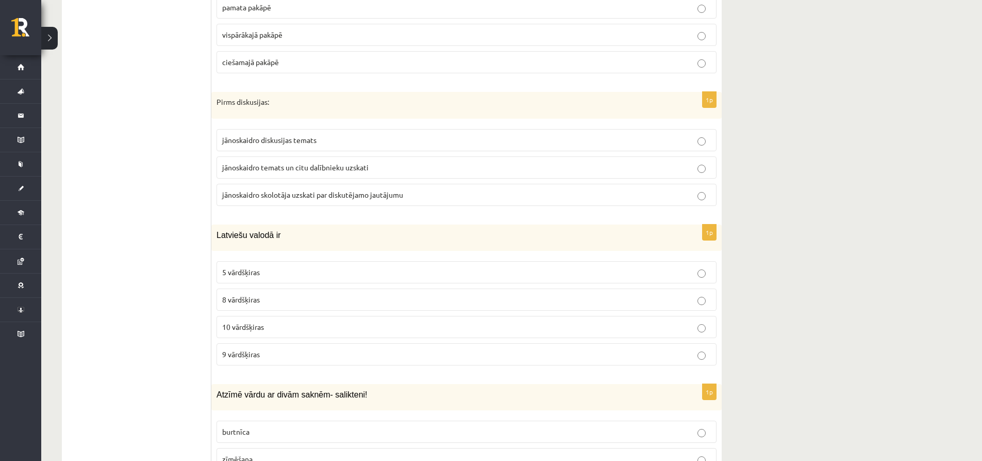
click at [274, 321] on p "10 vārdšķiras" at bounding box center [466, 326] width 489 height 11
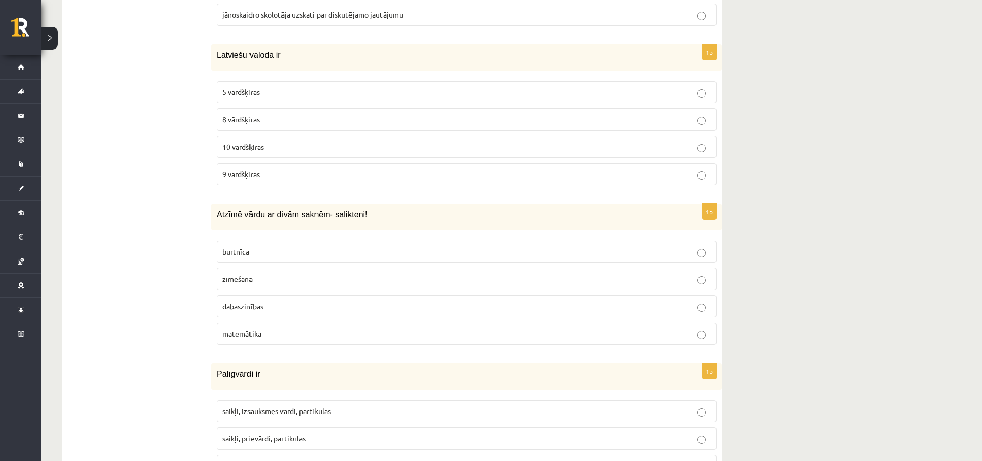
scroll to position [3648, 0]
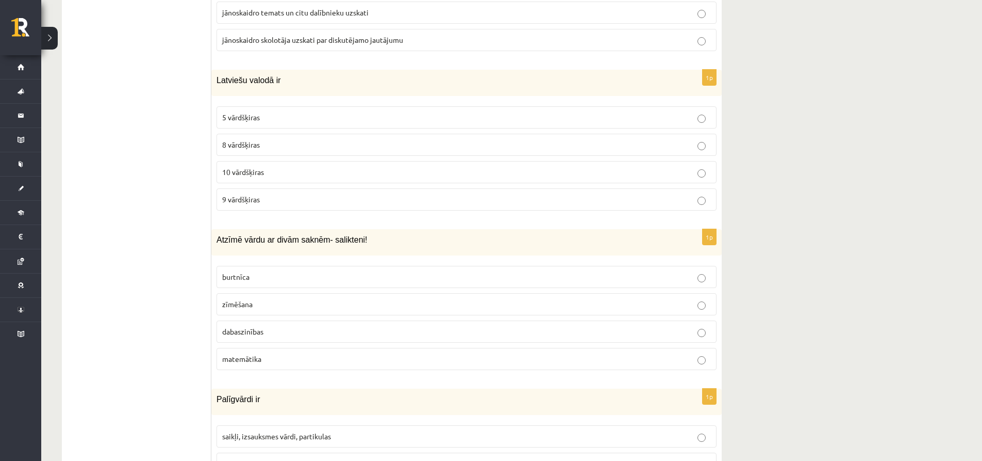
click at [289, 326] on p "dabaszinības" at bounding box center [466, 331] width 489 height 11
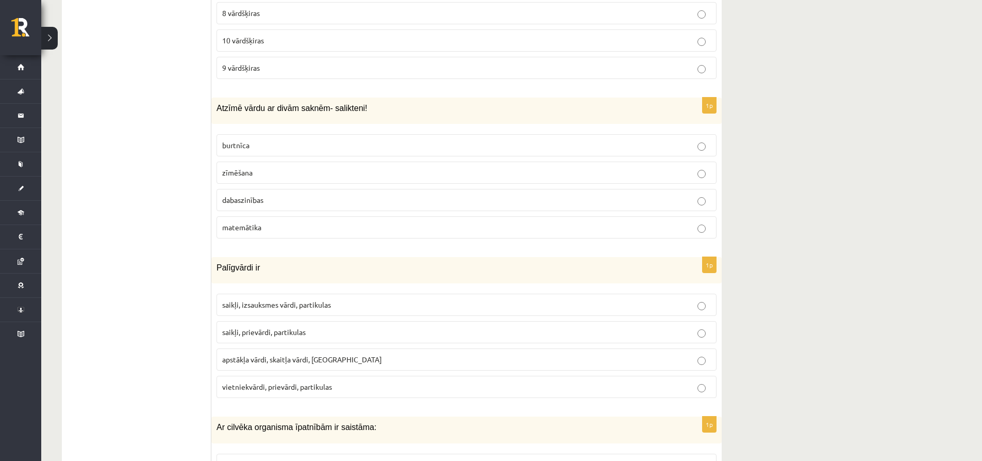
scroll to position [3854, 0]
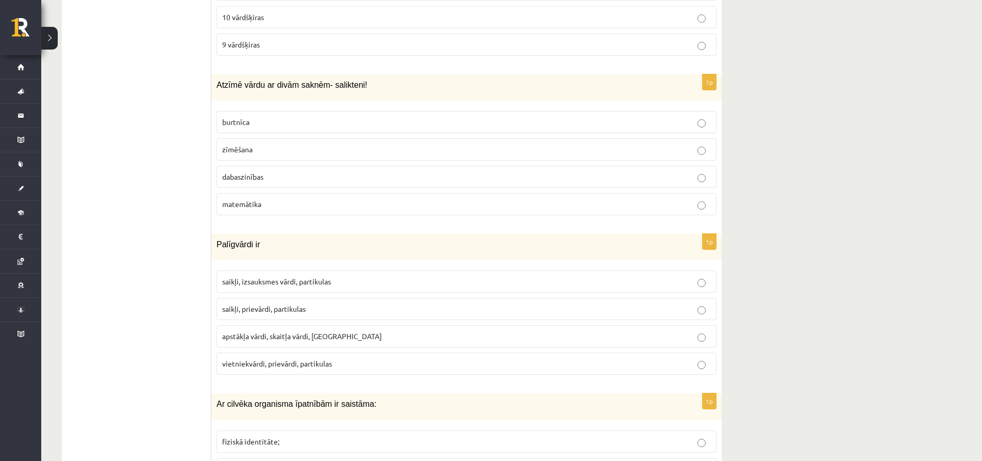
click at [284, 304] on span "saikļi, prievārdi, partikulas" at bounding box center [264, 308] width 84 height 9
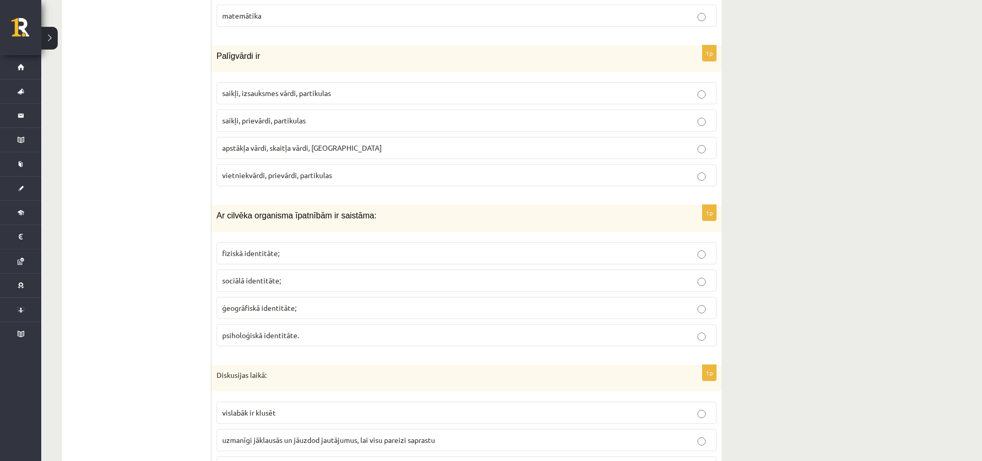
scroll to position [4060, 0]
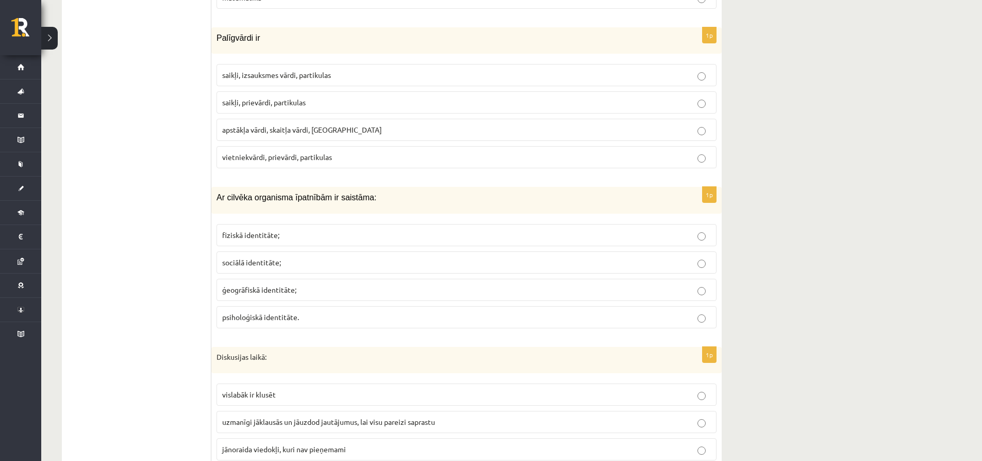
click at [277, 230] on span "fiziskā identitāte;" at bounding box center [250, 234] width 57 height 9
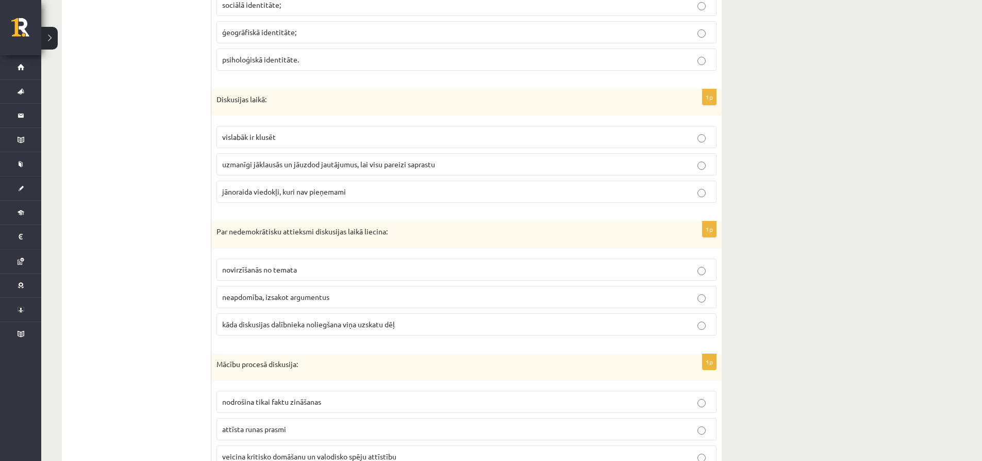
scroll to position [4318, 0]
click at [303, 159] on span "uzmanīgi jāklausās un jāuzdod jautājumus, lai visu pareizi saprastu" at bounding box center [328, 163] width 213 height 9
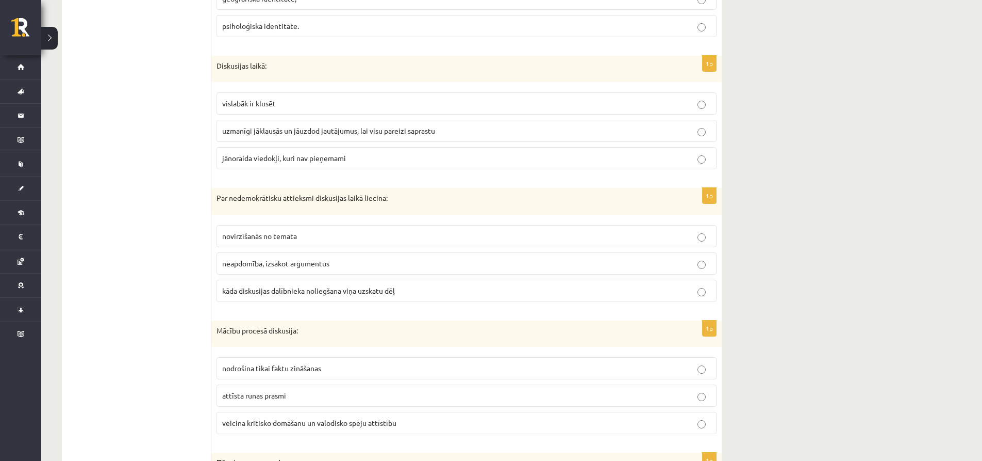
scroll to position [4421, 0]
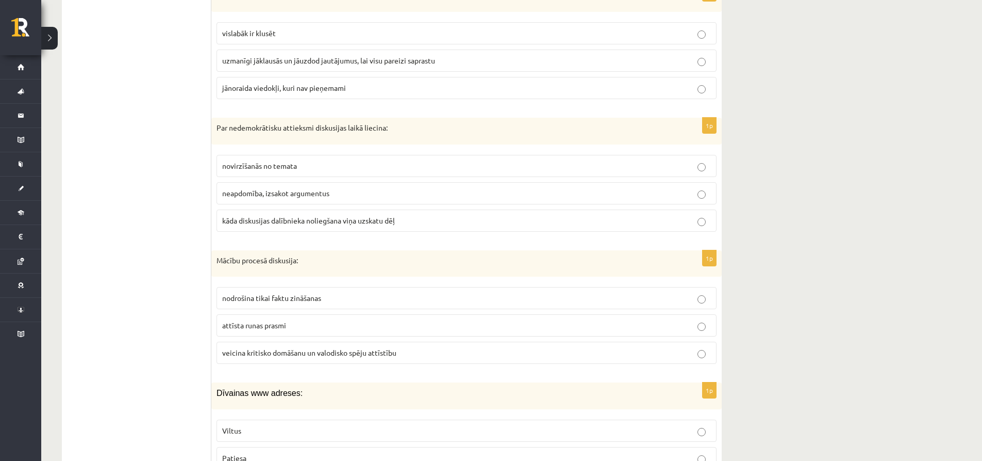
click at [272, 216] on span "kāda diskusijas dalībnieka noliegšana viņa uzskatu dēļ" at bounding box center [308, 220] width 173 height 9
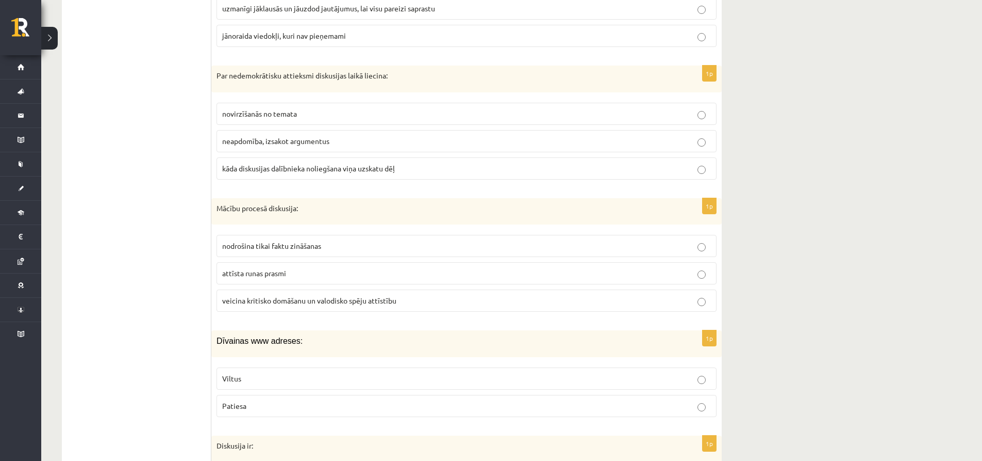
scroll to position [4524, 0]
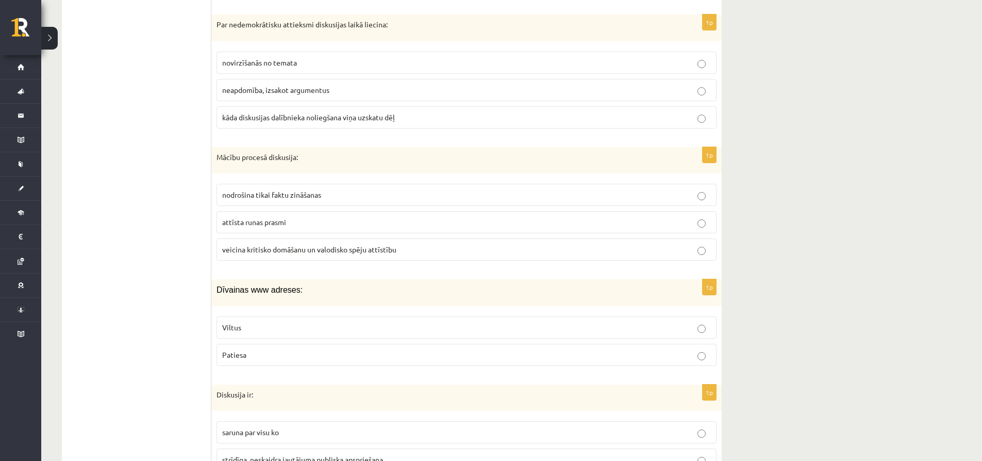
click at [282, 244] on span "veicina kritisko domāšanu un valodisko spēju attīstību" at bounding box center [309, 248] width 174 height 9
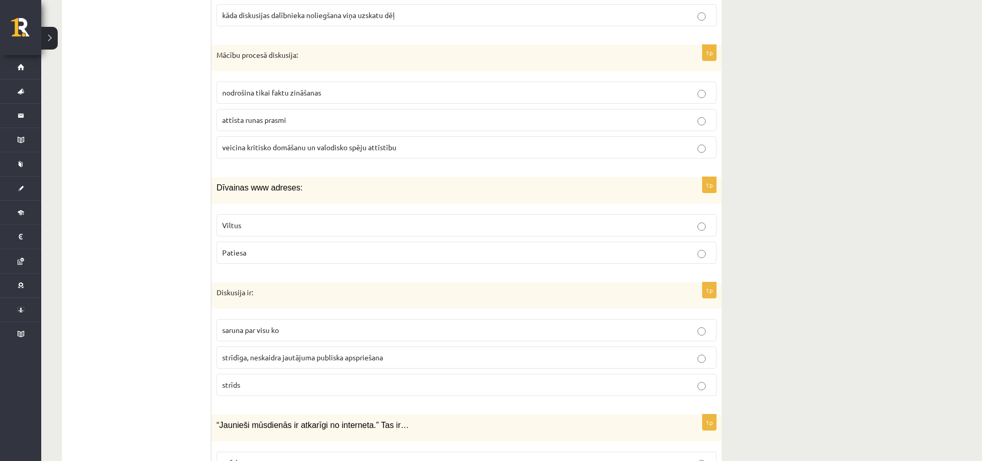
scroll to position [4627, 0]
click at [266, 219] on p "Viltus" at bounding box center [466, 224] width 489 height 11
click at [280, 345] on label "strīdīga, neskaidra jautājuma publiska apspriešana" at bounding box center [467, 356] width 500 height 22
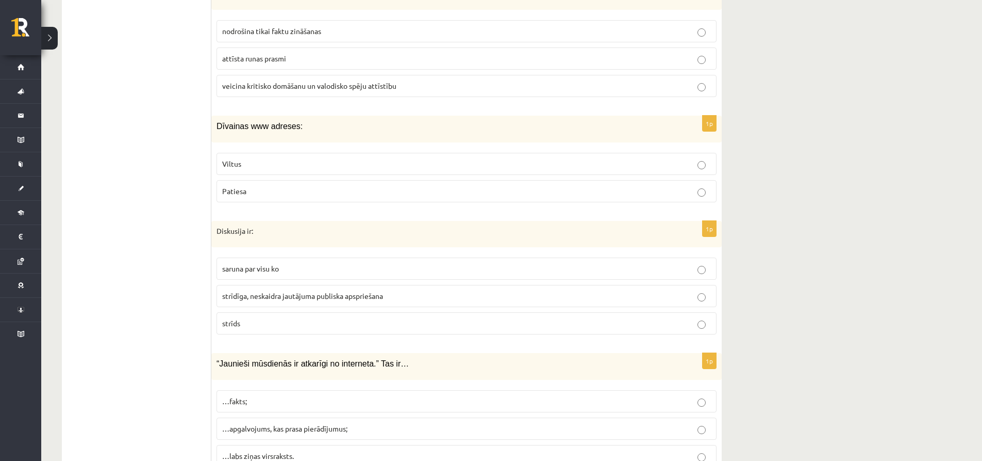
scroll to position [4731, 0]
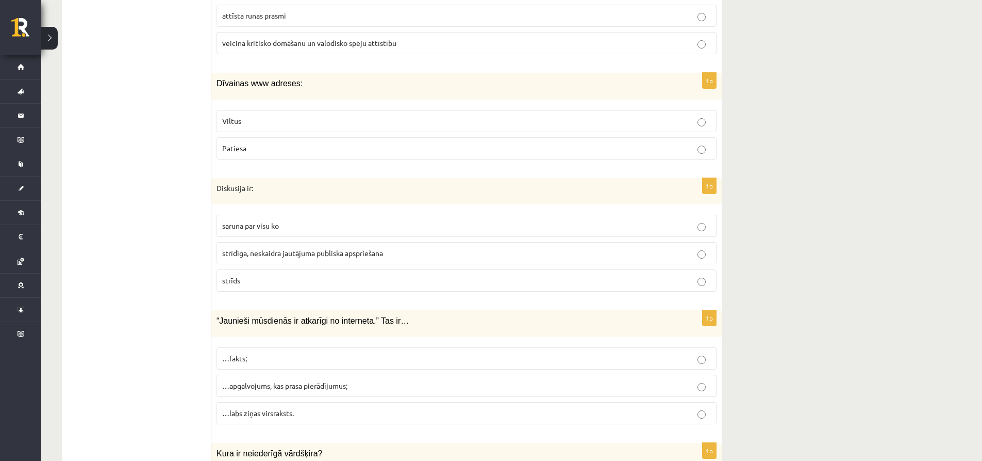
click at [290, 381] on span "…apgalvojums, kas prasa pierādījumus;" at bounding box center [284, 385] width 125 height 9
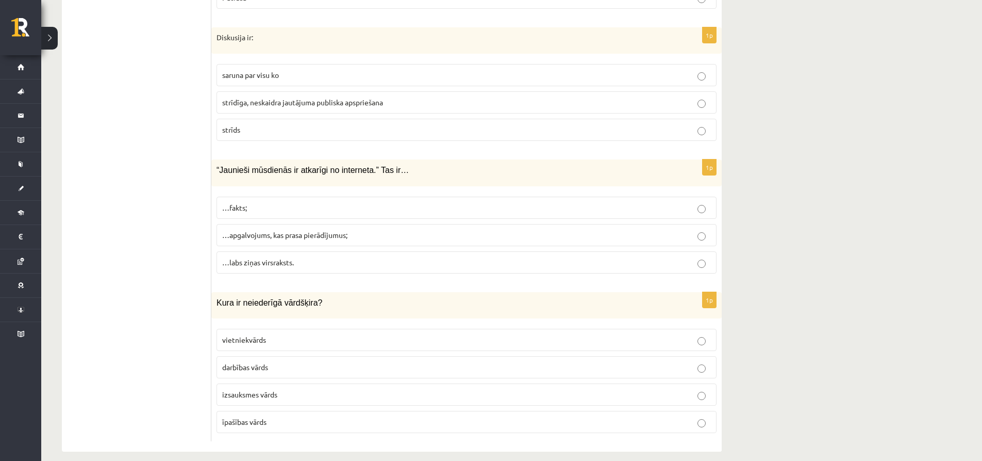
scroll to position [4882, 0]
click at [261, 382] on label "izsauksmes vārds" at bounding box center [467, 393] width 500 height 22
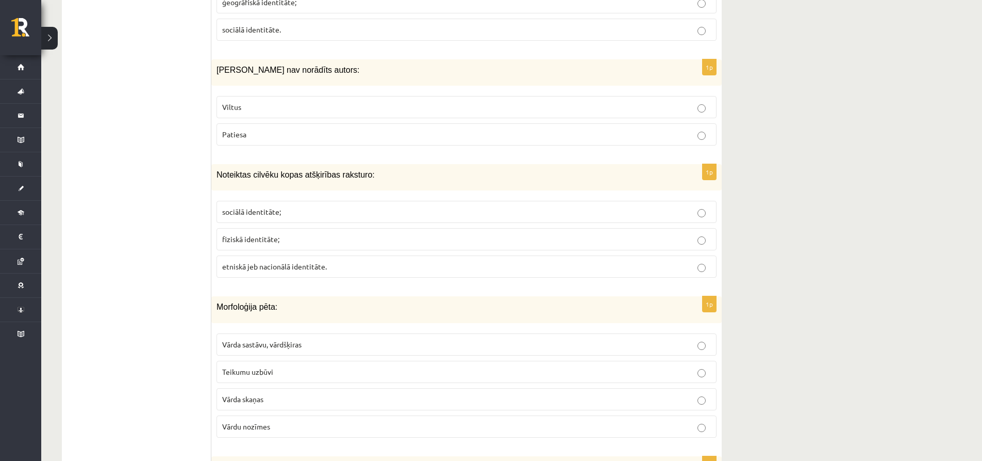
scroll to position [0, 0]
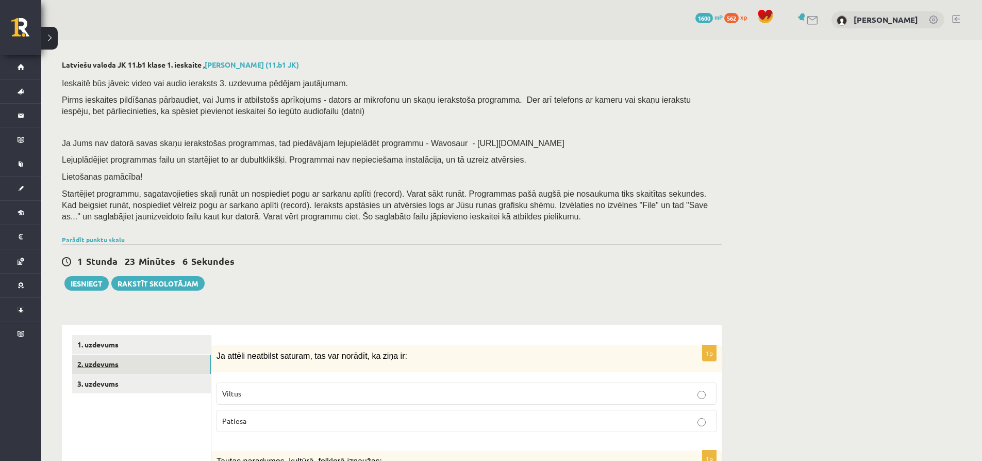
click at [182, 362] on link "2. uzdevums" at bounding box center [141, 363] width 139 height 19
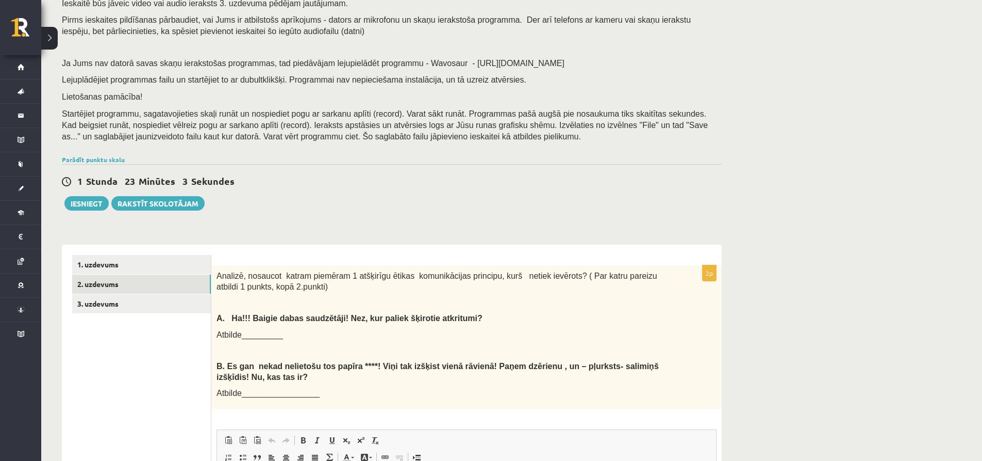
scroll to position [206, 0]
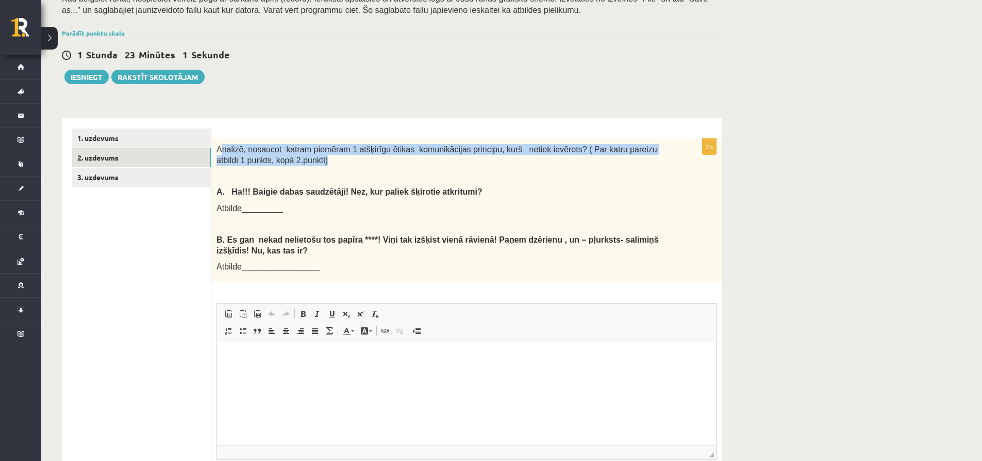
drag, startPoint x: 219, startPoint y: 151, endPoint x: 404, endPoint y: 166, distance: 185.8
click at [473, 159] on p "Analizē, nosaucot katram piemēram 1 atšķirīgu ētikas komunikācijas principu, ku…" at bounding box center [441, 154] width 449 height 21
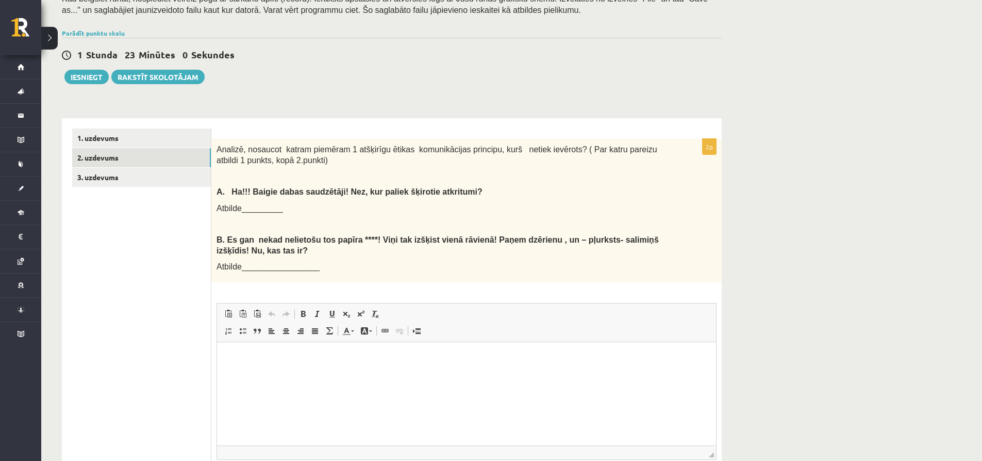
click at [406, 173] on p at bounding box center [441, 176] width 449 height 10
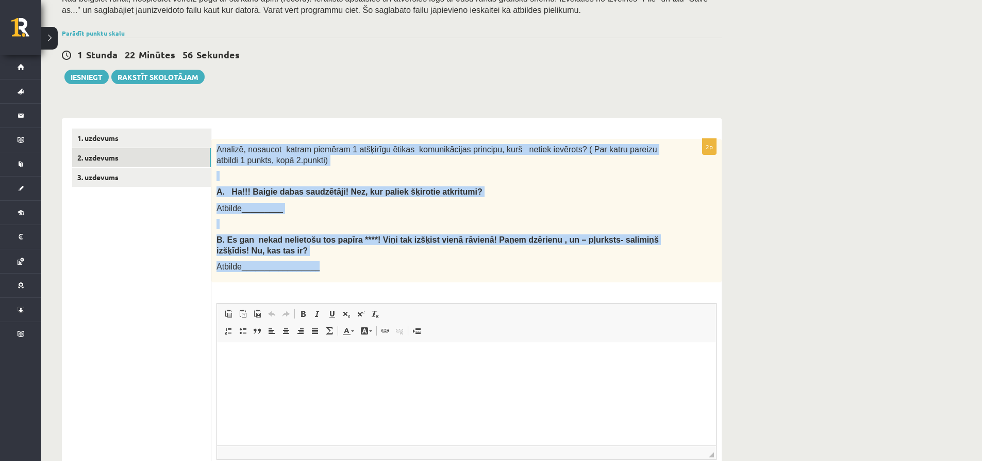
drag, startPoint x: 217, startPoint y: 151, endPoint x: 593, endPoint y: 260, distance: 392.0
click at [593, 260] on div "Analizē, nosaucot katram piemēram 1 atšķirīgu ētikas komunikācijas principu, ku…" at bounding box center [466, 210] width 511 height 143
copy div "Analizē, nosaucot katram piemēram 1 atšķirīgu ētikas komunikācijas principu, ku…"
click at [153, 179] on link "3. uzdevums" at bounding box center [141, 177] width 139 height 19
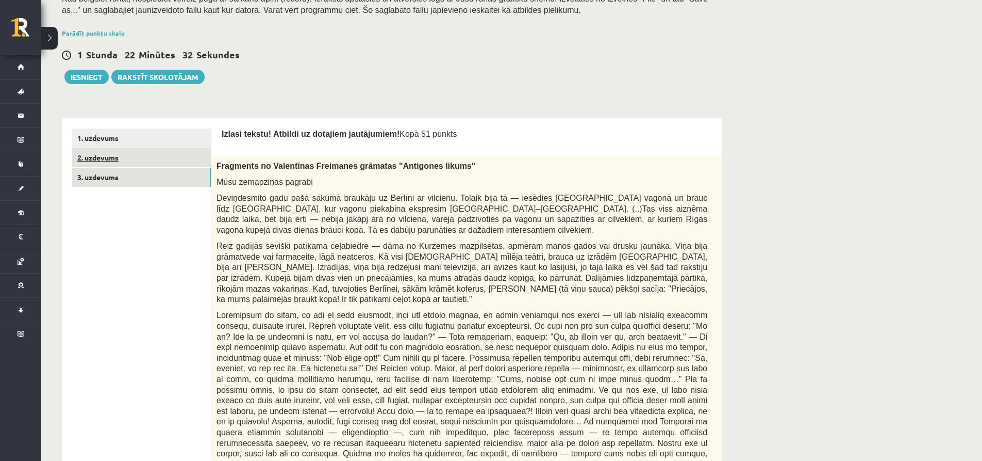
scroll to position [0, 0]
drag, startPoint x: 528, startPoint y: 169, endPoint x: 522, endPoint y: 167, distance: 6.7
click at [511, 167] on div "Fragments no Valentīnas Freimanes grāmatas "Antigones likums" Mūsu zemapziņas p…" at bounding box center [487, 405] width 553 height 500
click at [745, 161] on p "0p" at bounding box center [752, 163] width 14 height 17
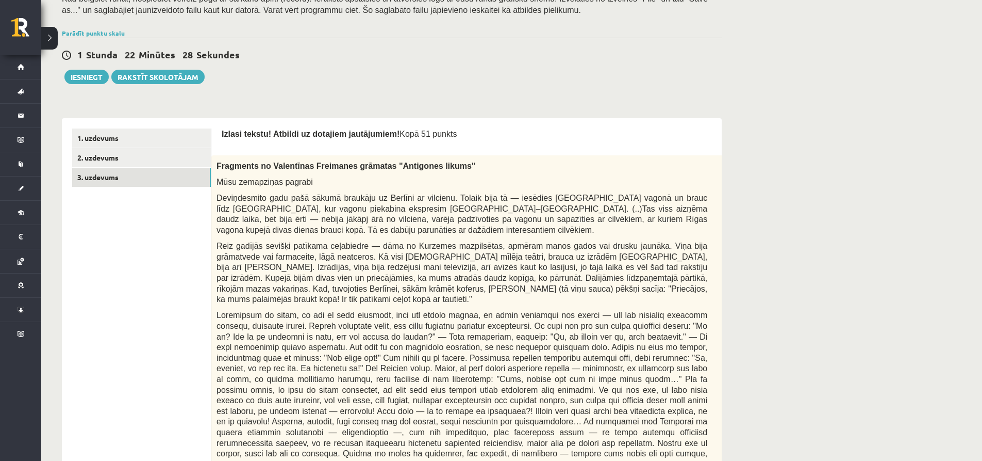
drag, startPoint x: 695, startPoint y: 146, endPoint x: 703, endPoint y: 168, distance: 23.0
drag, startPoint x: 659, startPoint y: 178, endPoint x: 511, endPoint y: 184, distance: 148.1
click at [572, 184] on p "Mūsu zemapziņas pagrabi" at bounding box center [462, 181] width 491 height 11
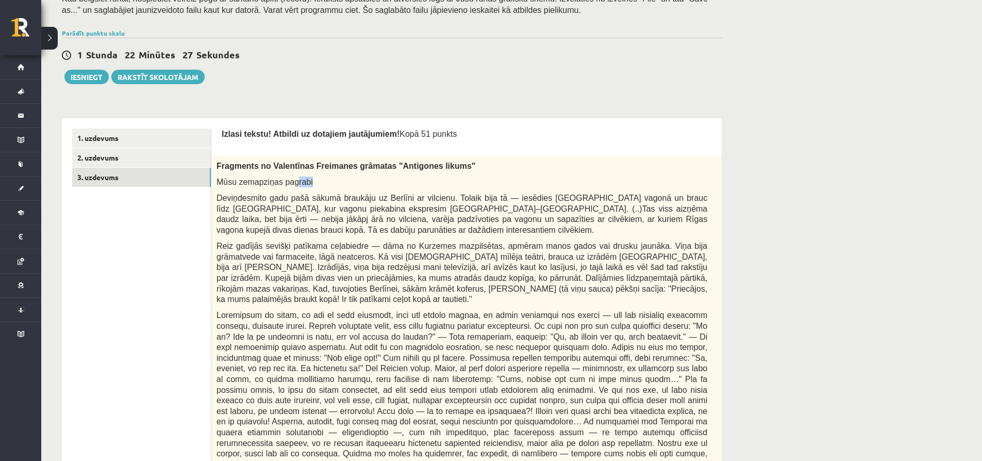
drag, startPoint x: 360, startPoint y: 176, endPoint x: 288, endPoint y: 174, distance: 72.2
click at [288, 175] on div "Fragments no Valentīnas Freimanes grāmatas "Antigones likums" Mūsu zemapziņas p…" at bounding box center [487, 405] width 553 height 500
click at [243, 175] on div "Fragments no Valentīnas Freimanes grāmatas "Antigones likums" Mūsu zemapziņas p…" at bounding box center [487, 405] width 553 height 500
click at [167, 170] on link "3. uzdevums" at bounding box center [141, 177] width 139 height 19
drag, startPoint x: 510, startPoint y: 177, endPoint x: 525, endPoint y: 178, distance: 15.5
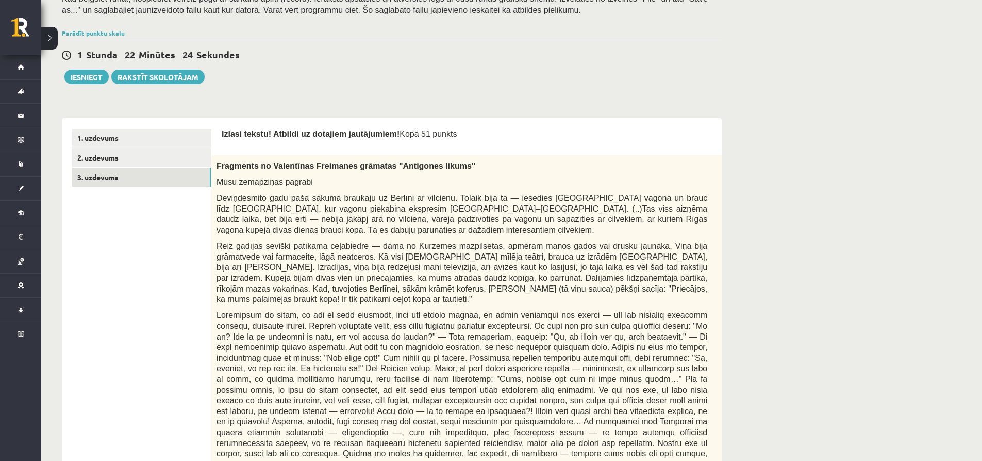
click at [494, 177] on div "Fragments no Valentīnas Freimanes grāmatas "Antigones likums" Mūsu zemapziņas p…" at bounding box center [487, 405] width 553 height 500
click at [621, 187] on p "Mūsu zemapziņas pagrabi" at bounding box center [462, 181] width 491 height 11
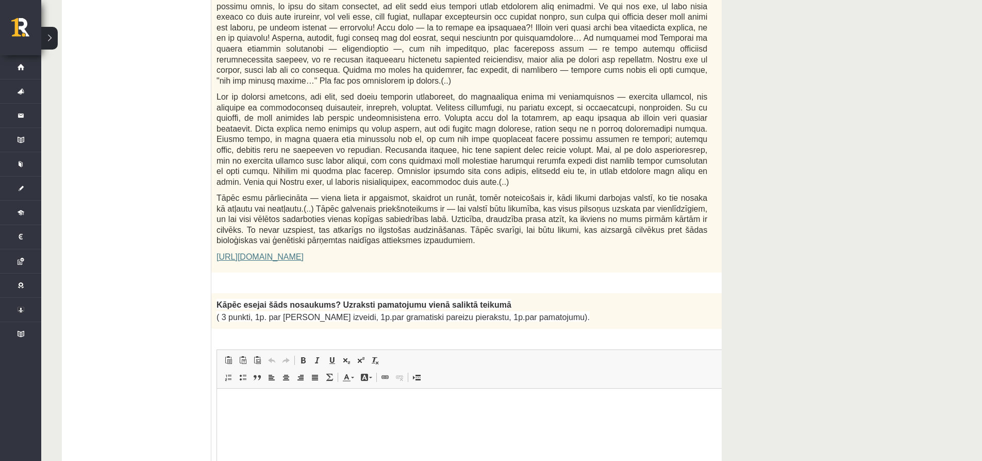
scroll to position [619, 0]
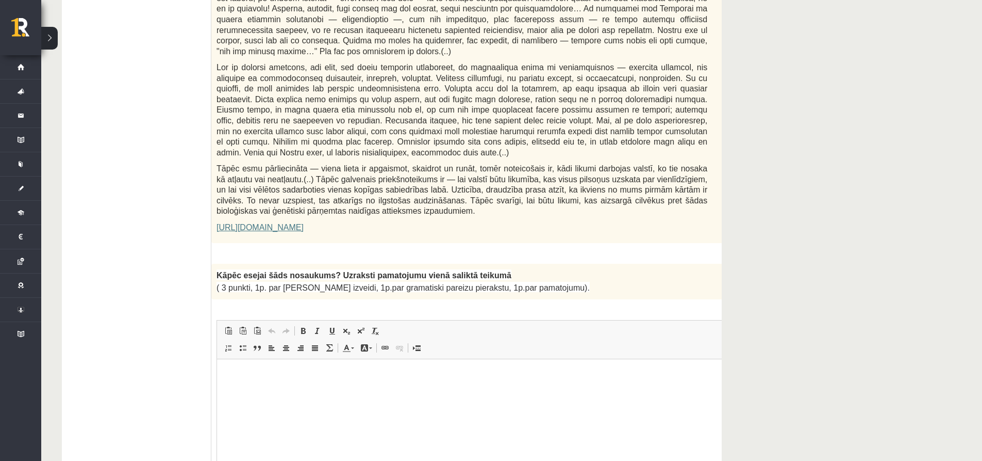
click at [697, 264] on div "Kāpēc esejai šāds nosaukums? Uzraksti pamatojumu vienā saliktā teikumā ( 3 punk…" at bounding box center [487, 282] width 553 height 36
click at [745, 263] on p "3p" at bounding box center [752, 271] width 14 height 17
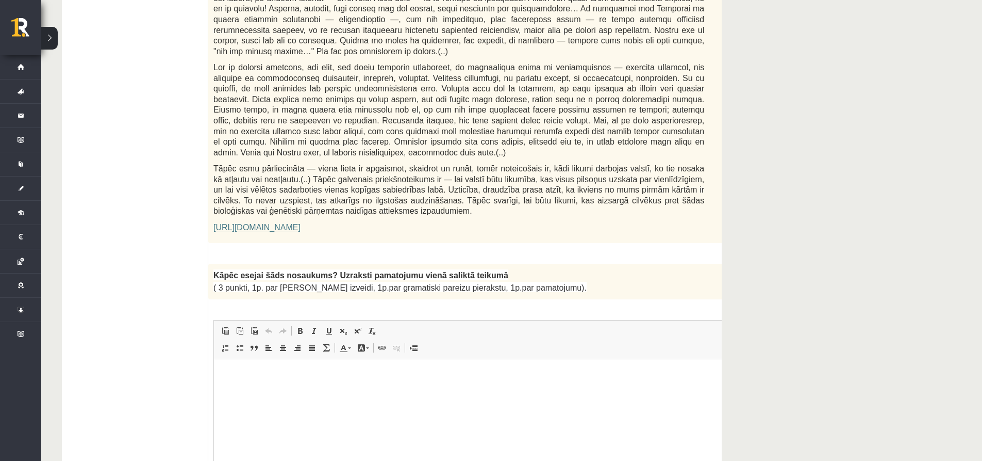
drag, startPoint x: 721, startPoint y: 239, endPoint x: 695, endPoint y: 238, distance: 26.9
click at [695, 264] on div "3p Kāpēc esejai šāds nosaukums? Uzraksti pamatojumu vienā saliktā teikumā ( 3 p…" at bounding box center [484, 399] width 553 height 271
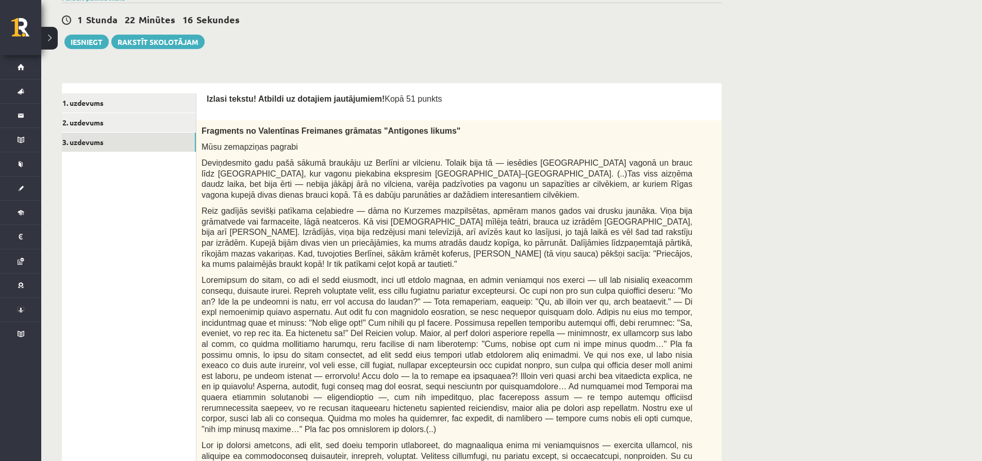
scroll to position [155, 0]
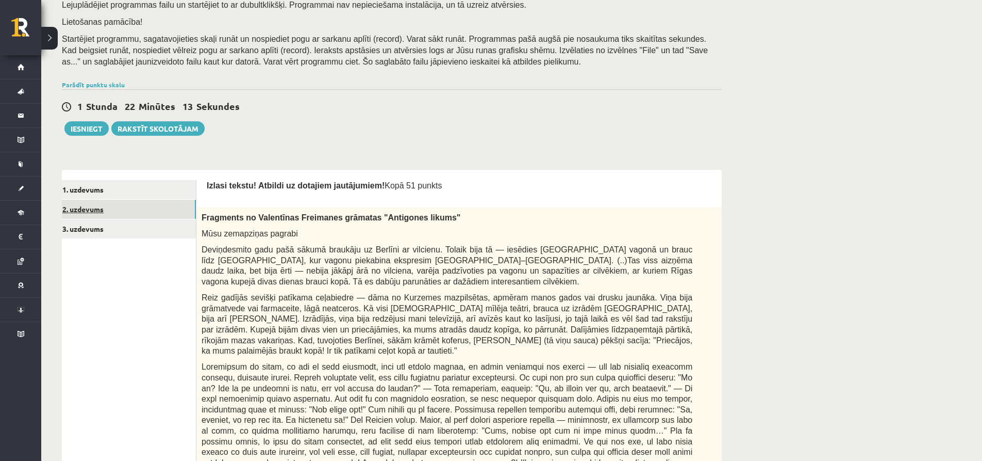
click at [106, 210] on link "2. uzdevums" at bounding box center [126, 209] width 139 height 19
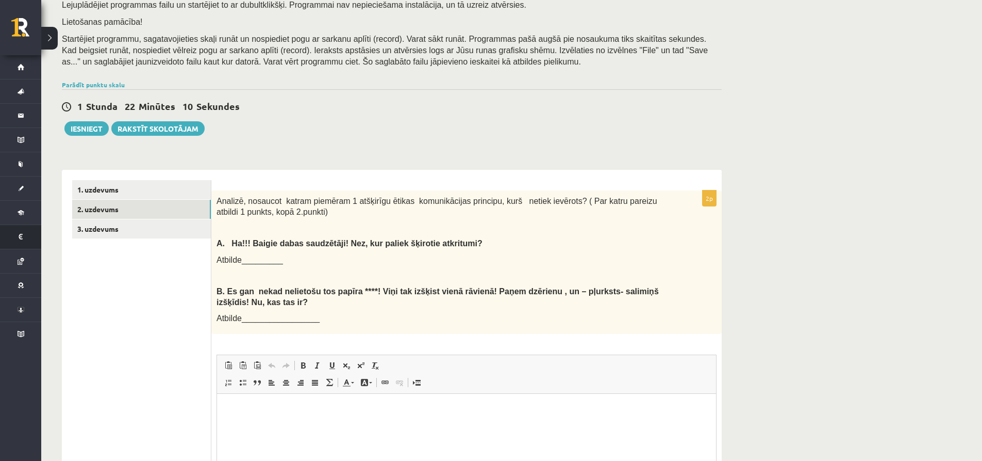
scroll to position [0, 0]
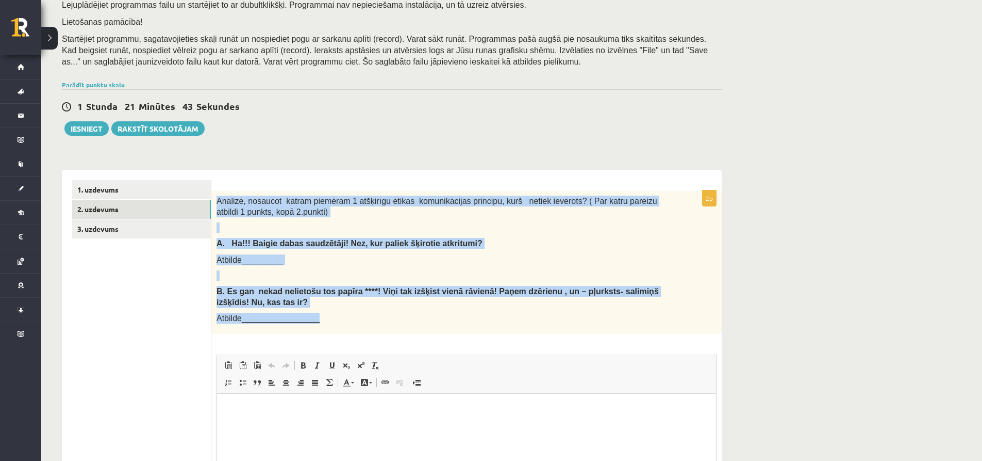
drag, startPoint x: 217, startPoint y: 200, endPoint x: 494, endPoint y: 327, distance: 304.1
click at [494, 327] on div "Analizē, nosaucot katram piemēram 1 atšķirīgu ētikas komunikācijas principu, ku…" at bounding box center [466, 261] width 511 height 143
copy div "Analizē, nosaucot katram piemēram 1 atšķirīgu ētikas komunikācijas principu, ku…"
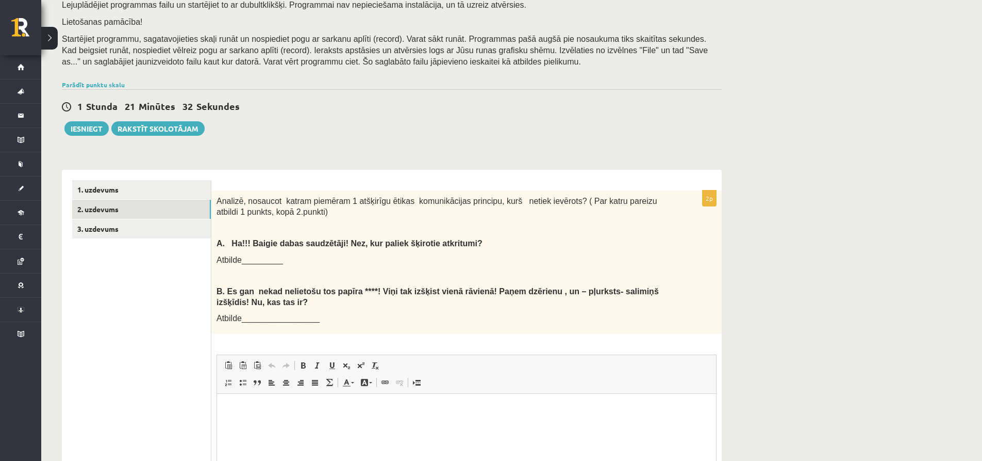
click at [174, 333] on ul "1. uzdevums 2. uzdevums 3. uzdevums" at bounding box center [141, 374] width 139 height 389
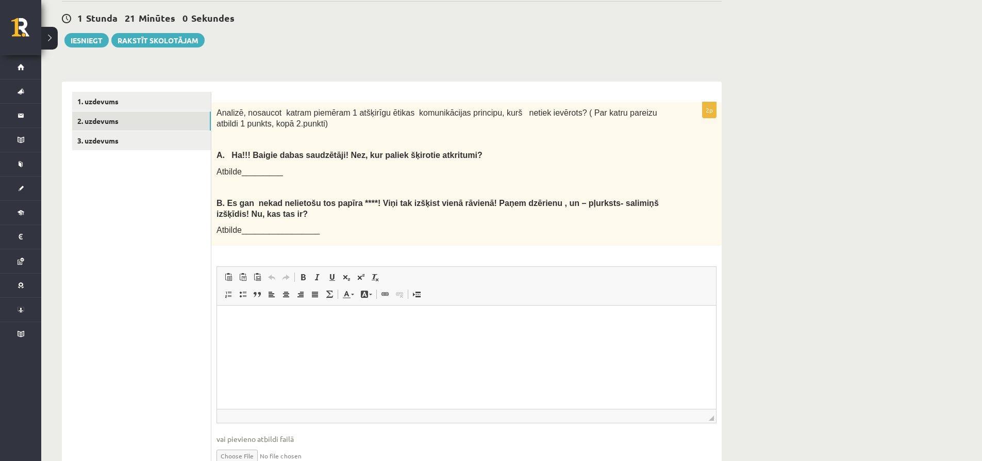
scroll to position [258, 0]
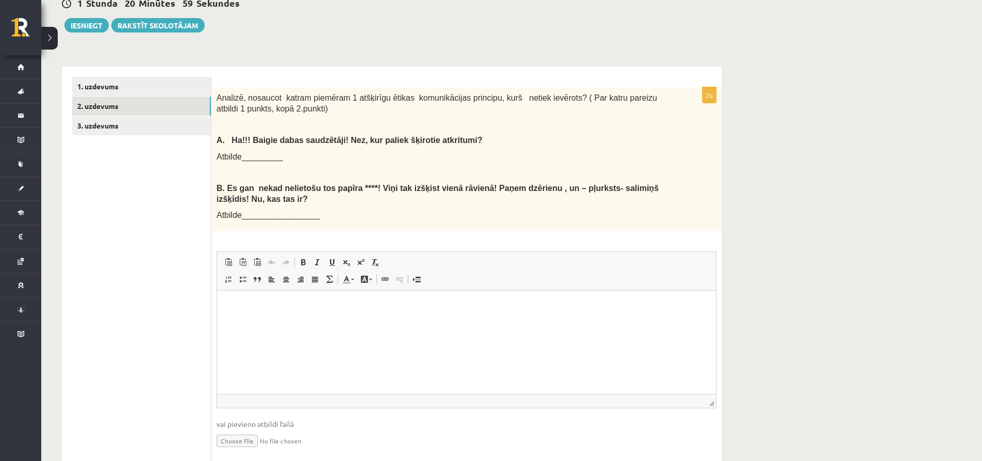
click at [264, 314] on html at bounding box center [466, 305] width 499 height 31
click at [106, 128] on link "3. uzdevums" at bounding box center [141, 125] width 139 height 19
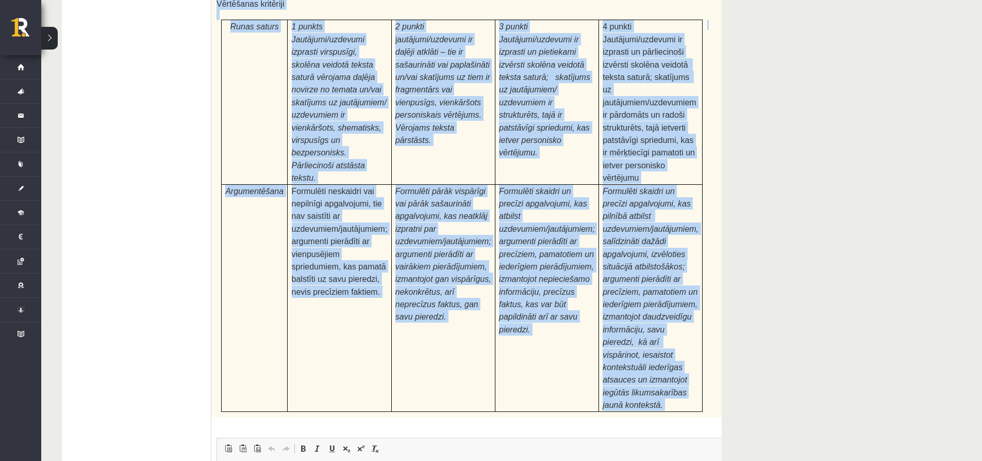
scroll to position [3181, 0]
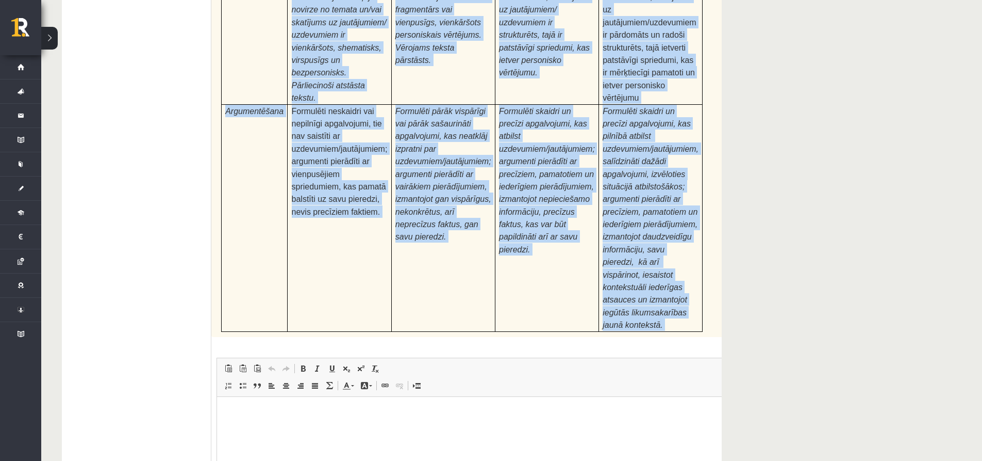
drag, startPoint x: 217, startPoint y: 114, endPoint x: 443, endPoint y: 198, distance: 241.1
copy form "Fragments no Valentīnas Freimanes grāmatas "Antigones likums" Mūsu zemapziņas p…"
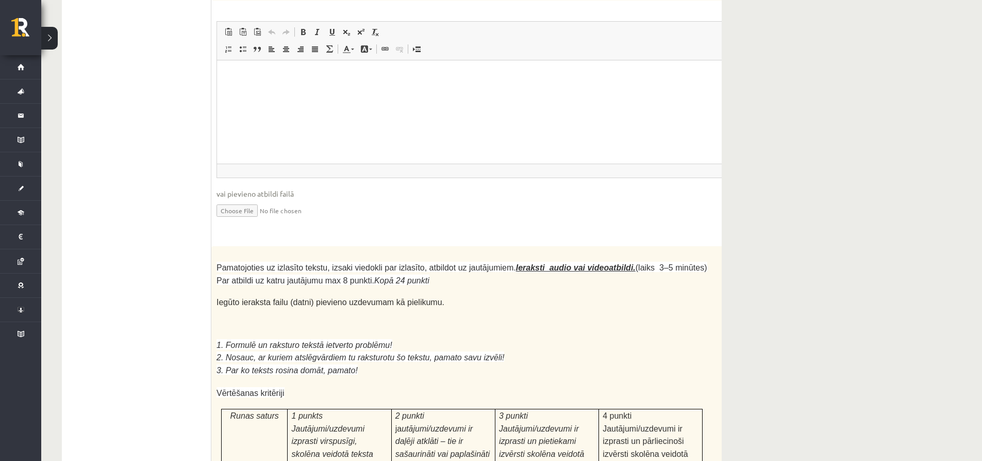
scroll to position [2717, 0]
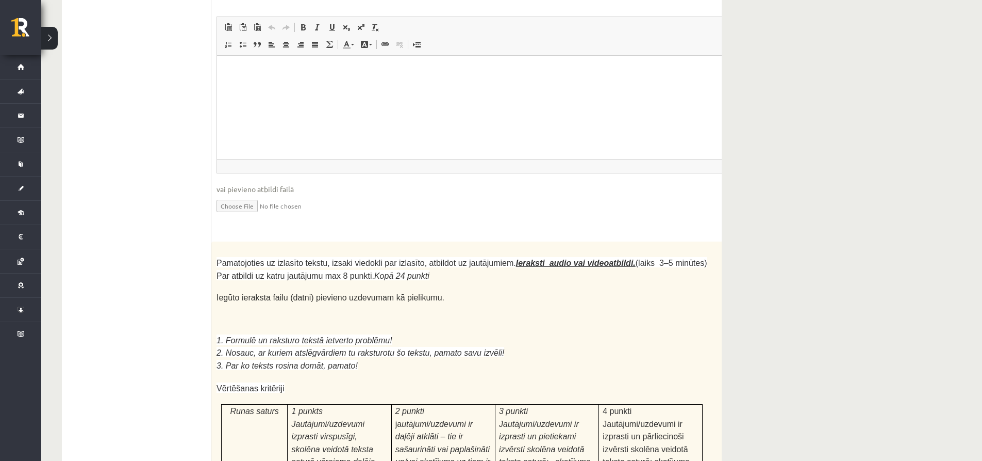
drag, startPoint x: 721, startPoint y: 176, endPoint x: 693, endPoint y: 174, distance: 28.0
drag, startPoint x: 700, startPoint y: 117, endPoint x: 690, endPoint y: 123, distance: 11.8
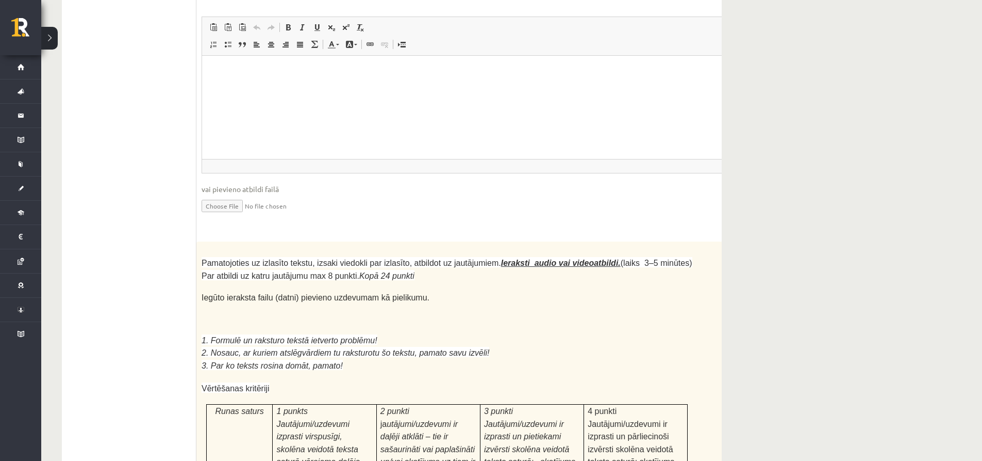
drag, startPoint x: 720, startPoint y: 138, endPoint x: 672, endPoint y: 137, distance: 48.0
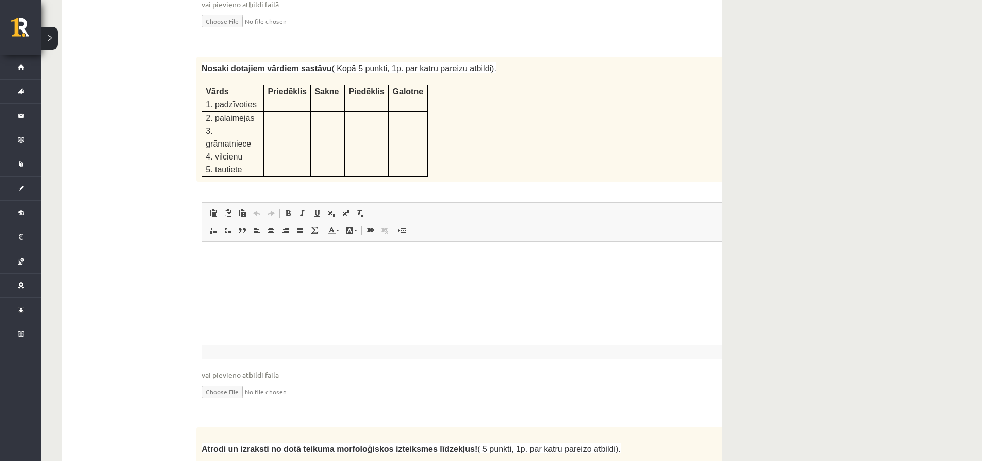
scroll to position [1325, 0]
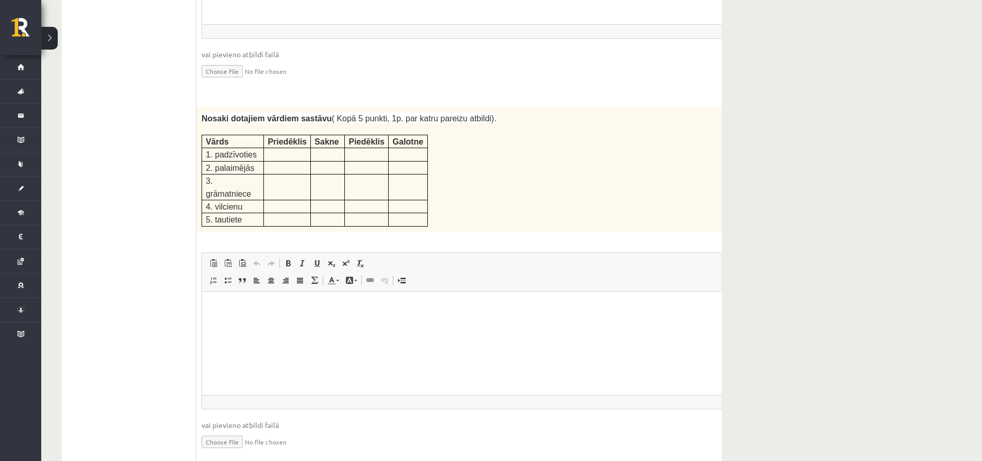
click at [280, 148] on p at bounding box center [287, 153] width 39 height 10
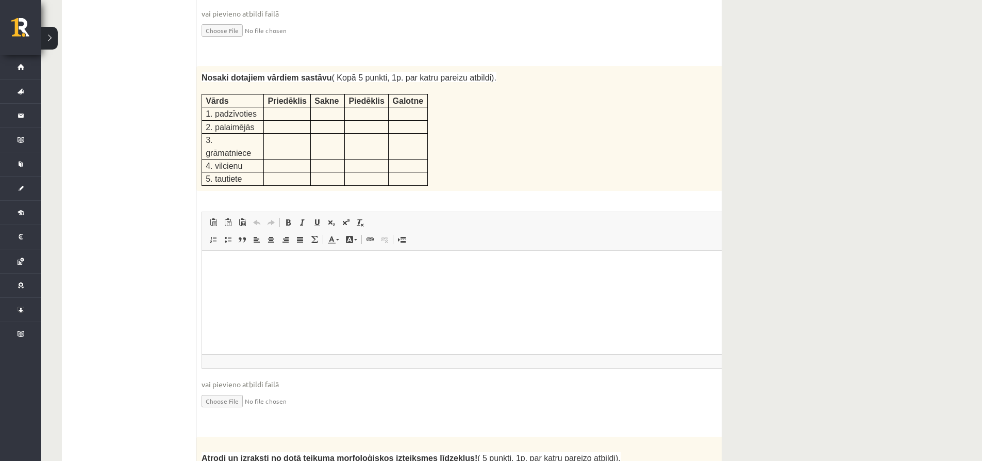
scroll to position [1376, 0]
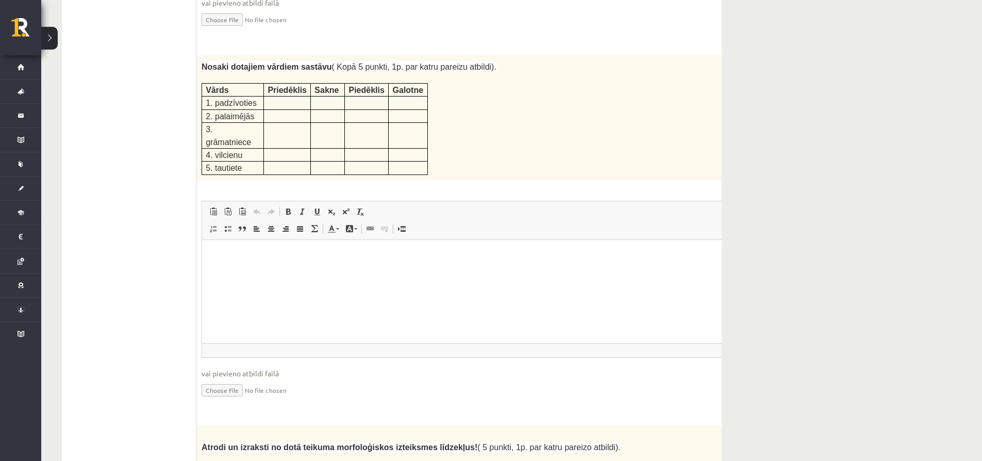
click at [271, 96] on p at bounding box center [287, 101] width 39 height 10
click at [272, 86] on span "Priedēklis" at bounding box center [287, 90] width 39 height 9
click at [273, 96] on p at bounding box center [287, 101] width 39 height 10
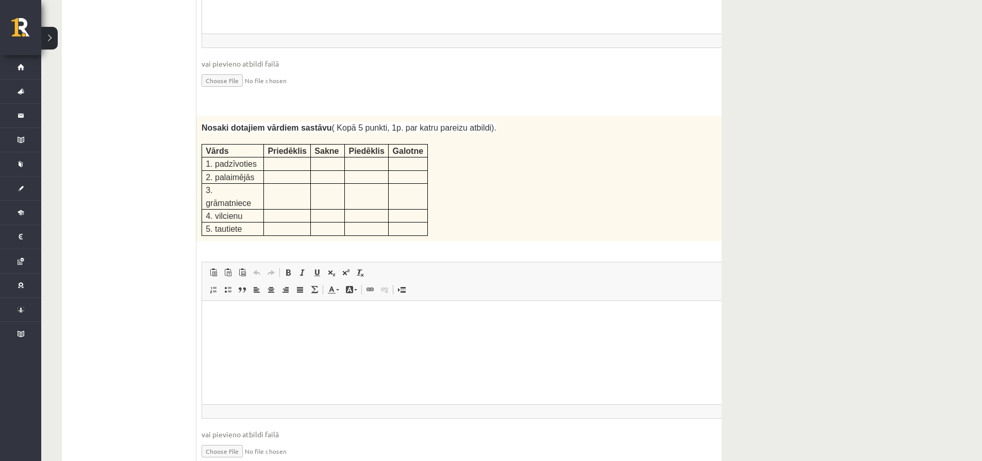
scroll to position [1325, 0]
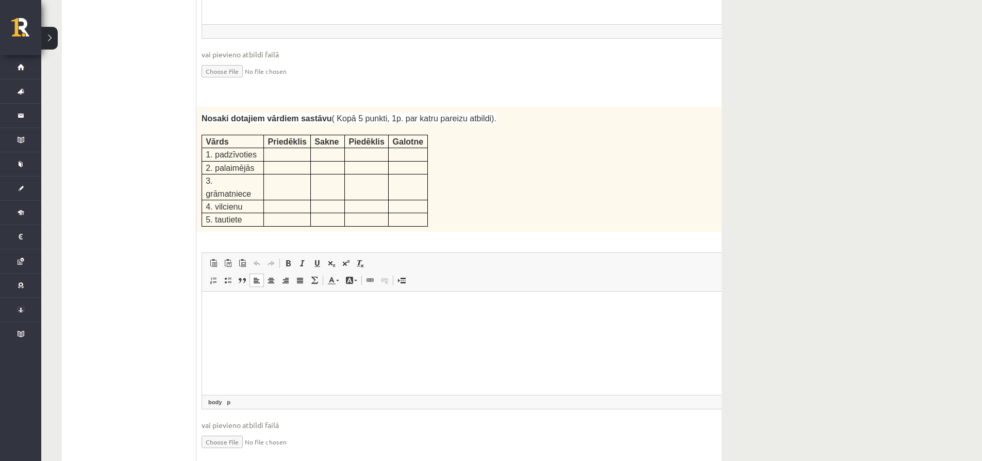
click at [242, 322] on html at bounding box center [472, 306] width 541 height 31
click at [224, 302] on p "Bagātinātā teksta redaktors, wiswyg-editor-user-answer-47433899899560" at bounding box center [472, 306] width 521 height 11
click at [226, 303] on p "*" at bounding box center [459, 306] width 494 height 11
drag, startPoint x: 212, startPoint y: 307, endPoint x: 216, endPoint y: 316, distance: 9.7
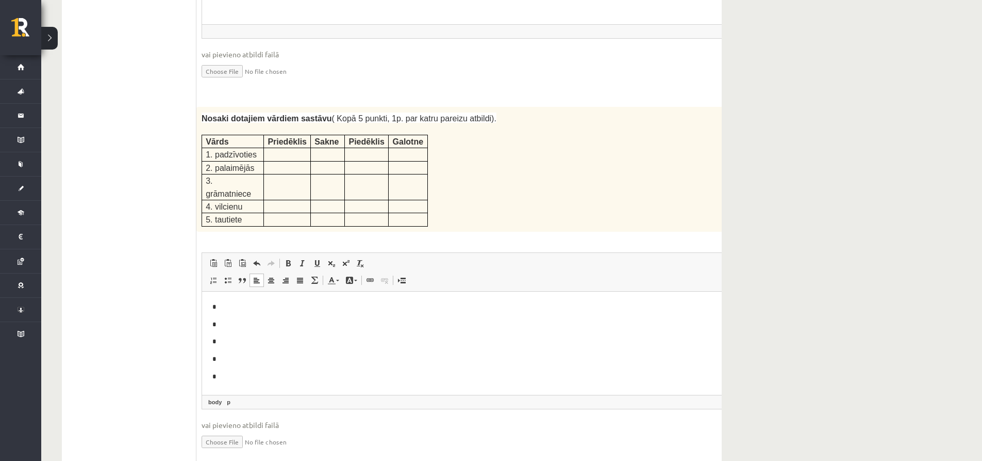
click at [212, 307] on html "* * * * *" at bounding box center [472, 341] width 541 height 101
click at [215, 309] on p "Bagātinātā teksta redaktors, wiswyg-editor-user-answer-47433899899560" at bounding box center [472, 306] width 521 height 11
click at [294, 305] on p "**********" at bounding box center [455, 306] width 486 height 11
click at [270, 326] on p "*" at bounding box center [455, 324] width 486 height 11
click at [245, 348] on body "**********" at bounding box center [472, 349] width 521 height 97
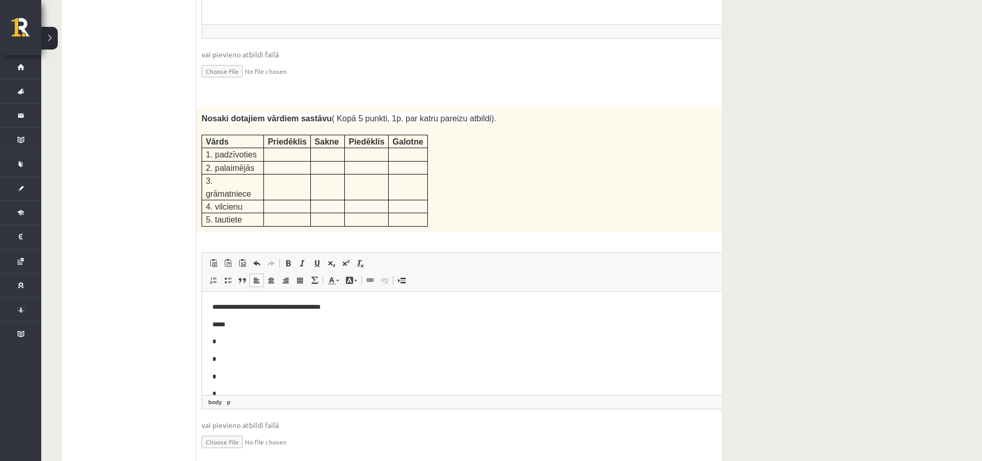
click at [242, 340] on p "*" at bounding box center [455, 341] width 486 height 11
click at [241, 355] on p "*" at bounding box center [455, 358] width 486 height 11
click at [237, 362] on p "*" at bounding box center [455, 361] width 486 height 11
click at [227, 380] on p "*" at bounding box center [455, 378] width 486 height 11
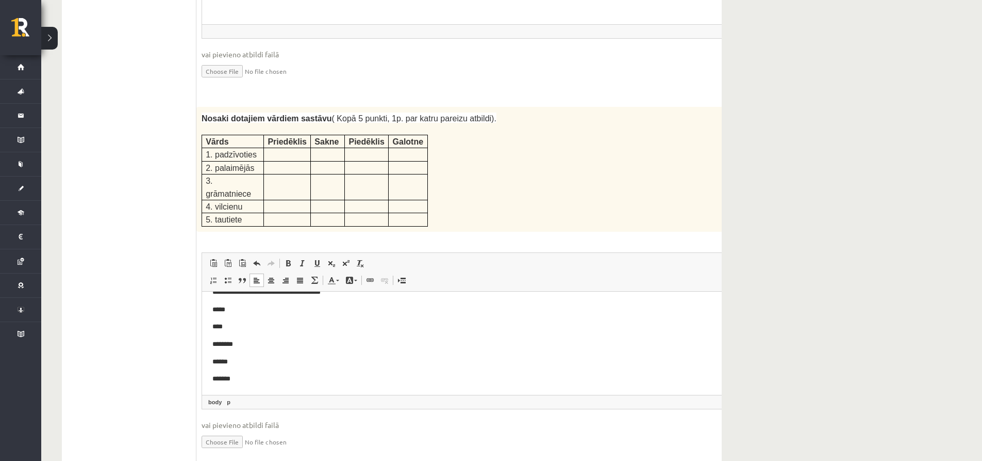
click at [274, 380] on p "*******" at bounding box center [455, 378] width 486 height 11
click at [276, 358] on p "******" at bounding box center [455, 361] width 486 height 11
click at [271, 339] on p "********" at bounding box center [455, 343] width 486 height 11
click at [247, 360] on p "*********" at bounding box center [455, 361] width 486 height 11
click at [244, 322] on p "****" at bounding box center [455, 326] width 486 height 11
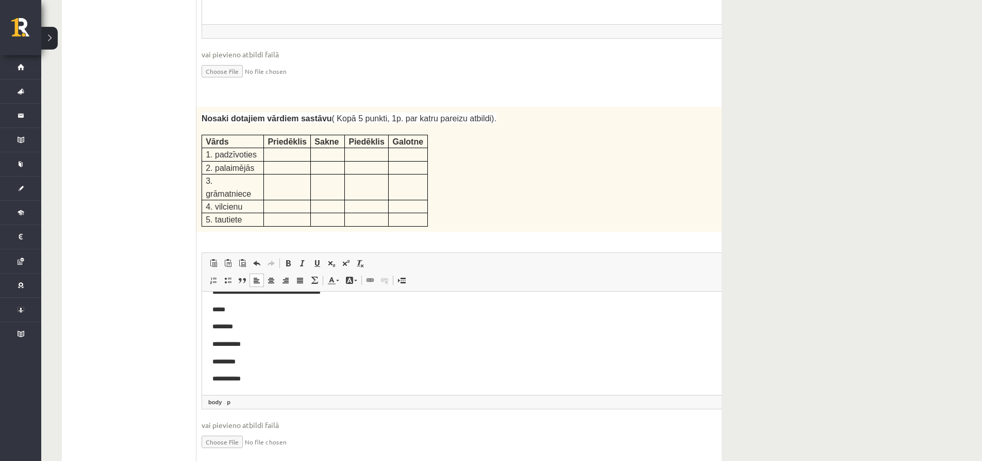
click at [249, 304] on p "*****" at bounding box center [455, 309] width 486 height 11
click at [253, 339] on p "********" at bounding box center [455, 341] width 486 height 11
click at [264, 358] on p "**********" at bounding box center [455, 358] width 486 height 11
click at [259, 375] on p "*********" at bounding box center [455, 376] width 486 height 11
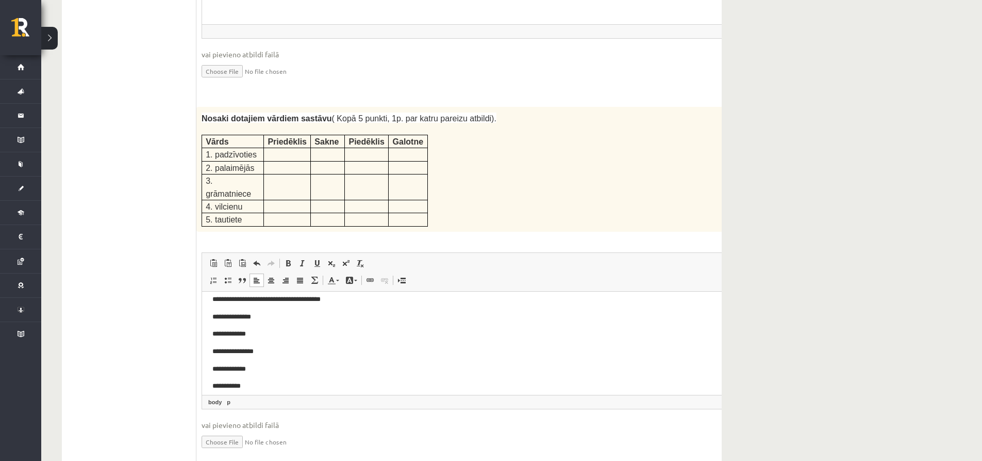
scroll to position [15, 0]
click at [254, 373] on p "**********" at bounding box center [455, 378] width 486 height 11
click at [289, 323] on p "**********" at bounding box center [455, 324] width 486 height 11
click at [269, 340] on p "**********" at bounding box center [455, 341] width 486 height 11
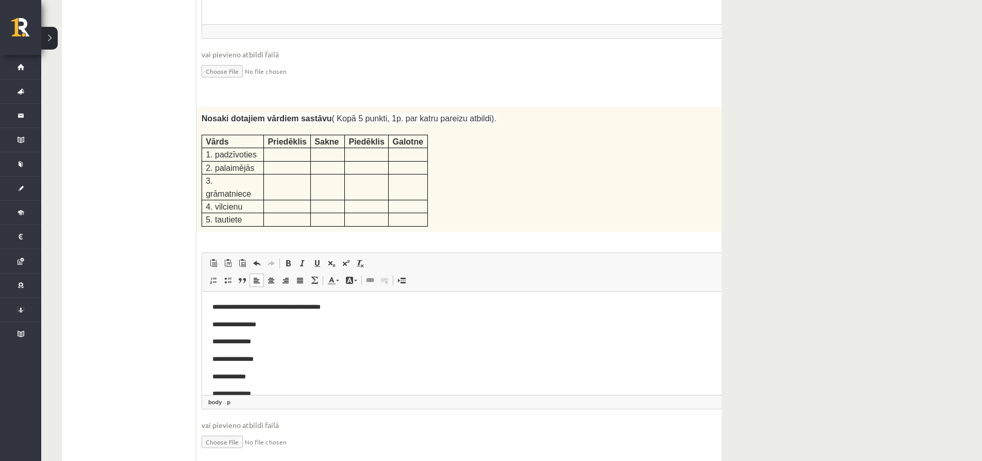
click at [277, 362] on p "**********" at bounding box center [455, 358] width 486 height 11
click at [296, 373] on body "**********" at bounding box center [472, 349] width 521 height 97
click at [295, 382] on p "**********" at bounding box center [455, 378] width 486 height 11
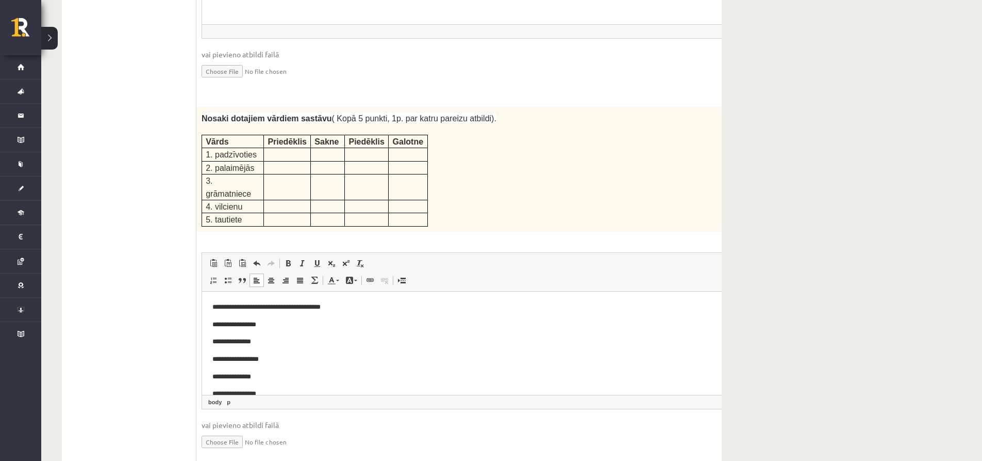
click at [303, 329] on p "**********" at bounding box center [455, 324] width 486 height 11
click at [286, 343] on p "**********" at bounding box center [455, 341] width 486 height 11
click at [281, 355] on p "**********" at bounding box center [455, 358] width 486 height 11
click at [251, 341] on p "**********" at bounding box center [455, 341] width 486 height 11
click at [269, 358] on p "**********" at bounding box center [455, 358] width 486 height 11
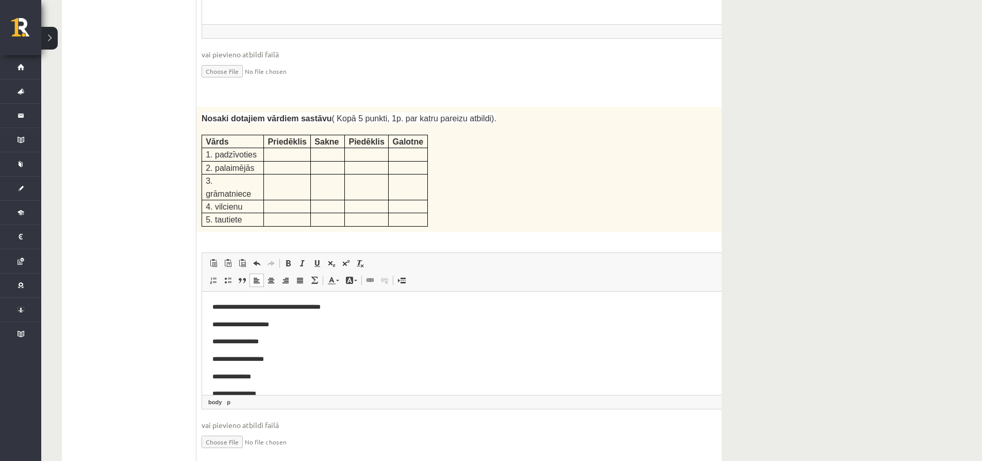
click at [281, 377] on p "**********" at bounding box center [455, 376] width 486 height 11
click at [281, 325] on p "**********" at bounding box center [455, 326] width 486 height 11
click at [282, 339] on p "**********" at bounding box center [455, 343] width 486 height 11
click at [255, 358] on p "**********" at bounding box center [455, 361] width 486 height 11
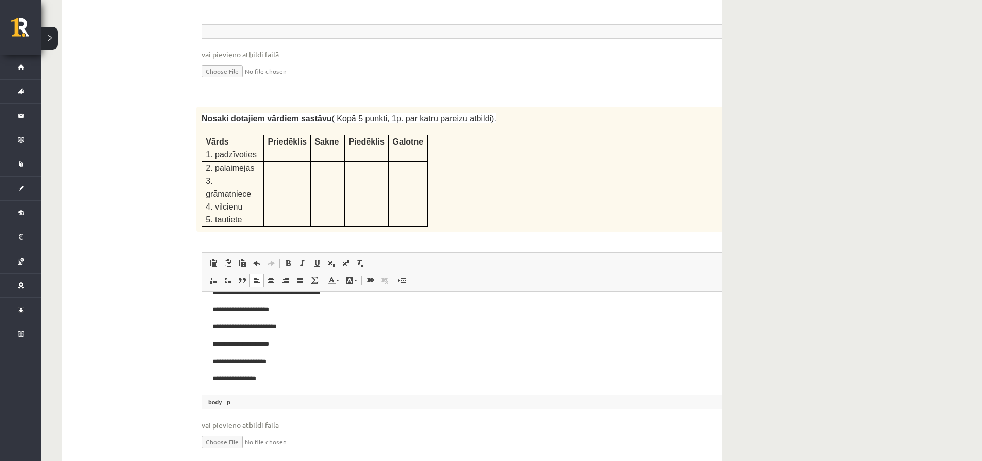
click at [258, 359] on p "**********" at bounding box center [455, 361] width 486 height 11
click at [275, 357] on p "**********" at bounding box center [455, 361] width 486 height 11
click at [267, 381] on p "**********" at bounding box center [455, 378] width 486 height 11
click at [258, 377] on p "**********" at bounding box center [455, 378] width 486 height 11
click at [277, 357] on p "**********" at bounding box center [455, 361] width 486 height 11
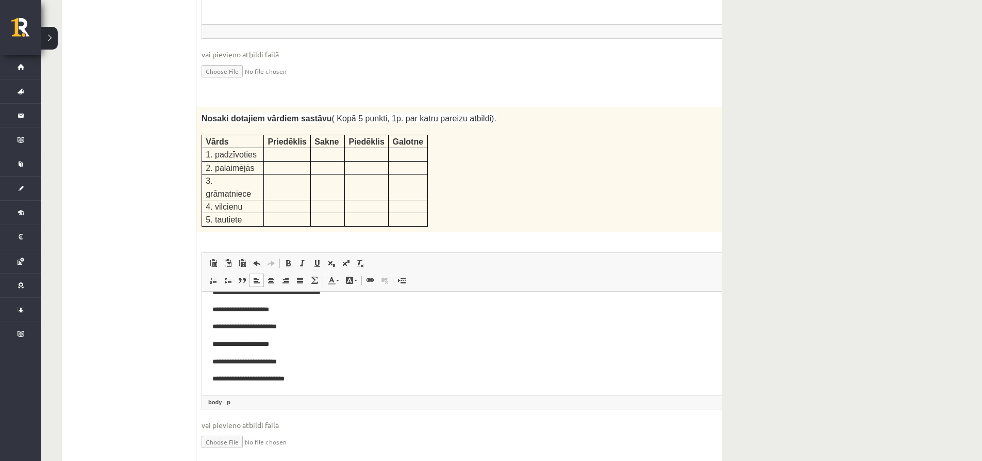
click at [282, 344] on p "**********" at bounding box center [455, 343] width 486 height 11
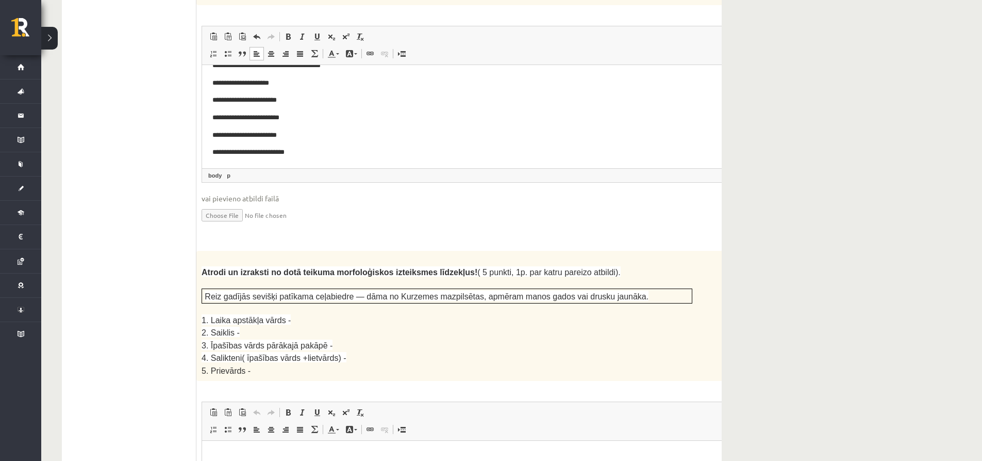
scroll to position [1583, 0]
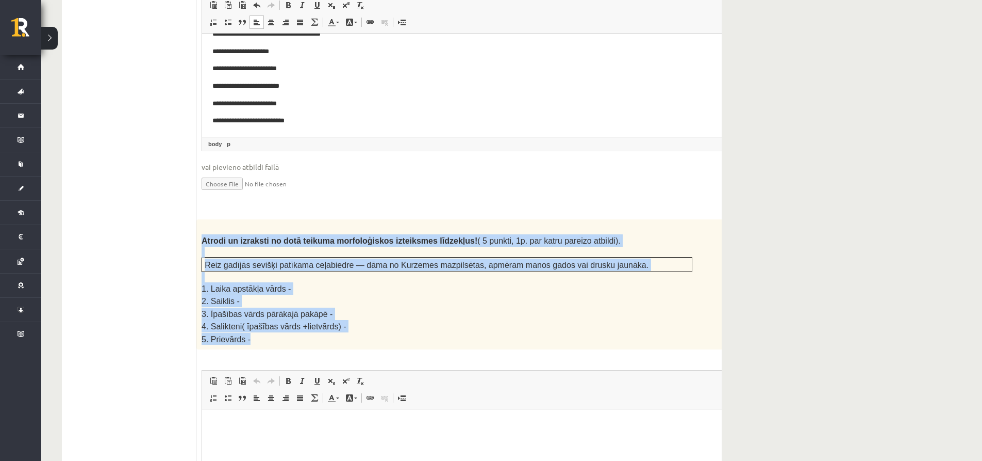
drag, startPoint x: 203, startPoint y: 189, endPoint x: 567, endPoint y: 287, distance: 376.5
click at [567, 287] on div "Atrodi un izraksti no dotā teikuma morfoloģiskos izteiksmes līdzekļus! ( 5 punk…" at bounding box center [472, 284] width 553 height 130
copy div "Atrodi un izraksti no dotā teikuma morfoloģiskos izteiksmes līdzekļus! ( 5 punk…"
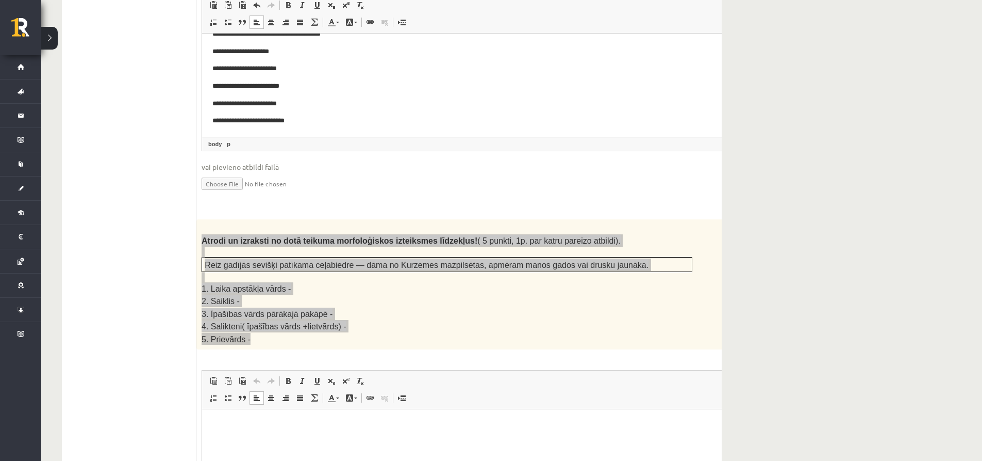
click at [277, 439] on html at bounding box center [472, 424] width 541 height 31
click at [292, 440] on html at bounding box center [472, 424] width 541 height 31
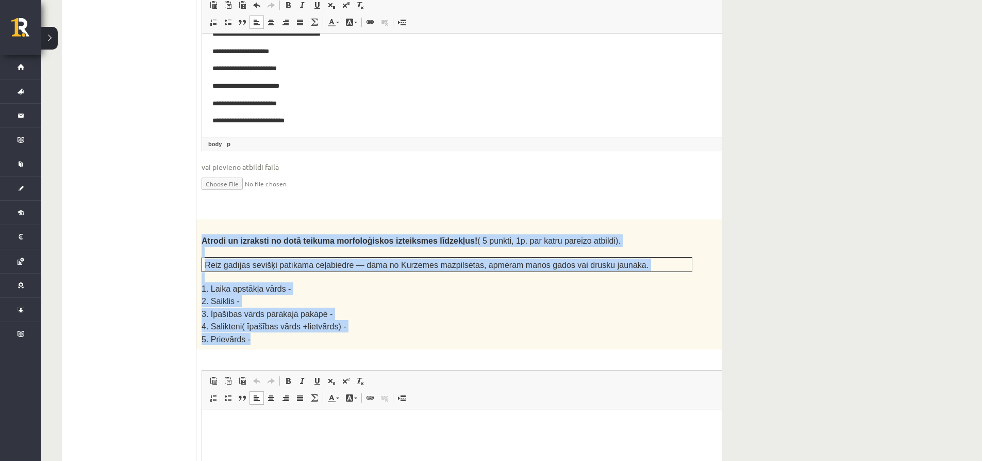
click at [361, 320] on p "4. Salikteni( īpašības vārds +lietvārds) -" at bounding box center [447, 326] width 491 height 12
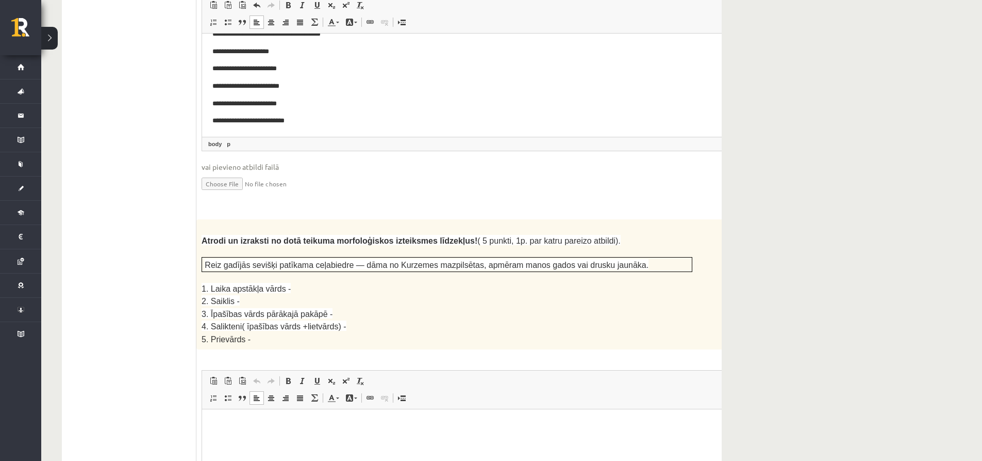
click at [281, 438] on html at bounding box center [472, 424] width 541 height 31
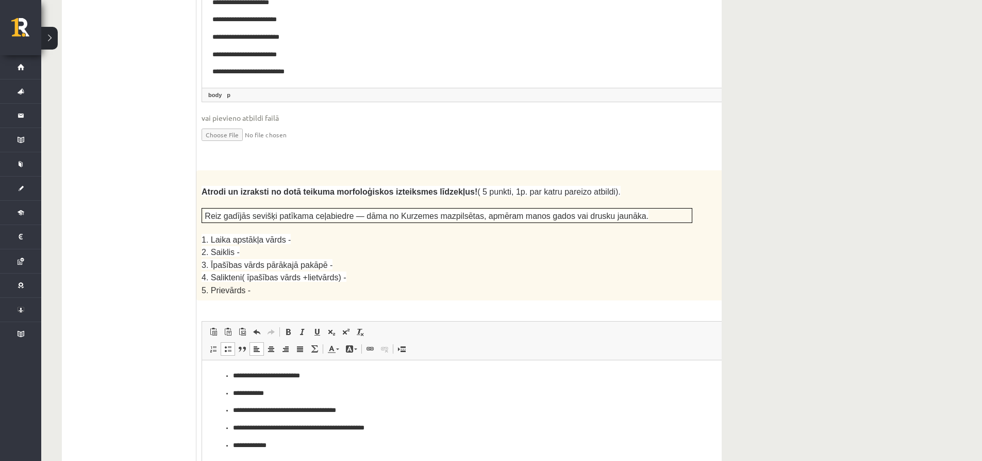
scroll to position [1634, 0]
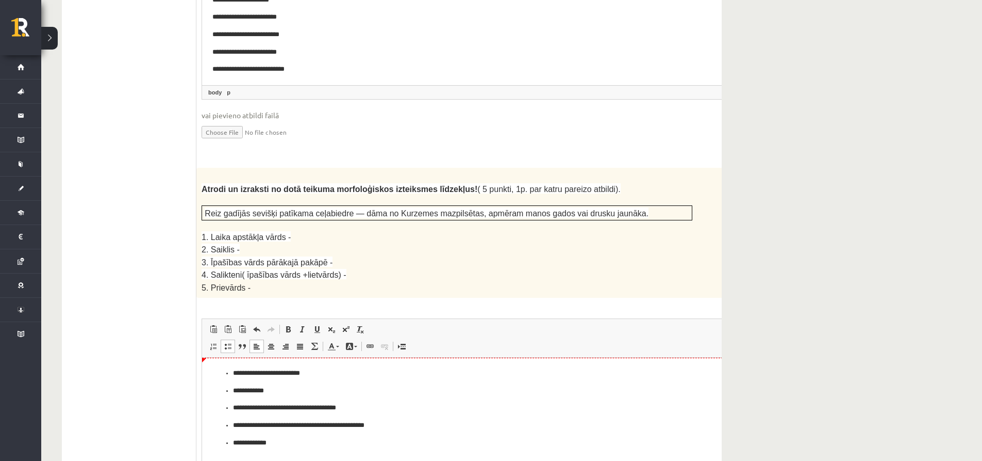
drag, startPoint x: 229, startPoint y: 371, endPoint x: 234, endPoint y: 375, distance: 6.6
click at [229, 370] on ul "**********" at bounding box center [472, 408] width 521 height 80
click at [231, 390] on ul "**********" at bounding box center [472, 416] width 521 height 63
click at [233, 407] on p "**********" at bounding box center [459, 407] width 452 height 11
click at [231, 428] on ul "**********" at bounding box center [472, 434] width 521 height 28
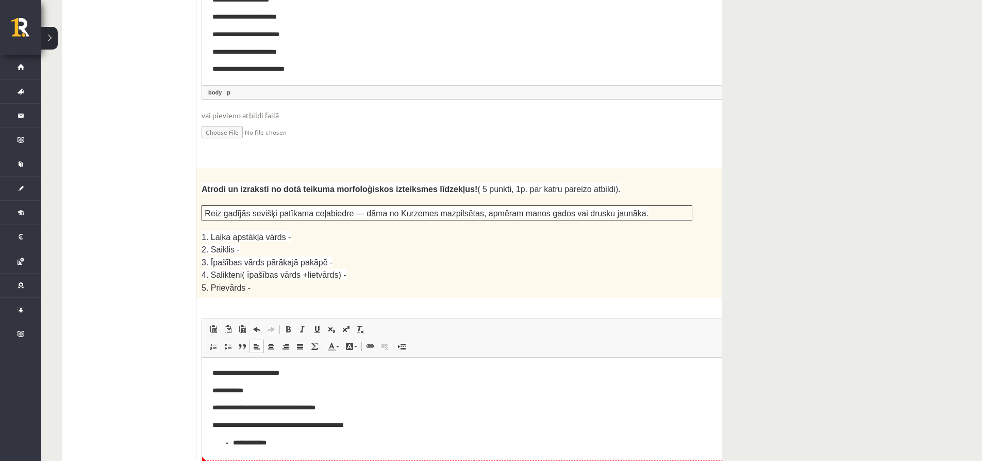
click at [232, 443] on ul "**********" at bounding box center [472, 442] width 521 height 11
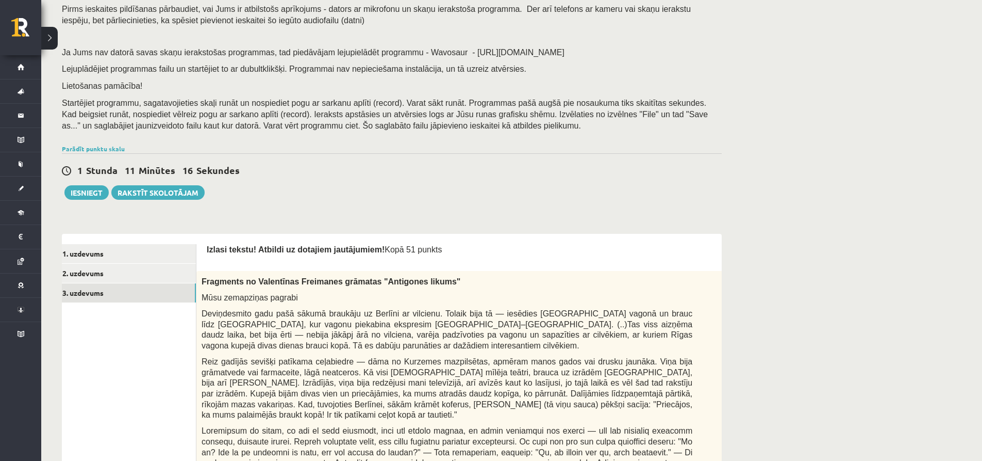
scroll to position [87, 0]
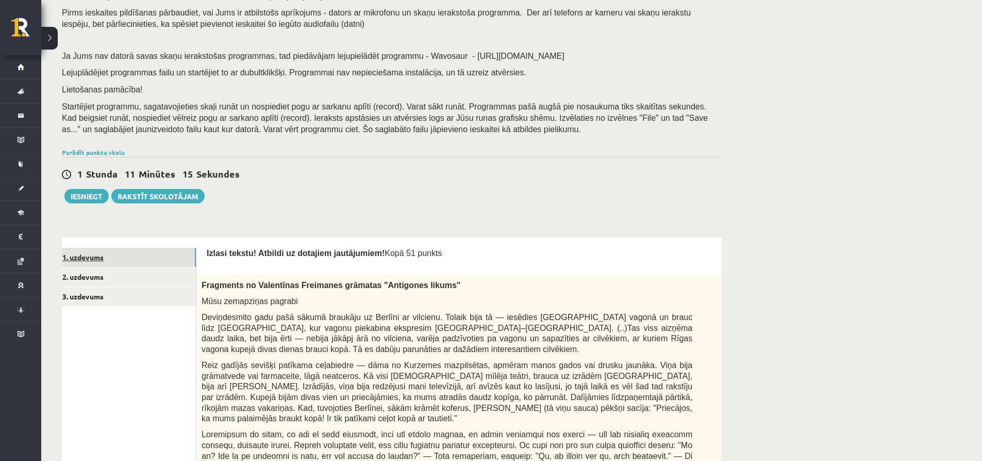
click at [141, 254] on link "1. uzdevums" at bounding box center [126, 257] width 139 height 19
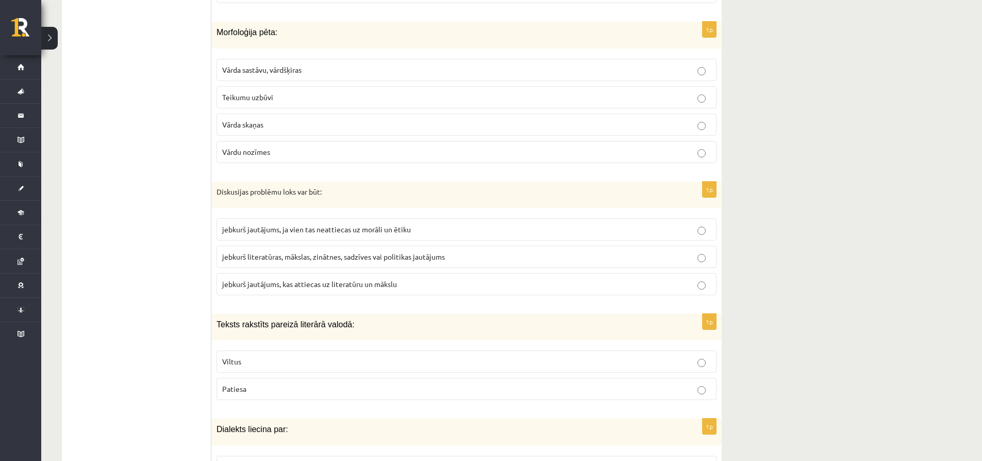
scroll to position [0, 0]
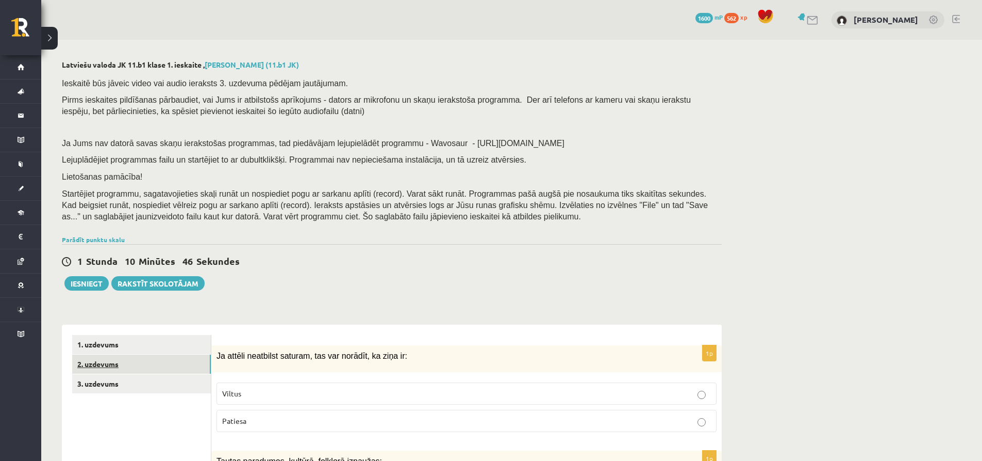
click at [183, 358] on link "2. uzdevums" at bounding box center [141, 363] width 139 height 19
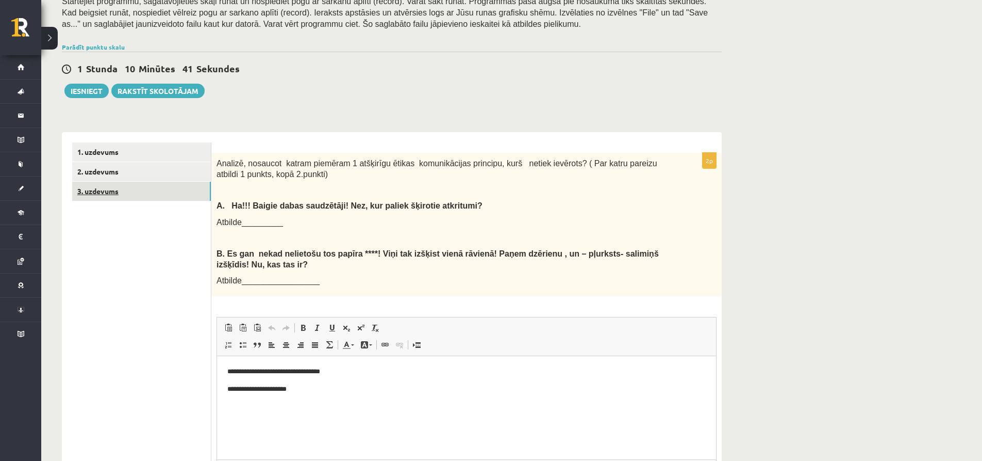
click at [170, 186] on link "3. uzdevums" at bounding box center [141, 191] width 139 height 19
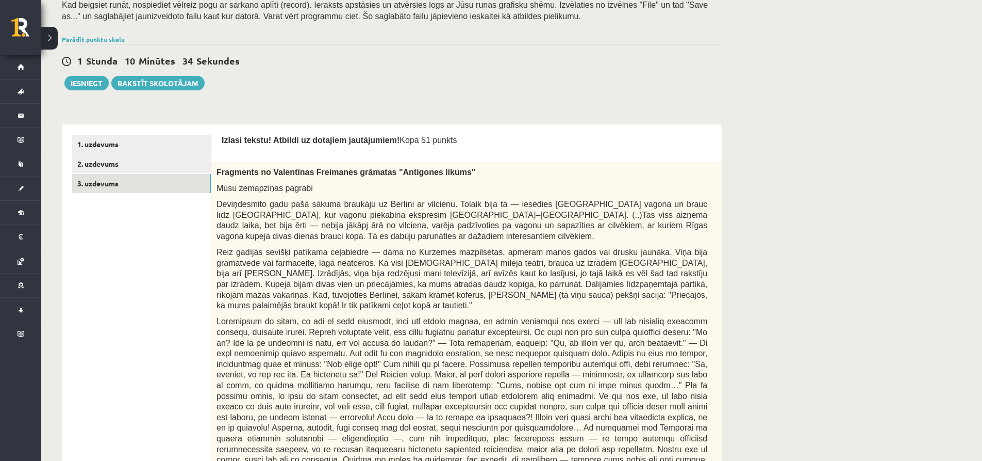
scroll to position [192, 0]
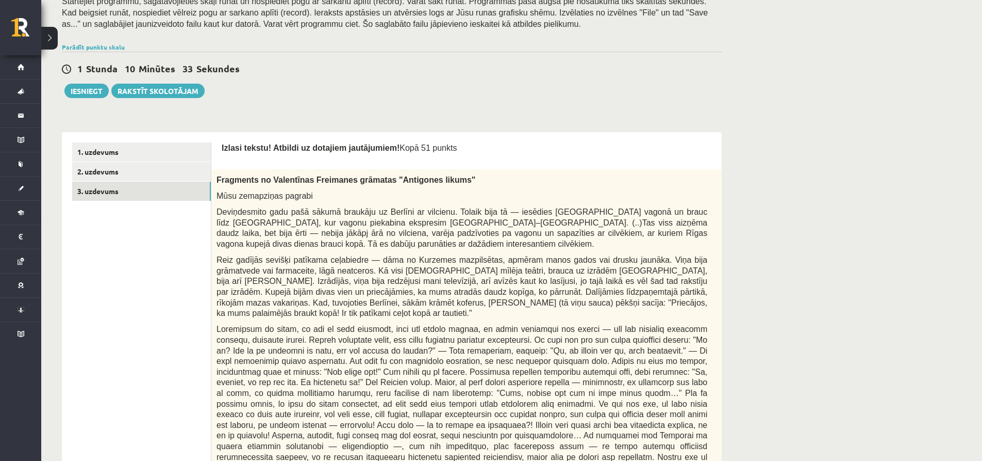
click at [222, 146] on span "Izlasi tekstu! Atbildi uz dotajiem jautājumiem!" at bounding box center [311, 147] width 178 height 9
click at [223, 146] on span "Izlasi tekstu! Atbildi uz dotajiem jautājumiem!" at bounding box center [311, 147] width 178 height 9
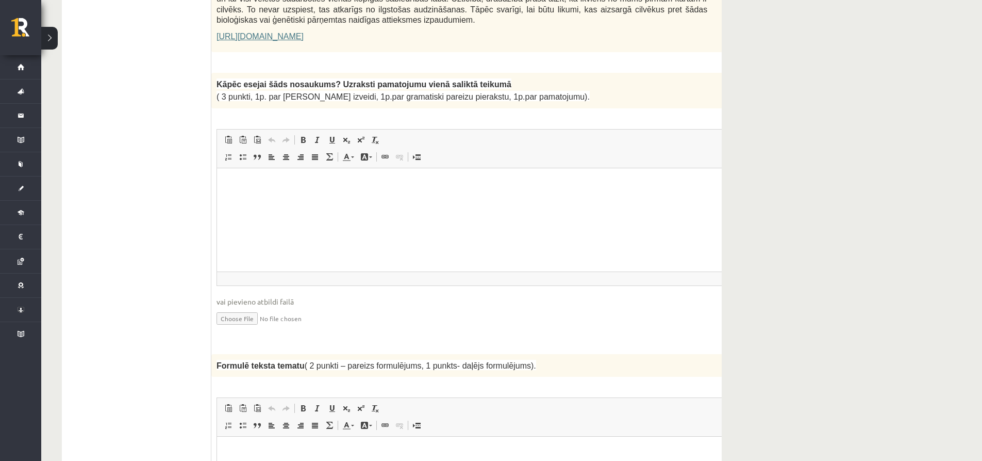
scroll to position [648, 0]
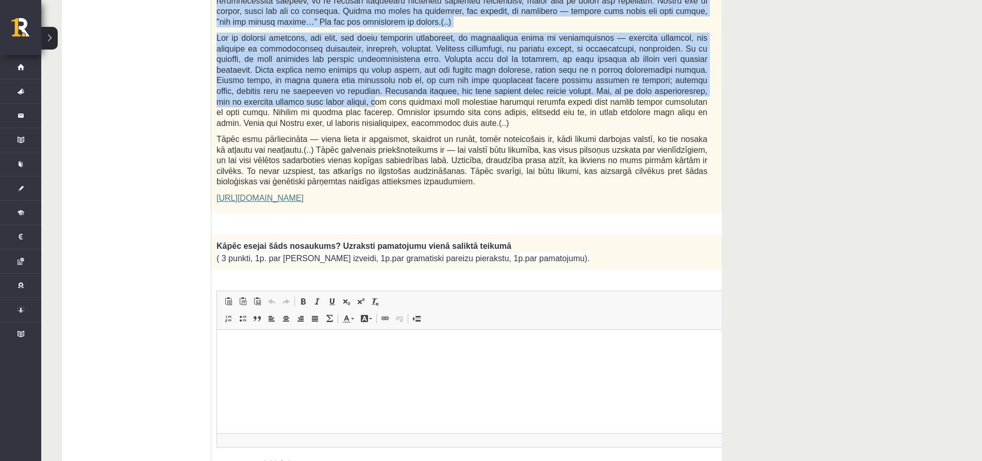
drag, startPoint x: 222, startPoint y: 146, endPoint x: 582, endPoint y: 230, distance: 370.0
copy form "Izlasi tekstu! Atbildi uz dotajiem jautājumiem! Kopā 51 punkts 0p Fragments no …"
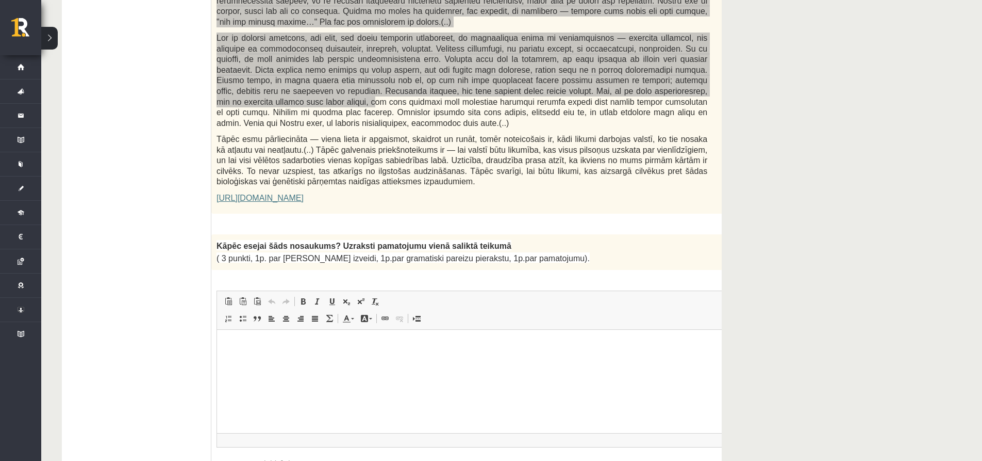
click at [262, 351] on html at bounding box center [487, 344] width 541 height 31
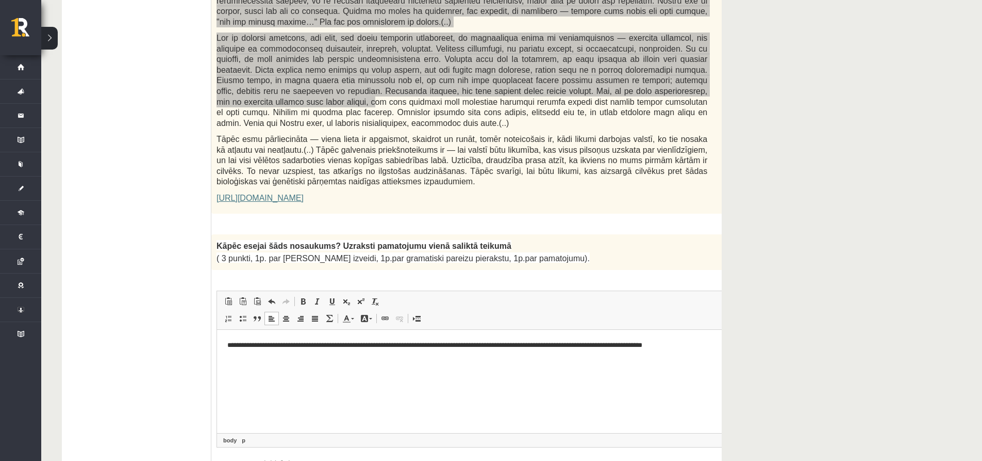
click at [383, 344] on p "**********" at bounding box center [474, 344] width 494 height 11
click at [390, 346] on p "**********" at bounding box center [474, 344] width 494 height 11
click at [382, 344] on p "**********" at bounding box center [474, 344] width 494 height 11
drag, startPoint x: 383, startPoint y: 344, endPoint x: 321, endPoint y: 341, distance: 62.5
click at [321, 341] on p "**********" at bounding box center [474, 344] width 494 height 11
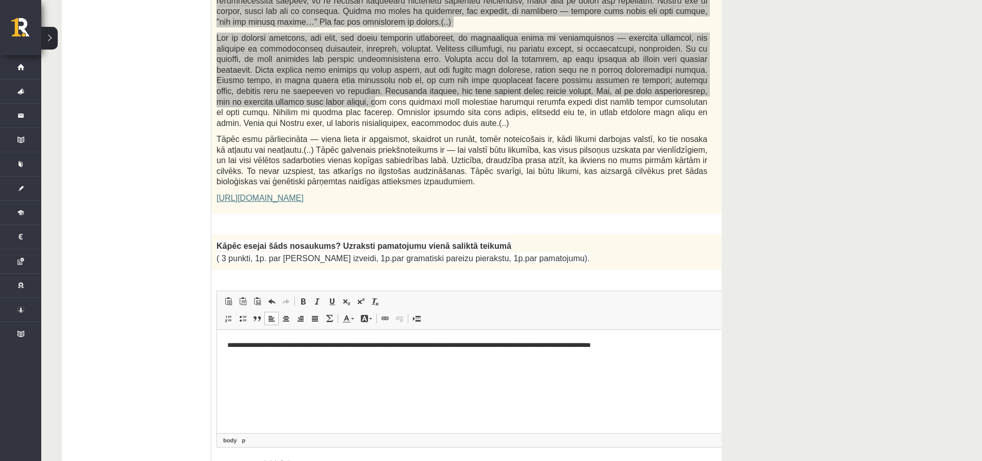
click at [323, 343] on p "**********" at bounding box center [474, 344] width 494 height 11
click at [647, 340] on p "**********" at bounding box center [474, 344] width 494 height 11
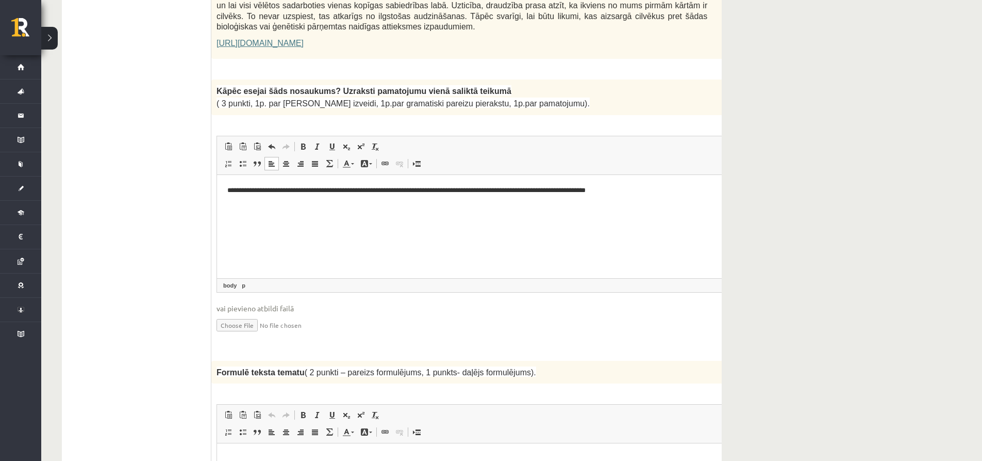
scroll to position [1061, 0]
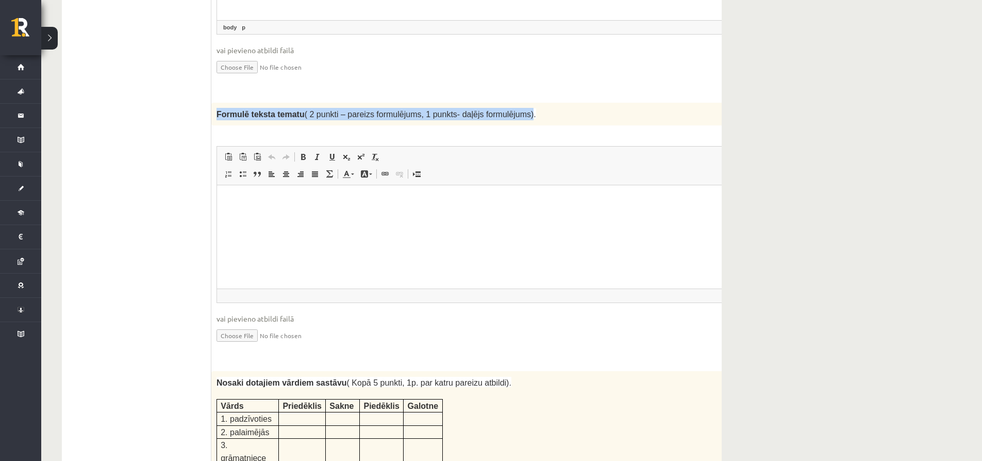
drag, startPoint x: 217, startPoint y: 79, endPoint x: 506, endPoint y: 91, distance: 289.6
click at [506, 103] on div "Formulē teksta tematu ( 2 punkti – pareizs formulējums, 1 punkts- daļējs formul…" at bounding box center [487, 114] width 553 height 23
copy span "Formulē teksta tematu ( 2 punkti – pareizs formulējums, 1 punkts- daļējs formul…"
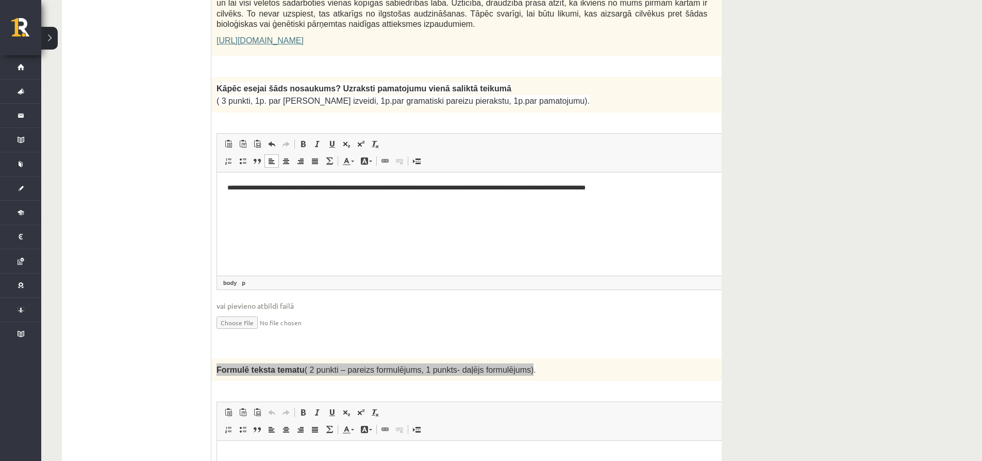
scroll to position [803, 0]
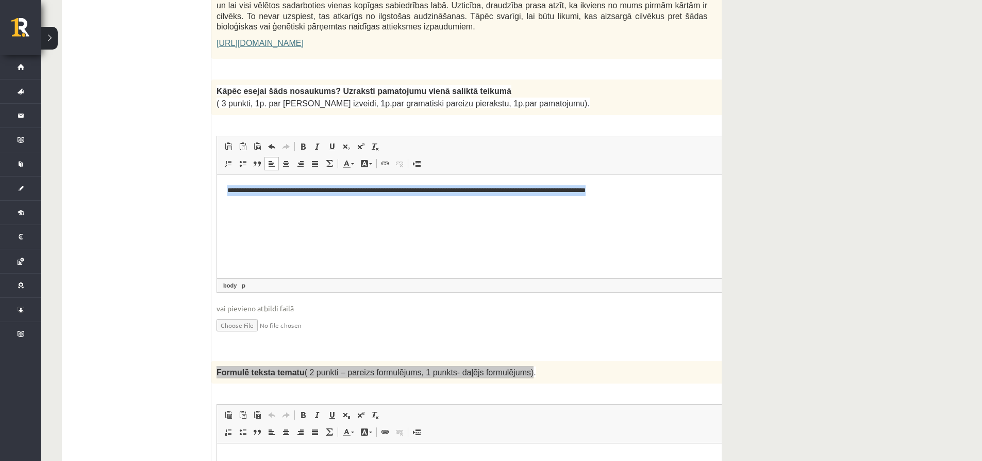
drag, startPoint x: 228, startPoint y: 188, endPoint x: 652, endPoint y: 201, distance: 424.1
click at [652, 201] on html "**********" at bounding box center [487, 189] width 541 height 31
copy p "**********"
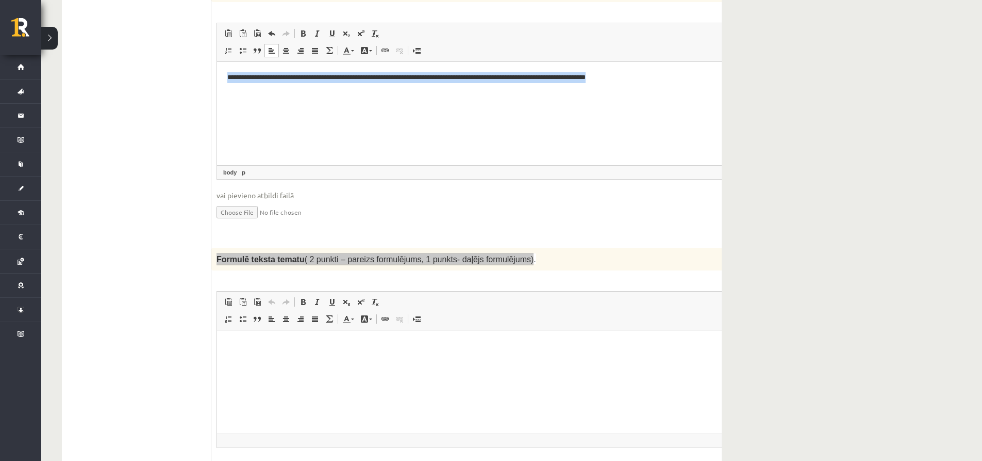
scroll to position [958, 0]
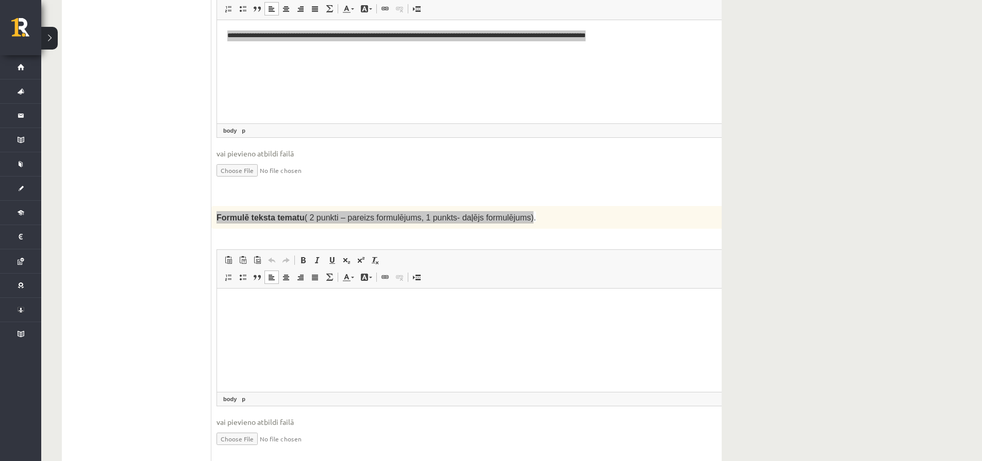
click at [422, 318] on html at bounding box center [487, 303] width 541 height 31
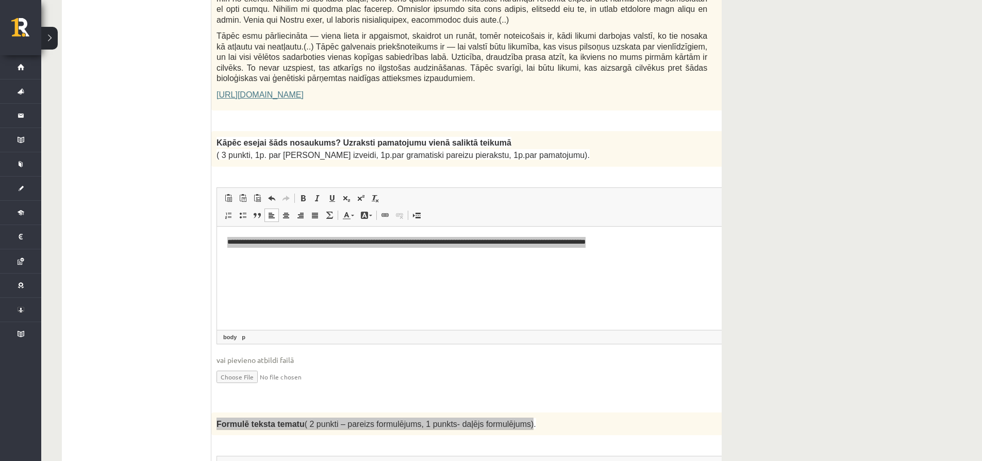
scroll to position [771, 0]
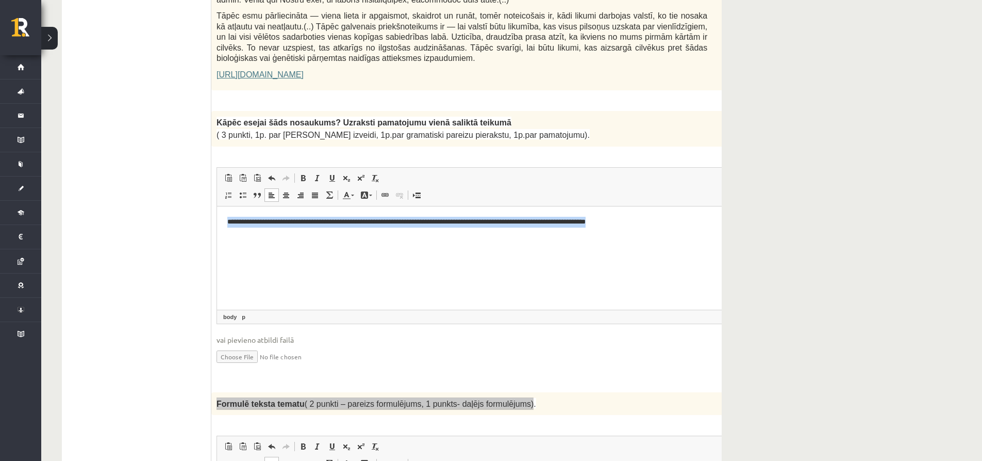
drag, startPoint x: 647, startPoint y: 220, endPoint x: 212, endPoint y: 198, distance: 435.8
click at [217, 206] on html "**********" at bounding box center [487, 221] width 541 height 31
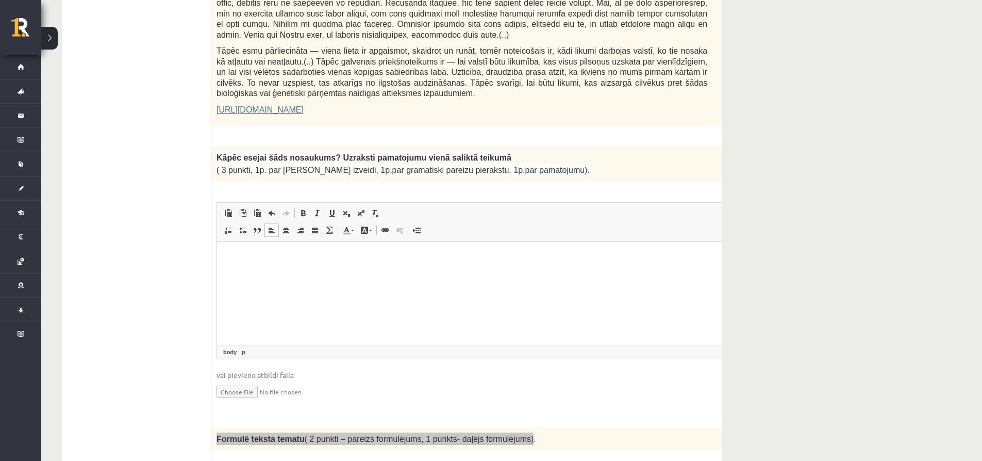
scroll to position [617, 0]
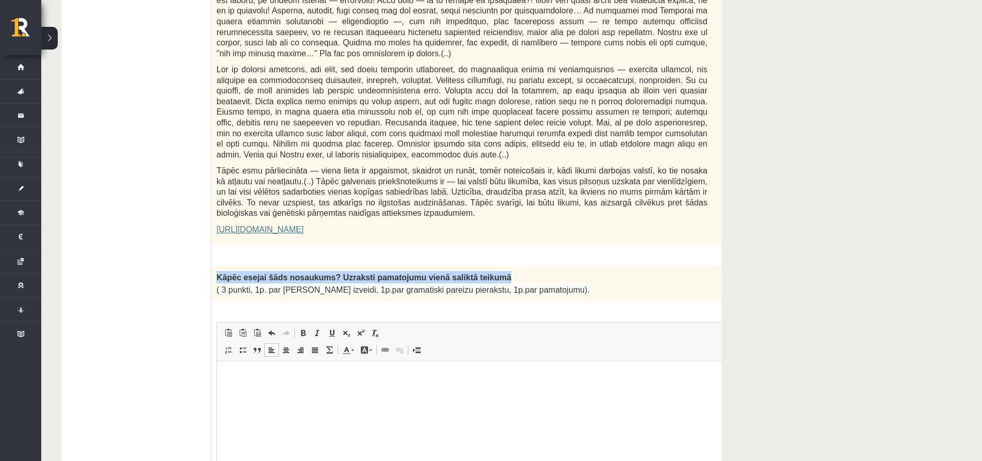
drag, startPoint x: 217, startPoint y: 245, endPoint x: 475, endPoint y: 245, distance: 258.9
click at [475, 271] on p "Kāpēc esejai šāds nosaukums? Uzraksti pamatojumu vienā saliktā teikumā" at bounding box center [462, 277] width 491 height 12
copy span "Kāpēc esejai šāds nosaukums? Uzraksti pamatojumu vienā saliktā teikumā"
click at [484, 392] on html at bounding box center [487, 375] width 541 height 31
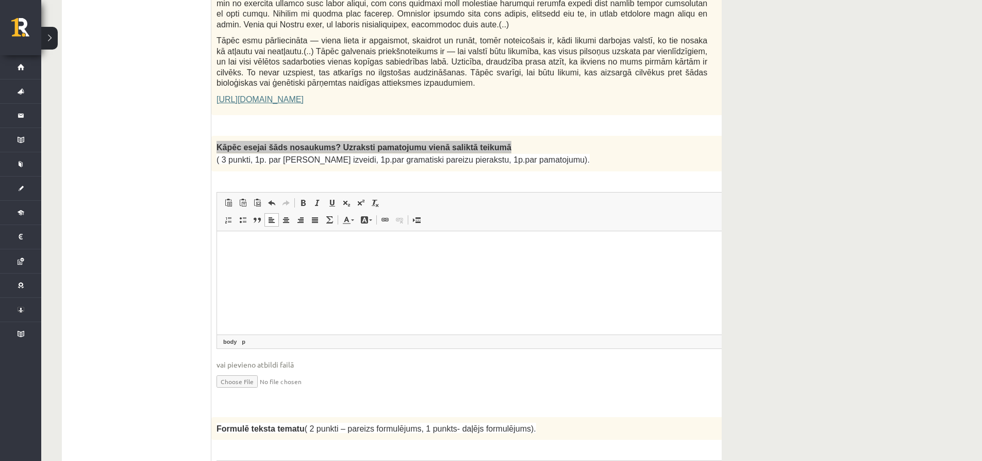
scroll to position [720, 0]
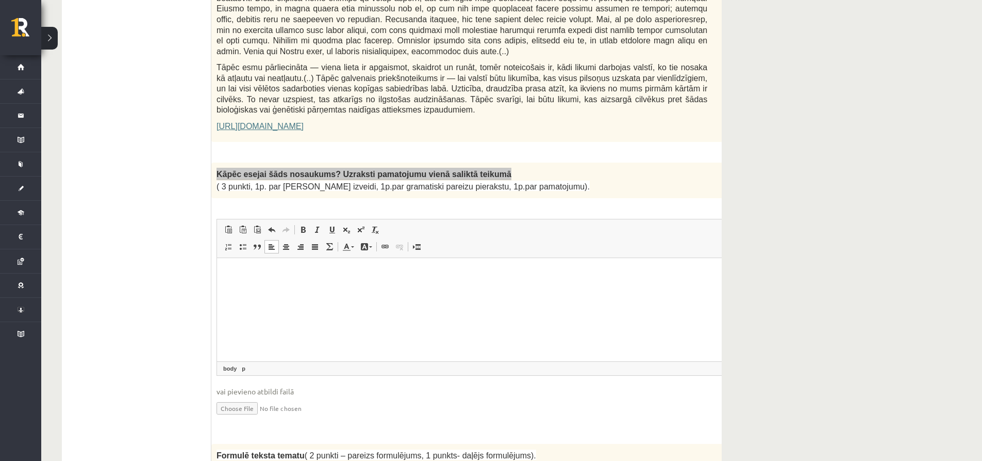
click at [531, 222] on span "Ielīmēt Klaviatūras saīsne vadīšanas taustiņš+V Ievietot kā vienkāršu tekstu Kl…" at bounding box center [487, 230] width 533 height 17
click at [587, 169] on div "3p Kāpēc esejai šāds nosaukums? Uzraksti pamatojumu vienā saliktā teikumā ( 3 p…" at bounding box center [487, 297] width 553 height 271
click at [299, 289] on html at bounding box center [487, 272] width 541 height 31
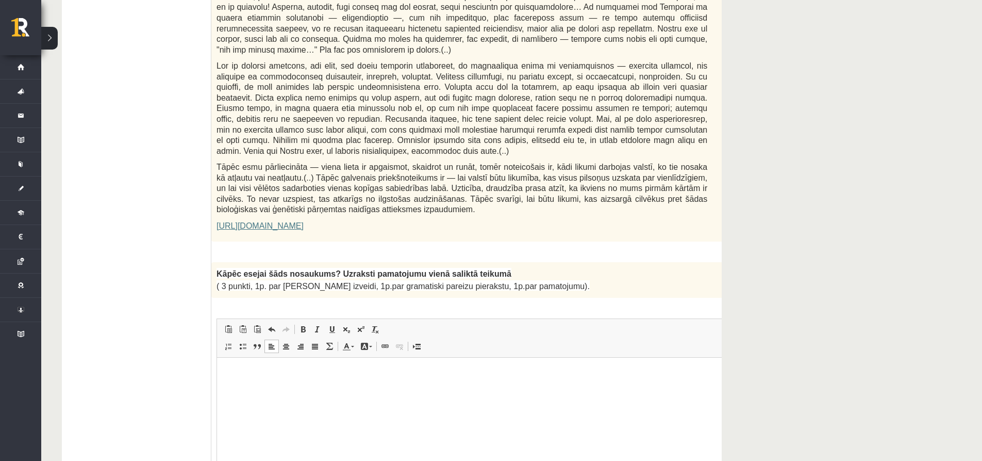
scroll to position [617, 0]
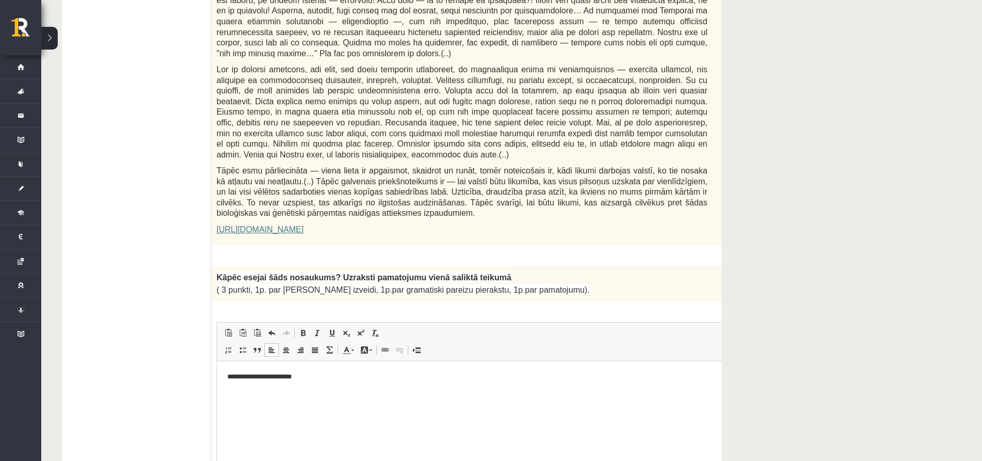
click at [254, 376] on p "**********" at bounding box center [474, 376] width 494 height 11
click at [310, 377] on p "**********" at bounding box center [474, 376] width 494 height 11
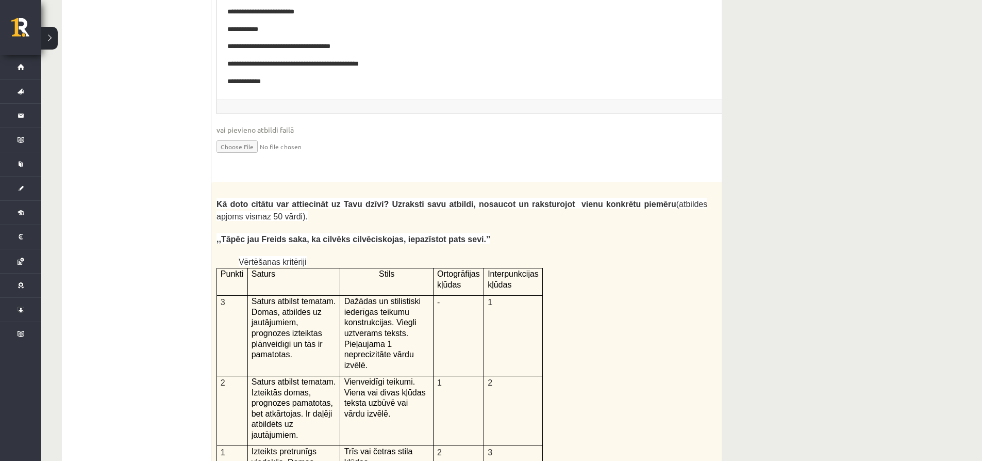
scroll to position [0, 15]
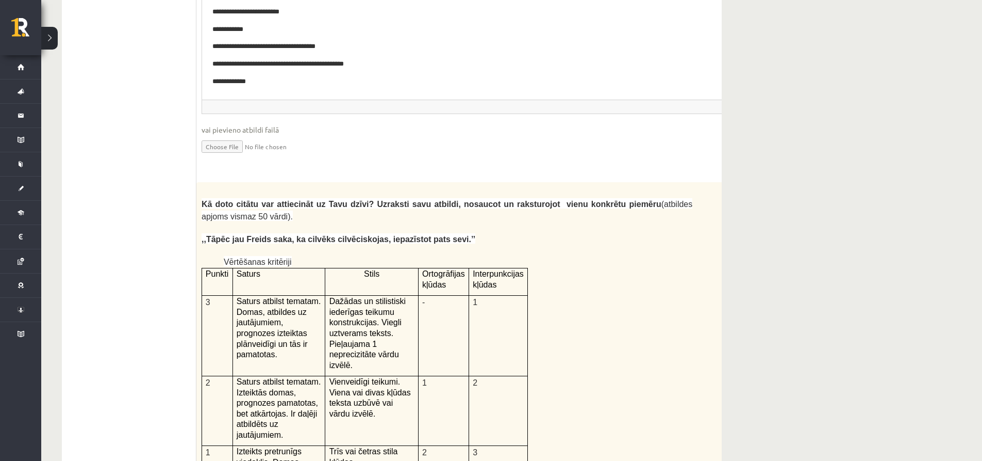
drag, startPoint x: 721, startPoint y: 136, endPoint x: 672, endPoint y: 142, distance: 48.8
click at [686, 182] on div "Kā doto citātu var attiecināt uz Tavu dzīvi? Uzraksti savu atbildi, nosaucot un…" at bounding box center [472, 450] width 553 height 536
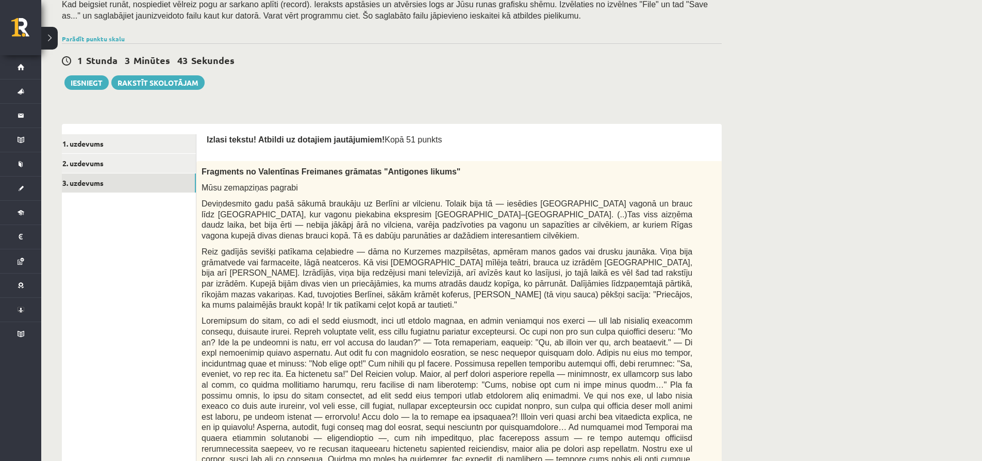
scroll to position [206, 0]
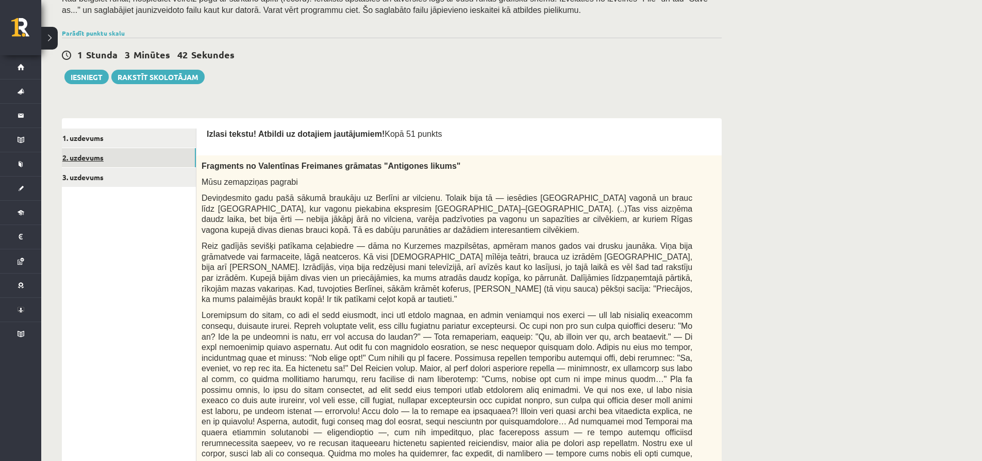
click at [101, 162] on link "2. uzdevums" at bounding box center [126, 157] width 139 height 19
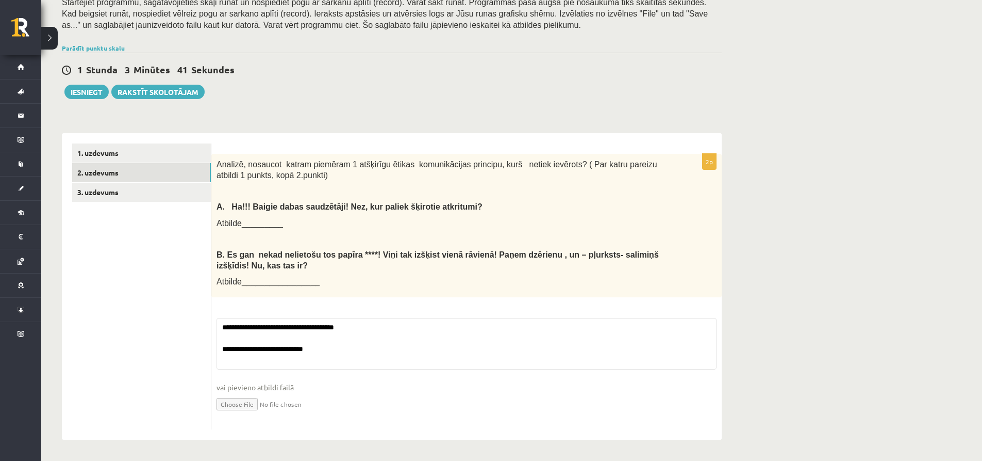
click at [86, 87] on div "Latviešu valoda JK 11.b1 klase 1. ieskaite , Maksims Ancāns (11.b1 JK) Ieskaitē…" at bounding box center [391, 154] width 701 height 612
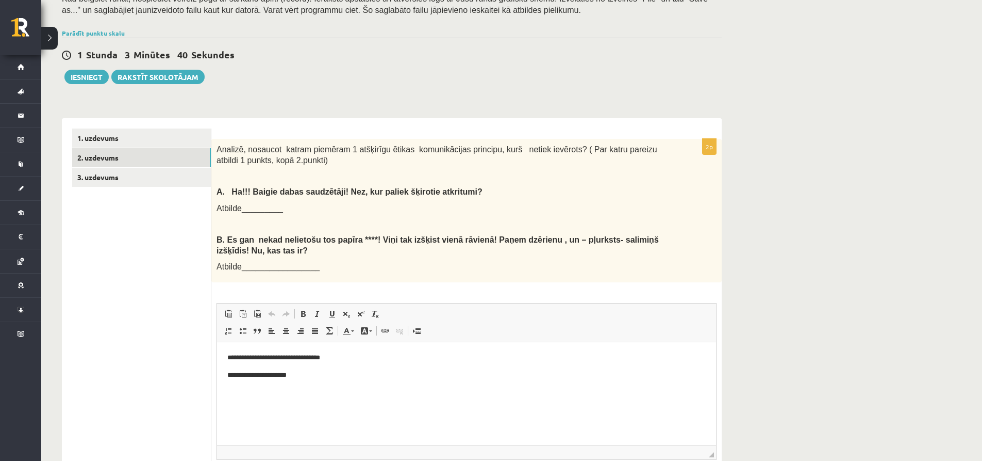
scroll to position [0, 0]
click at [89, 74] on button "Iesniegt" at bounding box center [86, 77] width 44 height 14
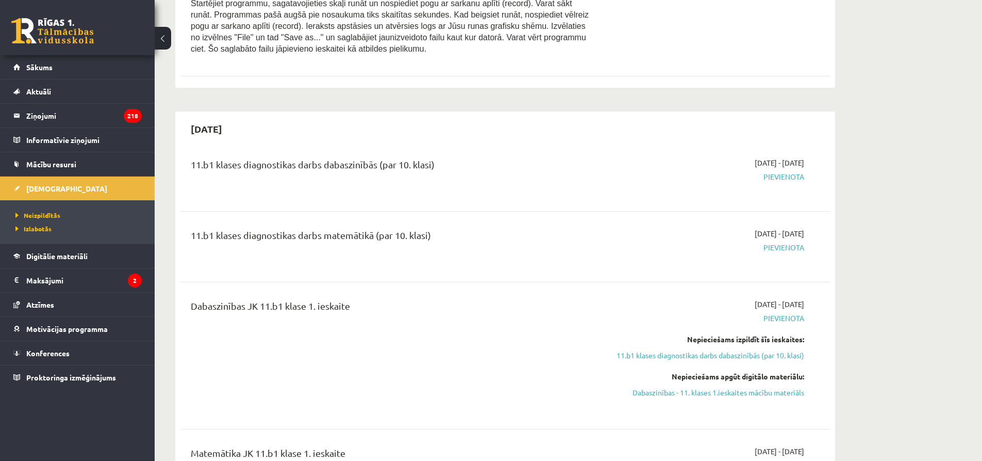
scroll to position [567, 0]
